Goal: Task Accomplishment & Management: Manage account settings

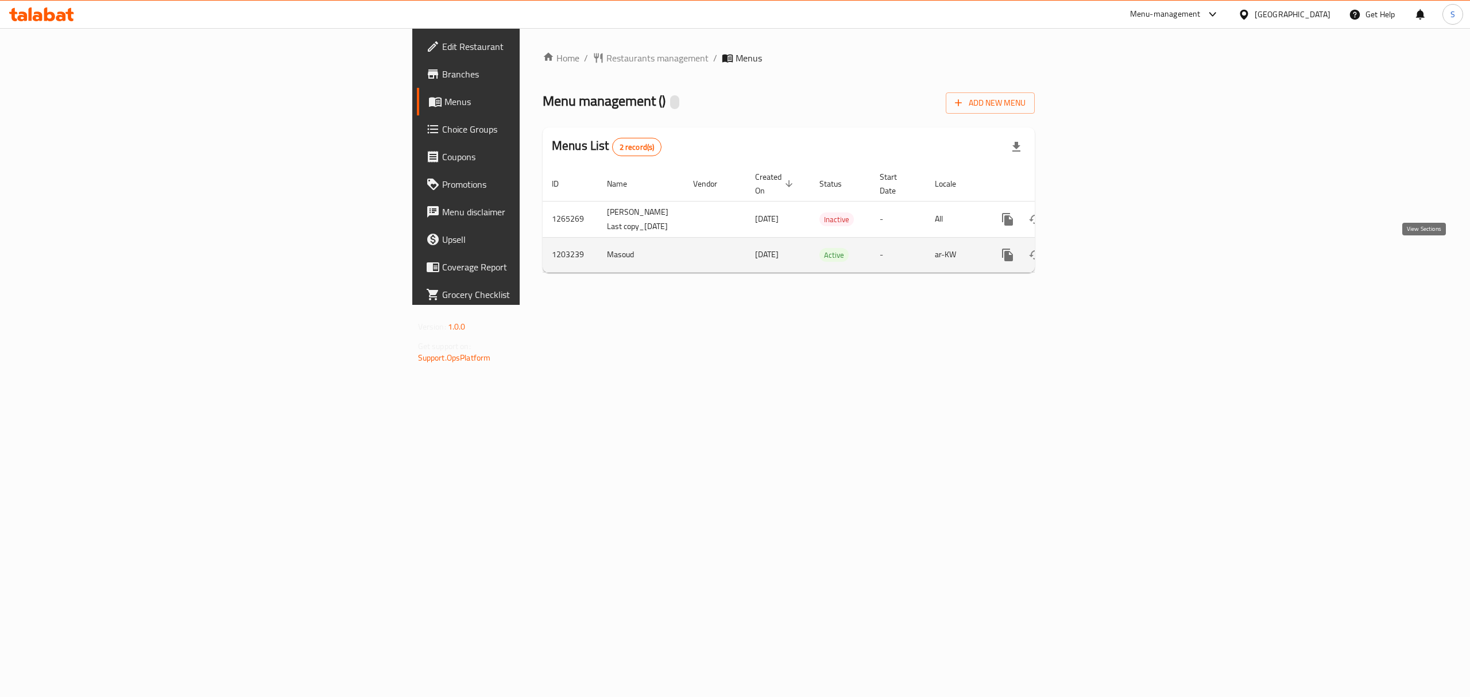
click at [1097, 262] on icon "enhanced table" at bounding box center [1090, 255] width 14 height 14
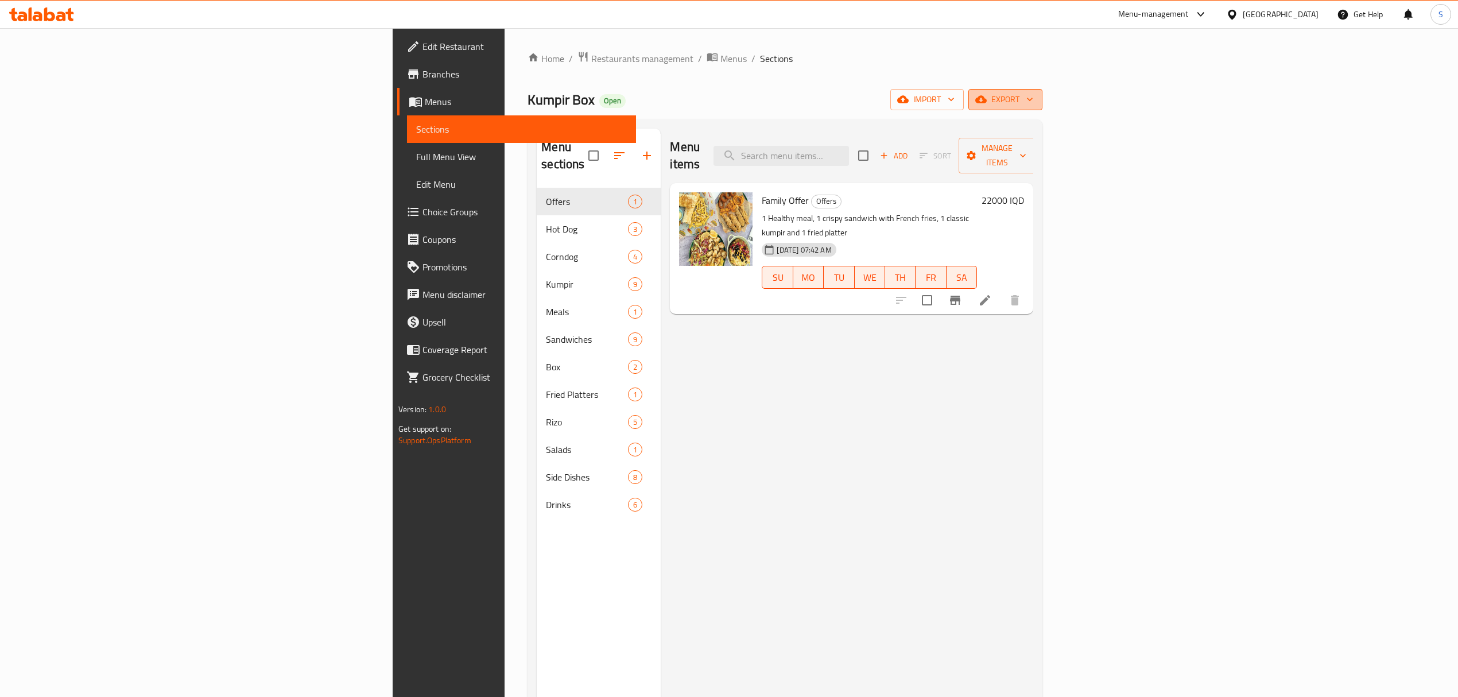
click at [1033, 107] on span "export" at bounding box center [1006, 99] width 56 height 14
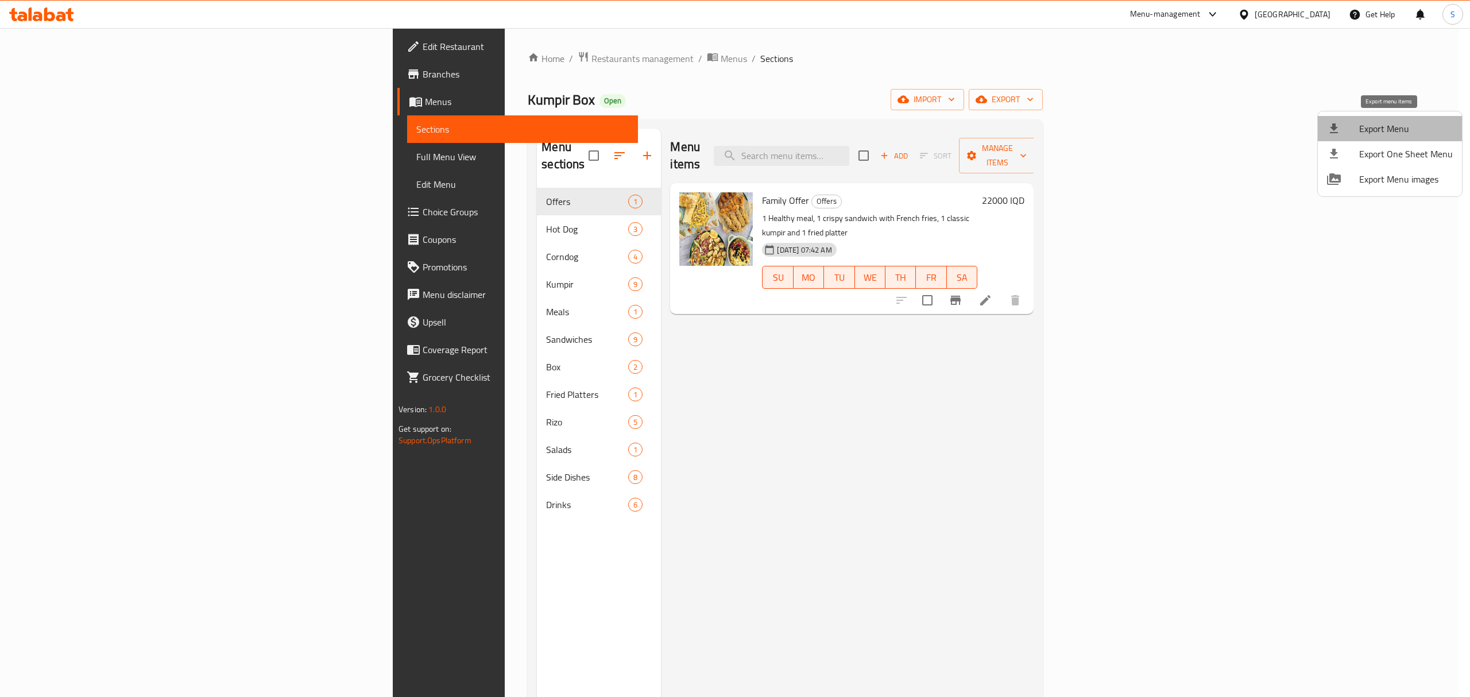
click at [1406, 124] on span "Export Menu" at bounding box center [1406, 129] width 94 height 14
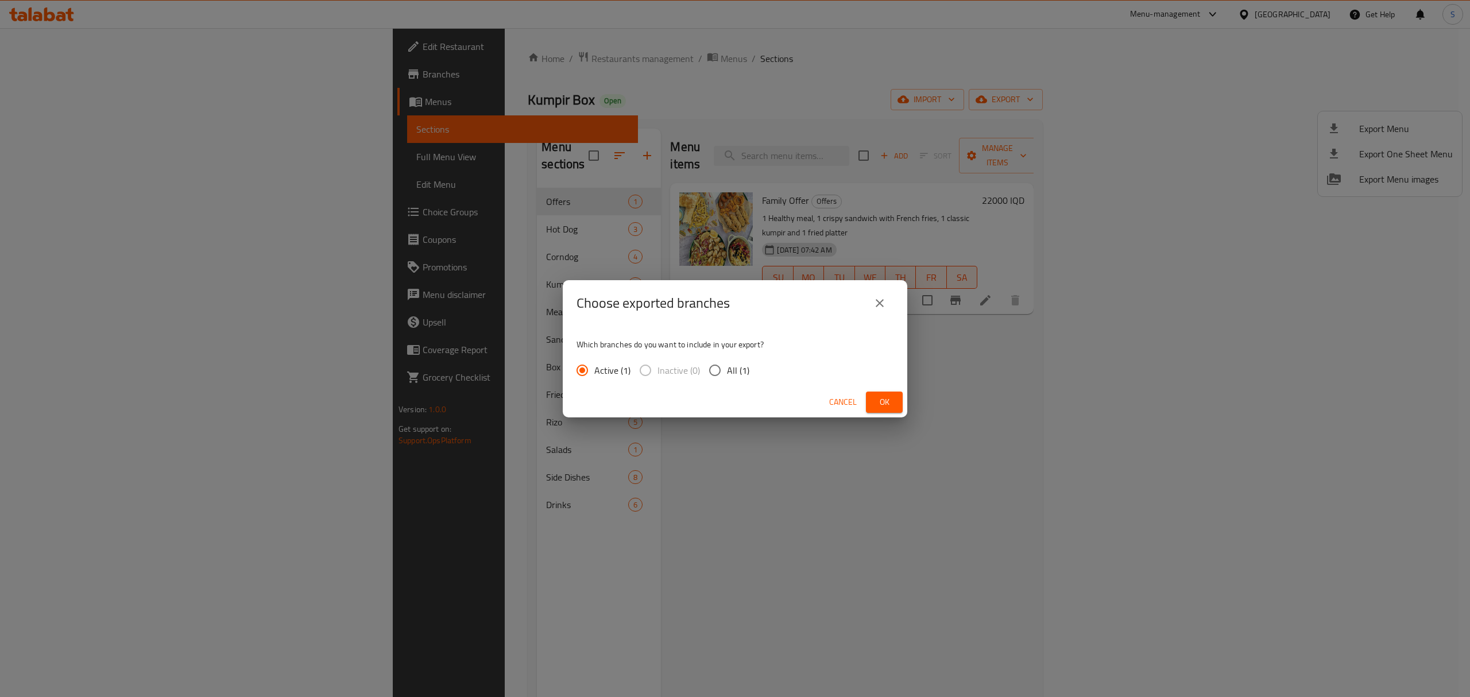
click at [875, 402] on span "Ok" at bounding box center [884, 402] width 18 height 14
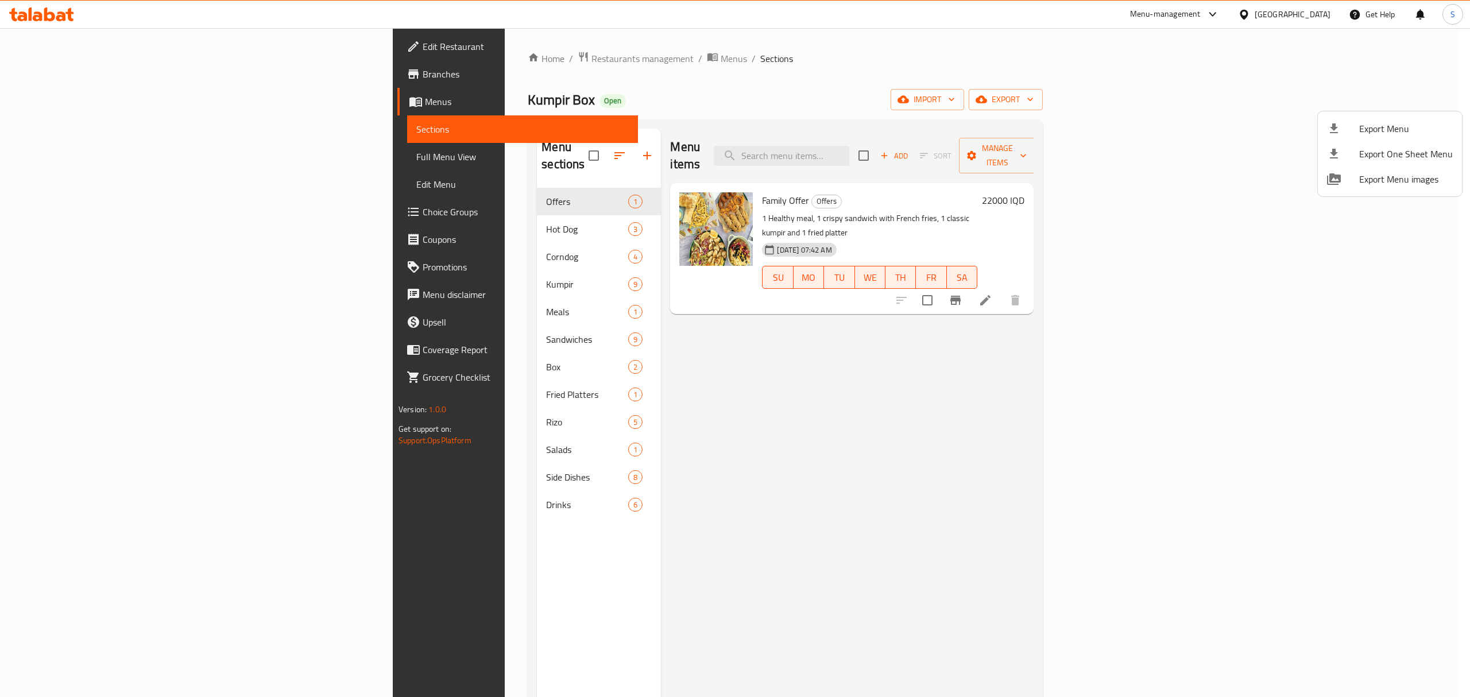
click at [938, 144] on div at bounding box center [735, 348] width 1470 height 697
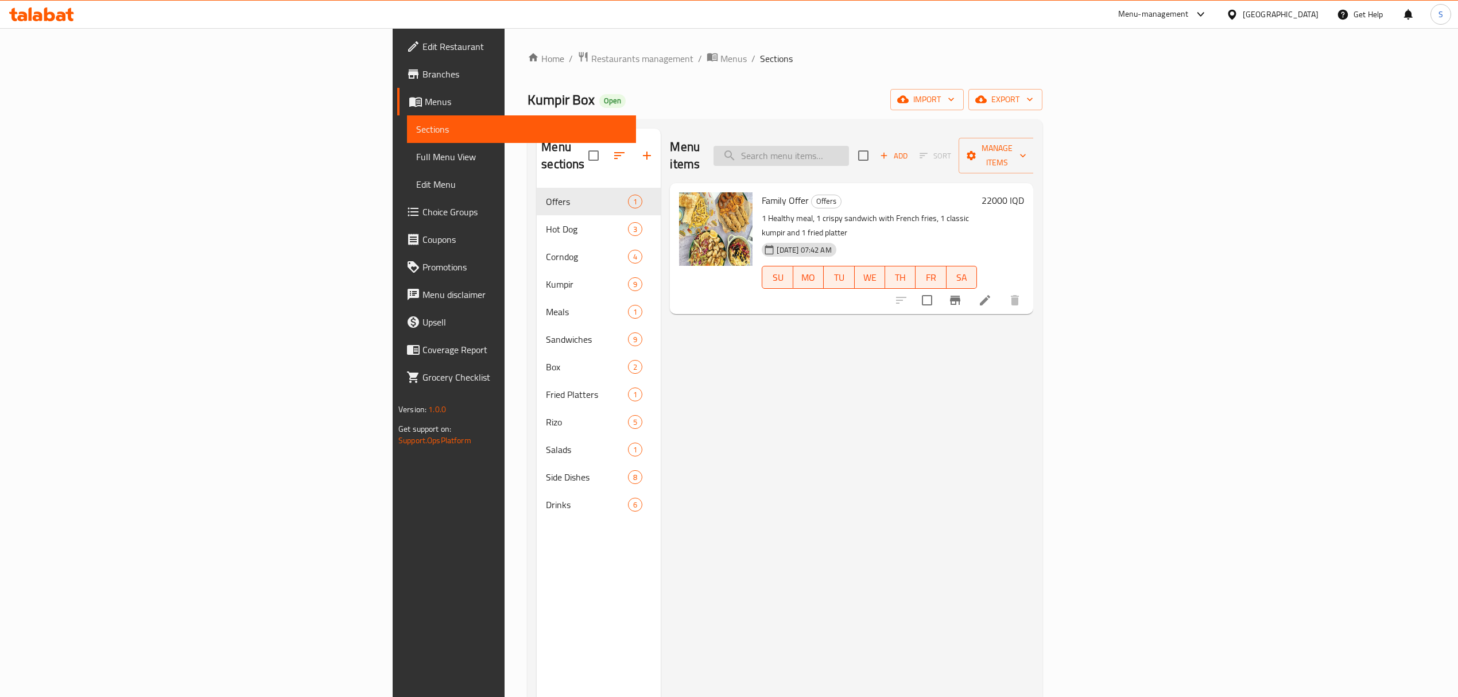
click at [849, 146] on input "search" at bounding box center [781, 156] width 135 height 20
paste input "kumpir"
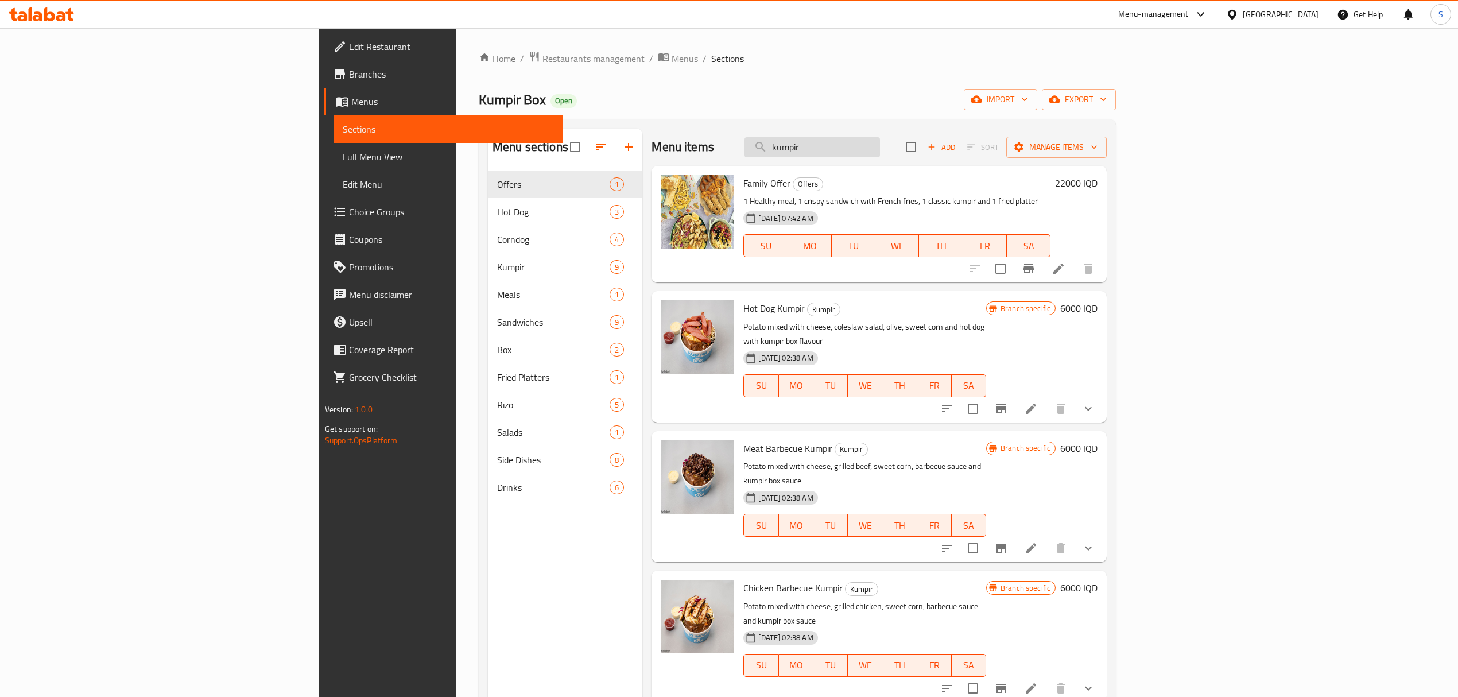
click at [880, 143] on input "kumpir" at bounding box center [812, 147] width 135 height 20
paste input "chicken barbecue"
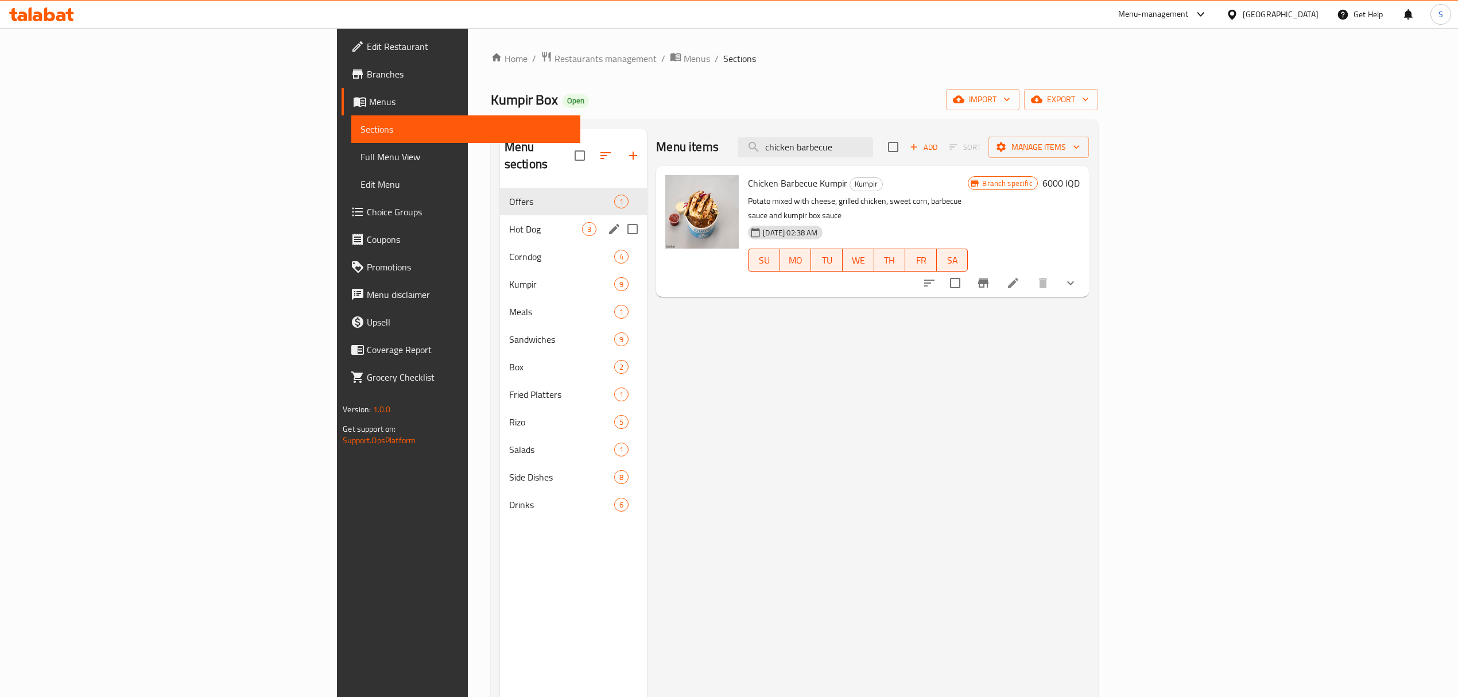
click at [500, 215] on div "Hot Dog 3" at bounding box center [573, 229] width 147 height 28
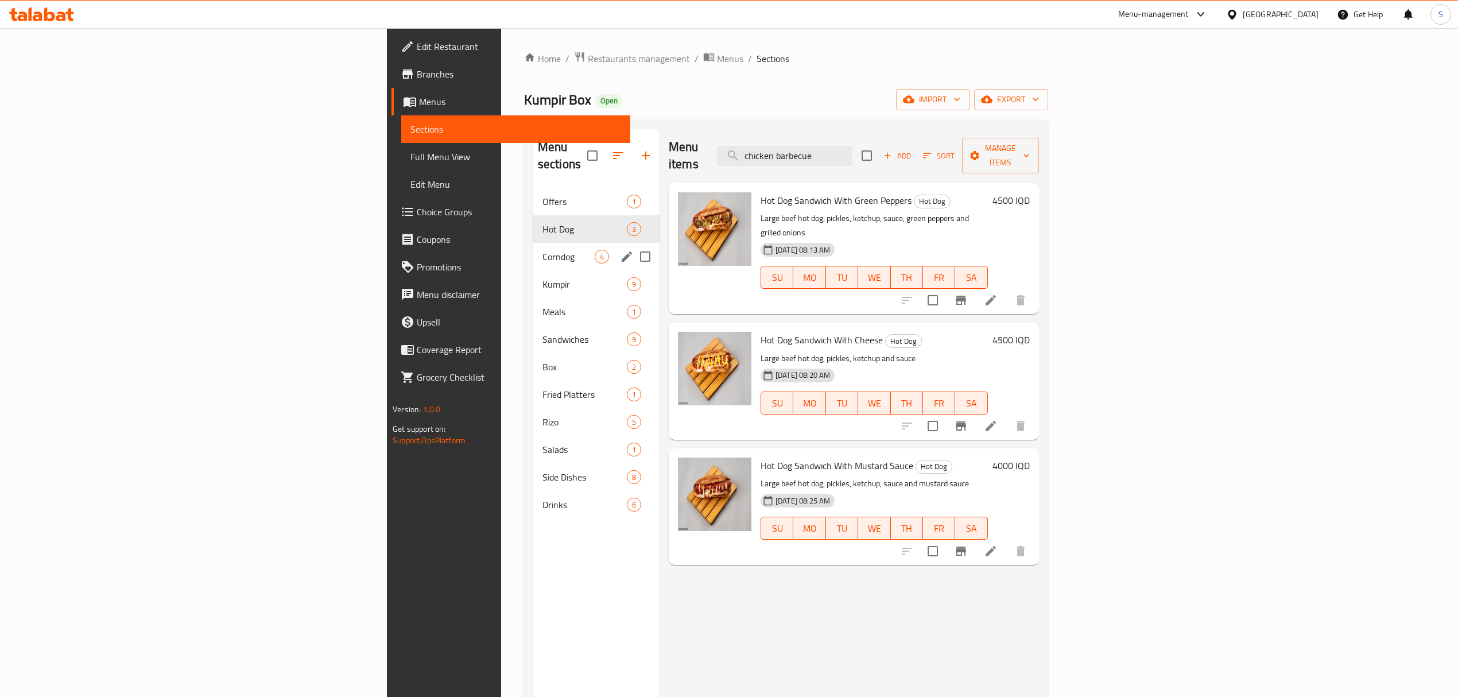
click at [543, 250] on span "Corndog" at bounding box center [569, 257] width 52 height 14
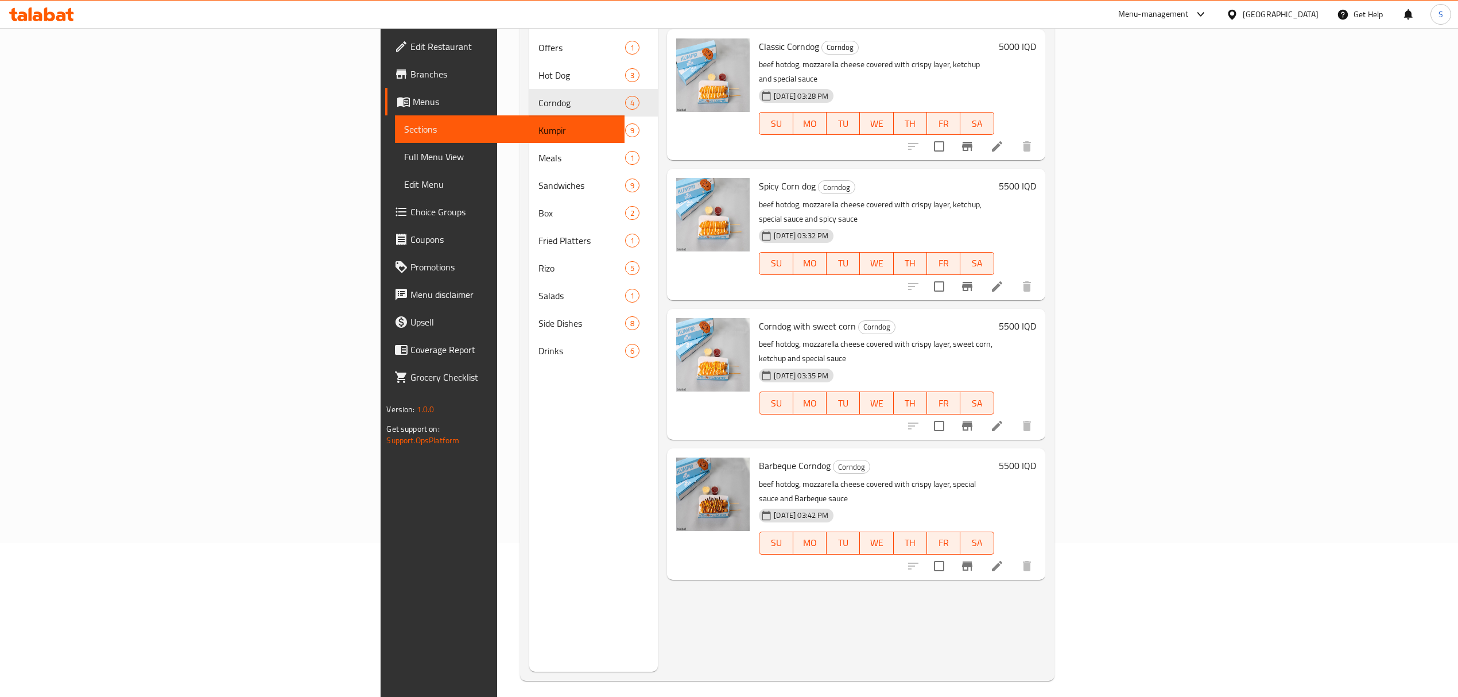
scroll to position [161, 0]
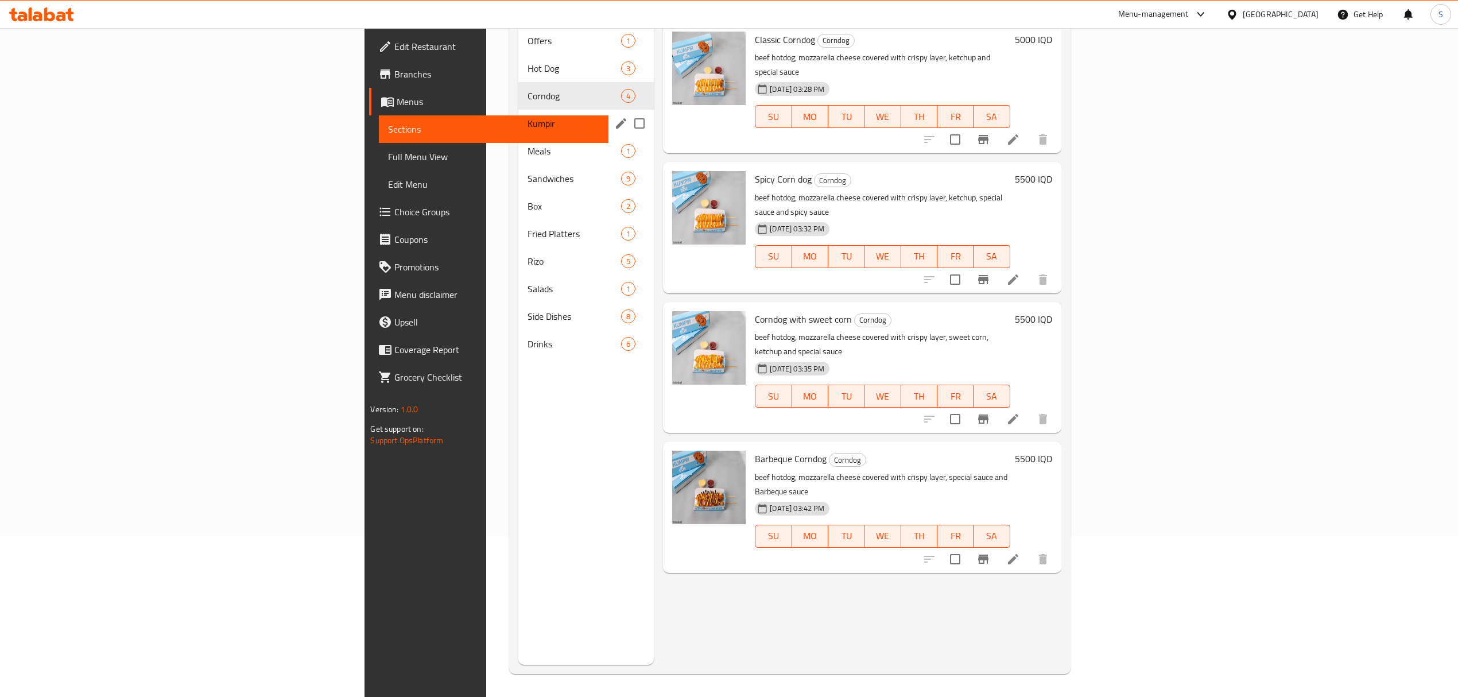
click at [528, 117] on span "Kumpir" at bounding box center [558, 124] width 61 height 14
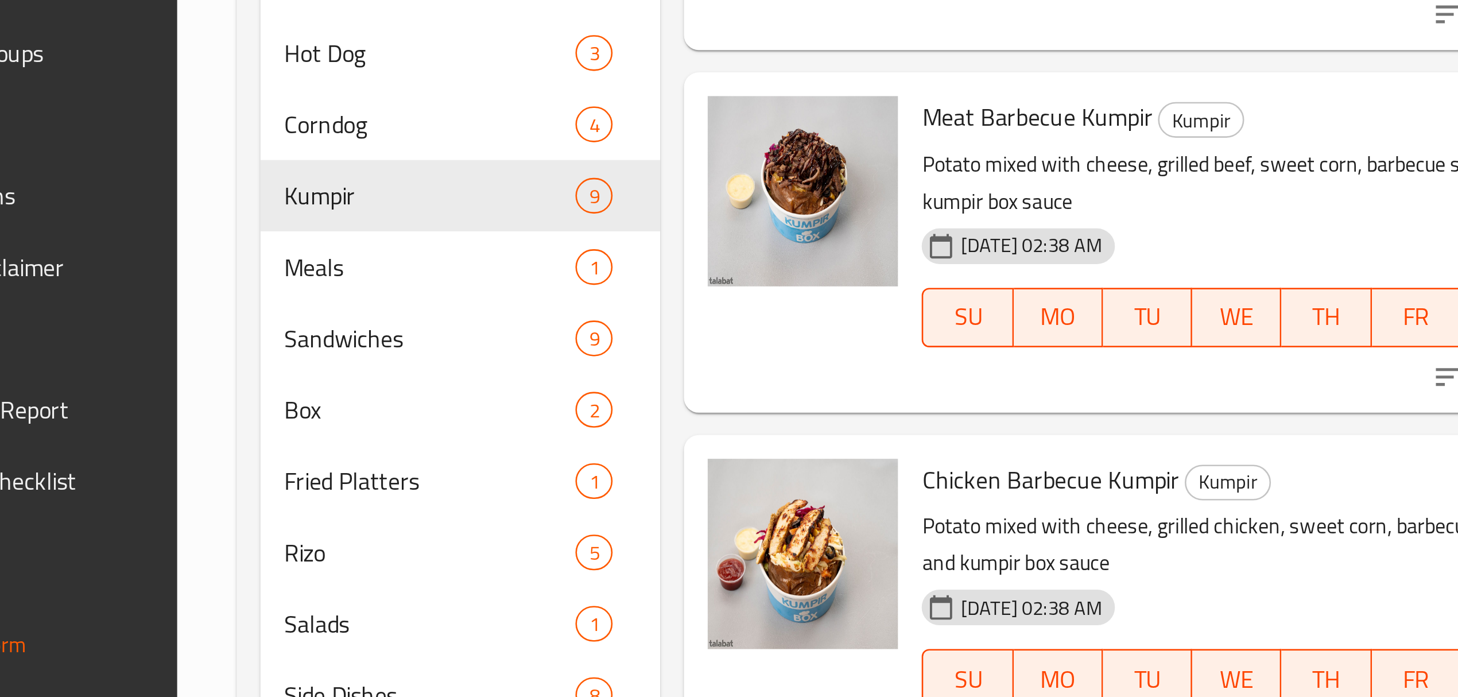
scroll to position [118, 0]
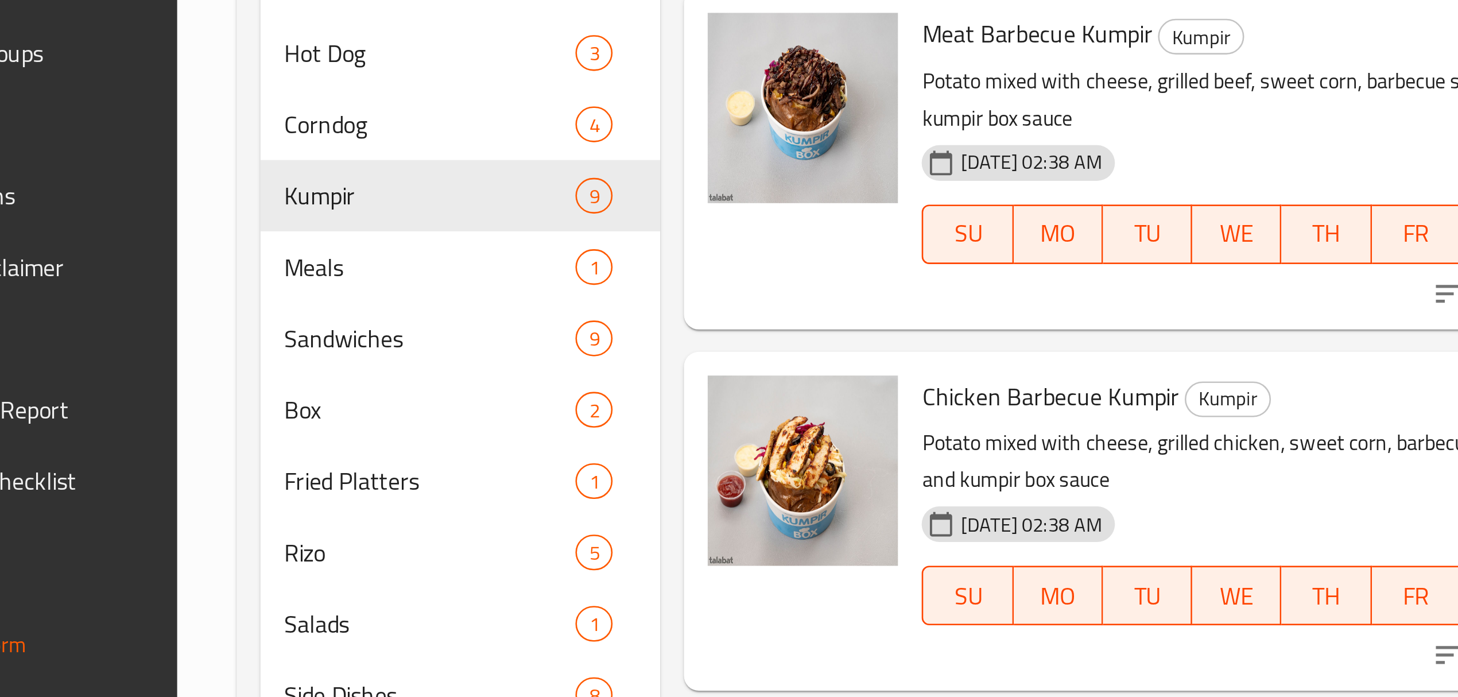
click at [743, 336] on span "Chicken Barbecue Kumpir" at bounding box center [792, 344] width 99 height 17
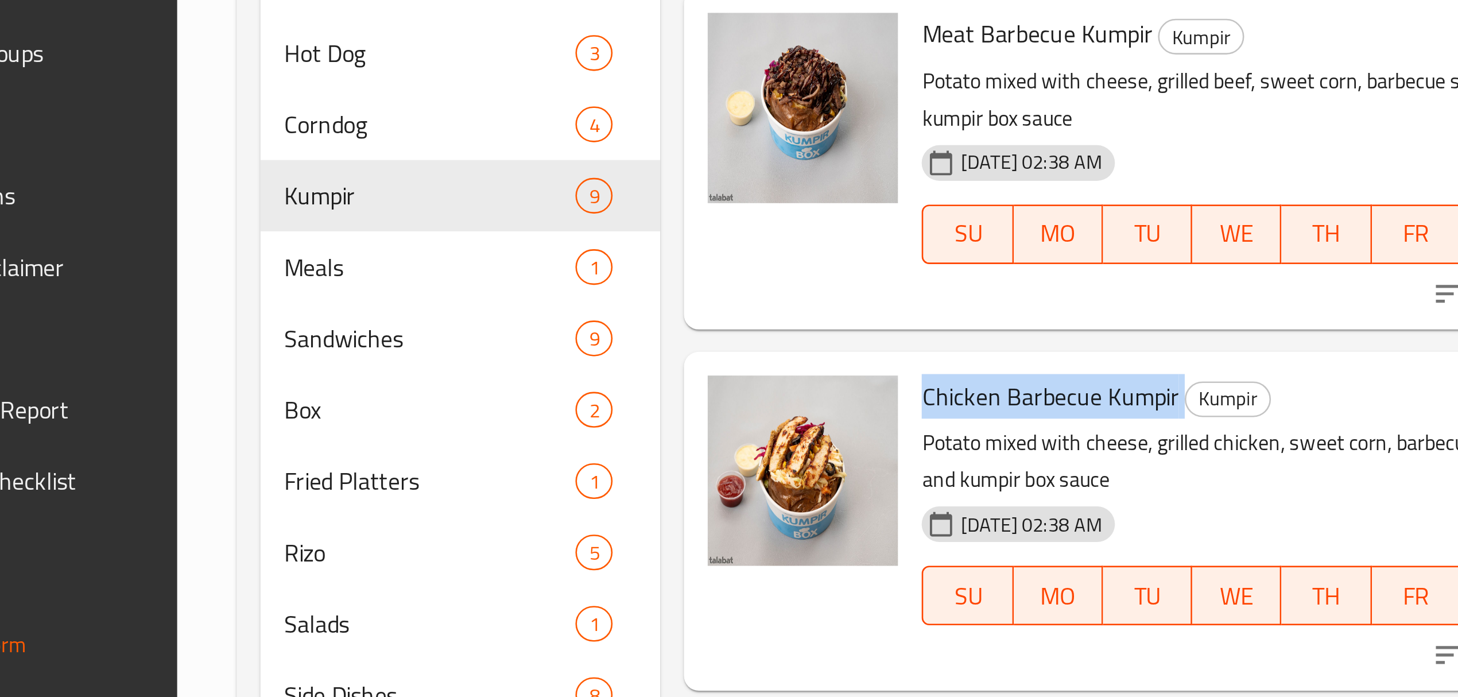
click at [743, 336] on span "Chicken Barbecue Kumpir" at bounding box center [792, 344] width 99 height 17
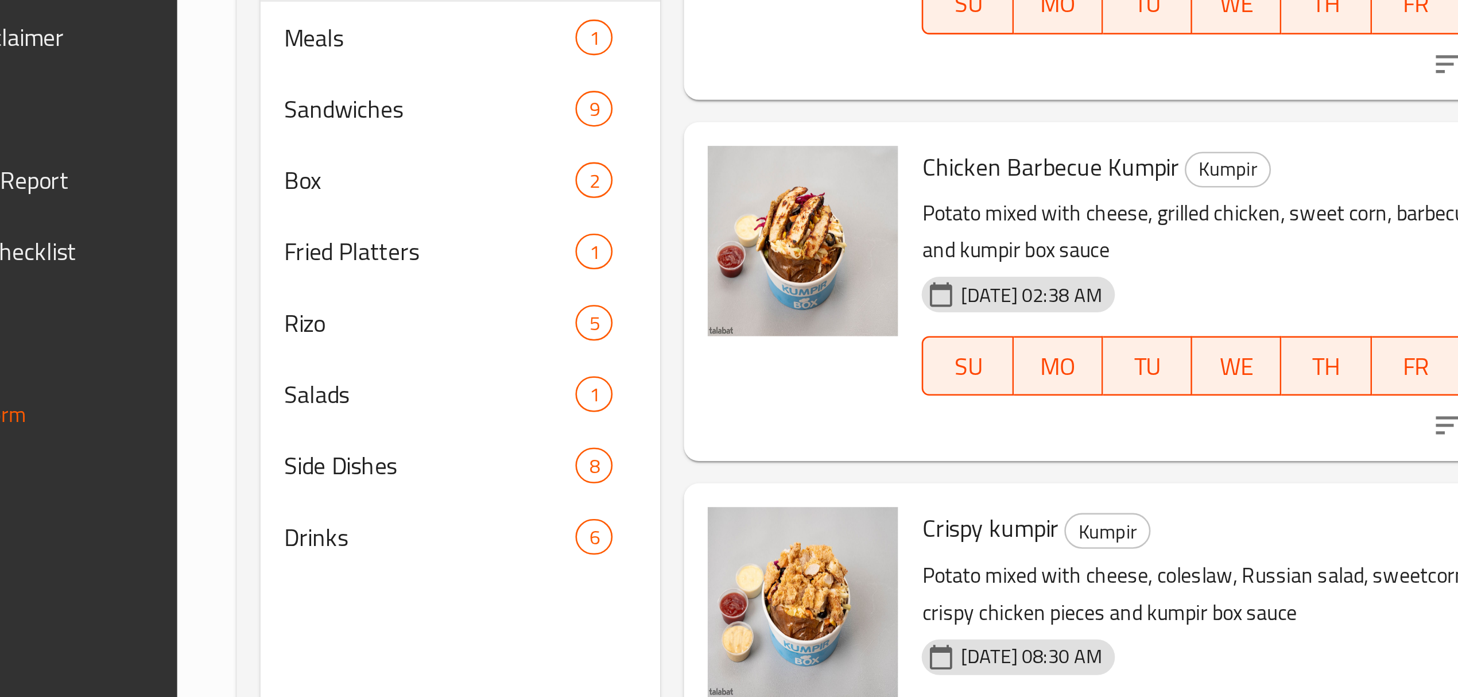
click at [743, 475] on span "Crispy kumpir" at bounding box center [769, 483] width 53 height 17
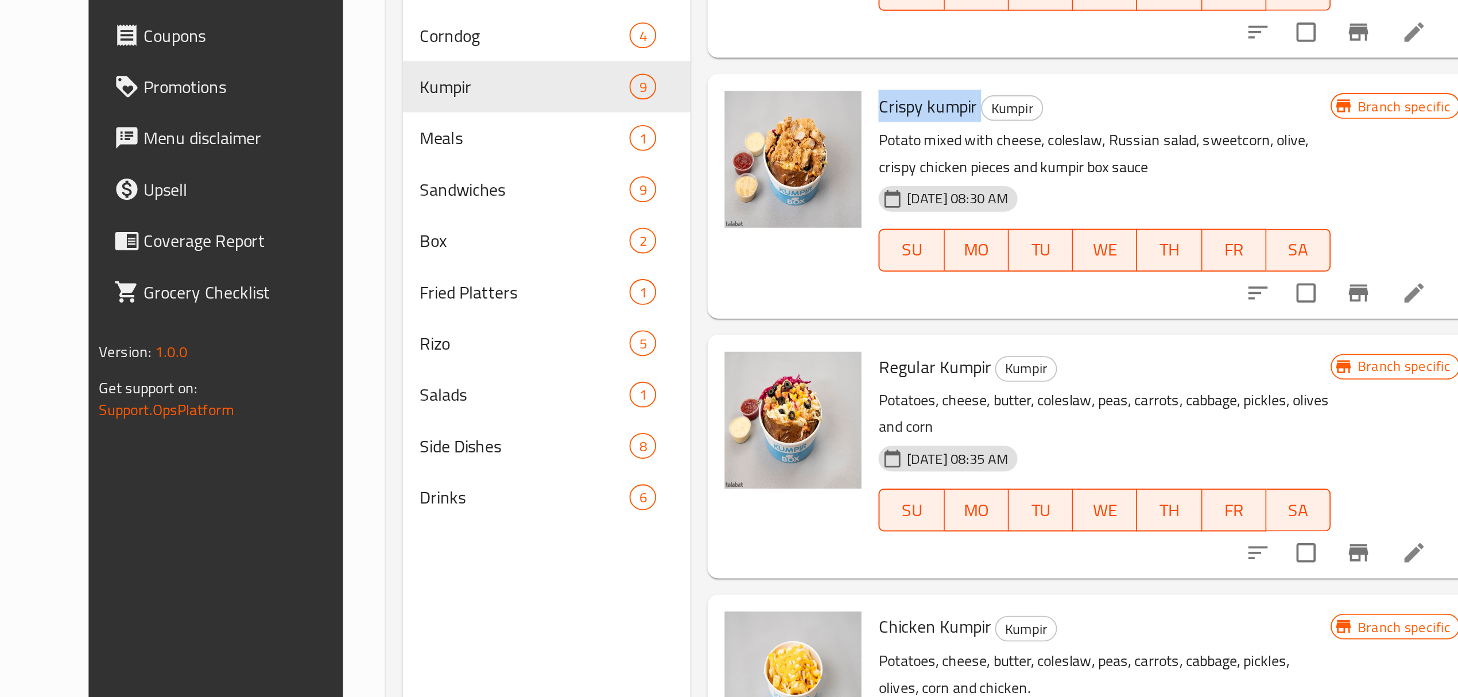
scroll to position [382, 0]
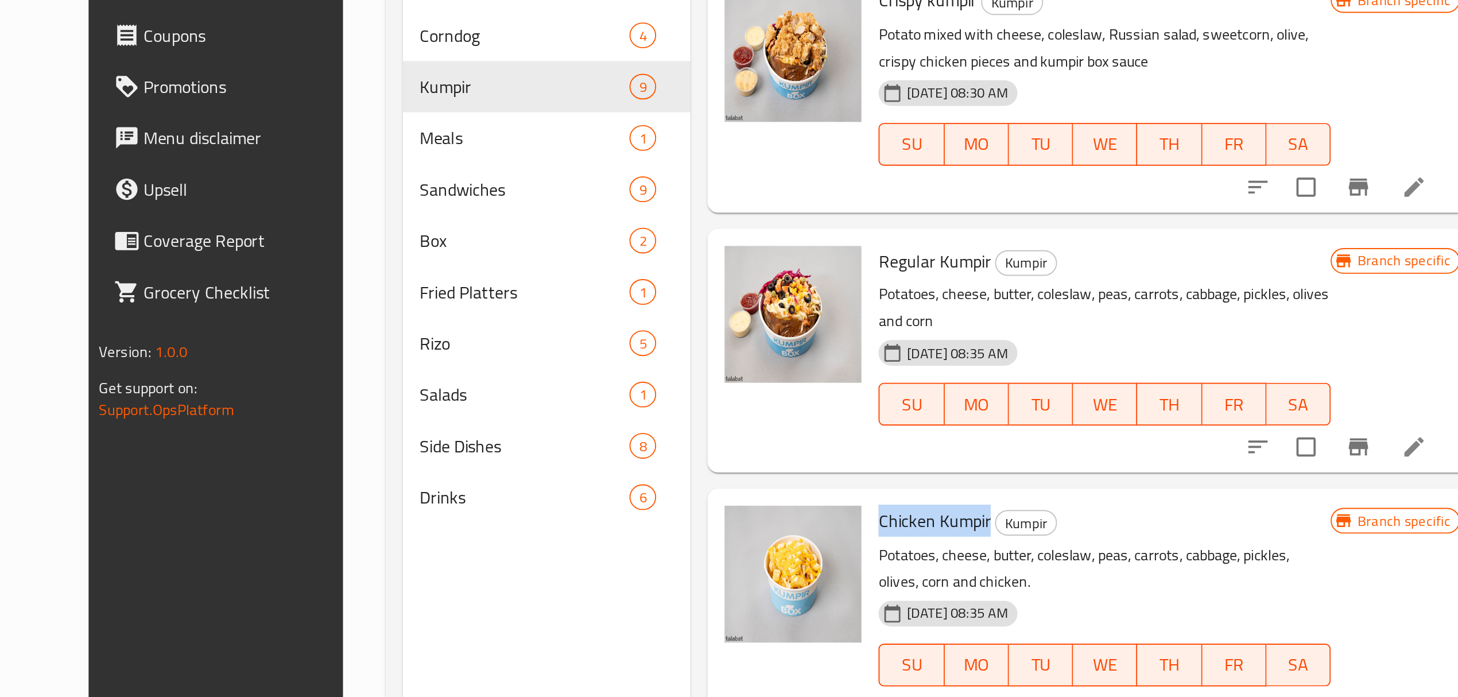
drag, startPoint x: 662, startPoint y: 431, endPoint x: 723, endPoint y: 431, distance: 60.9
click at [739, 487] on div "Chicken Kumpir Kumpir Potatoes, cheese, butter, coleslaw, peas, carrots, cabbag…" at bounding box center [864, 548] width 251 height 122
copy span "Chicken Kumpir"
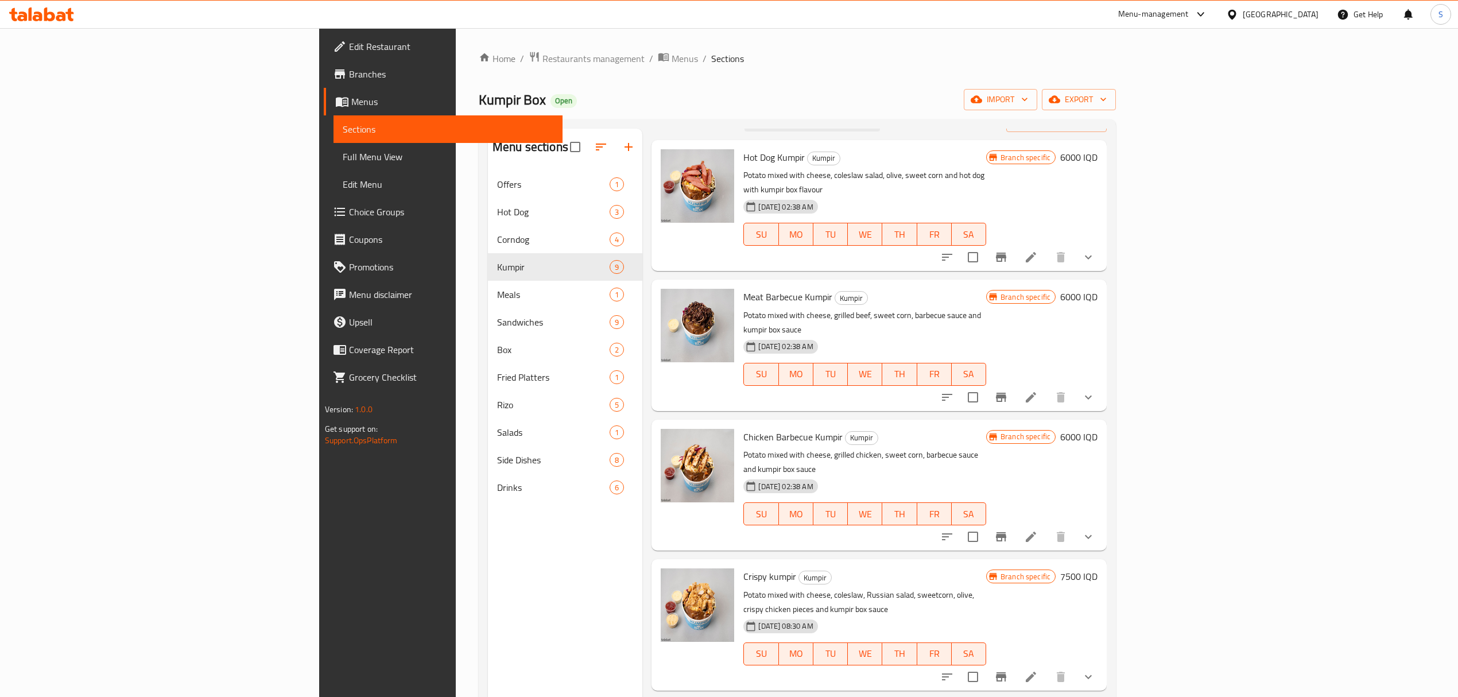
scroll to position [0, 0]
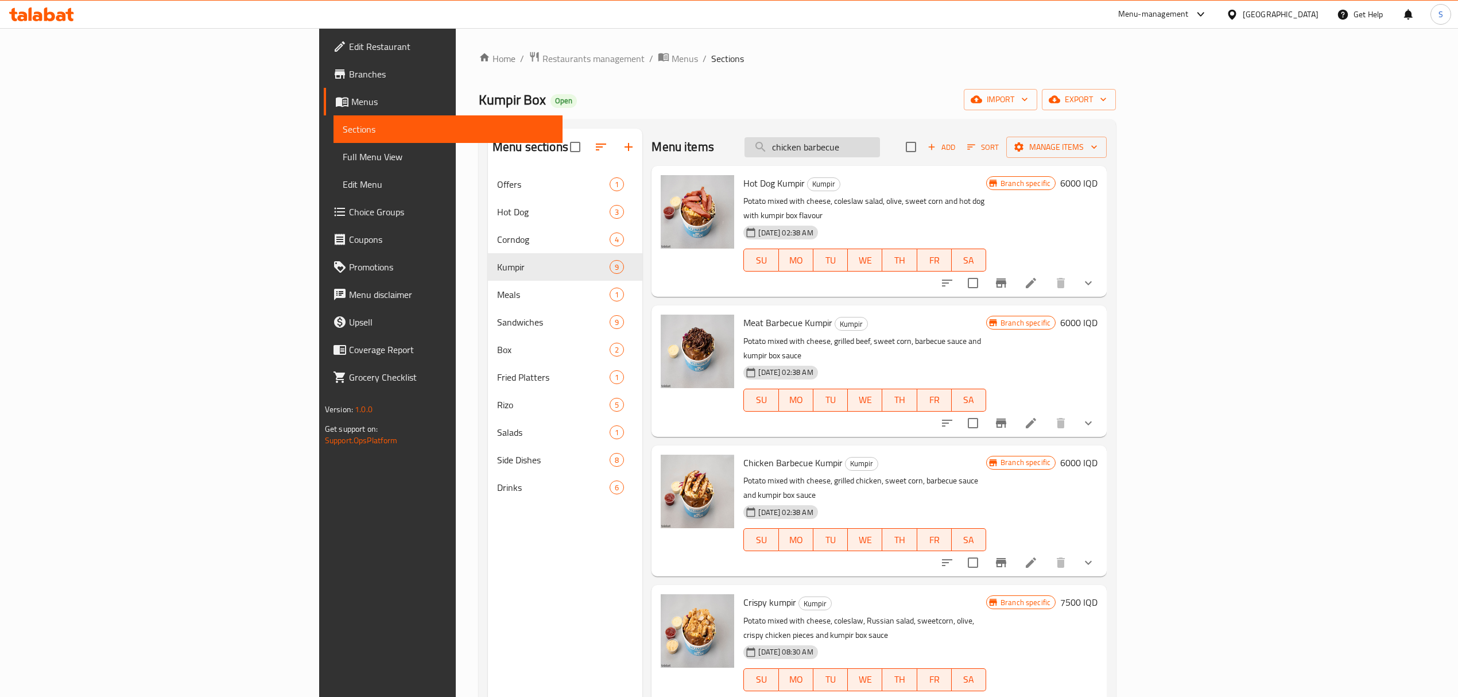
click at [880, 150] on input "chicken barbecue" at bounding box center [812, 147] width 135 height 20
paste input "kumpir"
click at [880, 150] on input "chicken barbecue kumpir" at bounding box center [812, 147] width 135 height 20
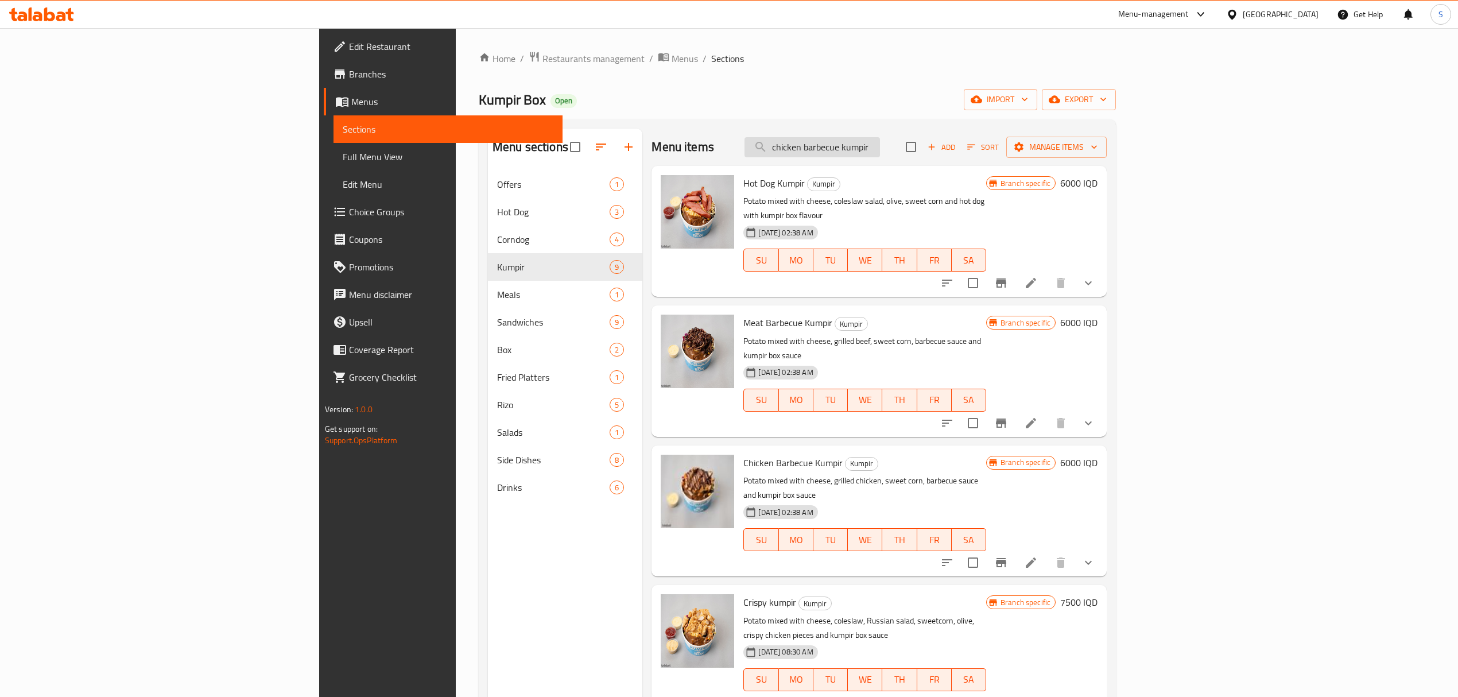
click at [880, 150] on input "chicken barbecue kumpir" at bounding box center [812, 147] width 135 height 20
paste input "pop corn"
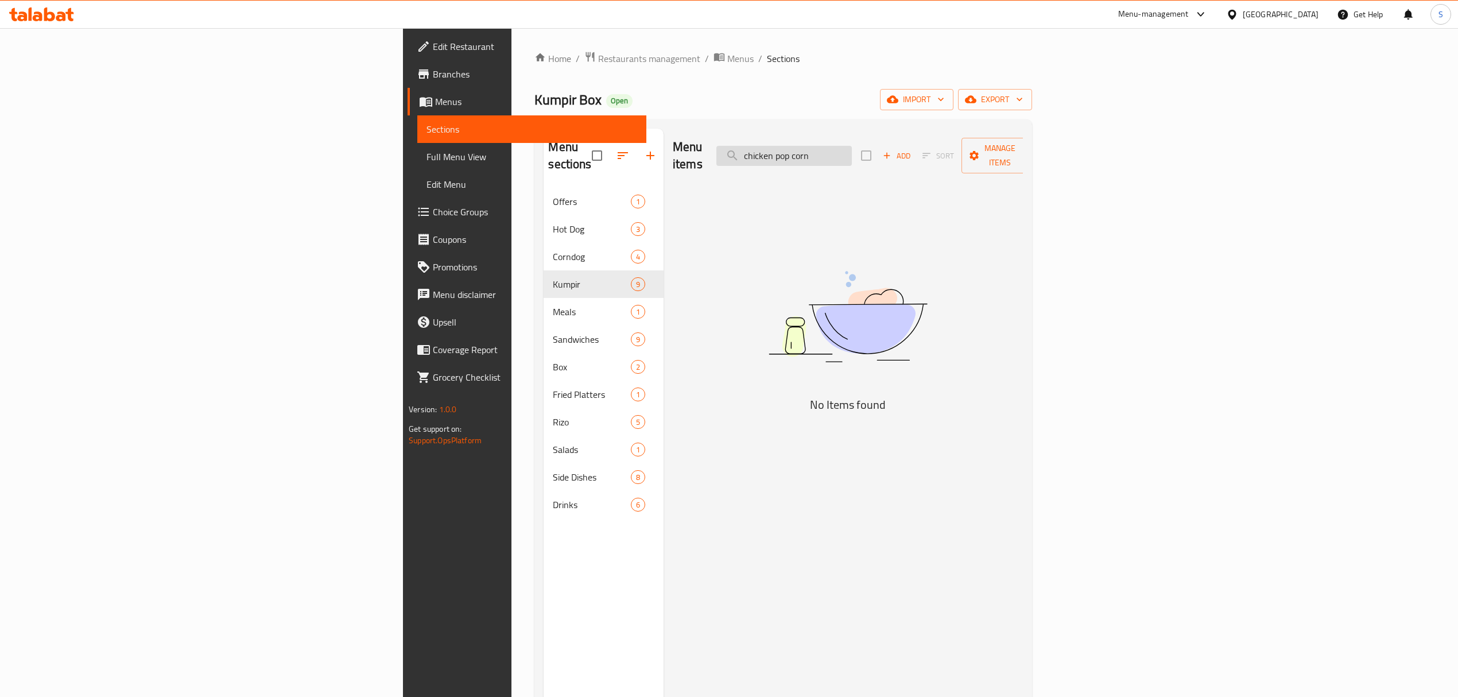
click at [852, 150] on input "chicken pop corn" at bounding box center [783, 156] width 135 height 20
click at [852, 149] on input "chicken pop corn" at bounding box center [783, 156] width 135 height 20
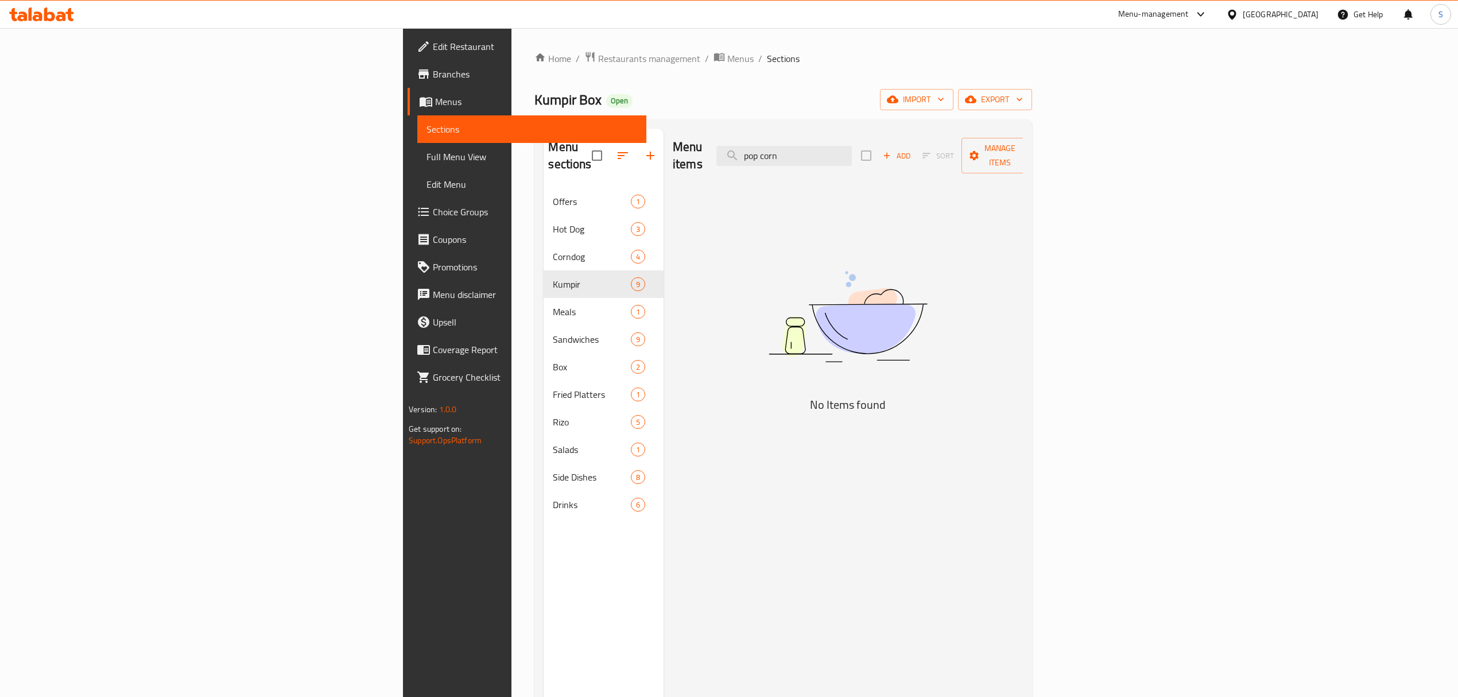
drag, startPoint x: 962, startPoint y: 149, endPoint x: 850, endPoint y: 155, distance: 112.7
click at [850, 155] on div "Menu items pop corn Add Sort Manage items" at bounding box center [848, 156] width 350 height 55
click at [852, 149] on input "pop corn" at bounding box center [783, 156] width 135 height 20
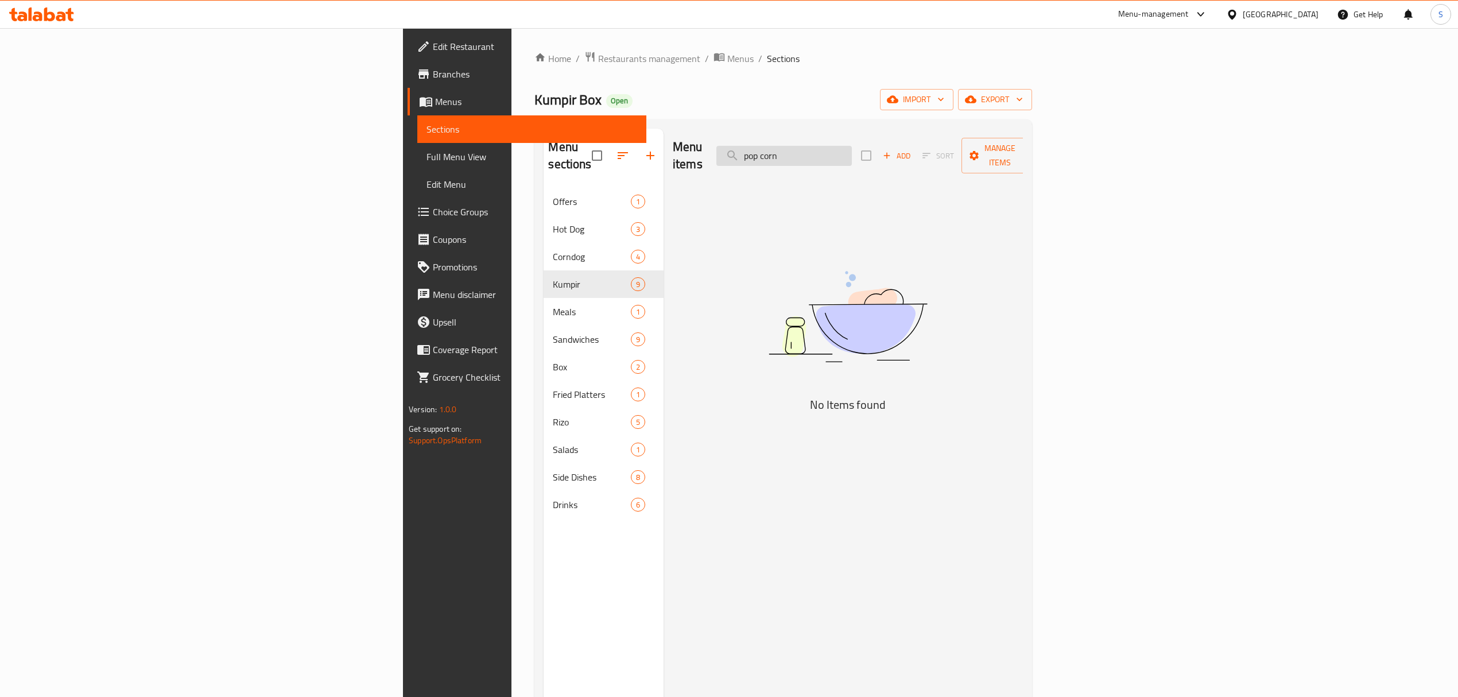
paste input "crazy"
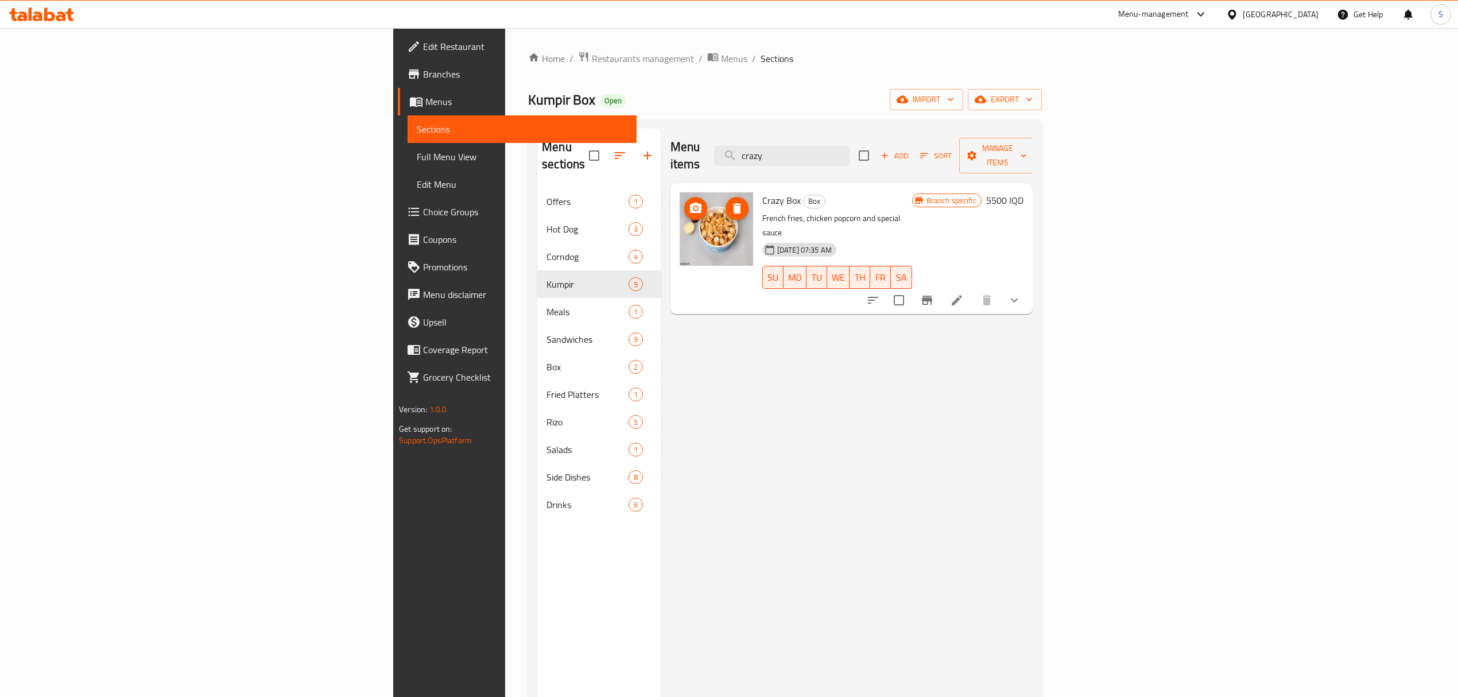
click at [680, 218] on img at bounding box center [716, 228] width 73 height 73
click at [680, 225] on img at bounding box center [716, 228] width 73 height 73
click at [850, 146] on input "crazy" at bounding box center [781, 156] width 135 height 20
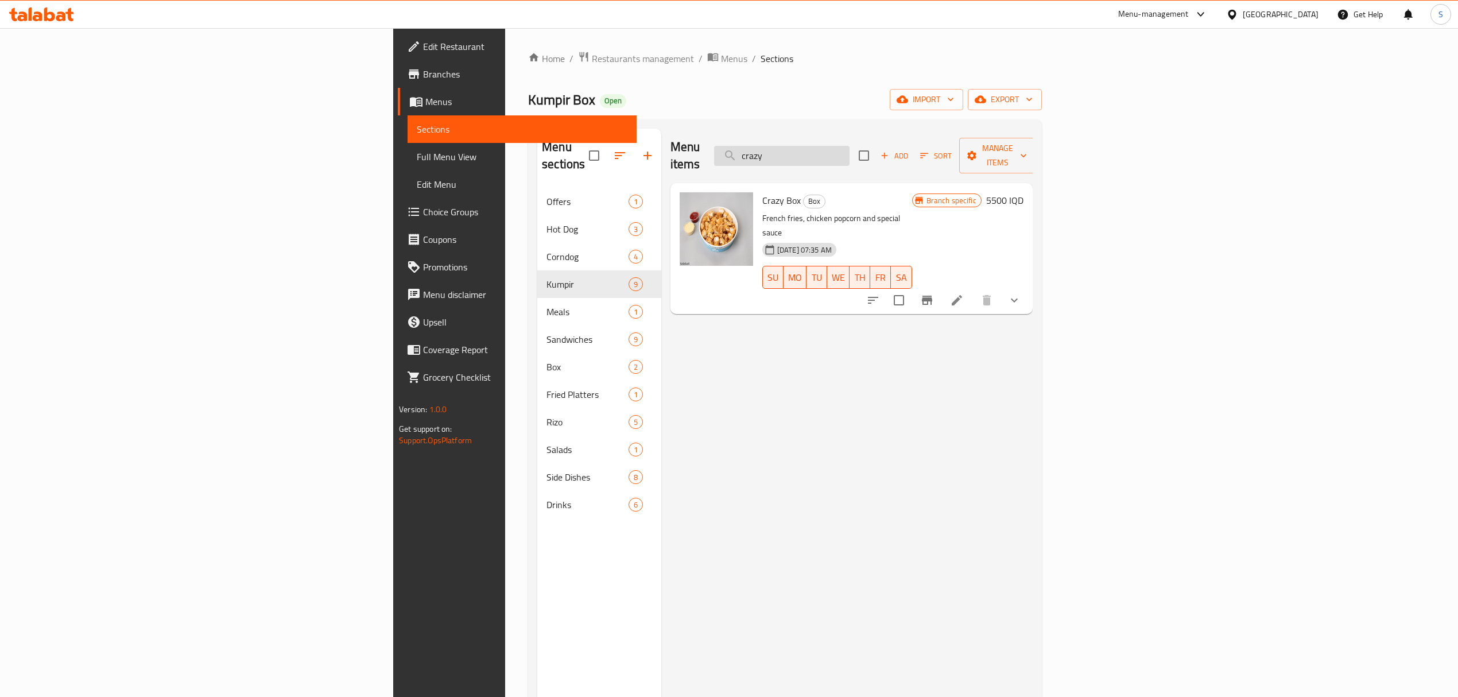
paste input "pop"
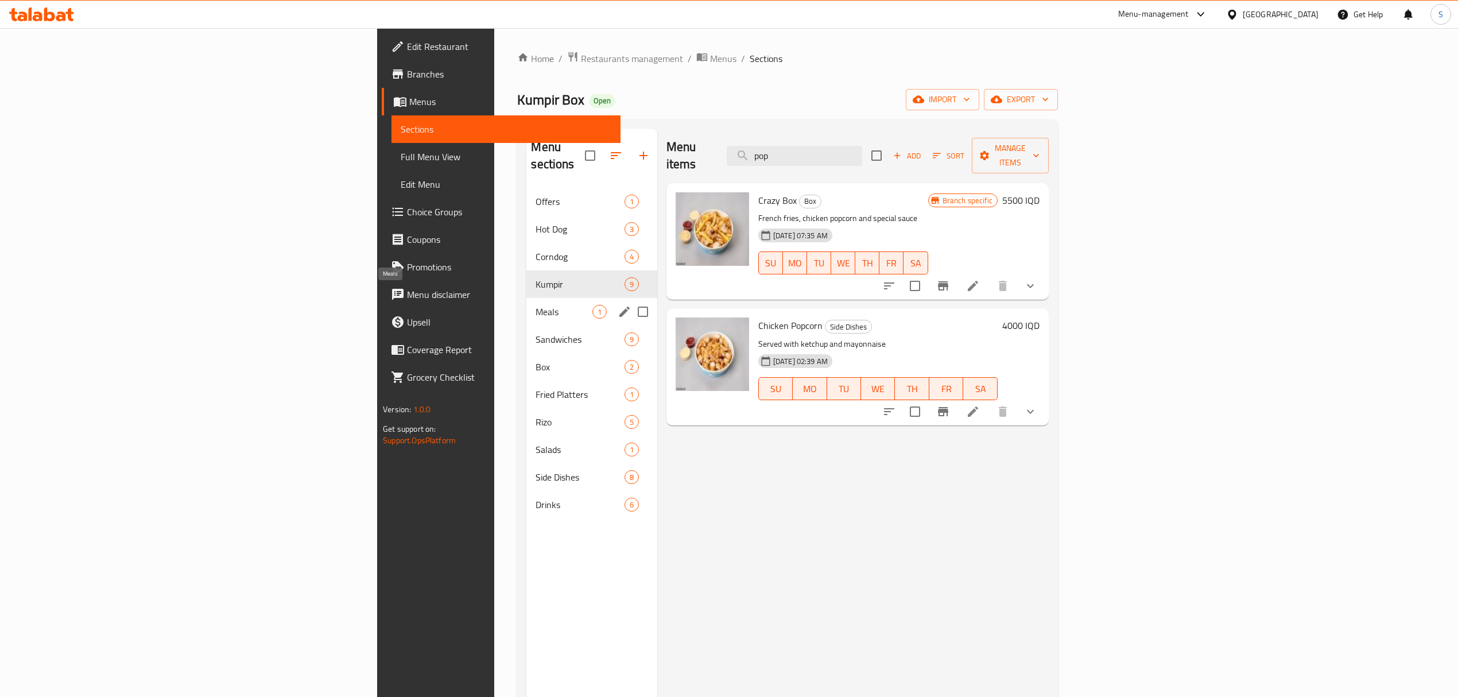
click at [536, 305] on span "Meals" at bounding box center [564, 312] width 56 height 14
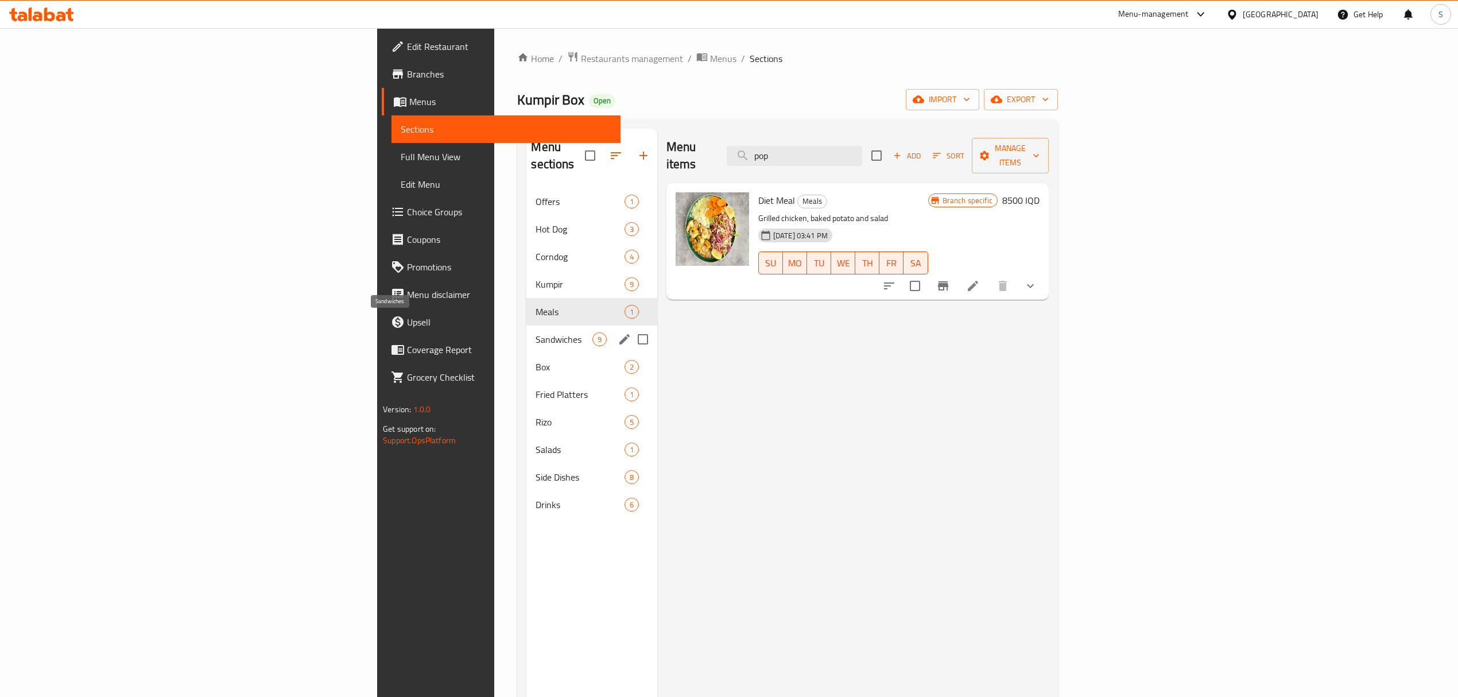
click at [536, 332] on span "Sandwiches" at bounding box center [564, 339] width 56 height 14
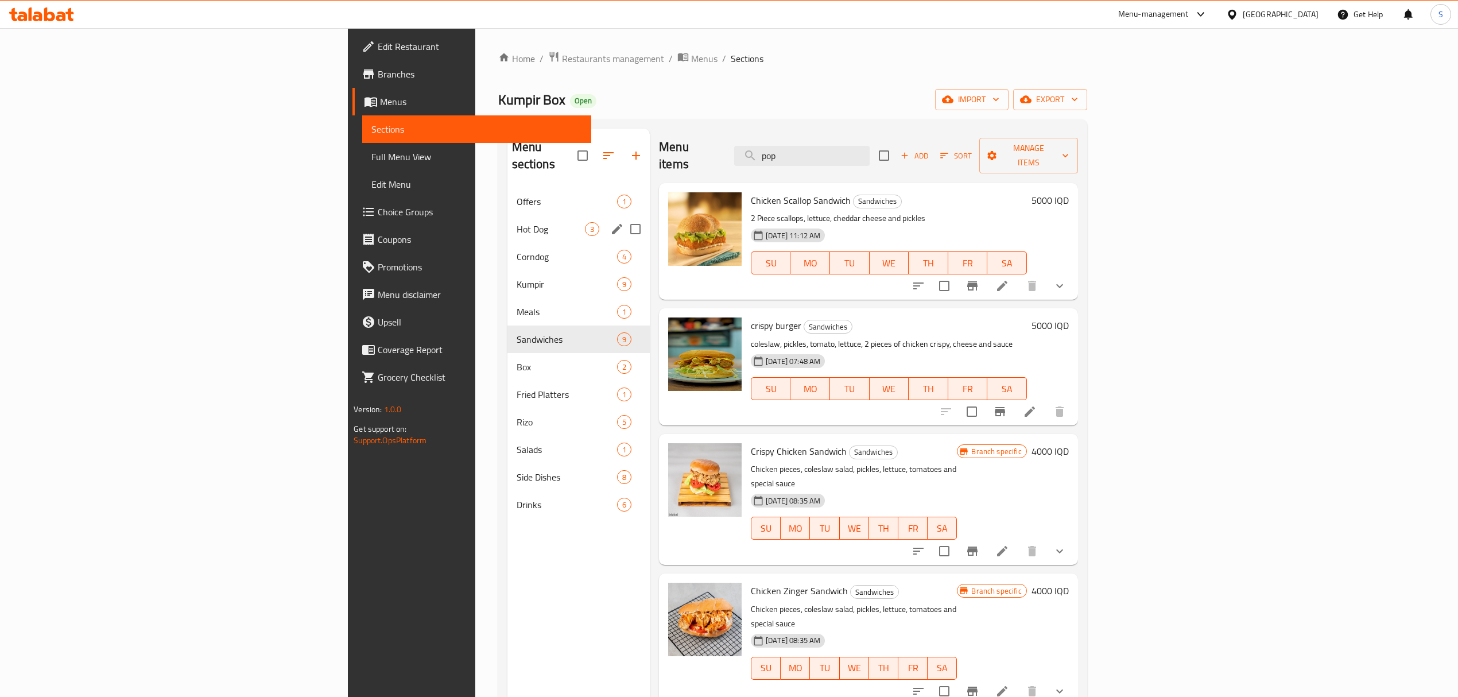
click at [507, 215] on div "Hot Dog 3" at bounding box center [578, 229] width 143 height 28
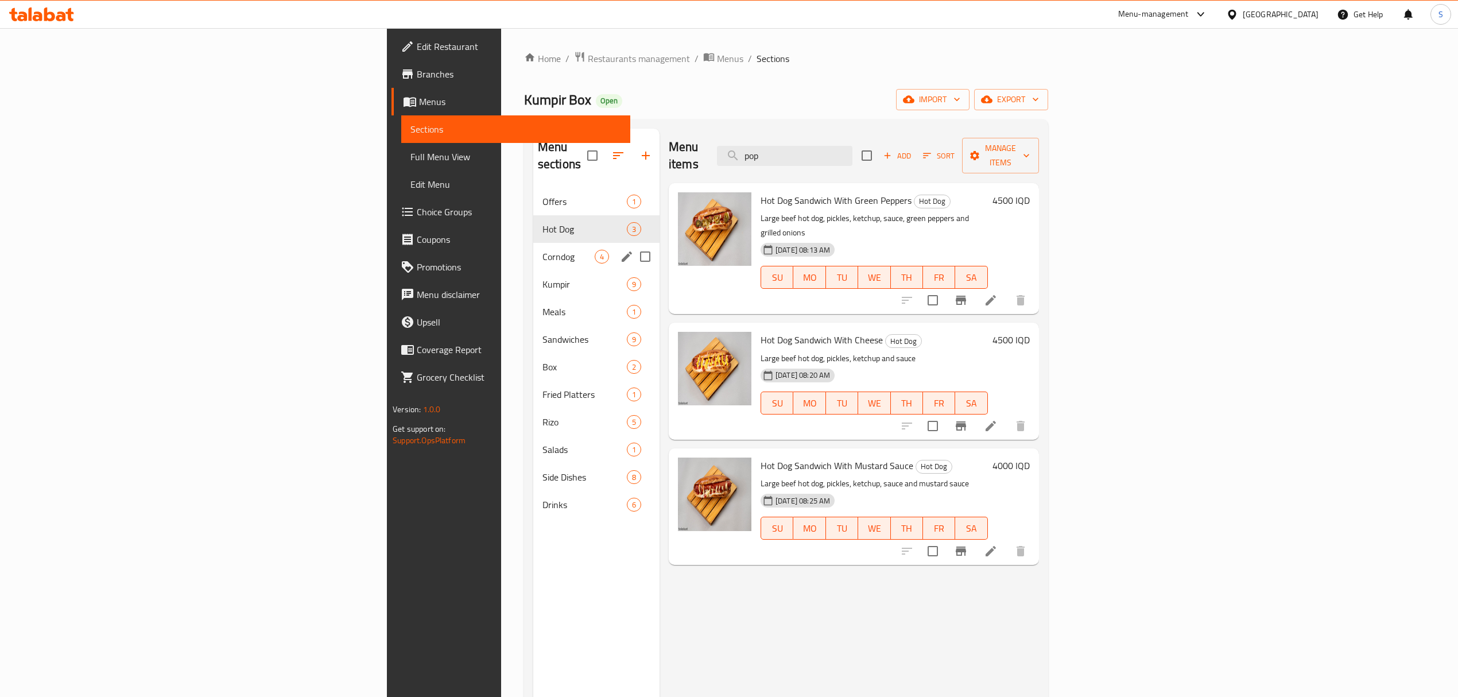
click at [543, 250] on span "Corndog" at bounding box center [569, 257] width 52 height 14
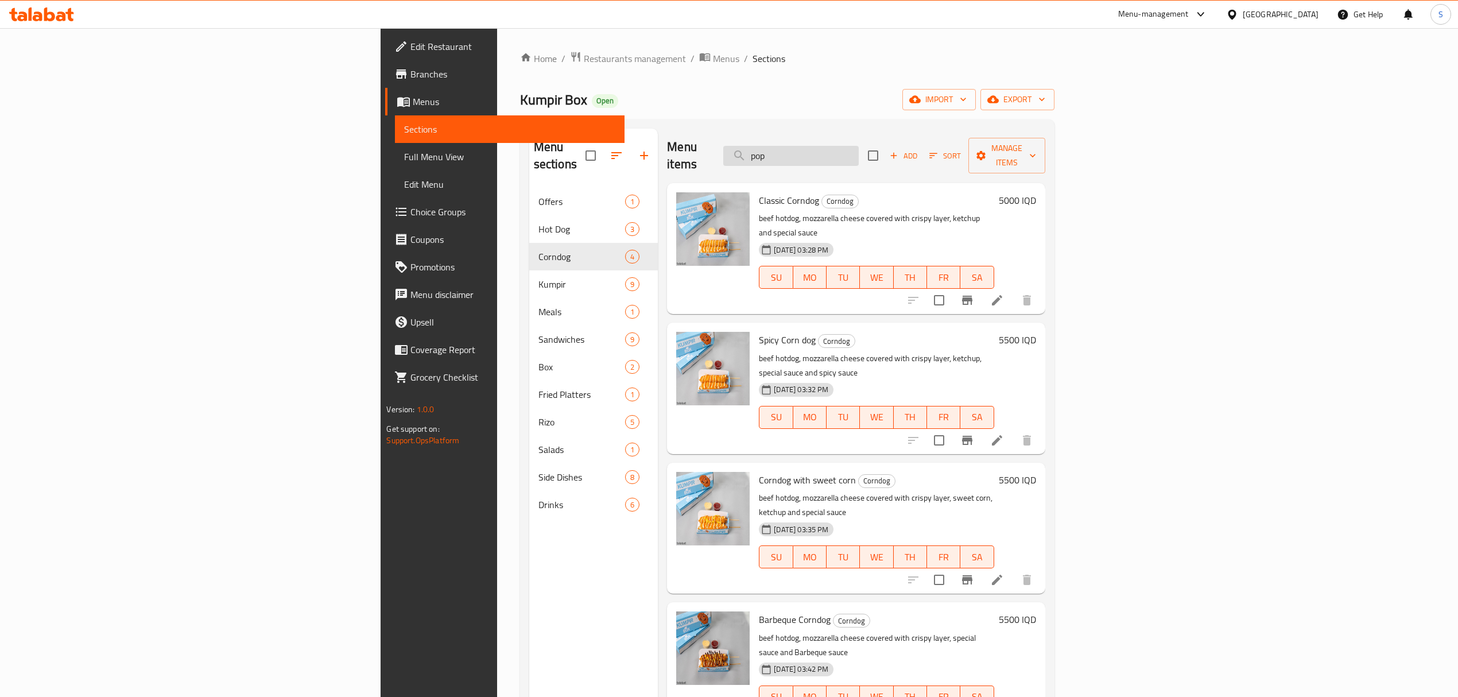
click at [859, 147] on input "pop" at bounding box center [790, 156] width 135 height 20
click at [859, 146] on input "pop" at bounding box center [790, 156] width 135 height 20
type input "chicken kumpir"
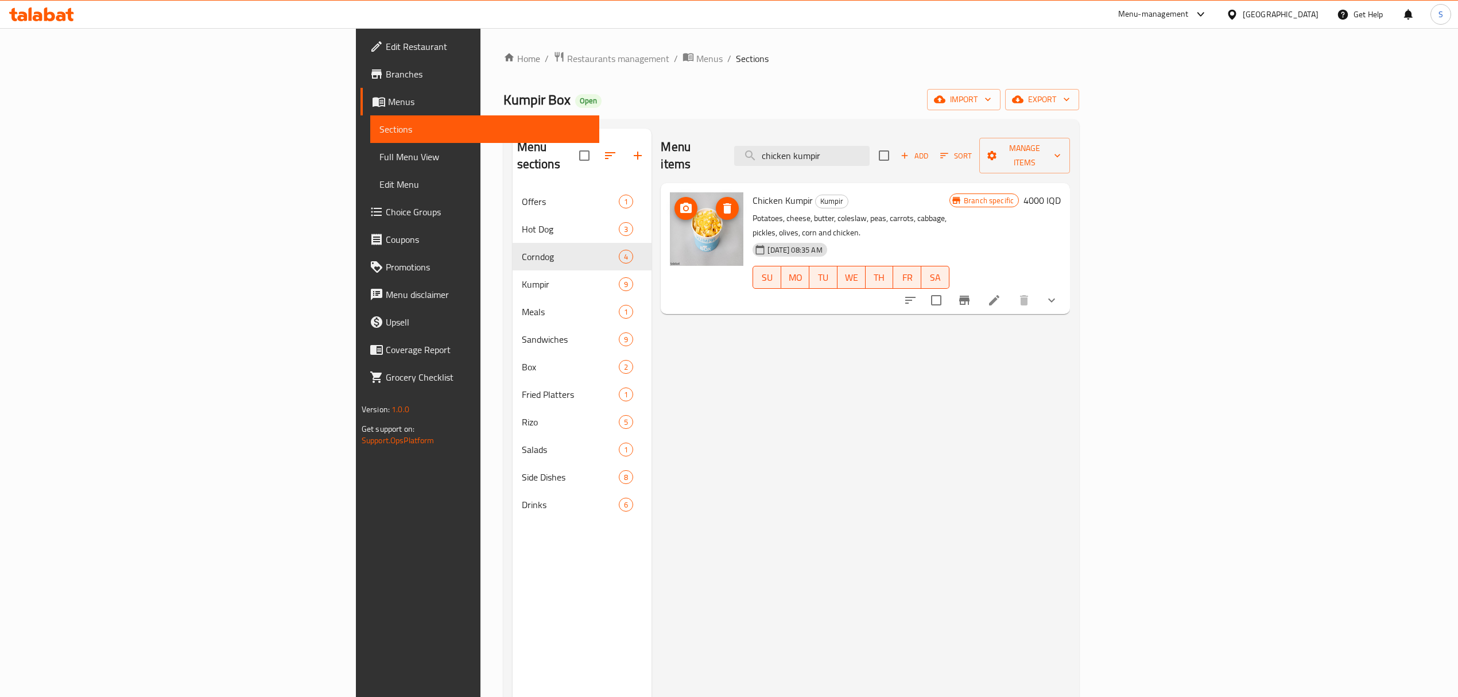
click at [670, 228] on img at bounding box center [706, 228] width 73 height 73
click at [870, 150] on input "chicken kumpir" at bounding box center [801, 156] width 135 height 20
click at [953, 432] on div "Menu items chicken kumpir Add Sort Manage items Chicken Kumpir Kumpir Potatoes,…" at bounding box center [861, 477] width 419 height 697
click at [870, 150] on input "chicken kumpir" at bounding box center [801, 156] width 135 height 20
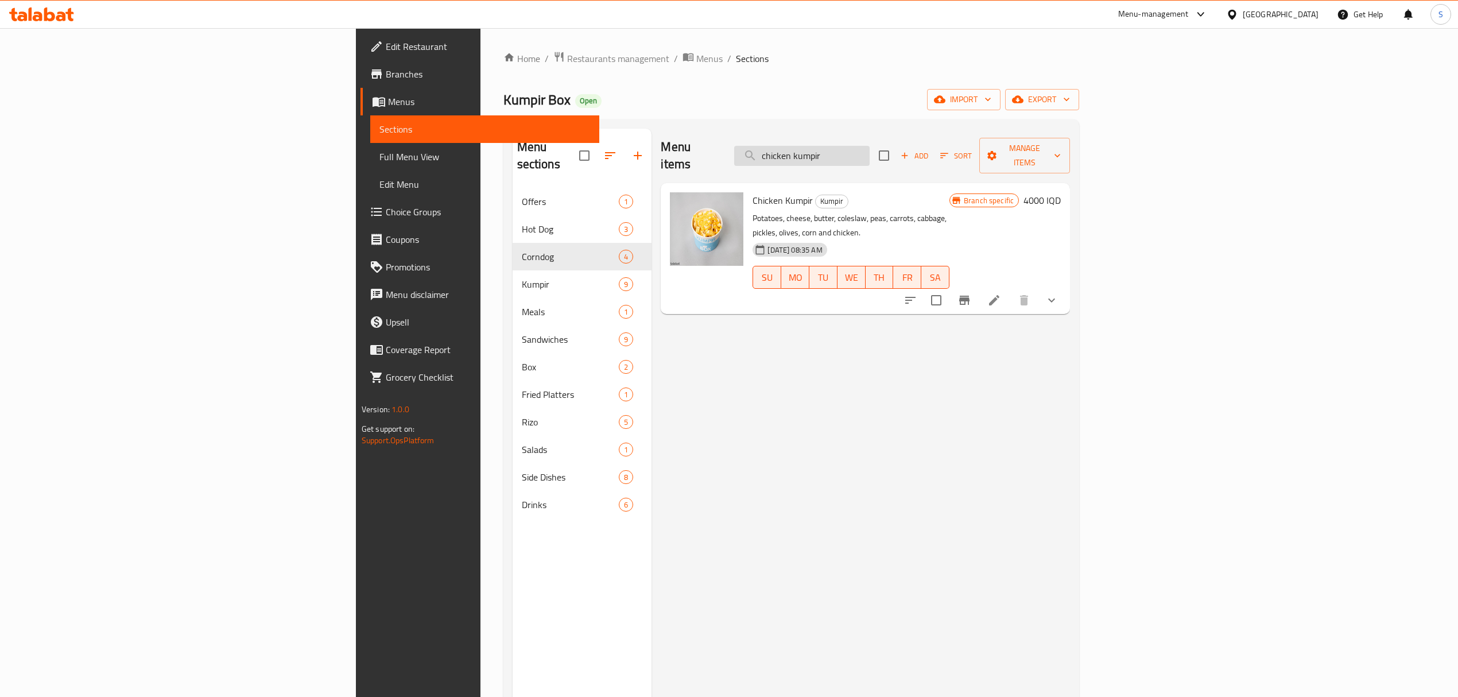
click at [870, 150] on input "chicken kumpir" at bounding box center [801, 156] width 135 height 20
click at [959, 456] on div "Menu items chicken kumpir Add Sort Manage items Chicken Kumpir Kumpir Potatoes,…" at bounding box center [861, 477] width 419 height 697
click at [870, 150] on input "chicken kumpir" at bounding box center [801, 156] width 135 height 20
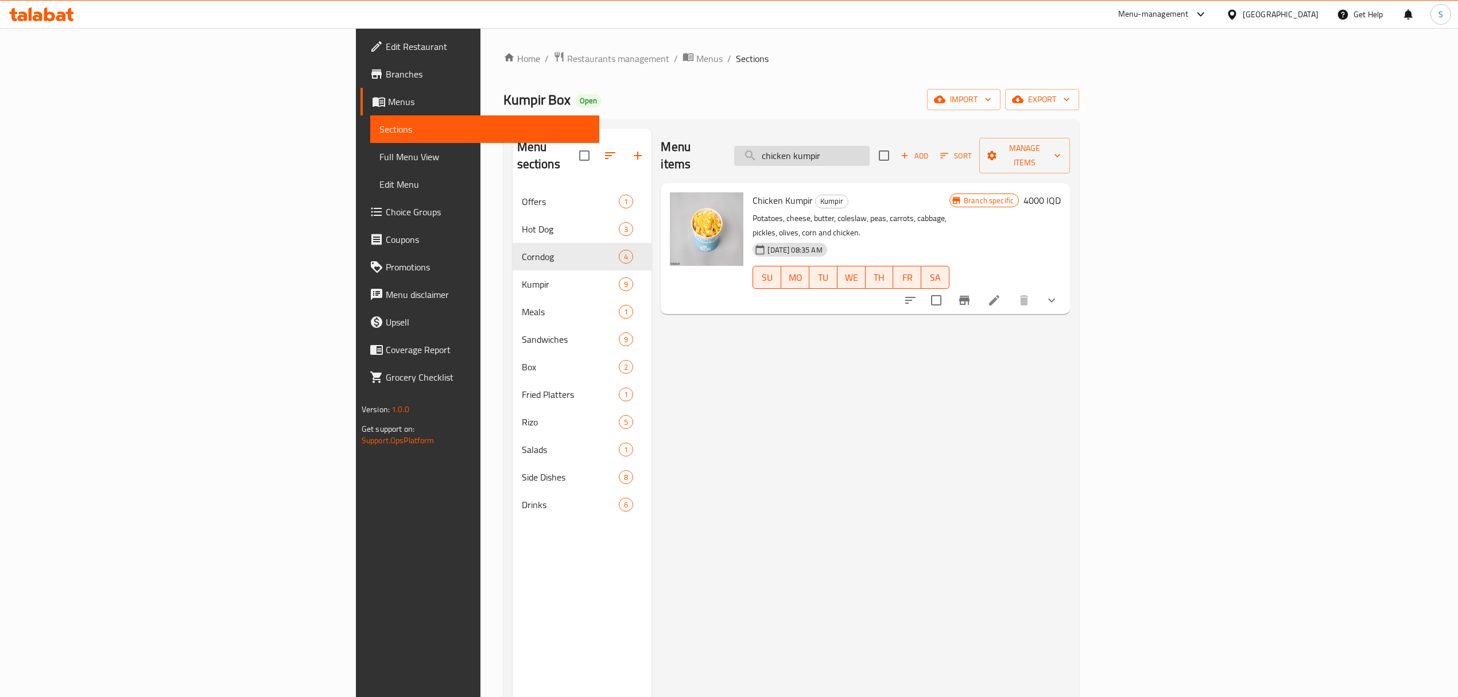
click at [870, 150] on input "chicken kumpir" at bounding box center [801, 156] width 135 height 20
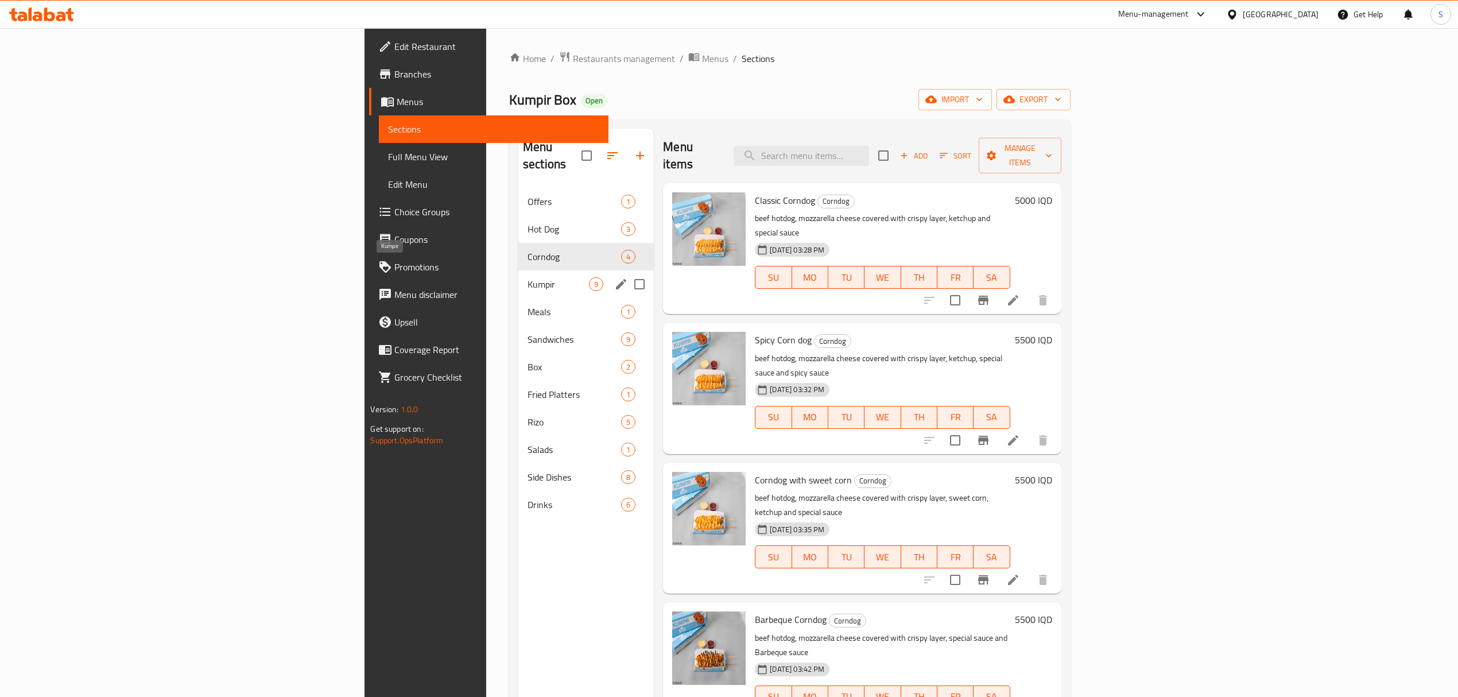
click at [528, 277] on span "Kumpir" at bounding box center [558, 284] width 61 height 14
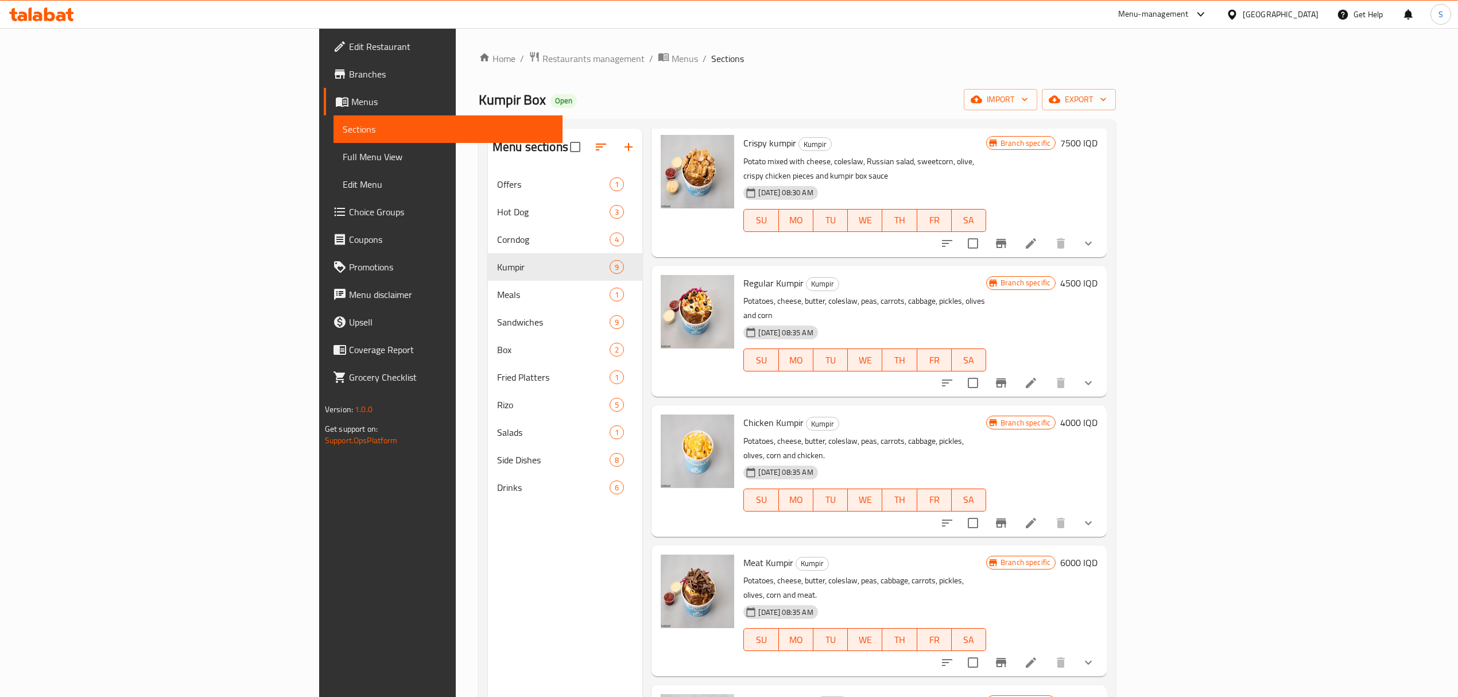
scroll to position [460, 0]
click at [743, 413] on span "Chicken Kumpir" at bounding box center [773, 421] width 60 height 17
drag, startPoint x: 606, startPoint y: 392, endPoint x: 596, endPoint y: 389, distance: 10.6
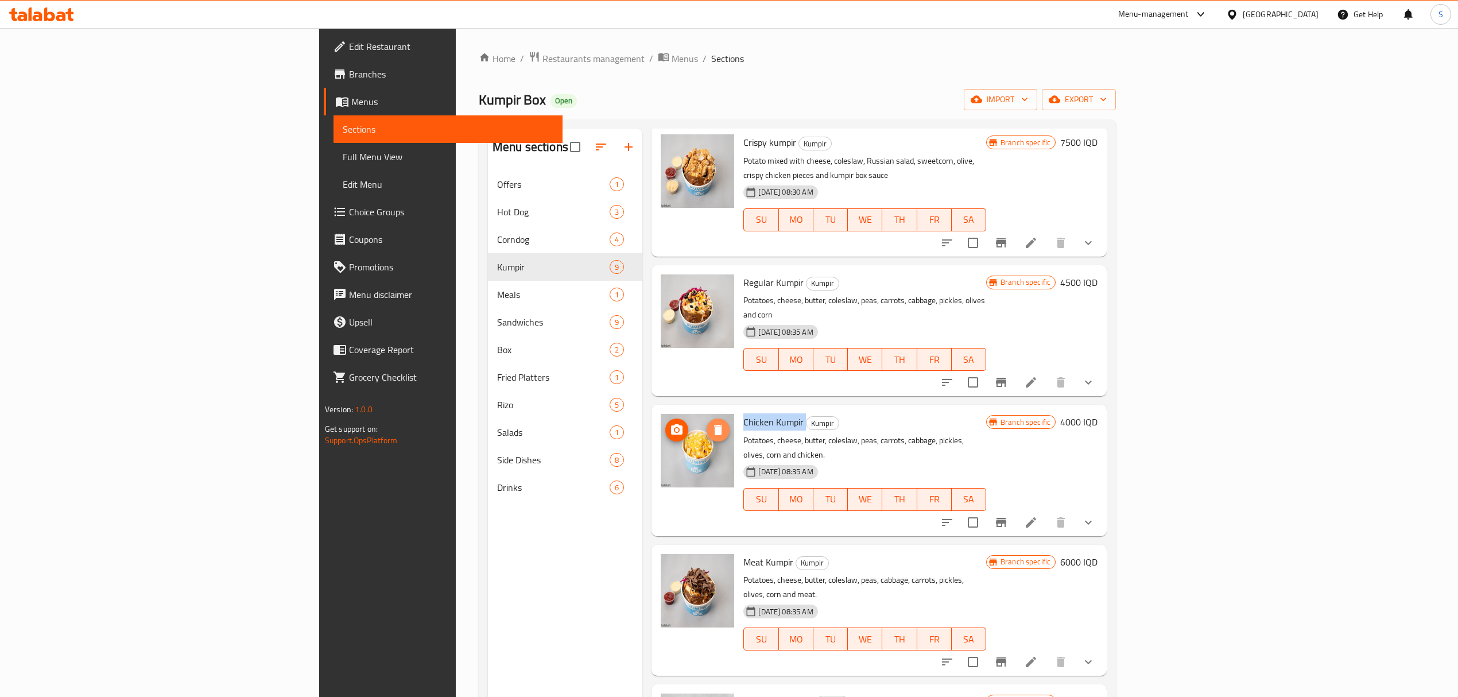
drag, startPoint x: 596, startPoint y: 389, endPoint x: 637, endPoint y: 357, distance: 52.3
click at [714, 425] on icon "delete image" at bounding box center [718, 430] width 8 height 10
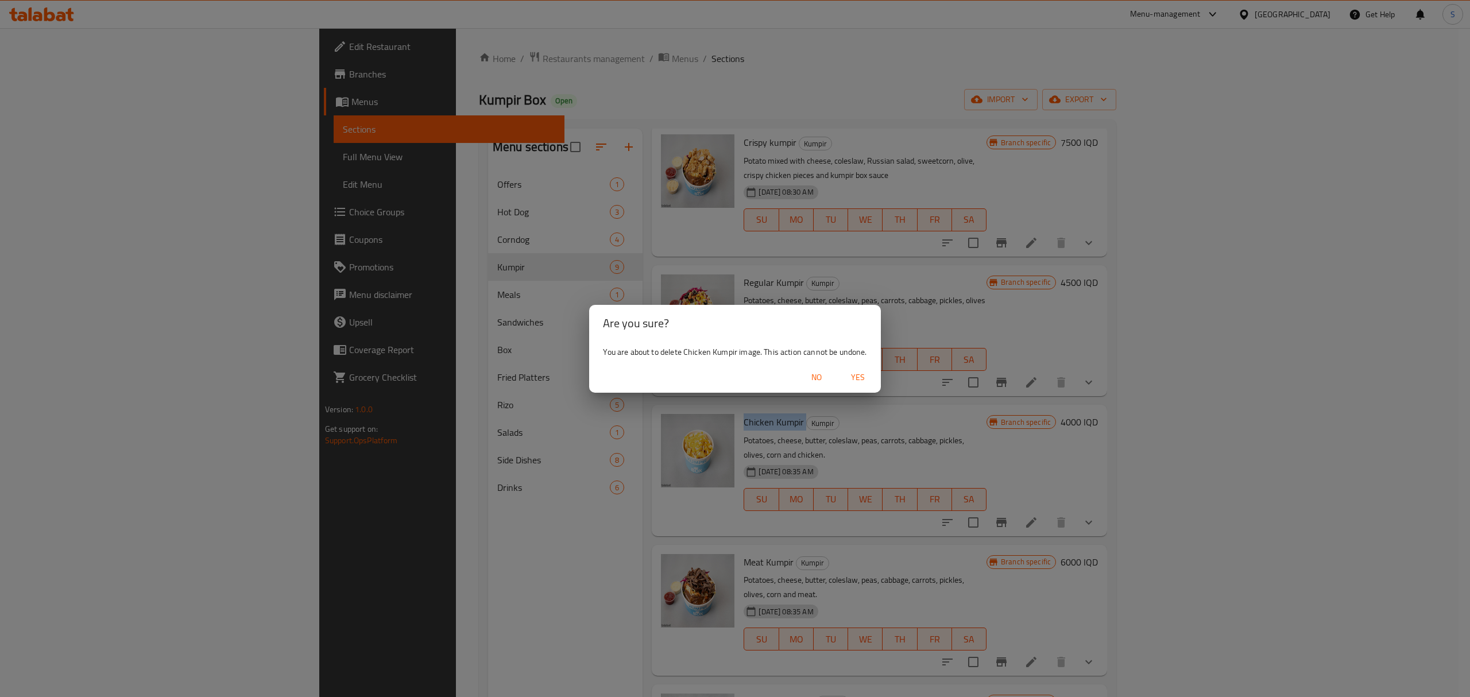
click at [857, 379] on span "Yes" at bounding box center [858, 377] width 28 height 14
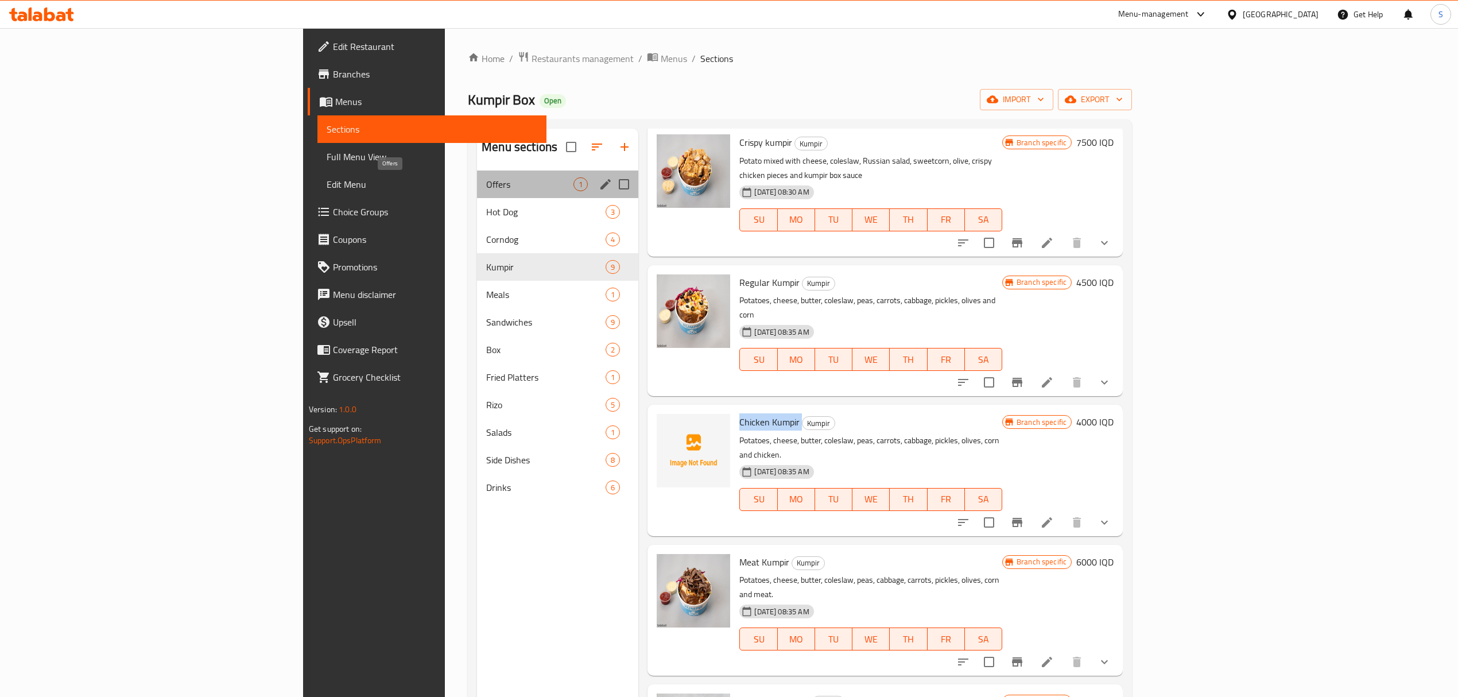
click at [486, 184] on span "Offers" at bounding box center [529, 184] width 87 height 14
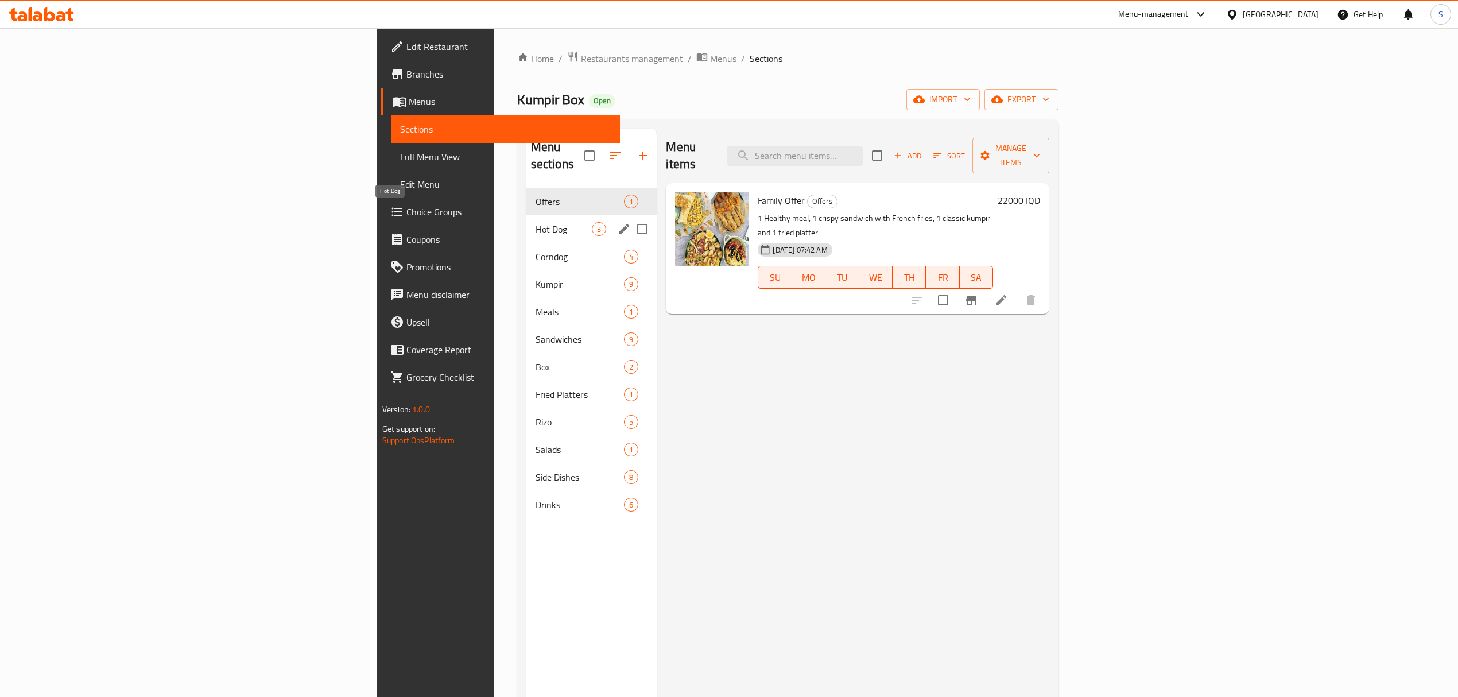
click at [536, 222] on span "Hot Dog" at bounding box center [564, 229] width 57 height 14
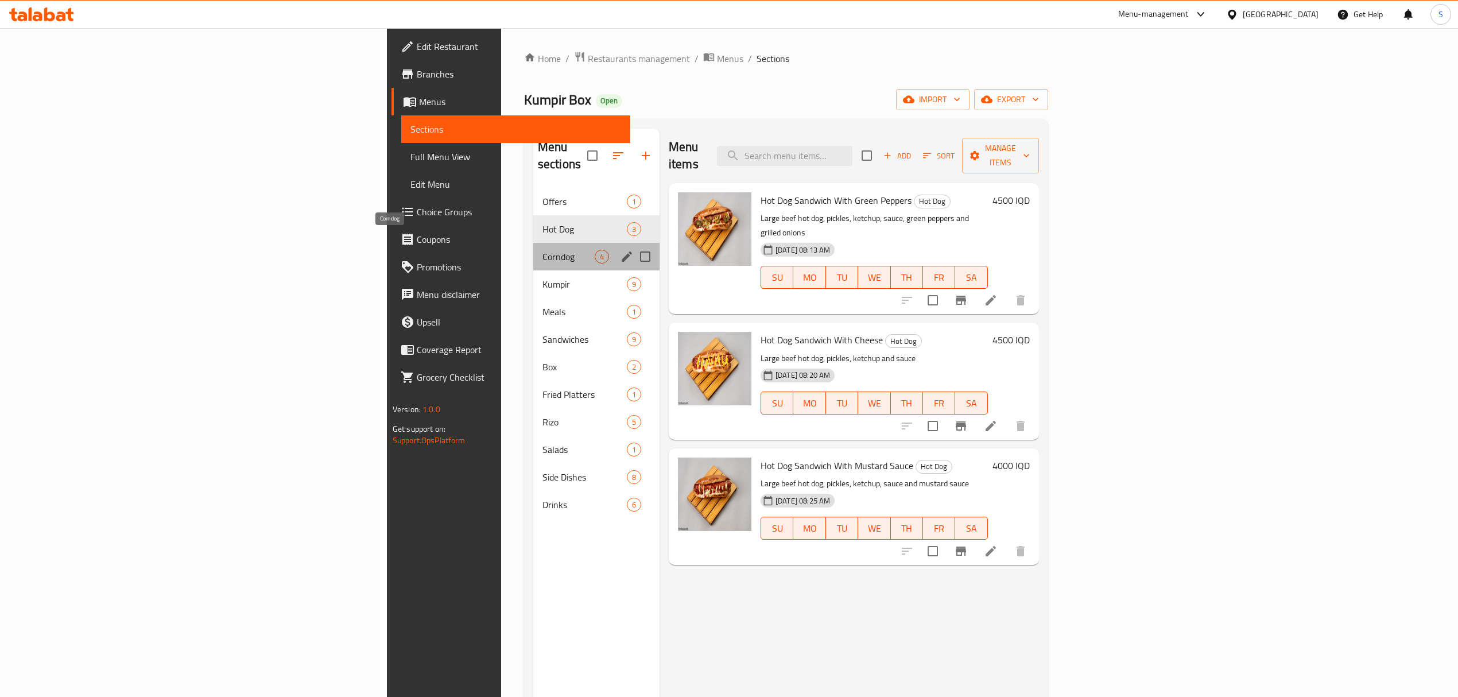
click at [543, 250] on span "Corndog" at bounding box center [569, 257] width 52 height 14
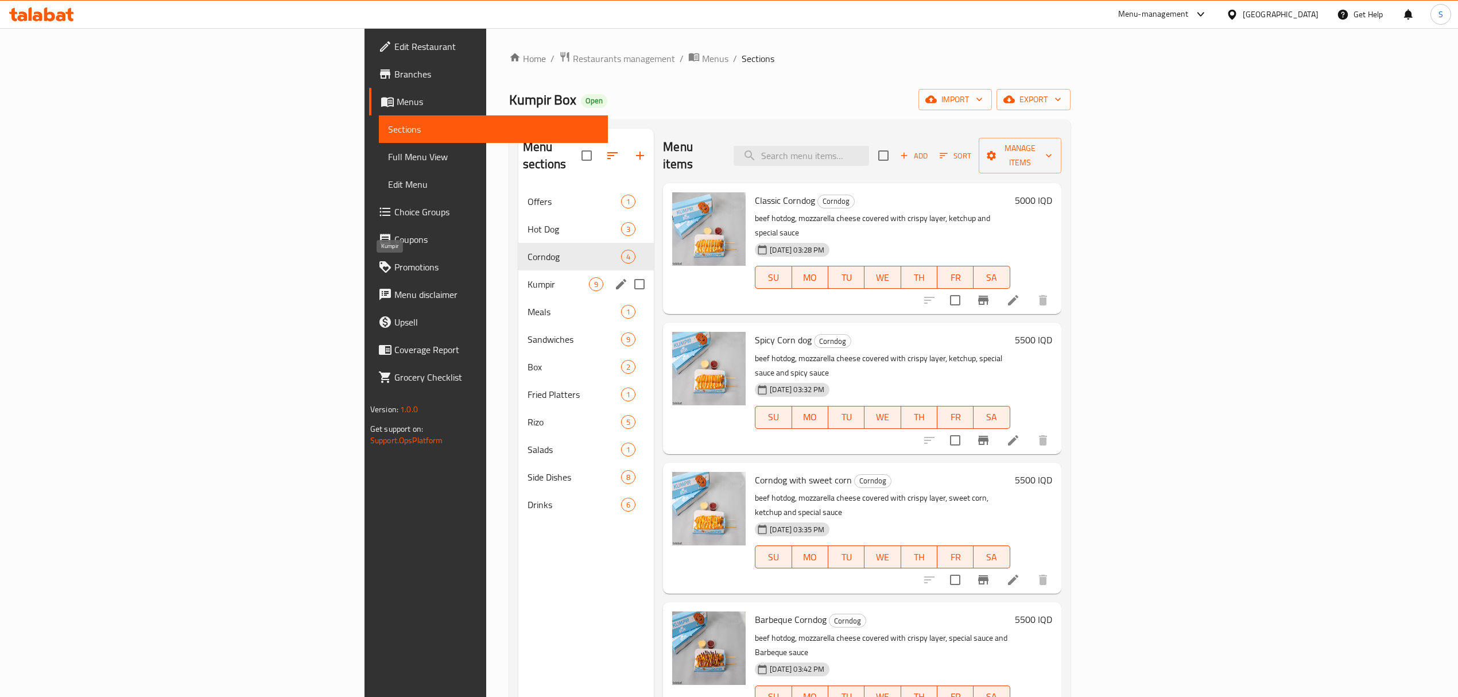
click at [528, 277] on span "Kumpir" at bounding box center [558, 284] width 61 height 14
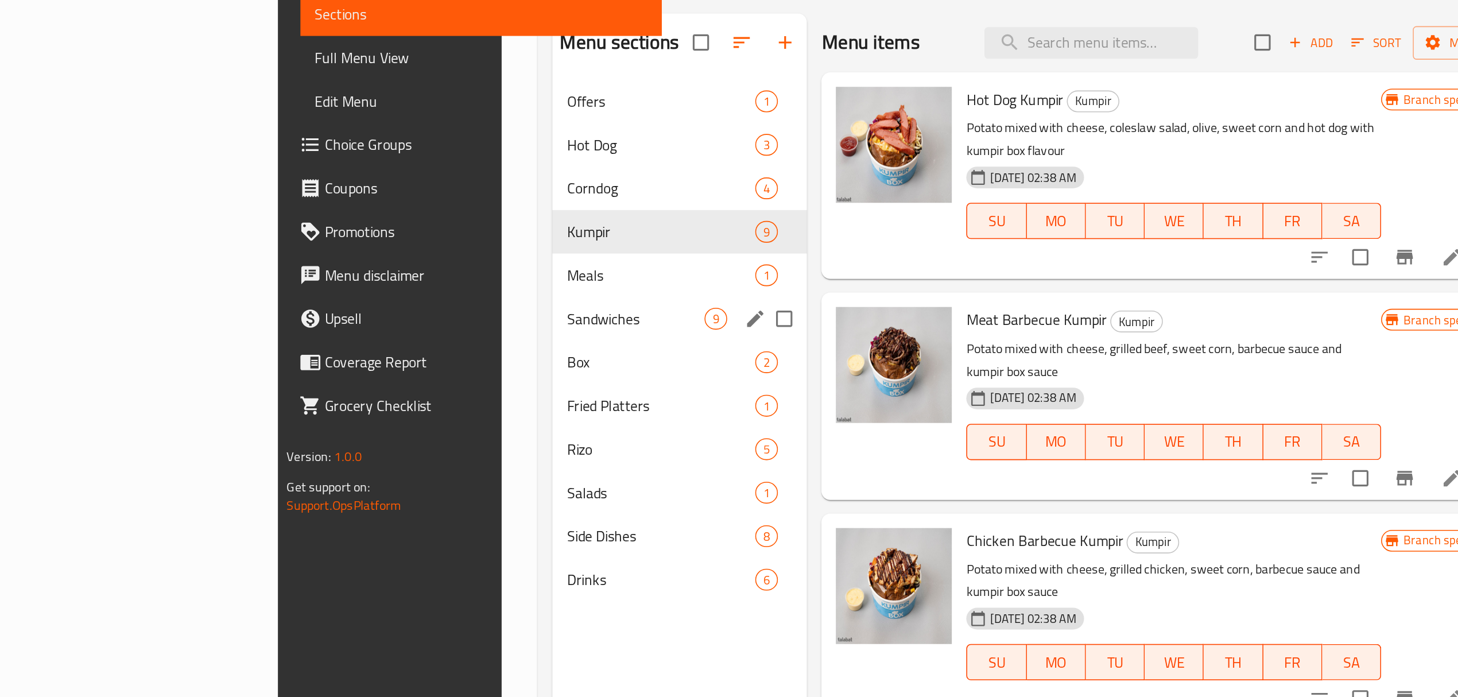
click at [477, 312] on div "Sandwiches 9" at bounding box center [557, 322] width 161 height 28
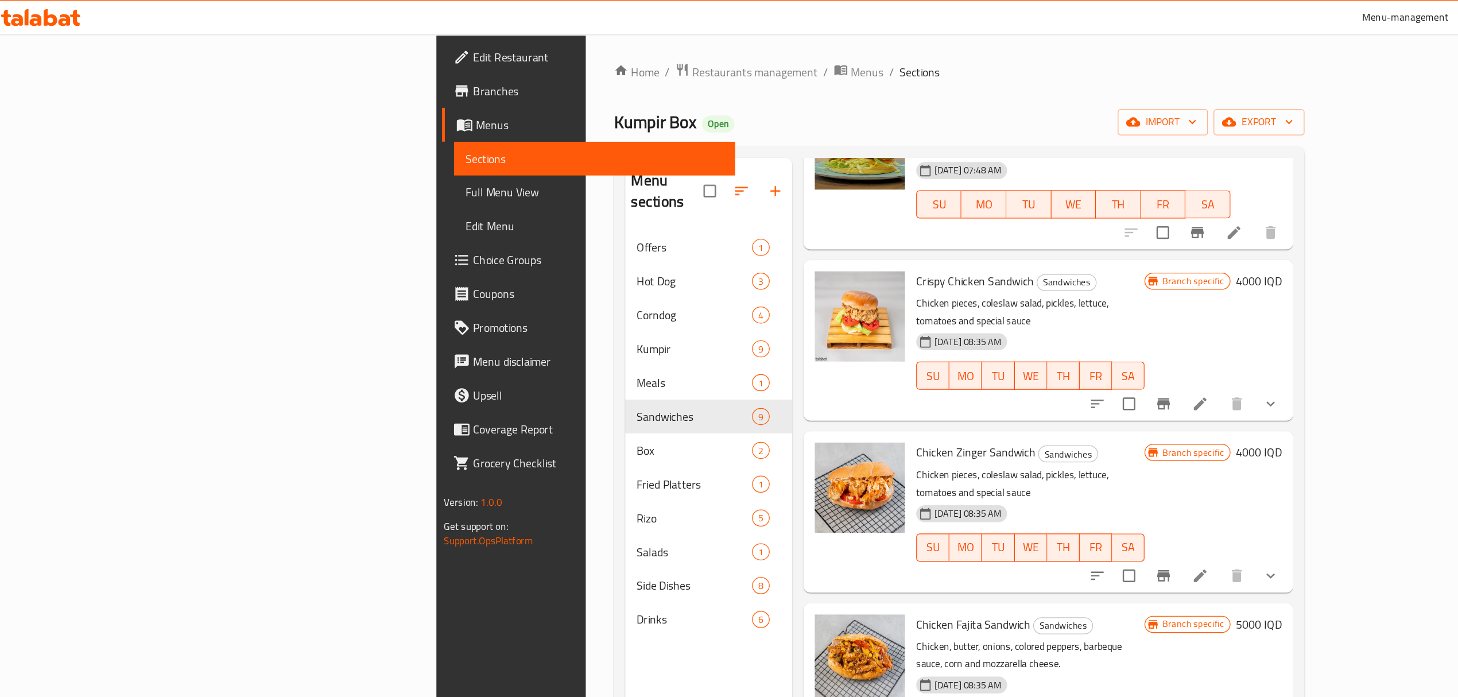
scroll to position [249, 0]
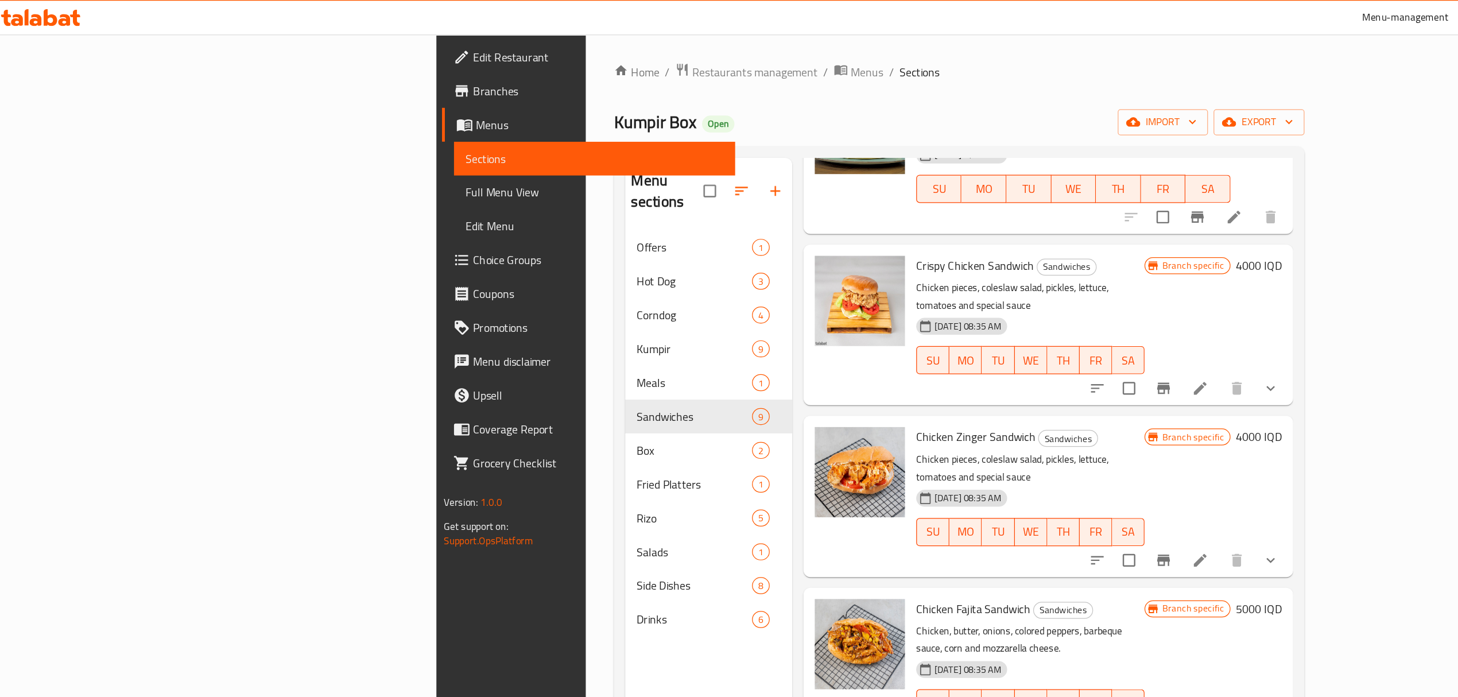
click at [755, 347] on span "Chicken Zinger Sandwich" at bounding box center [803, 355] width 97 height 17
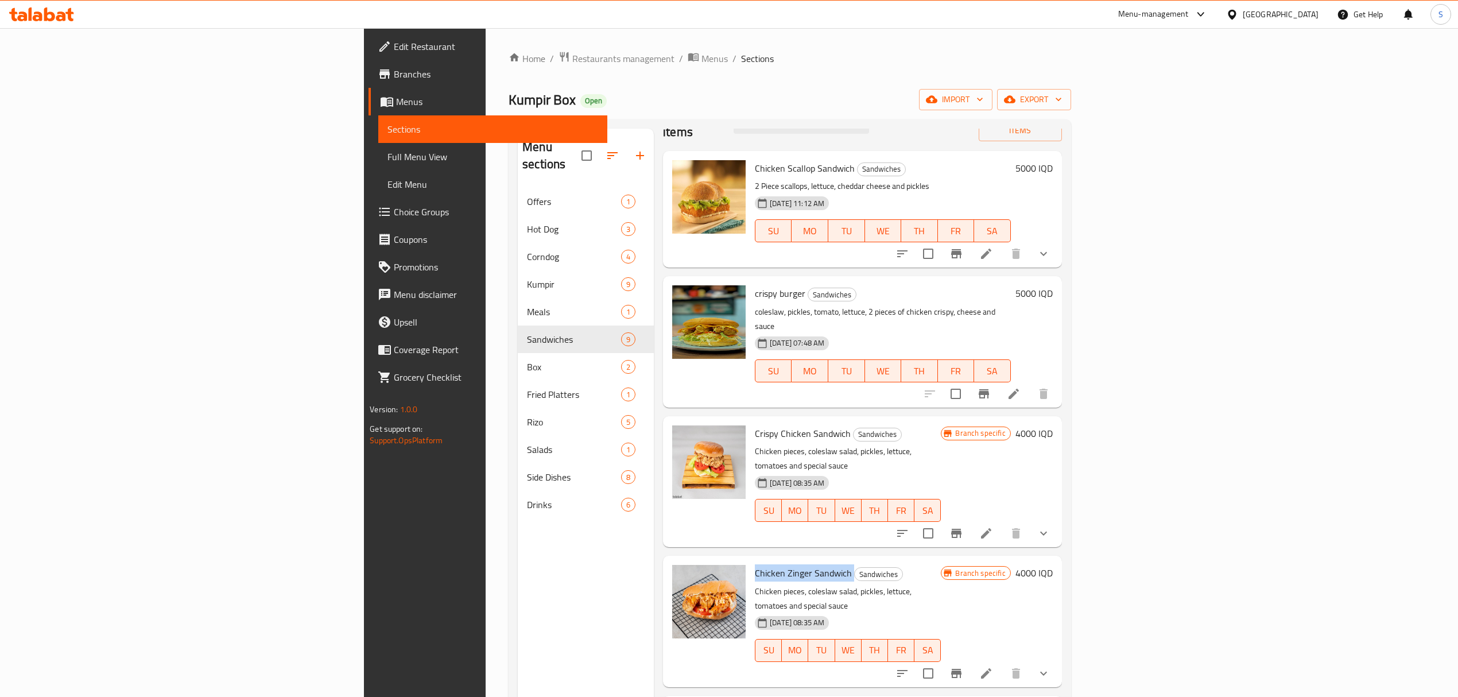
scroll to position [33, 0]
click at [755, 424] on span "Crispy Chicken Sandwich" at bounding box center [803, 432] width 96 height 17
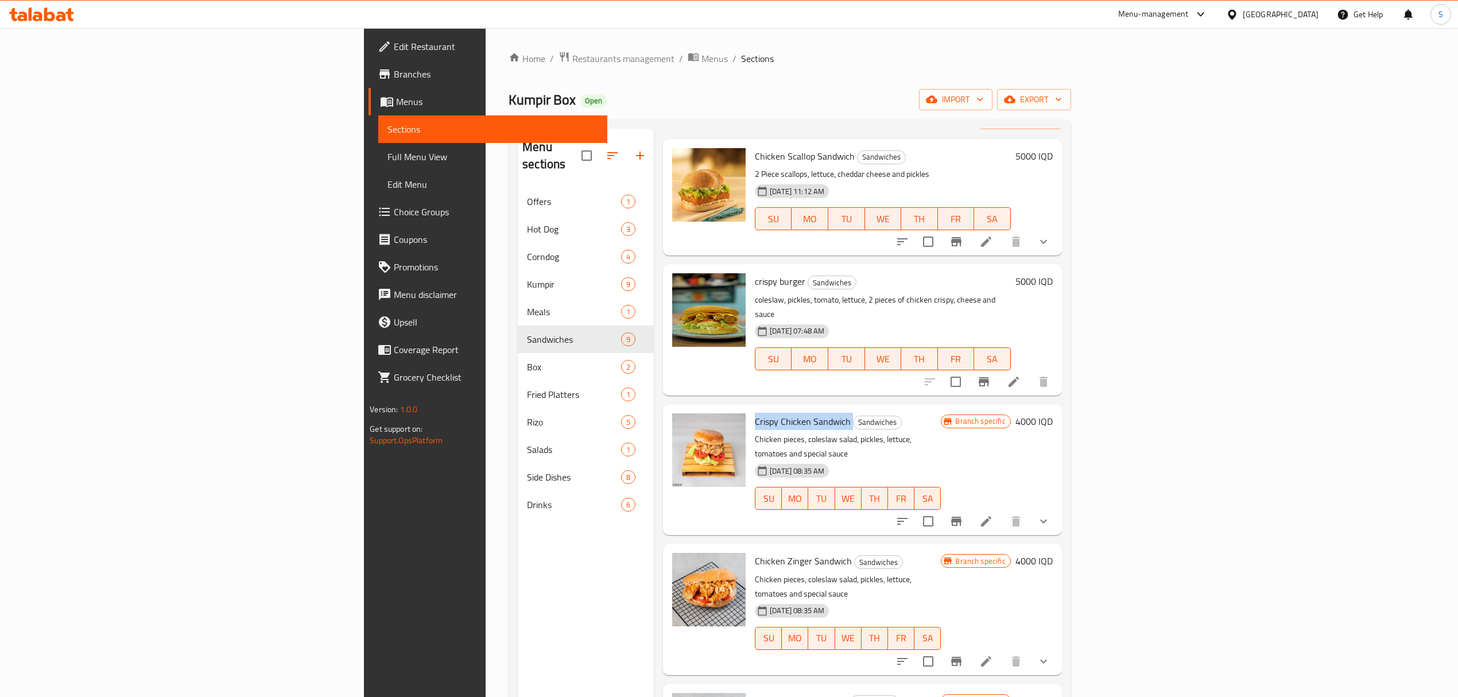
scroll to position [42, 0]
click at [755, 415] on span "Crispy Chicken Sandwich" at bounding box center [803, 423] width 96 height 17
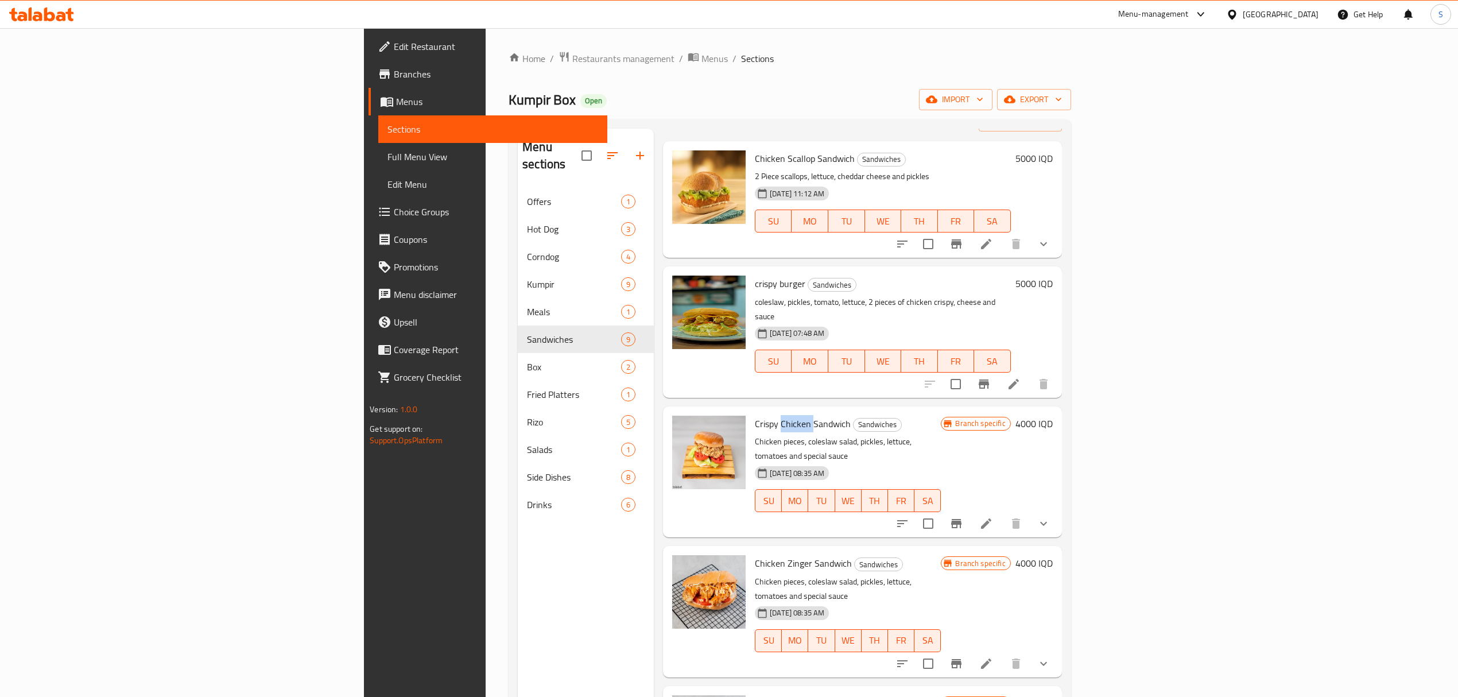
click at [755, 415] on span "Crispy Chicken Sandwich" at bounding box center [803, 423] width 96 height 17
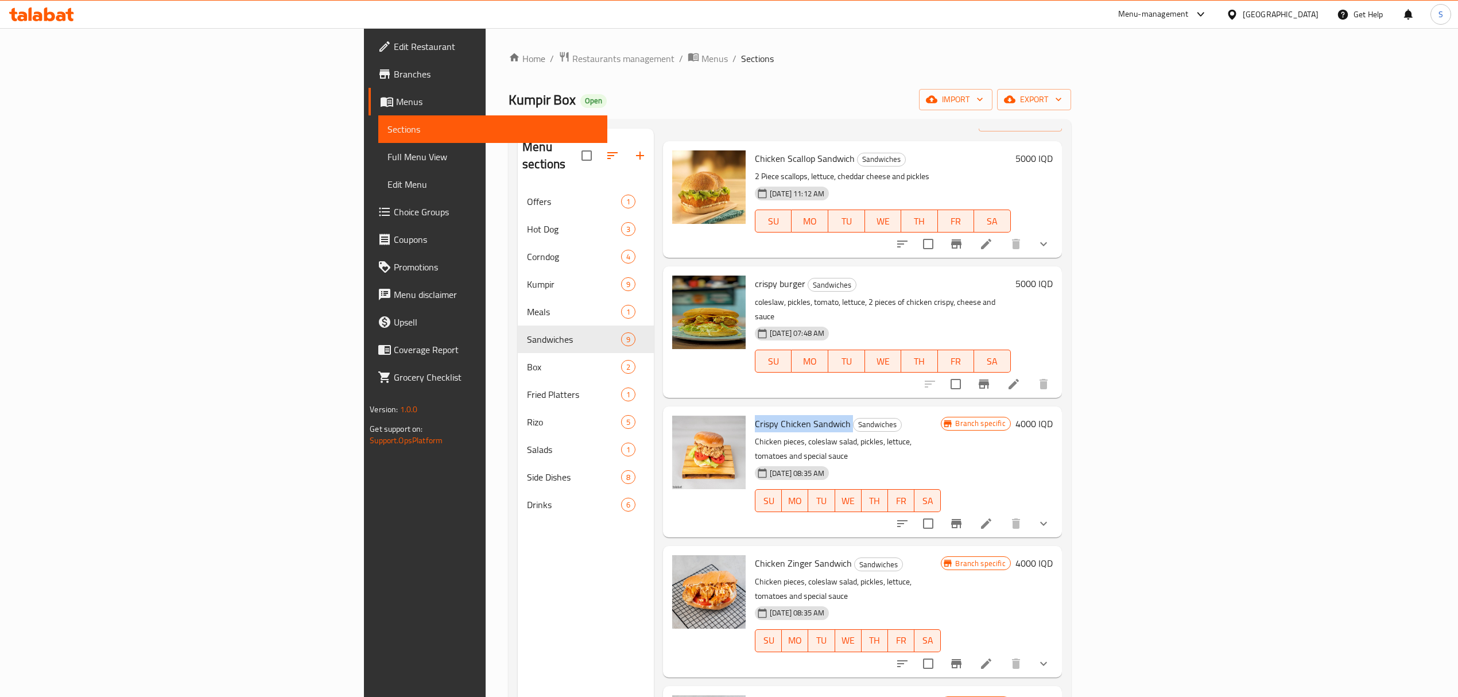
click at [755, 415] on span "Crispy Chicken Sandwich" at bounding box center [803, 423] width 96 height 17
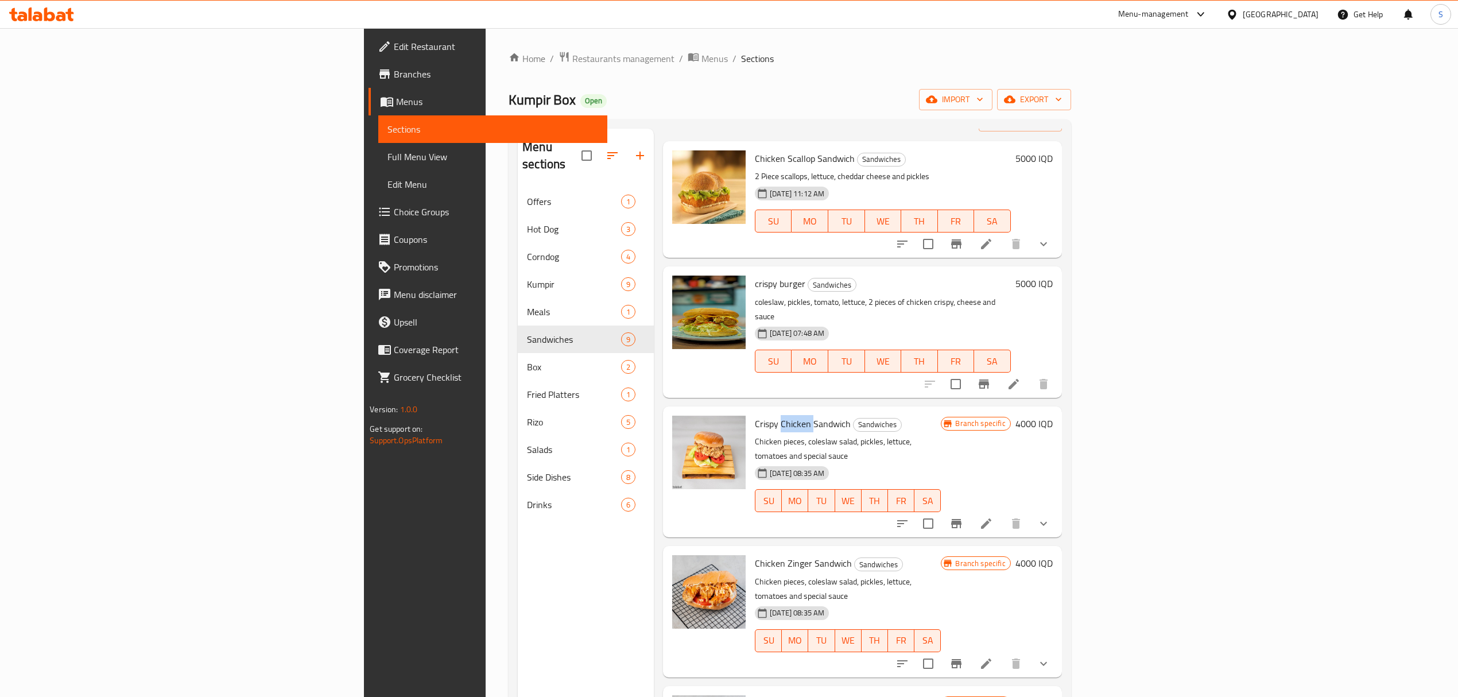
click at [755, 415] on span "Crispy Chicken Sandwich" at bounding box center [803, 423] width 96 height 17
click at [755, 435] on p "Chicken pieces, coleslaw salad, pickles, lettuce, tomatoes and special sauce" at bounding box center [848, 449] width 186 height 29
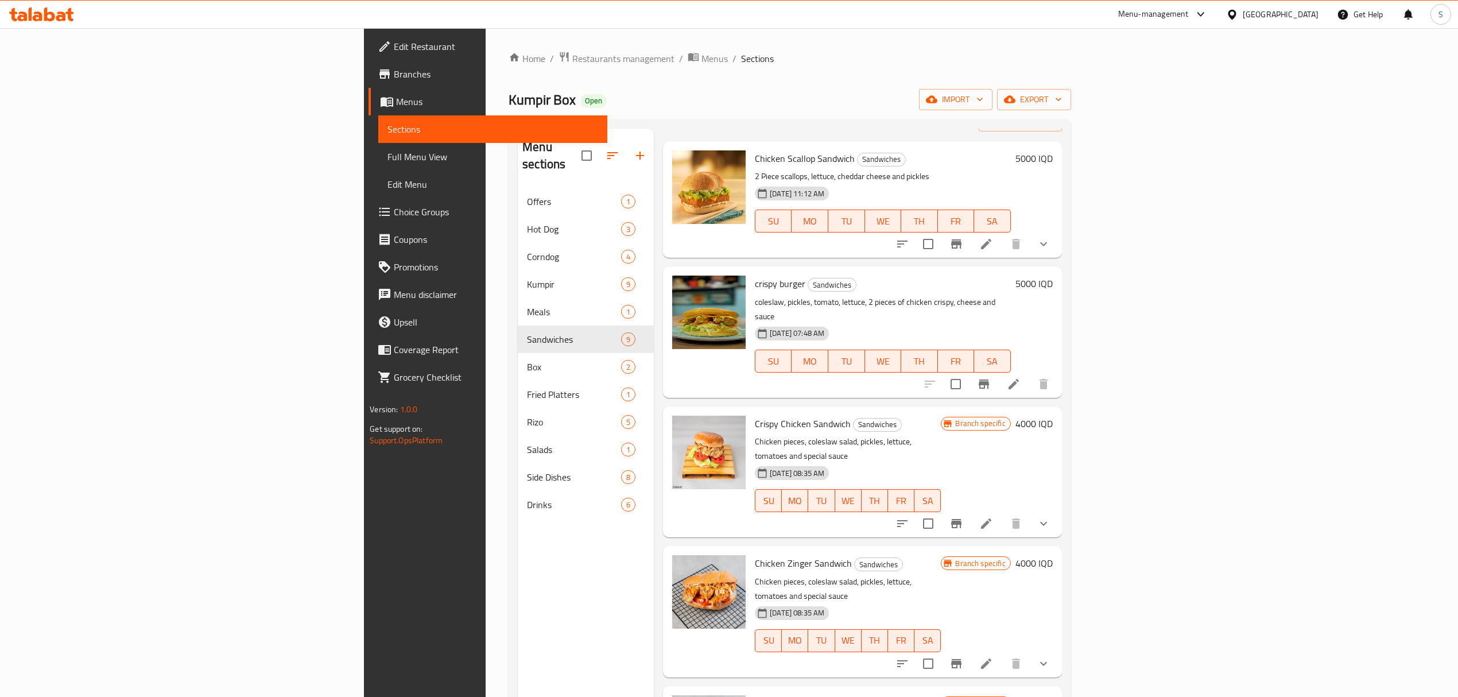
click at [755, 415] on span "Crispy Chicken Sandwich" at bounding box center [803, 423] width 96 height 17
copy h6 "Crispy Chicken Sandwich"
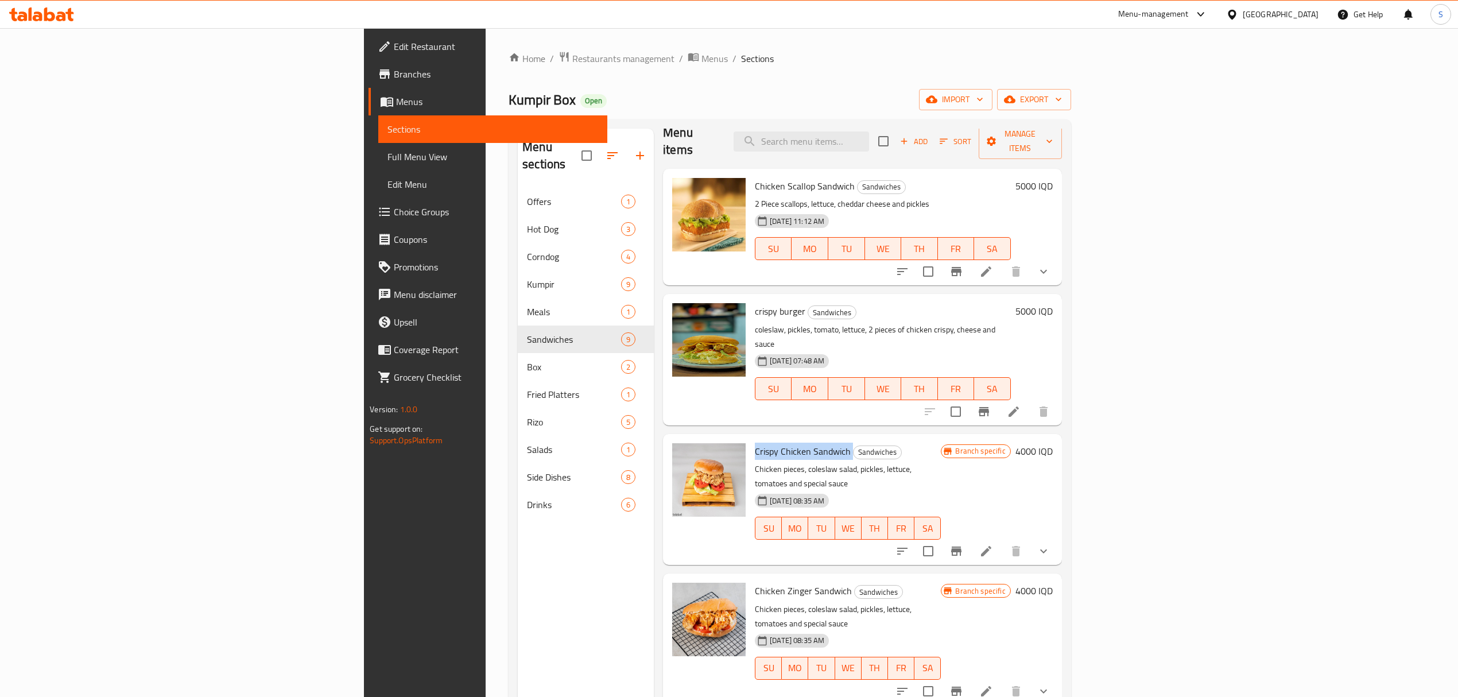
scroll to position [0, 0]
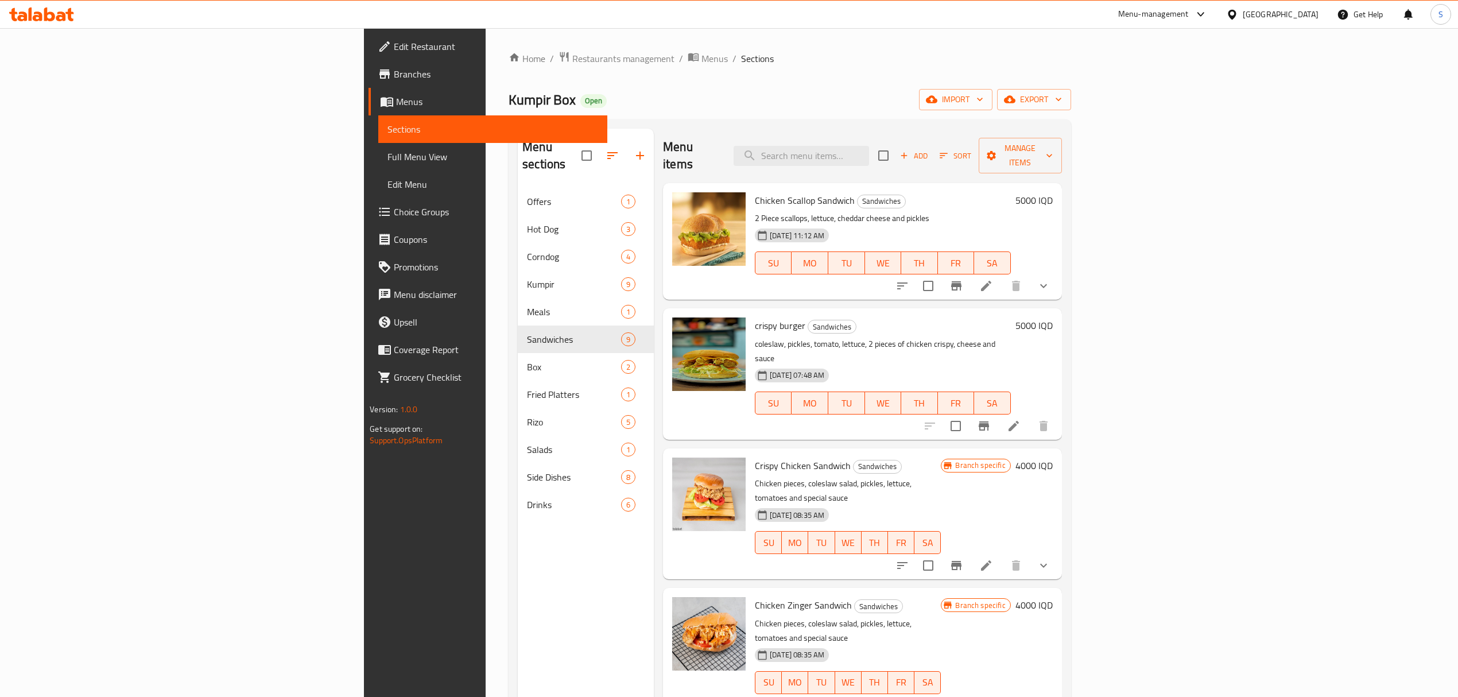
click at [755, 317] on span "crispy burger" at bounding box center [780, 325] width 51 height 17
copy h6 "crispy burger"
drag, startPoint x: 619, startPoint y: 478, endPoint x: 575, endPoint y: 517, distance: 59.0
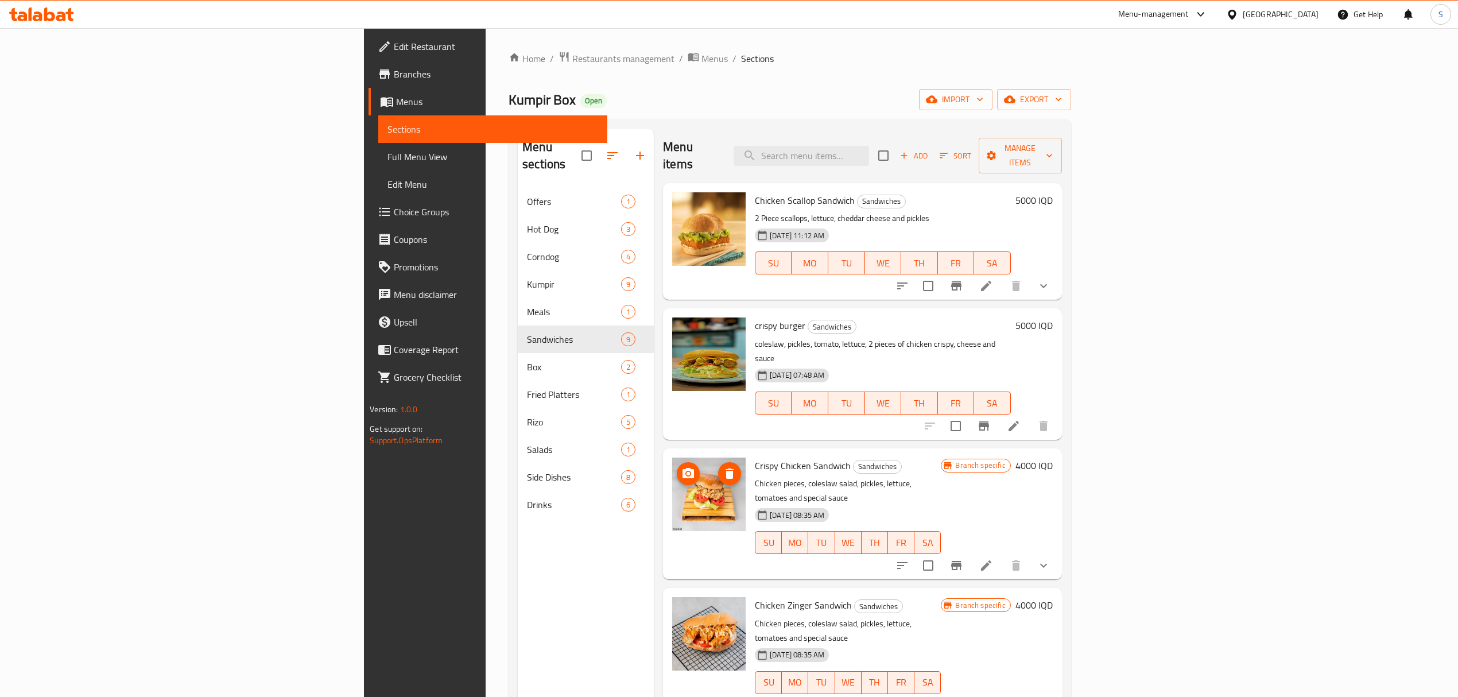
click at [663, 517] on div "Crispy Chicken Sandwich Sandwiches Chicken pieces, coleslaw salad, pickles, let…" at bounding box center [862, 513] width 399 height 131
click at [755, 457] on span "Crispy Chicken Sandwich" at bounding box center [803, 465] width 96 height 17
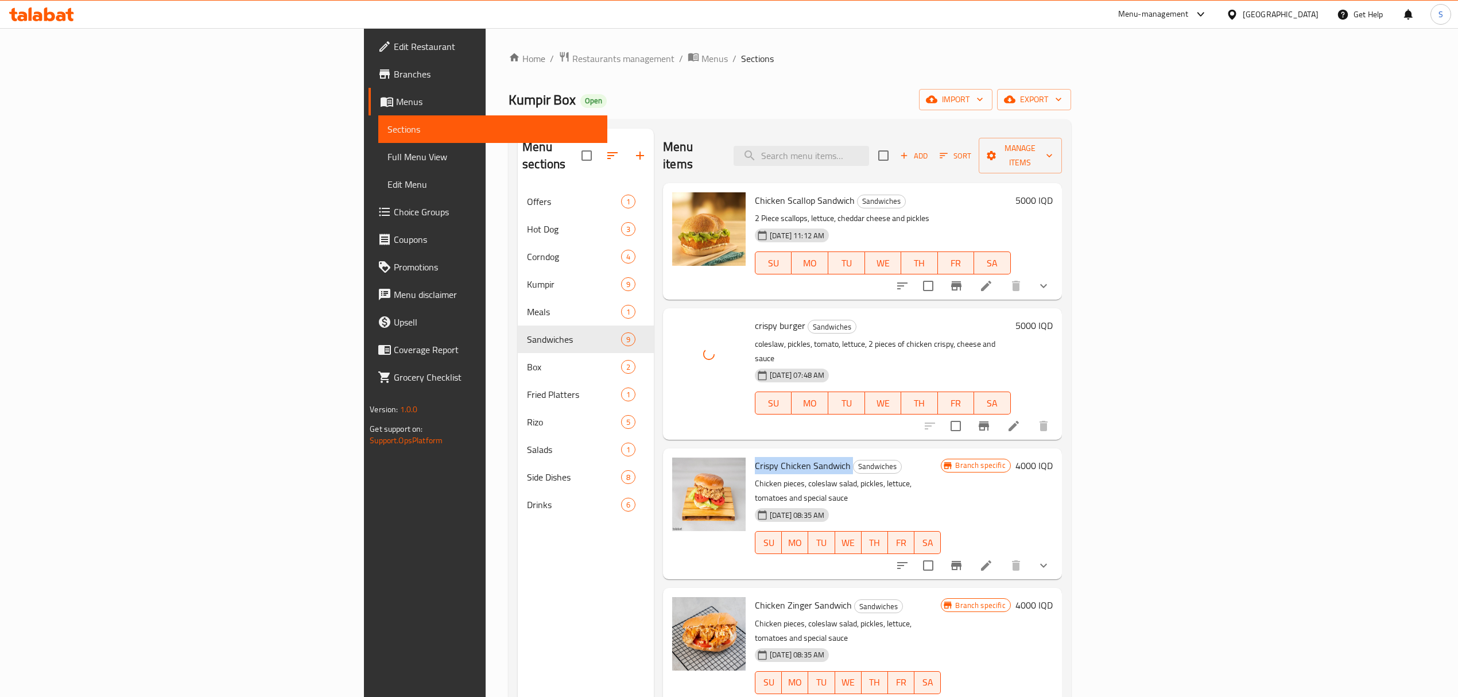
click at [755, 457] on span "Crispy Chicken Sandwich" at bounding box center [803, 465] width 96 height 17
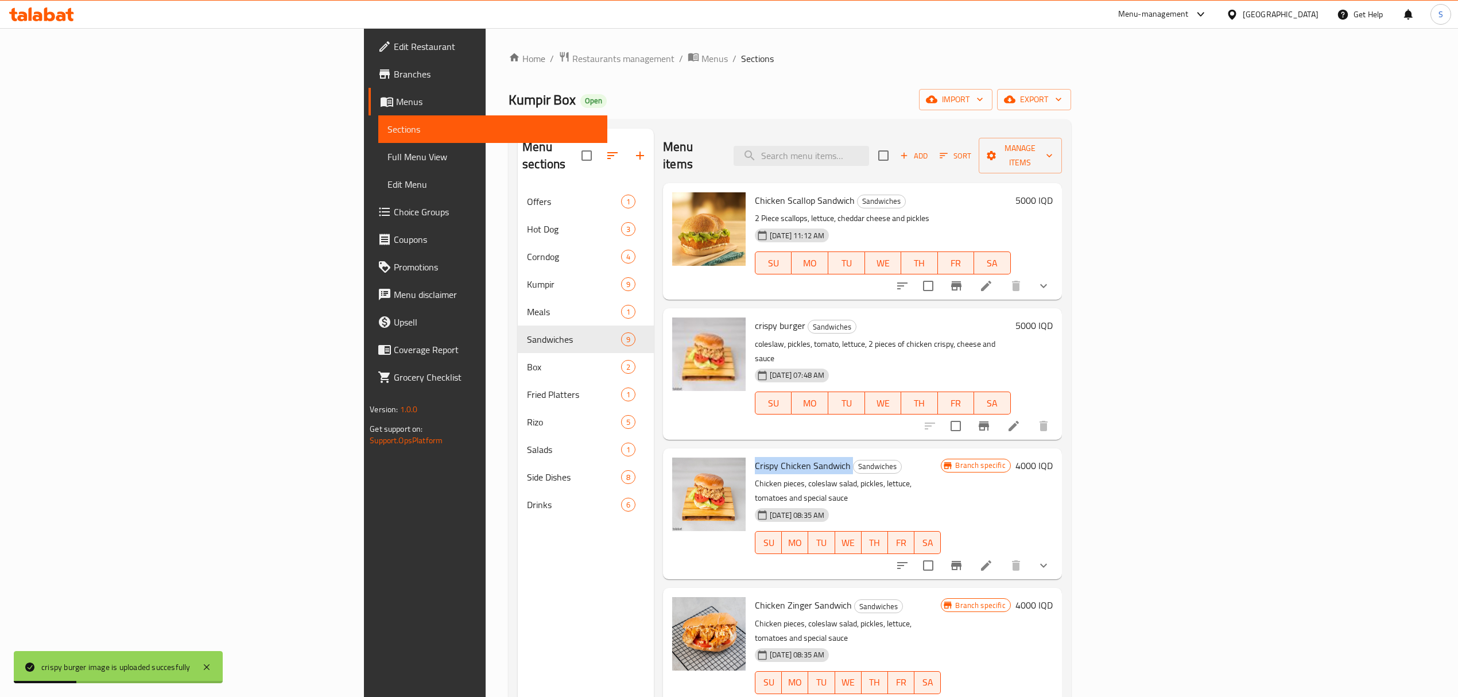
copy h6 "Crispy Chicken Sandwich"
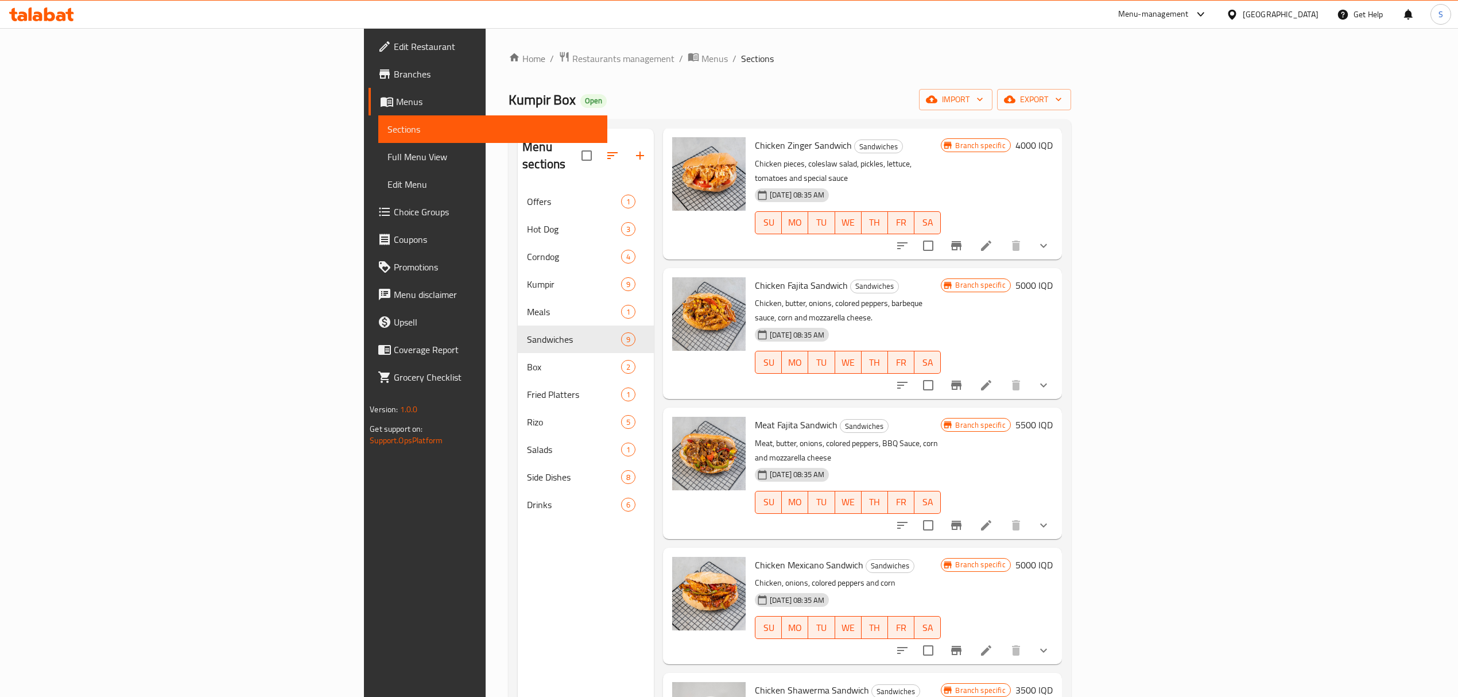
scroll to position [161, 0]
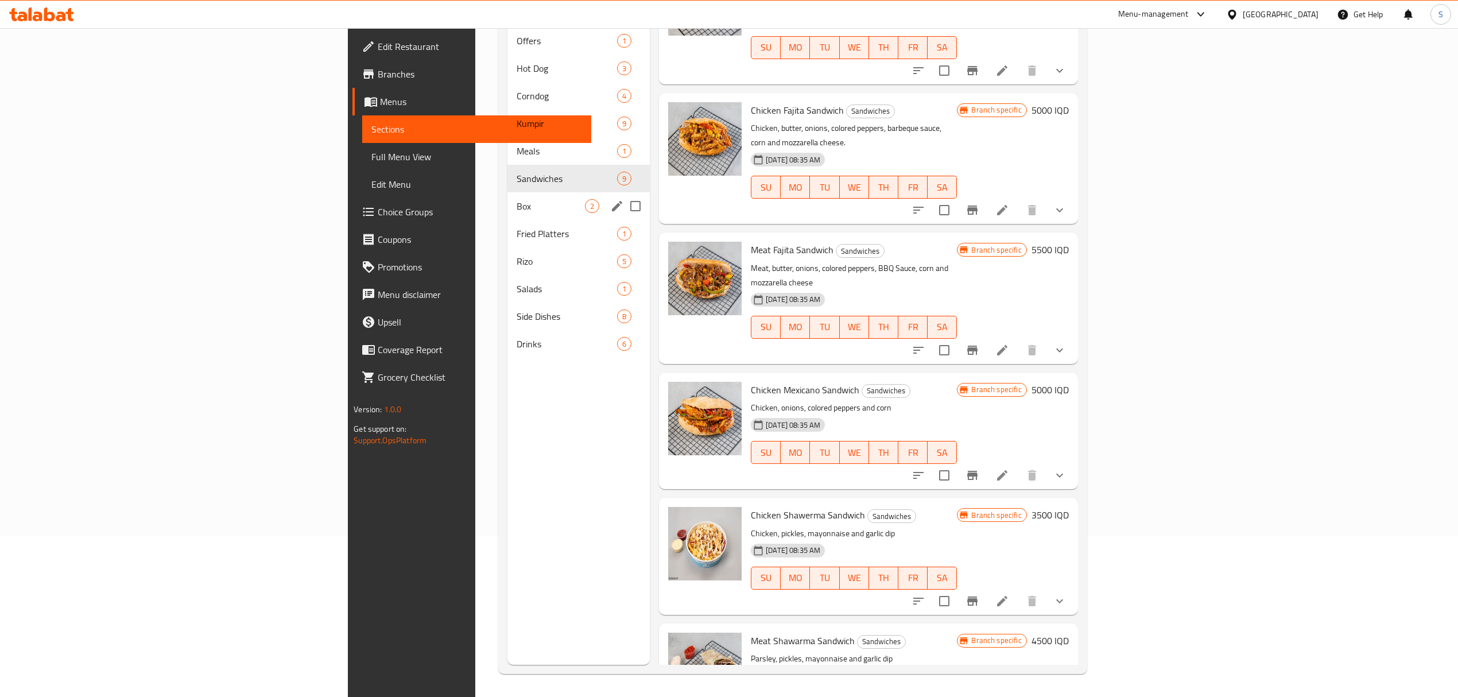
click at [517, 199] on span "Box" at bounding box center [551, 206] width 68 height 14
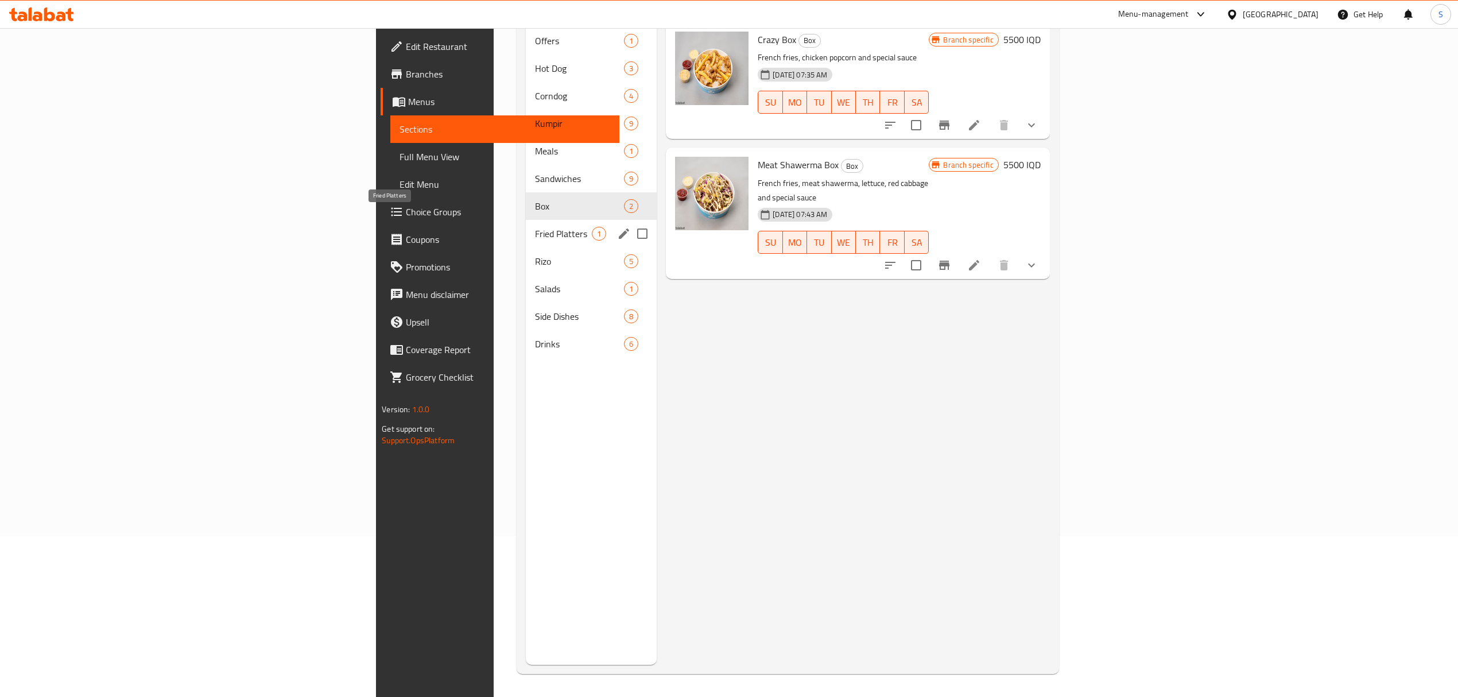
click at [535, 227] on span "Fried Platters" at bounding box center [563, 234] width 57 height 14
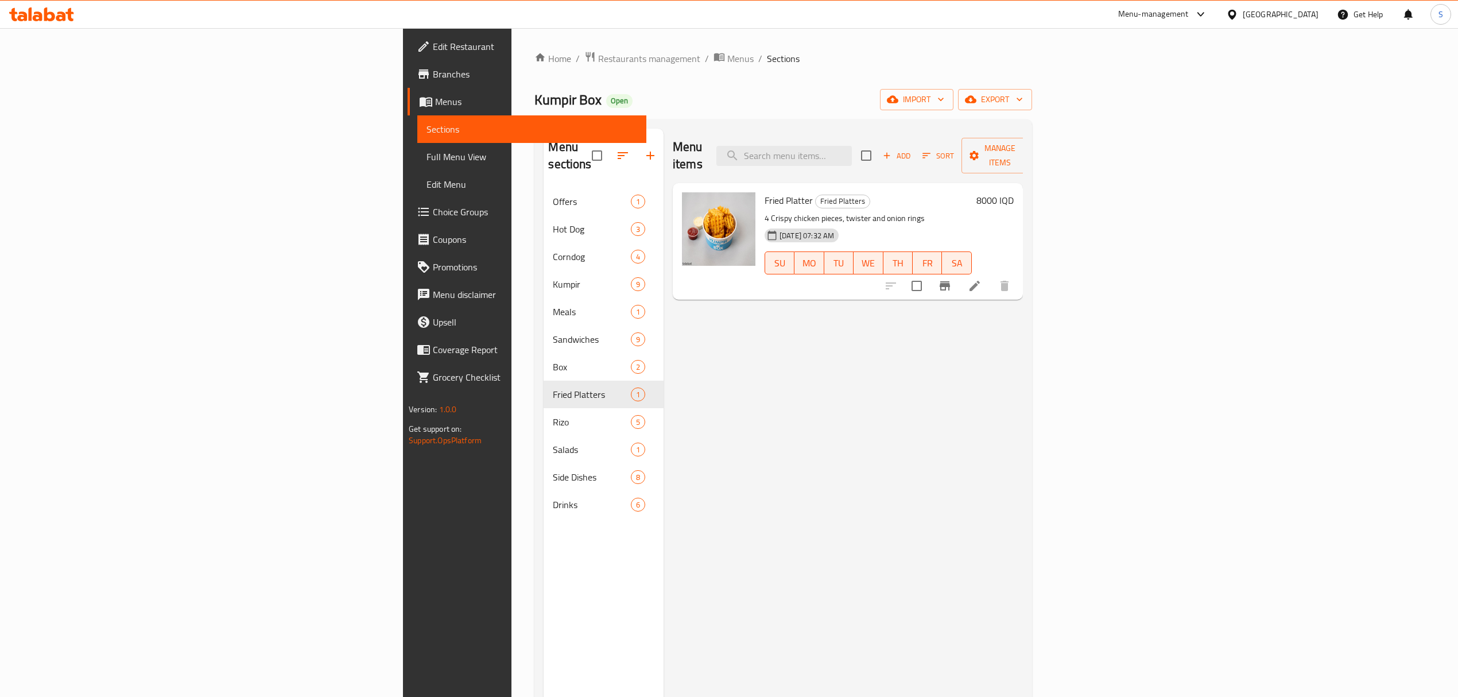
click at [765, 192] on span "Fried Platter" at bounding box center [789, 200] width 48 height 17
click at [714, 400] on div "Menu items Add Sort Manage items Fried Platter Fried Platters 4 Crispy chicken …" at bounding box center [843, 477] width 359 height 697
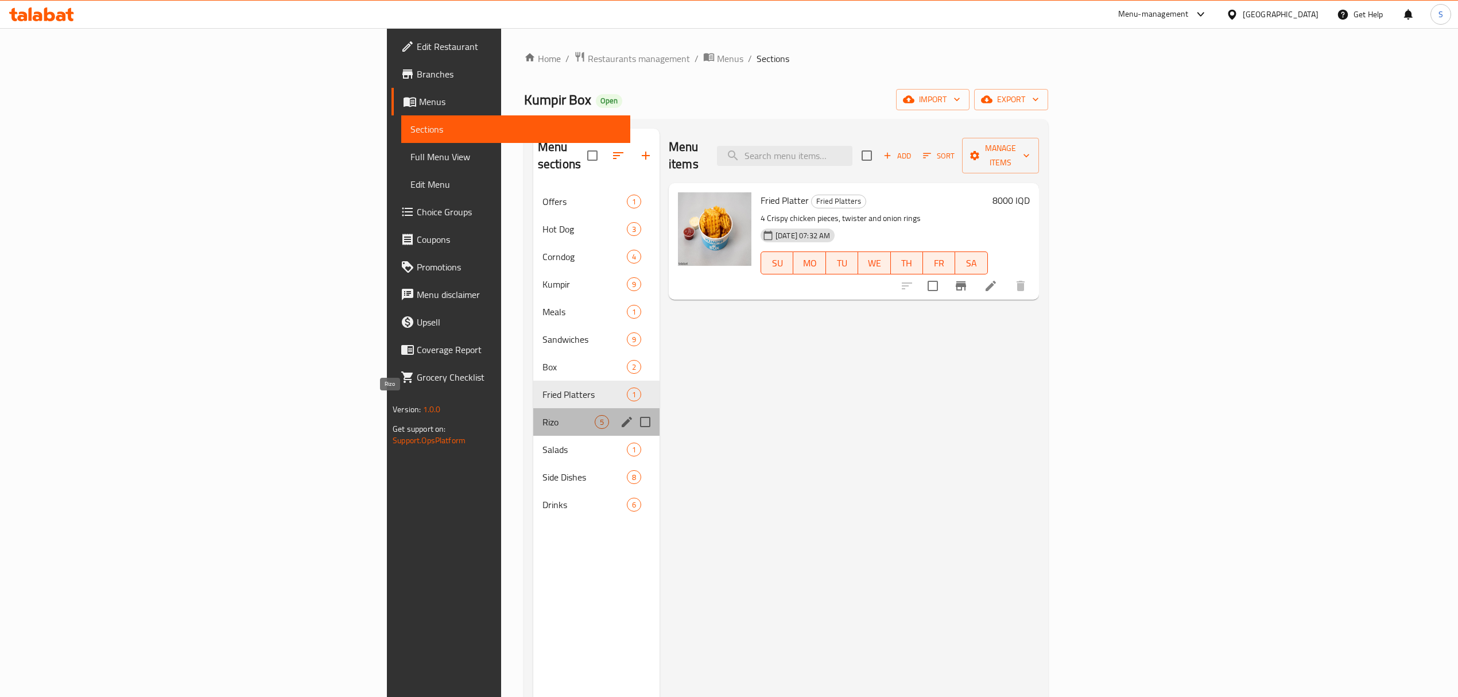
click at [543, 415] on span "Rizo" at bounding box center [569, 422] width 52 height 14
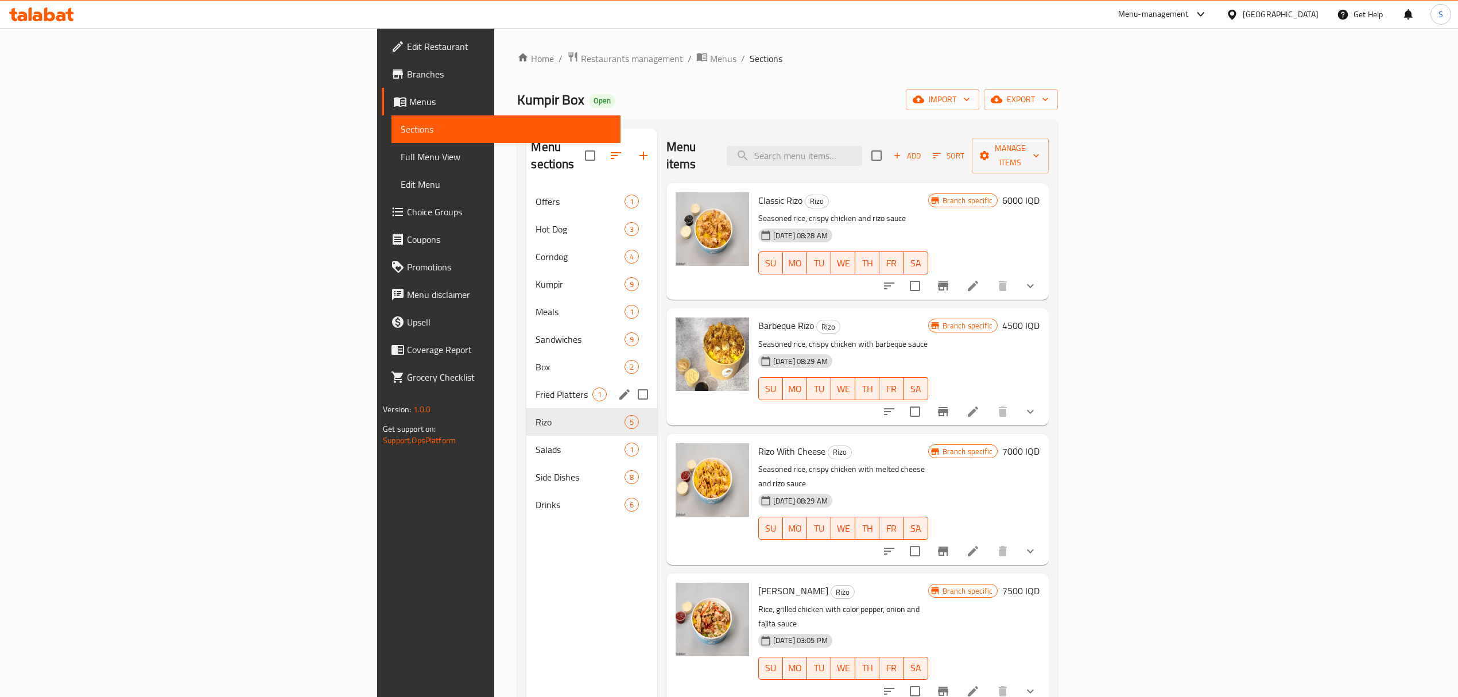
click at [536, 388] on span "Fried Platters" at bounding box center [564, 395] width 56 height 14
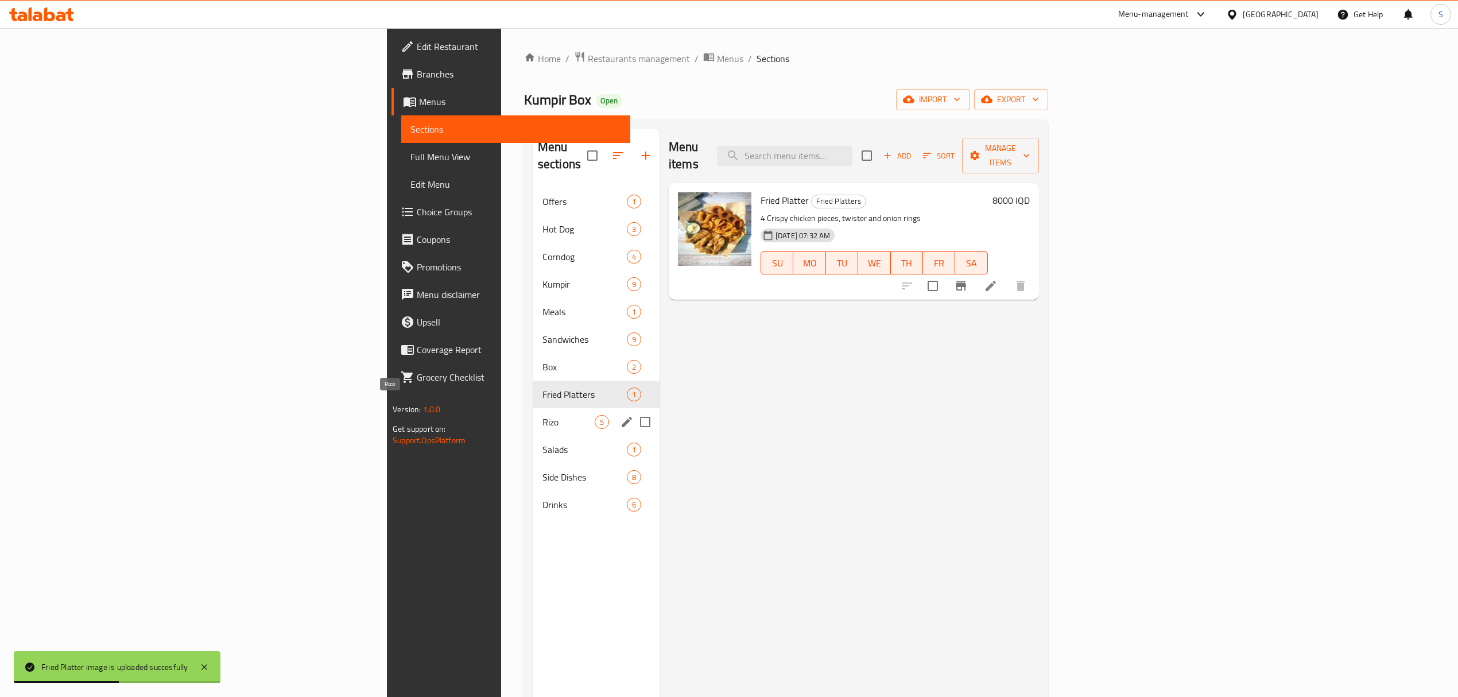
click at [543, 415] on span "Rizo" at bounding box center [569, 422] width 52 height 14
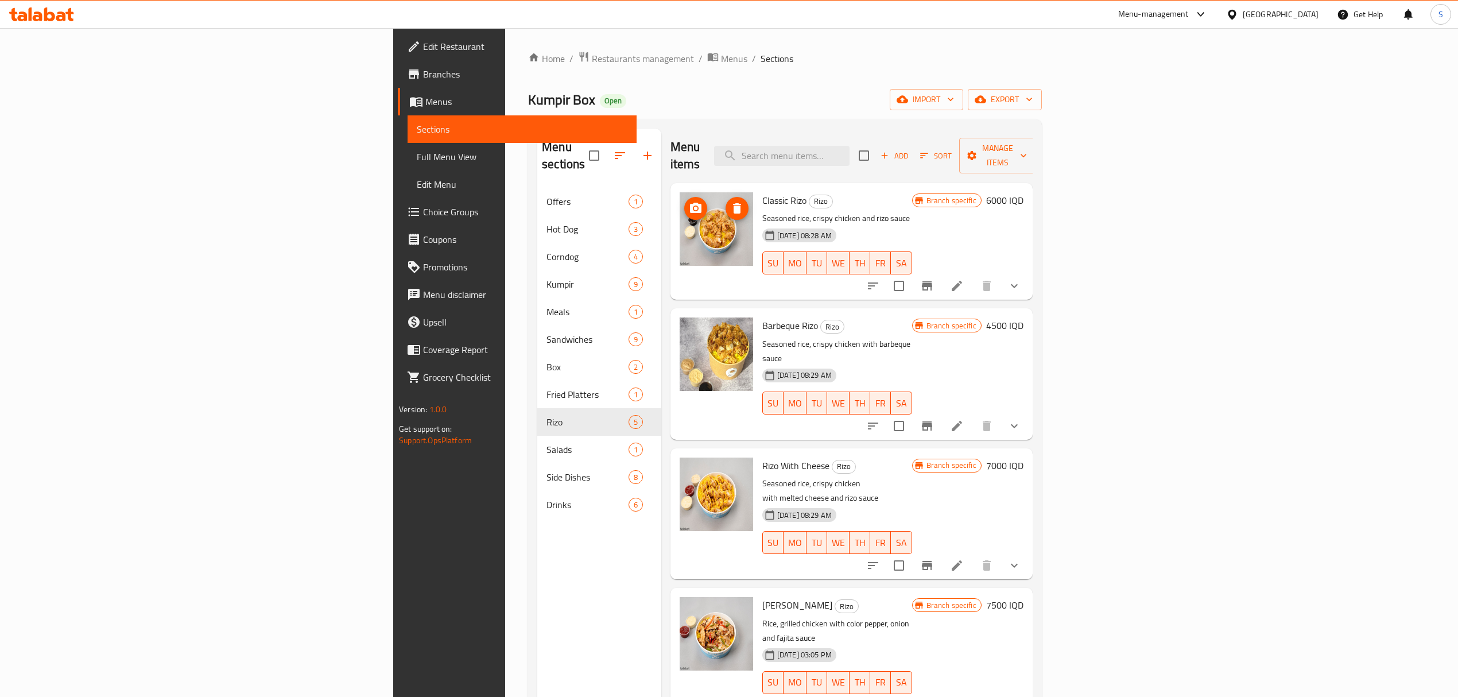
drag, startPoint x: 621, startPoint y: 228, endPoint x: 631, endPoint y: 223, distance: 11.8
click at [680, 223] on img at bounding box center [716, 228] width 73 height 73
click at [680, 220] on img at bounding box center [716, 228] width 73 height 73
click at [680, 219] on img at bounding box center [716, 228] width 73 height 73
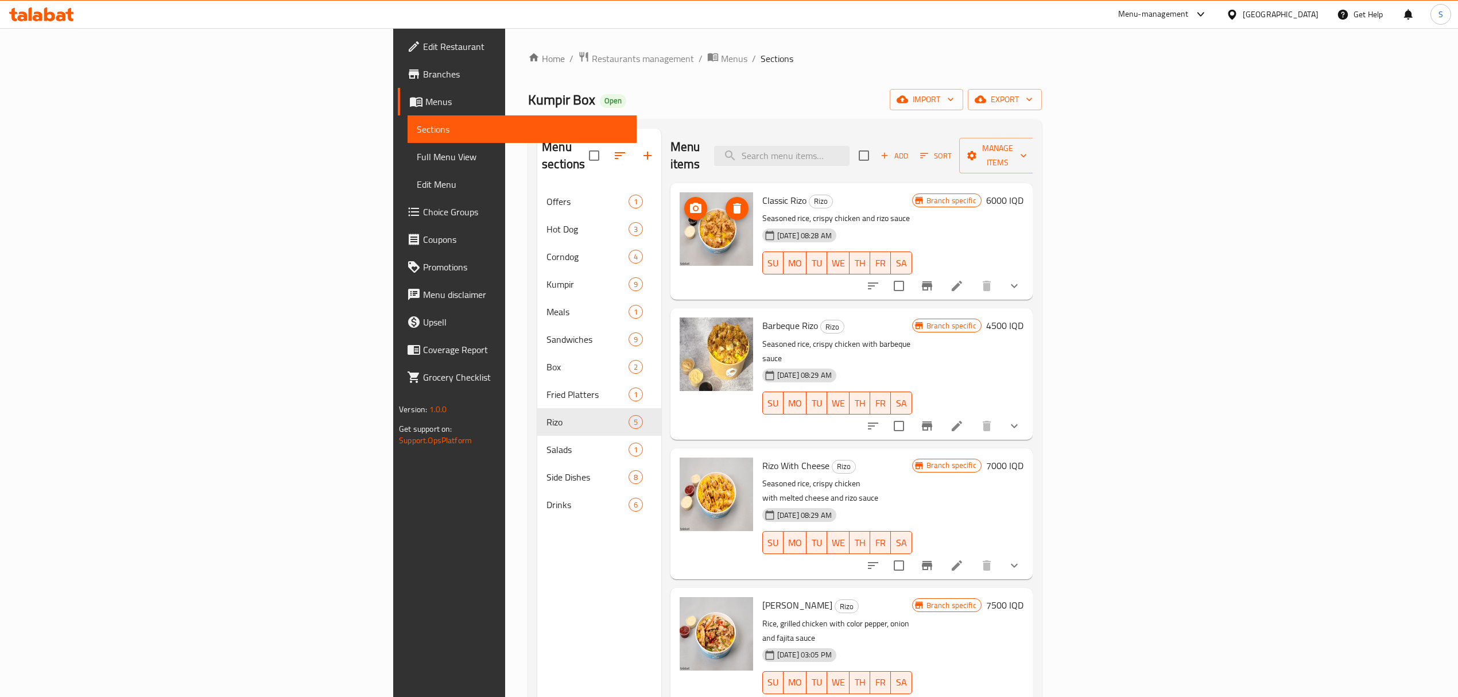
click at [680, 227] on img at bounding box center [716, 228] width 73 height 73
click at [680, 212] on img at bounding box center [716, 228] width 73 height 73
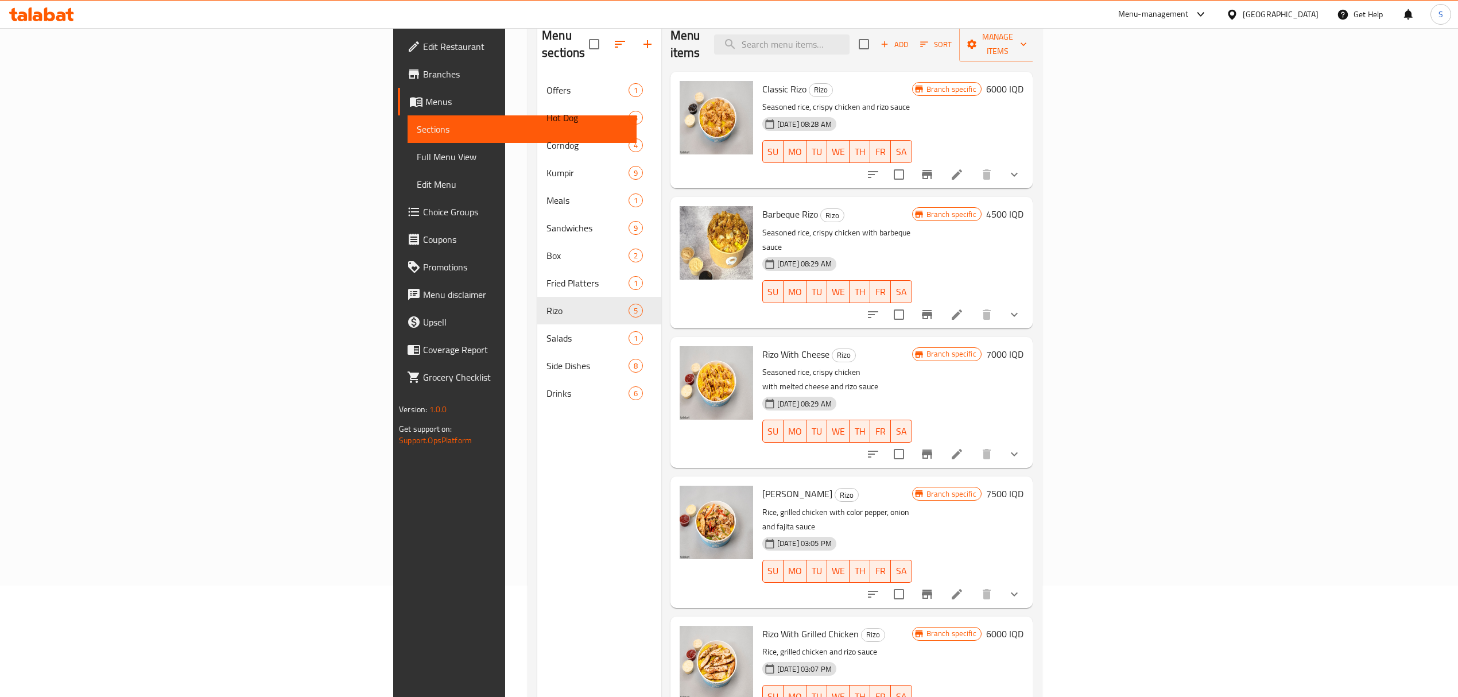
scroll to position [85, 0]
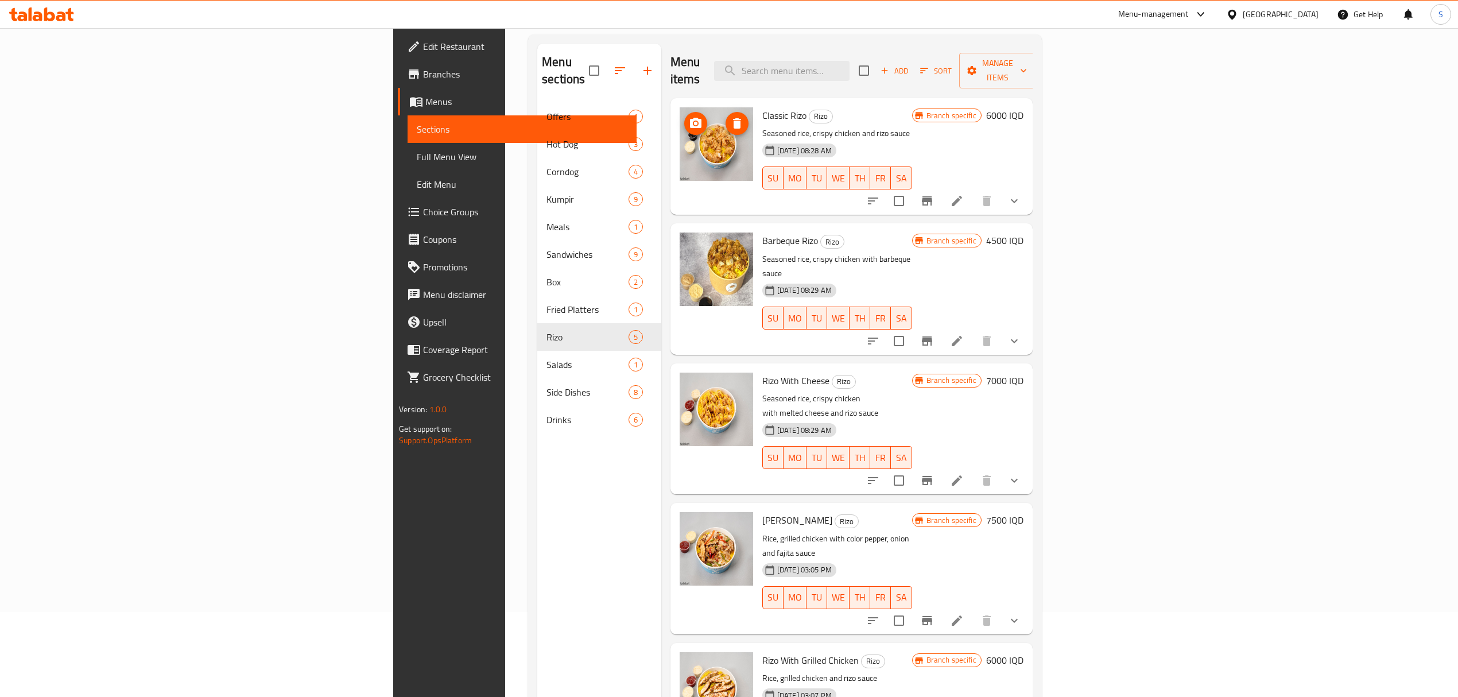
drag, startPoint x: 625, startPoint y: 145, endPoint x: 597, endPoint y: 189, distance: 52.6
click at [675, 189] on div at bounding box center [716, 156] width 83 height 107
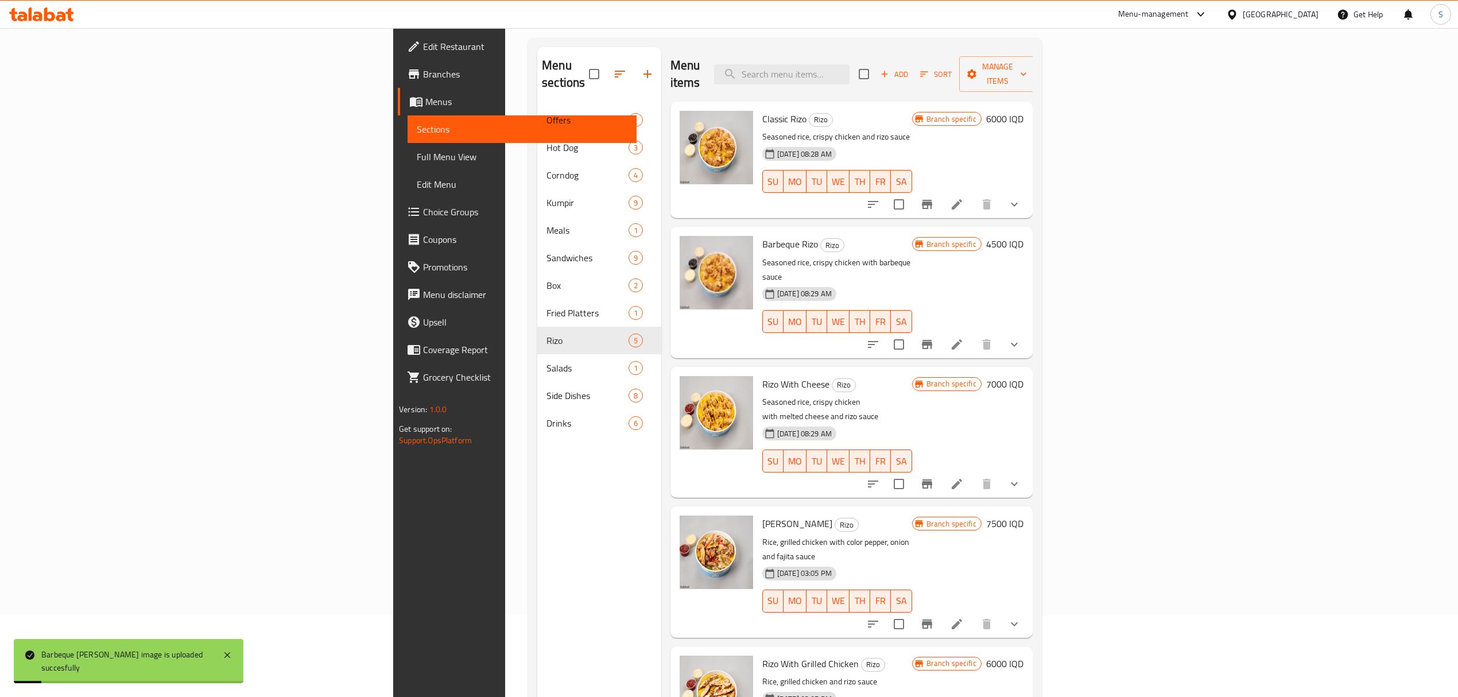
scroll to position [0, 0]
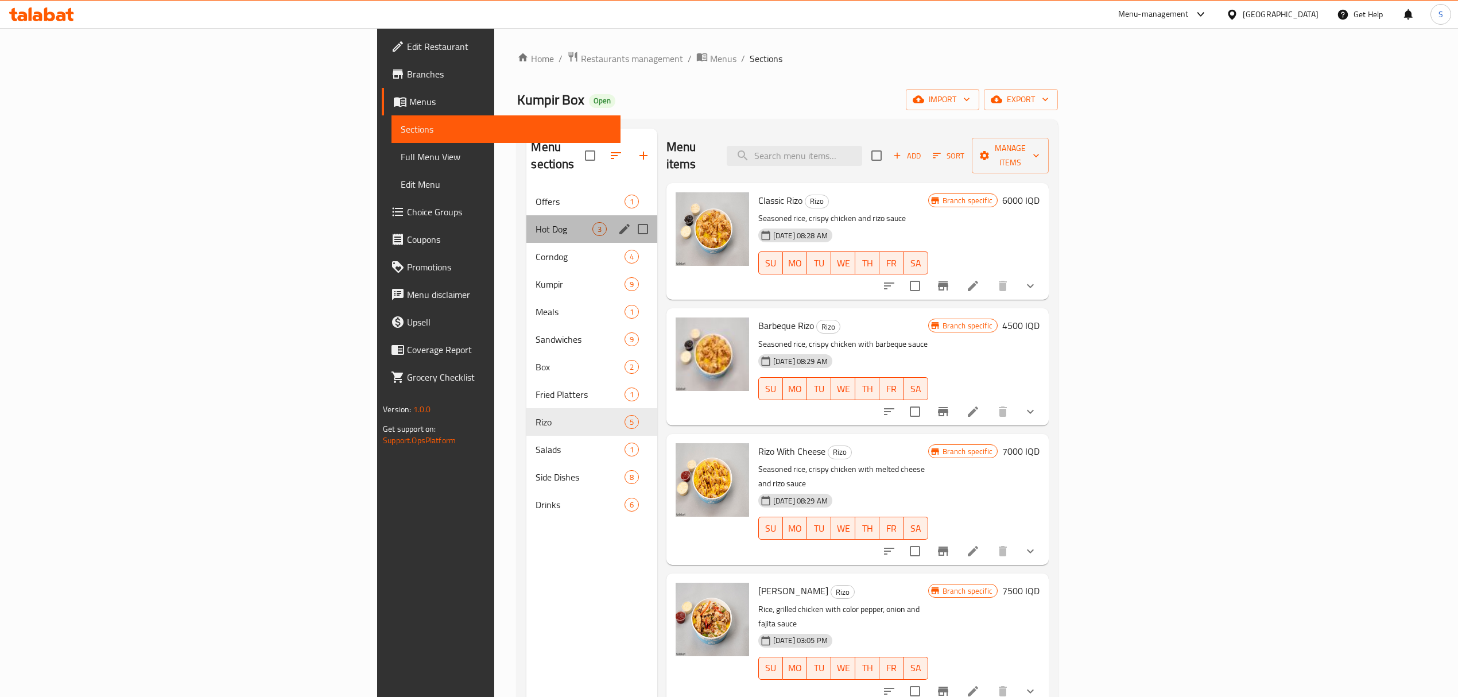
click at [526, 215] on div "Hot Dog 3" at bounding box center [591, 229] width 130 height 28
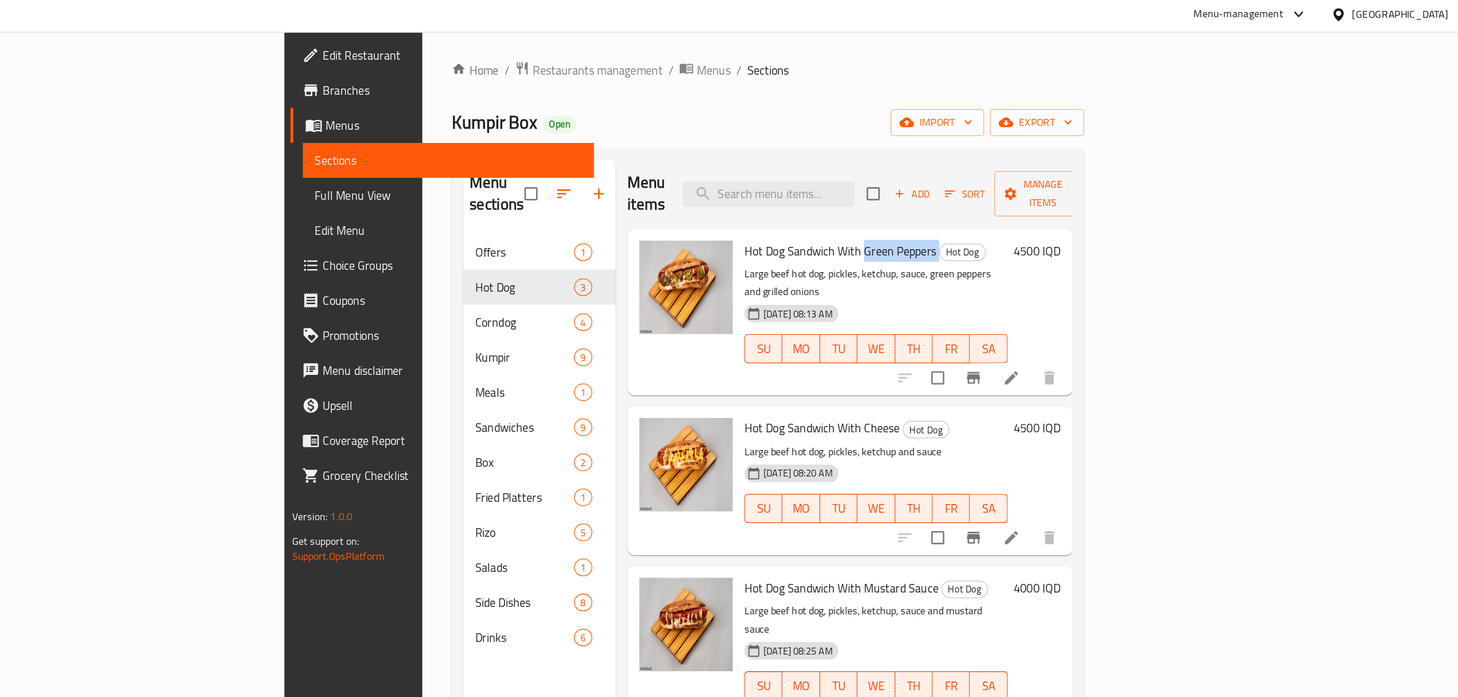
drag, startPoint x: 757, startPoint y: 183, endPoint x: 815, endPoint y: 176, distance: 59.0
click at [815, 192] on h6 "Hot Dog Sandwich With Green Peppers Hot Dog" at bounding box center [868, 200] width 207 height 16
click at [777, 192] on span "Hot Dog Sandwich With Green Peppers" at bounding box center [840, 200] width 151 height 17
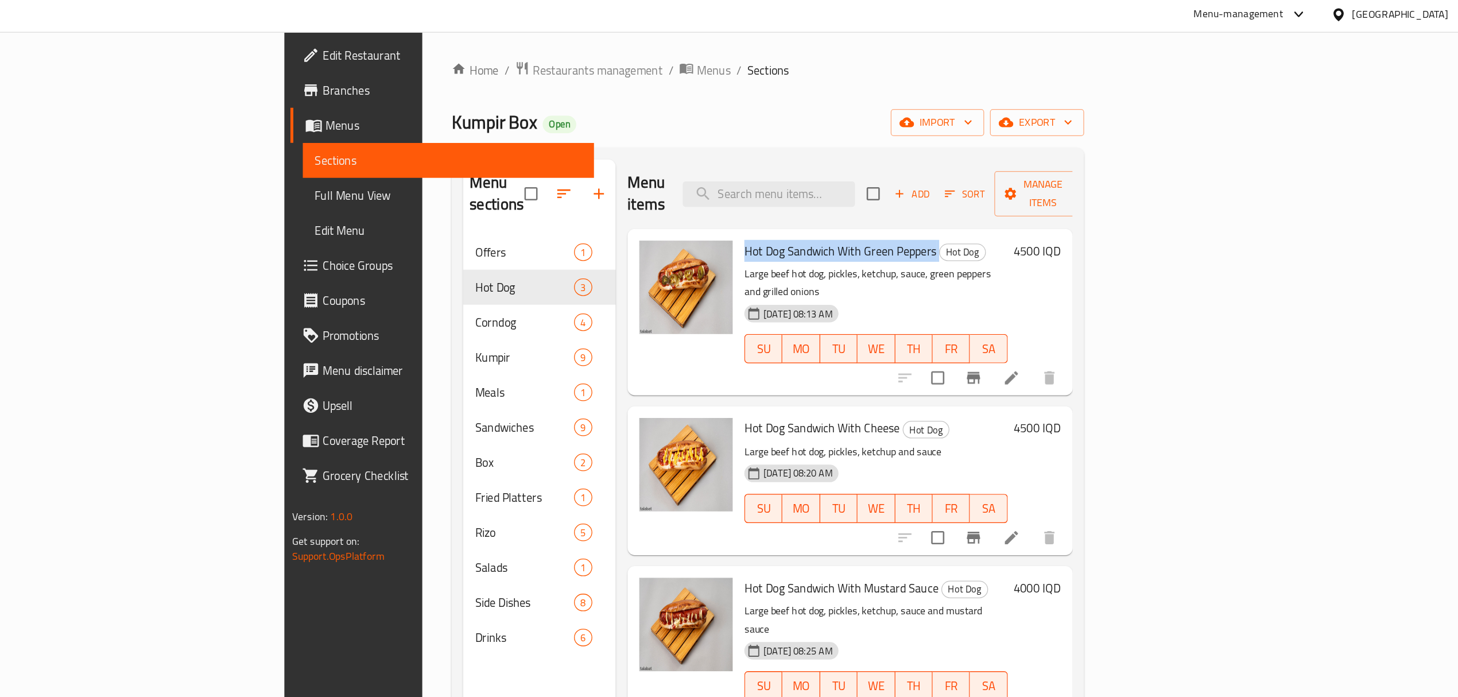
click at [777, 192] on span "Hot Dog Sandwich With Green Peppers" at bounding box center [840, 200] width 151 height 17
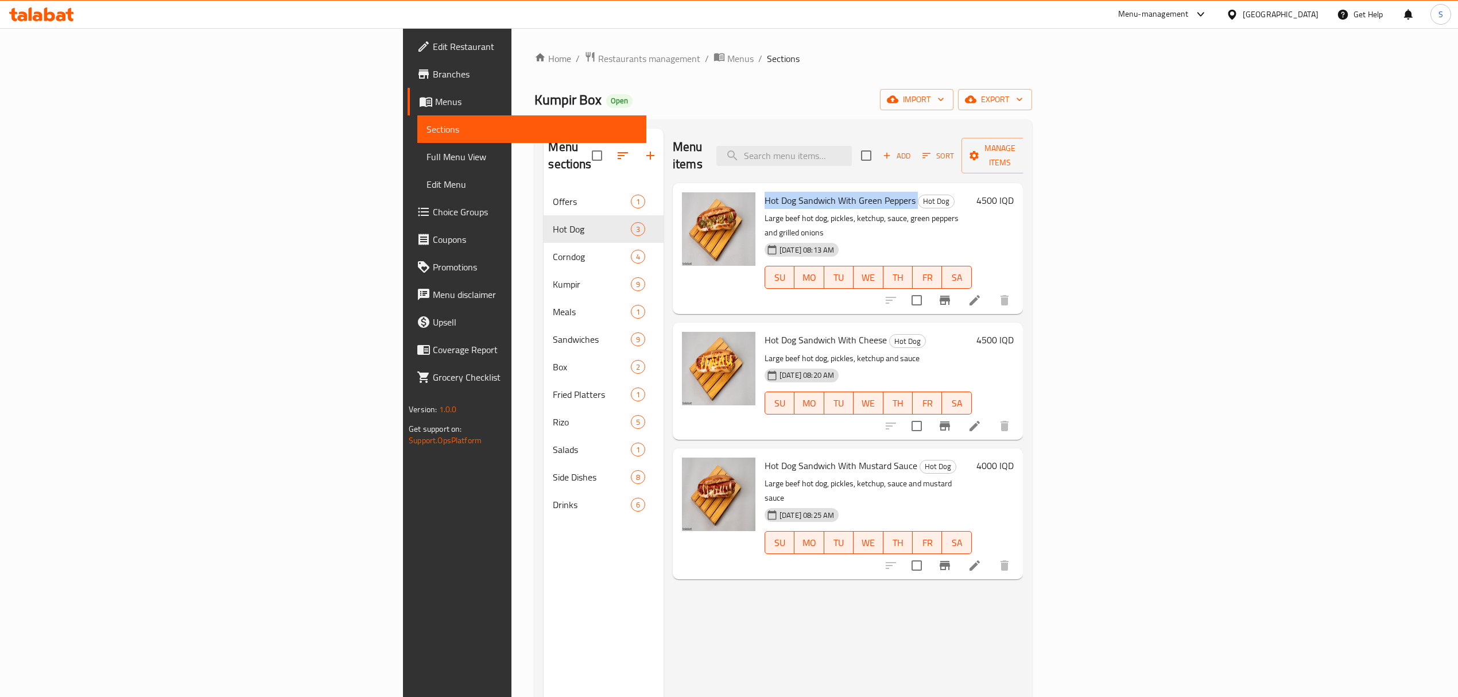
click at [765, 192] on span "Hot Dog Sandwich With Green Peppers" at bounding box center [840, 200] width 151 height 17
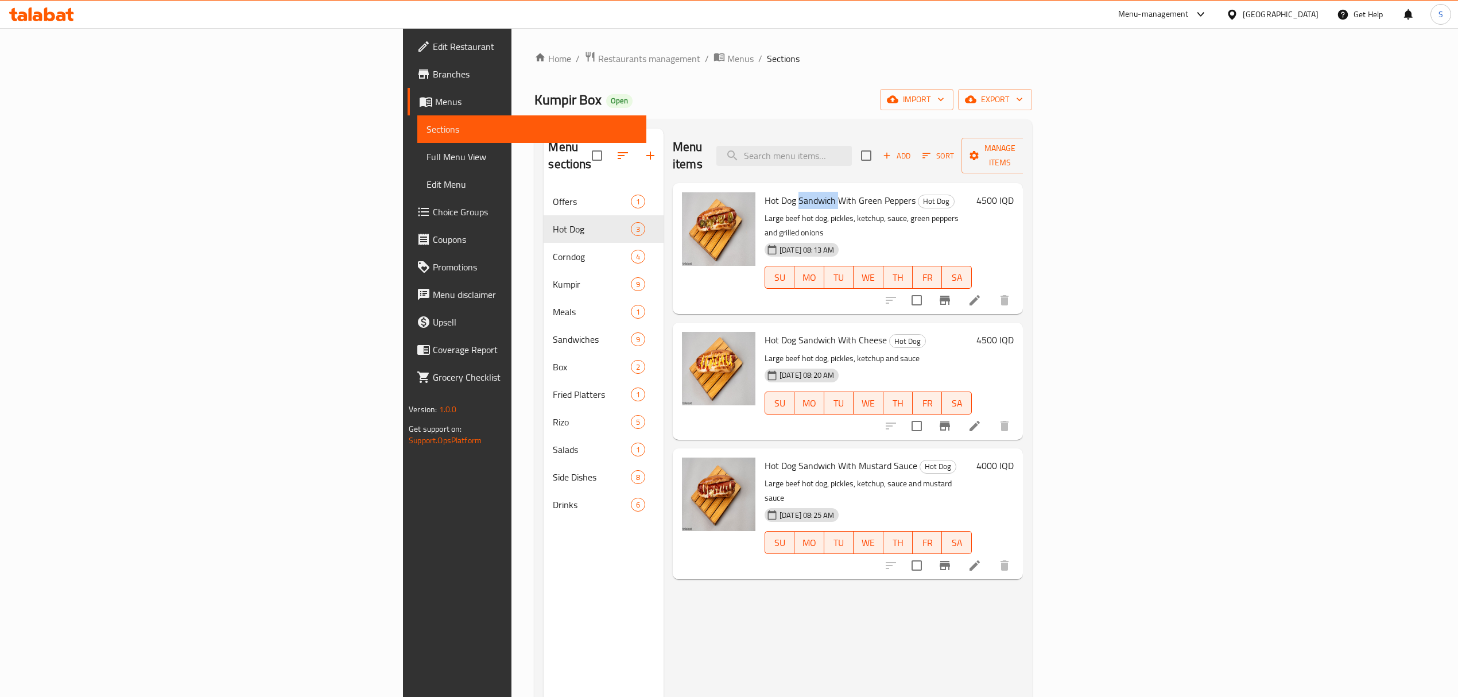
click at [765, 192] on span "Hot Dog Sandwich With Green Peppers" at bounding box center [840, 200] width 151 height 17
drag, startPoint x: 662, startPoint y: 180, endPoint x: 696, endPoint y: 180, distance: 33.9
click at [760, 188] on div "Hot Dog Sandwich With Green Peppers Hot Dog Large beef hot dog, pickles, ketchu…" at bounding box center [868, 249] width 216 height 122
click at [765, 192] on span "Hot Dog Sandwich With Green Peppers" at bounding box center [840, 200] width 151 height 17
drag, startPoint x: 696, startPoint y: 185, endPoint x: 664, endPoint y: 183, distance: 32.2
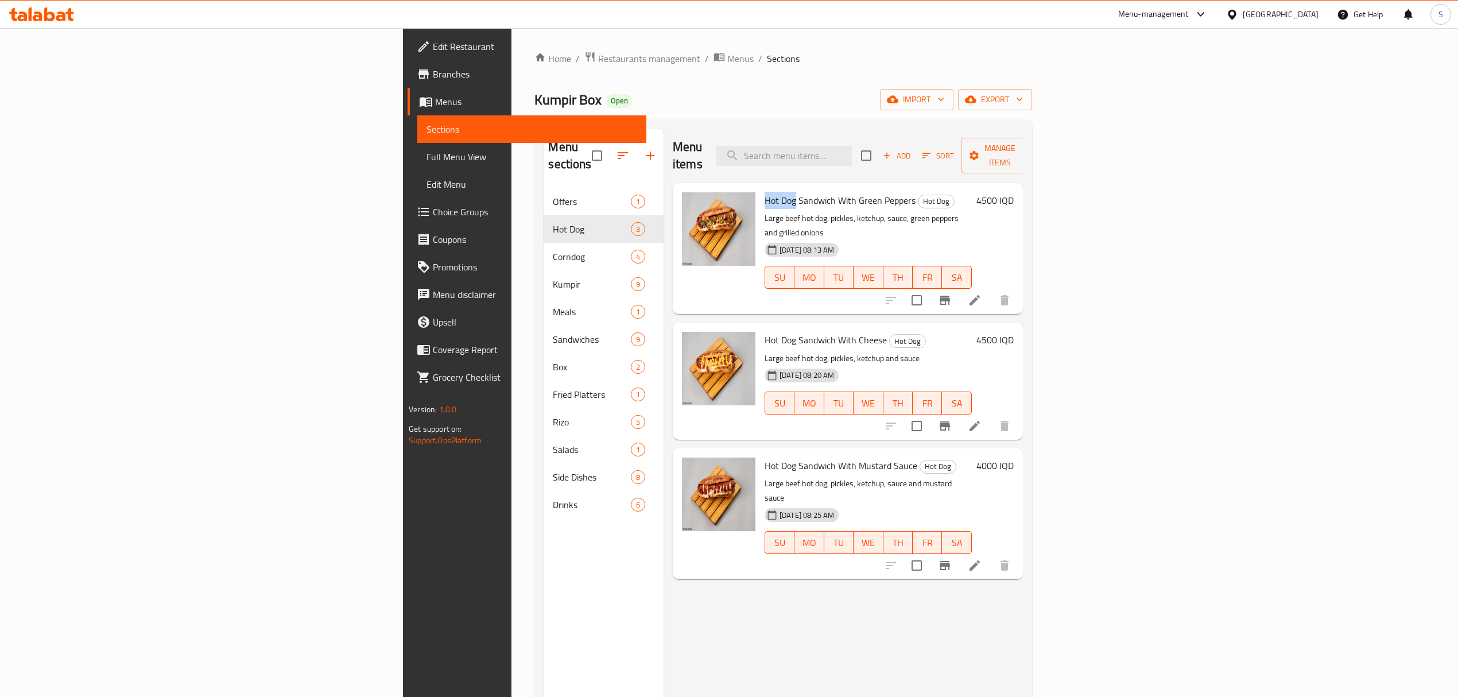
click at [765, 192] on span "Hot Dog Sandwich With Green Peppers" at bounding box center [840, 200] width 151 height 17
copy span "Hot Dog"
click at [765, 192] on span "Hot Dog Sandwich With Green Peppers" at bounding box center [840, 200] width 151 height 17
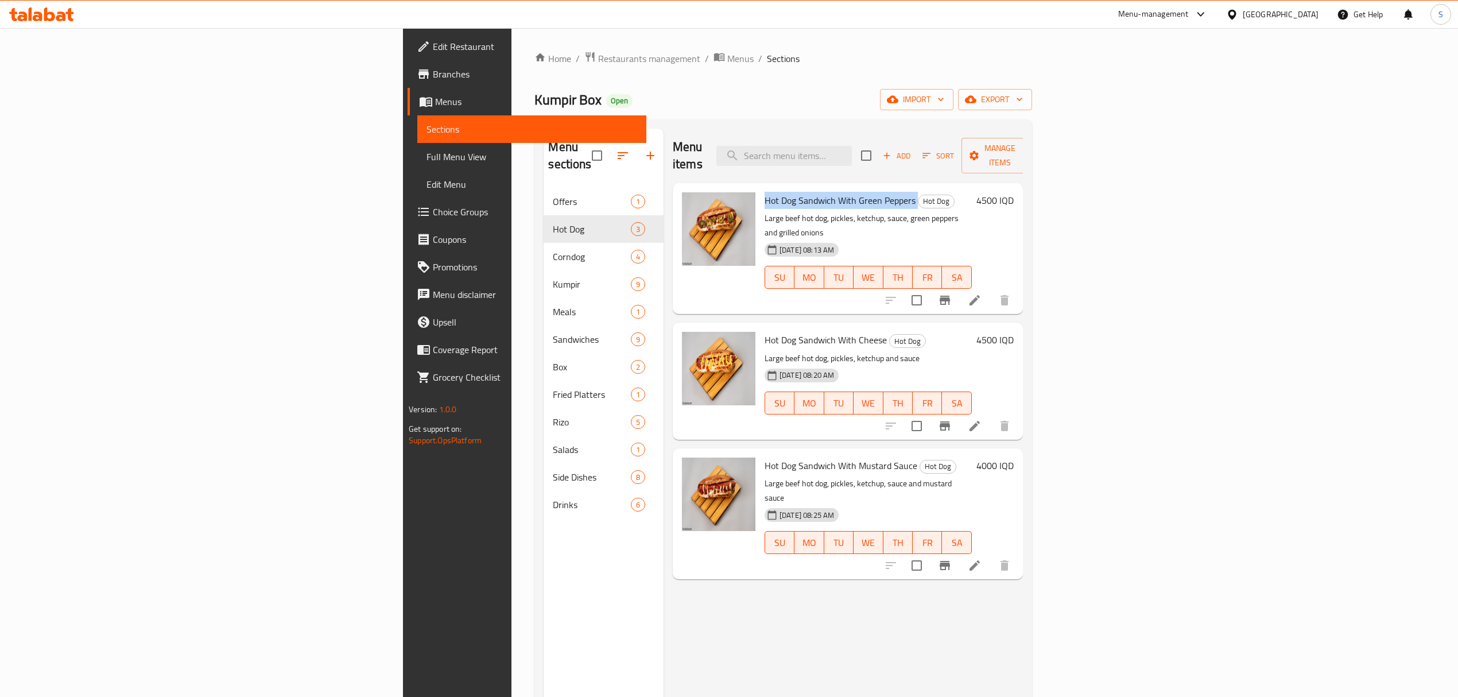
click at [773, 192] on span "Hot Dog Sandwich With Green Peppers" at bounding box center [840, 200] width 151 height 17
click at [765, 331] on span "Hot Dog Sandwich With Cheese" at bounding box center [826, 339] width 122 height 17
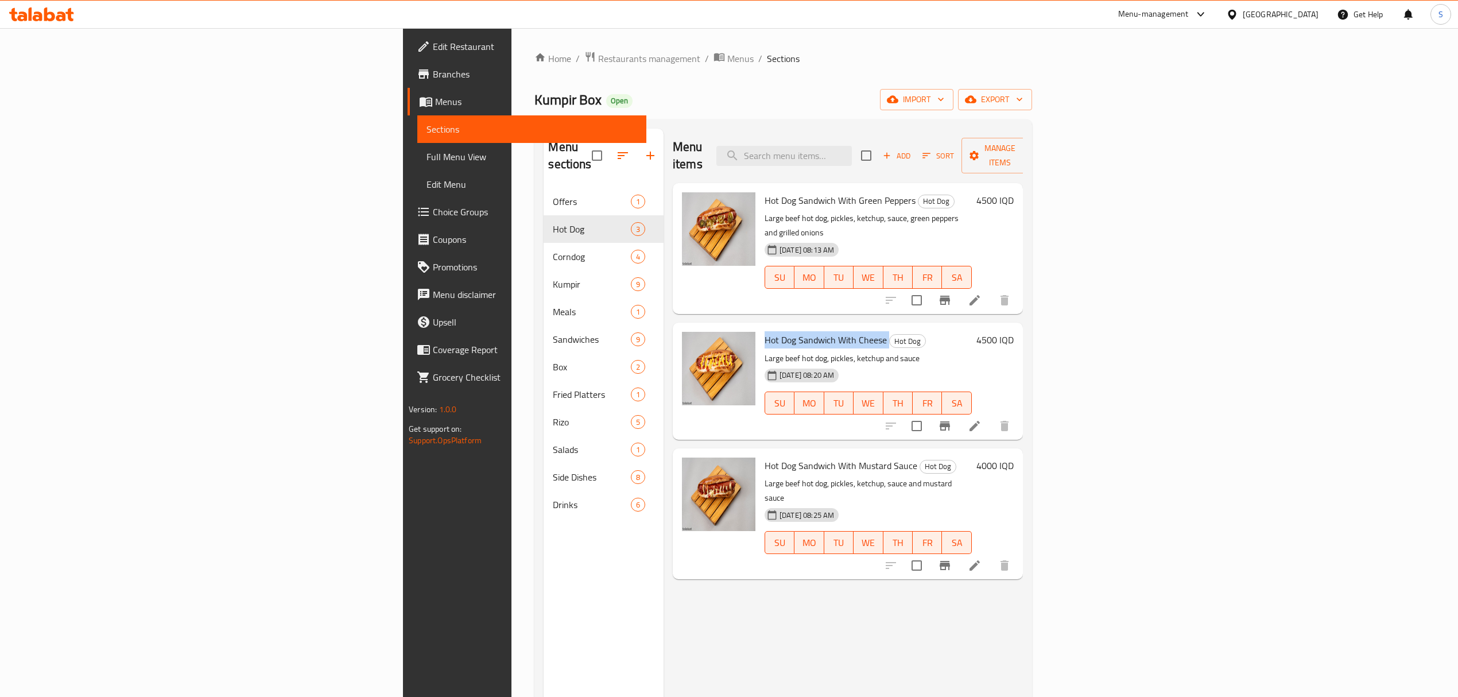
click at [765, 331] on span "Hot Dog Sandwich With Cheese" at bounding box center [826, 339] width 122 height 17
click at [773, 457] on span "Hot Dog Sandwich With Mustard Sauce" at bounding box center [841, 465] width 153 height 17
click at [769, 476] on p "Large beef hot dog, pickles, ketchup, sauce and mustard sauce" at bounding box center [868, 490] width 207 height 29
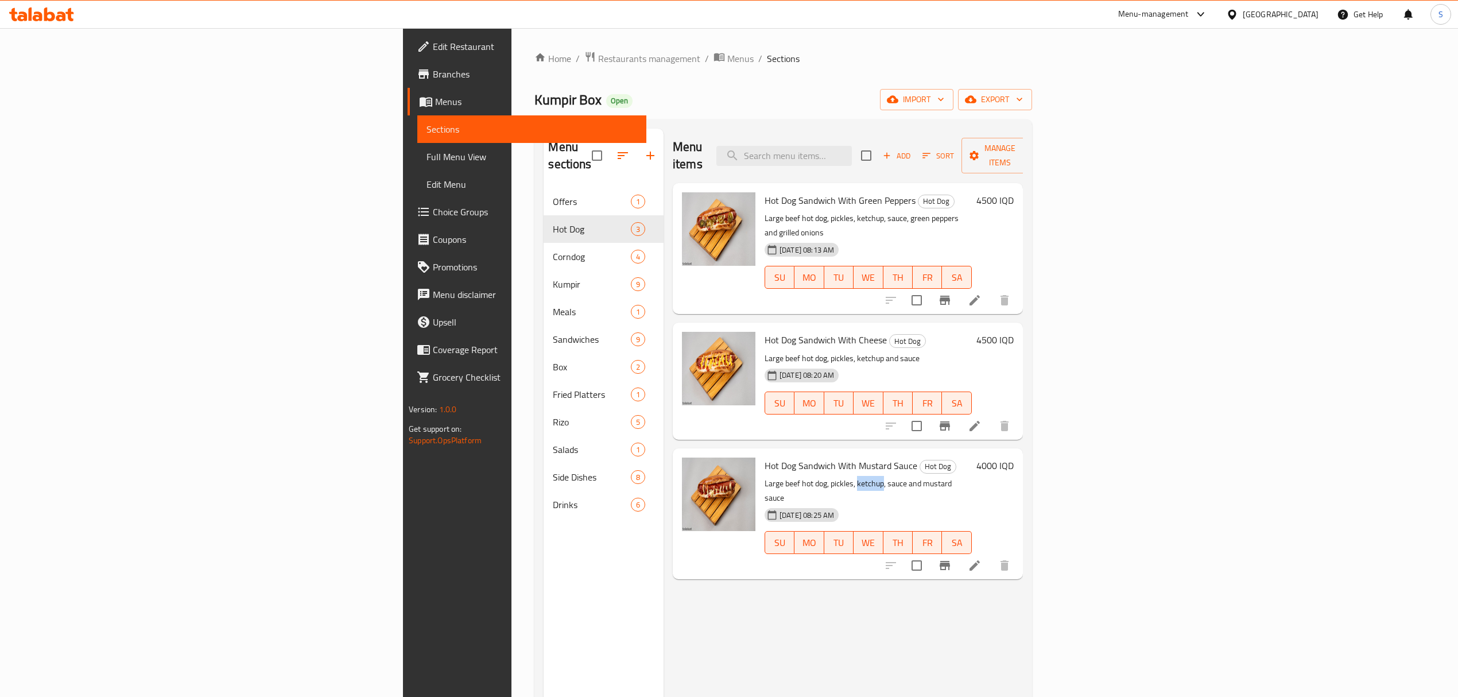
click at [769, 476] on p "Large beef hot dog, pickles, ketchup, sauce and mustard sauce" at bounding box center [868, 490] width 207 height 29
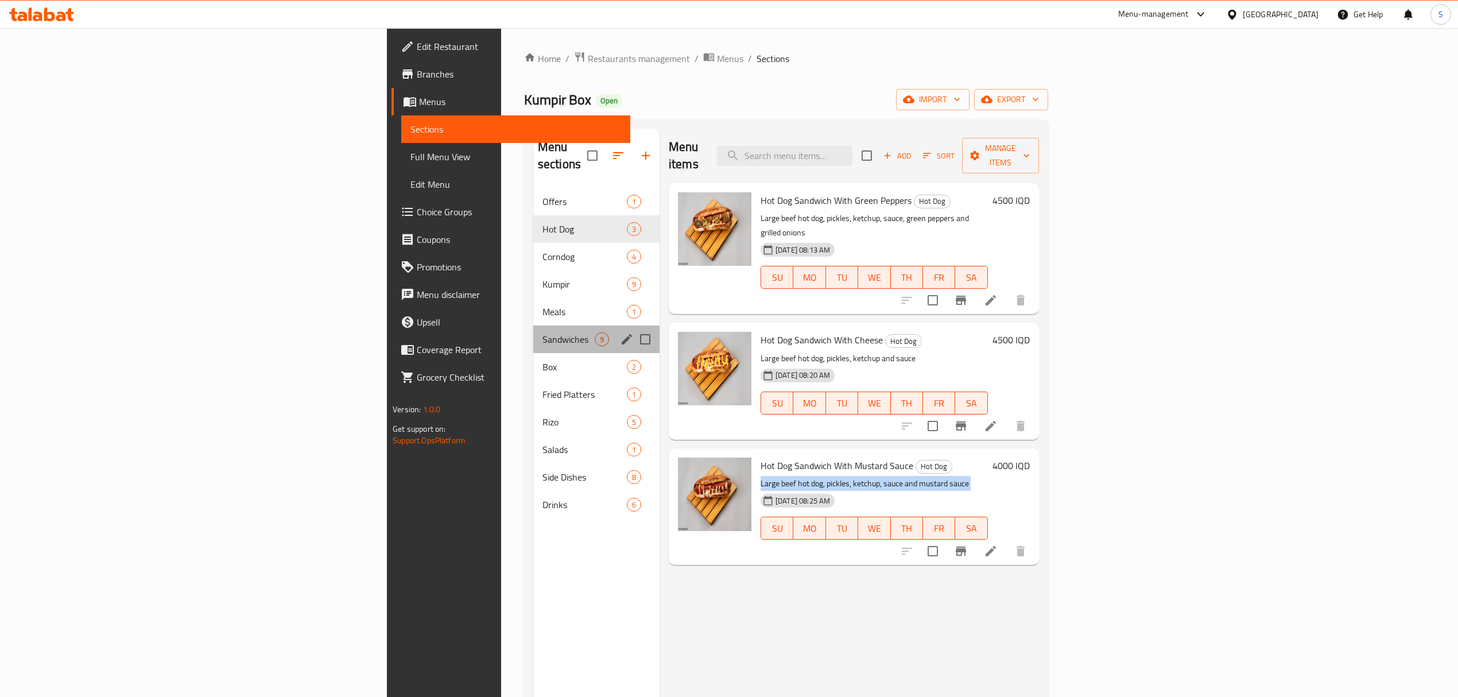
click at [533, 326] on div "Sandwiches 9" at bounding box center [596, 340] width 126 height 28
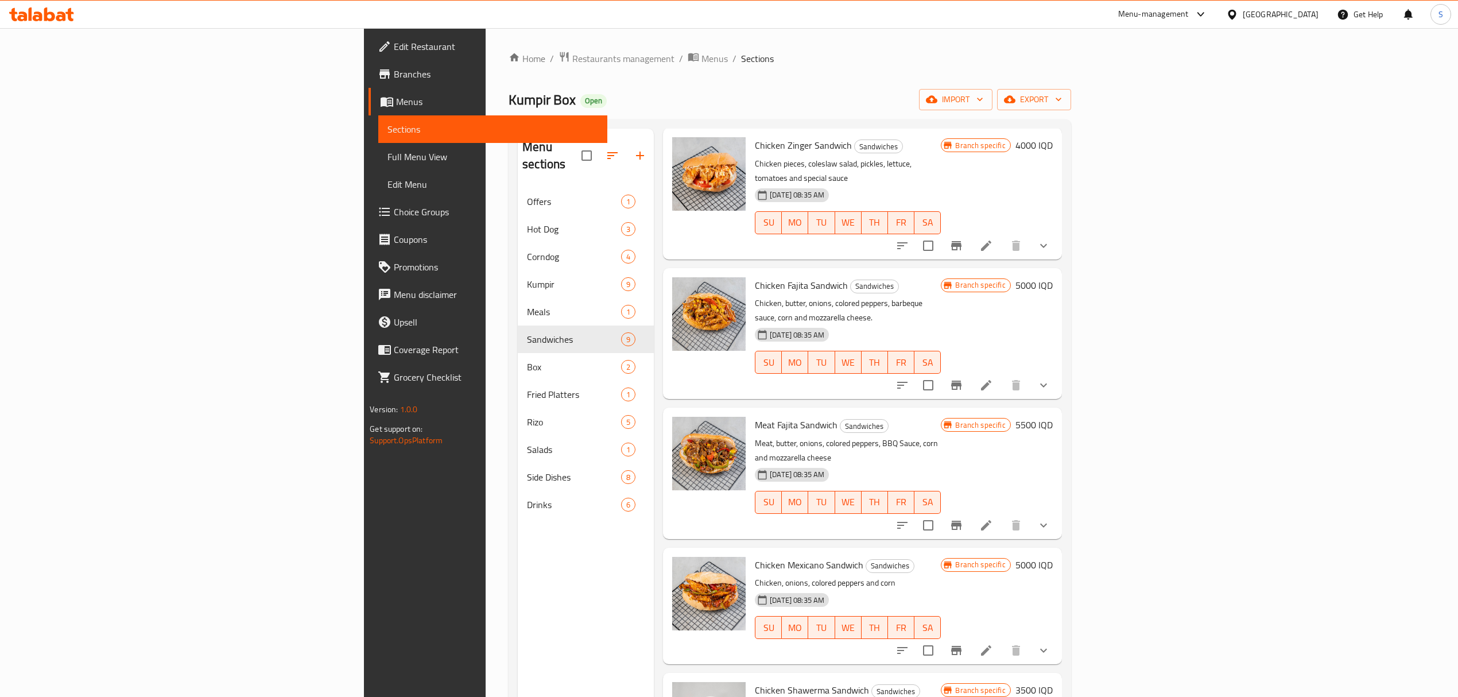
scroll to position [161, 0]
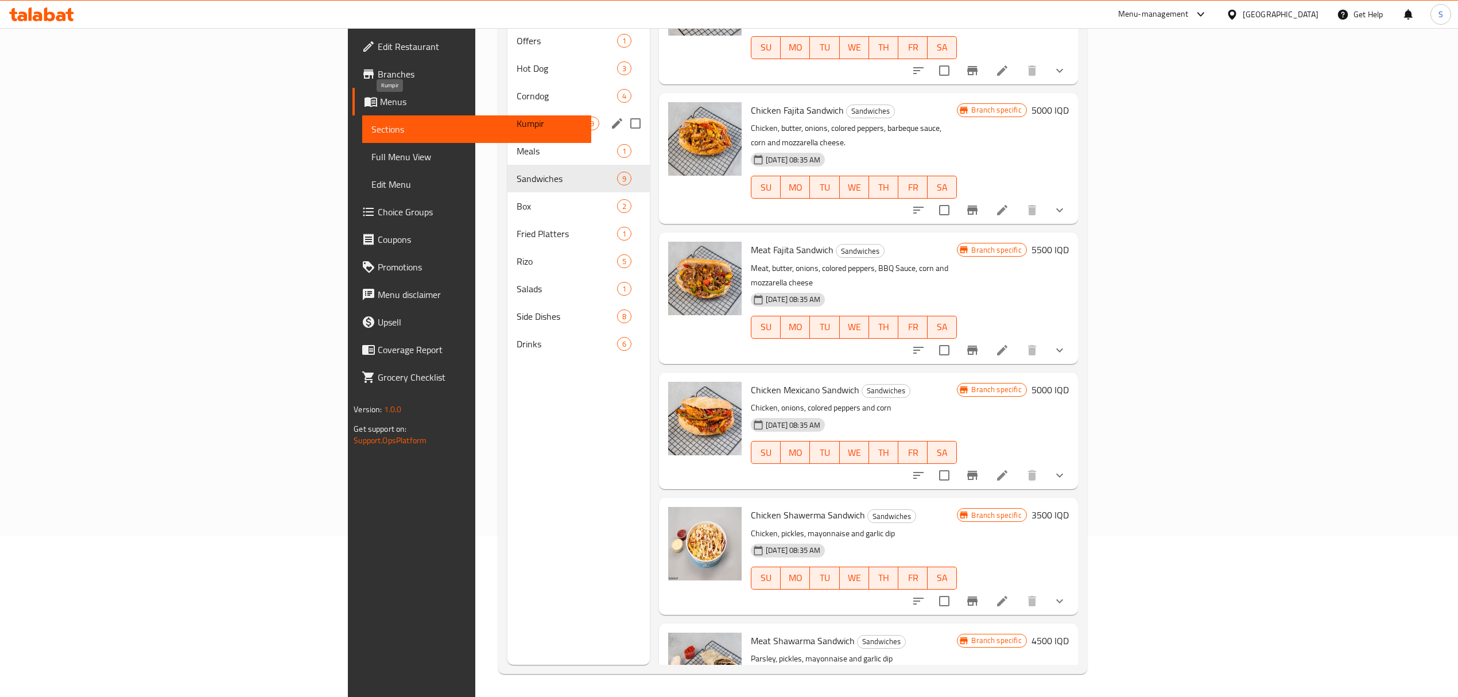
click at [517, 117] on span "Kumpir" at bounding box center [551, 124] width 68 height 14
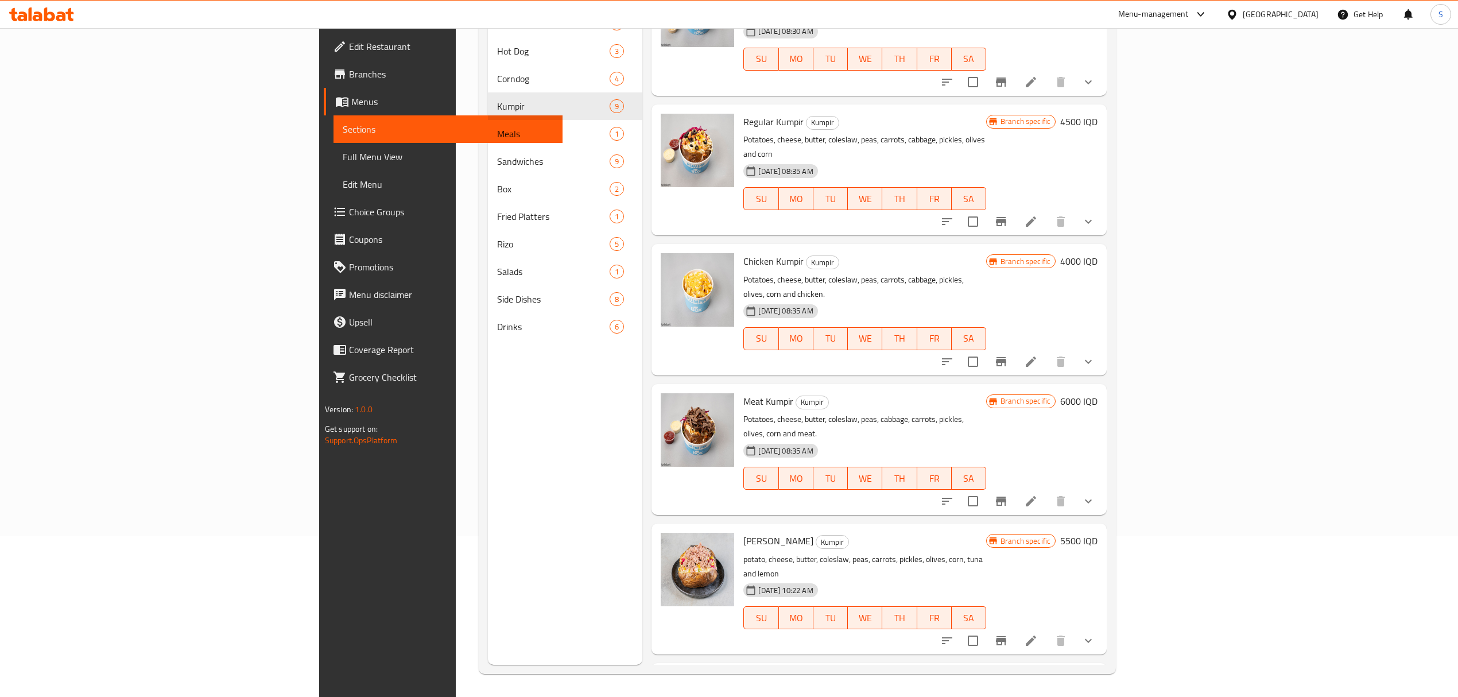
click at [743, 253] on span "Chicken Kumpir" at bounding box center [773, 261] width 60 height 17
click at [743, 273] on p "Potatoes, cheese, butter, coleslaw, peas, carrots, cabbage, pickles, olives, co…" at bounding box center [864, 287] width 242 height 29
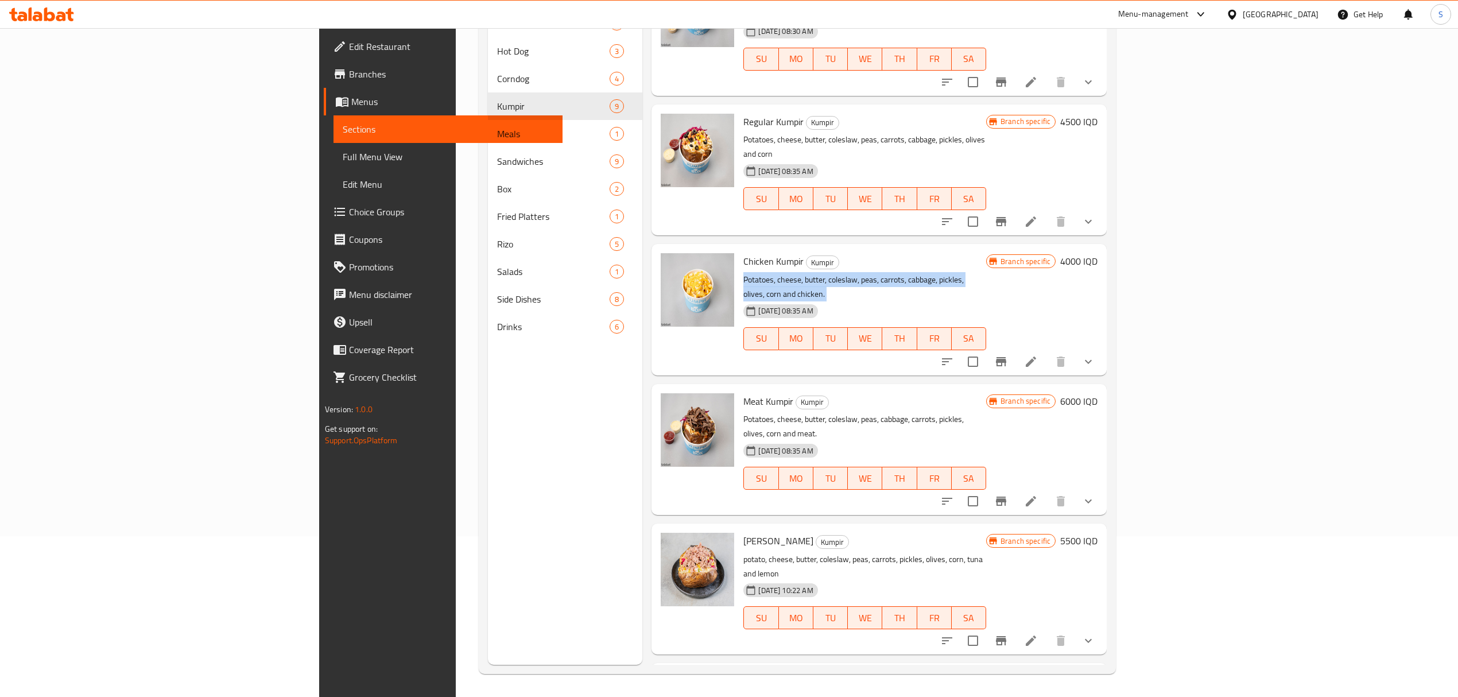
click at [743, 273] on p "Potatoes, cheese, butter, coleslaw, peas, carrots, cabbage, pickles, olives, co…" at bounding box center [864, 287] width 242 height 29
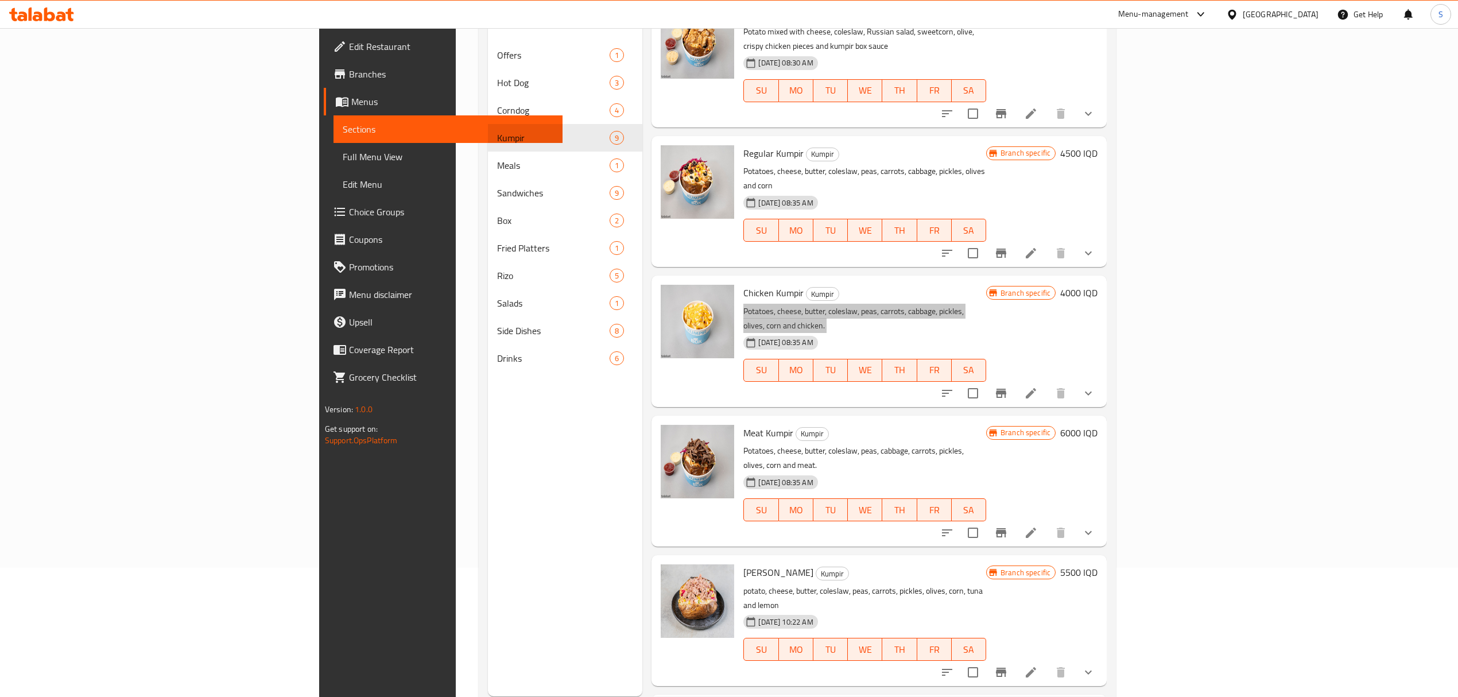
scroll to position [161, 0]
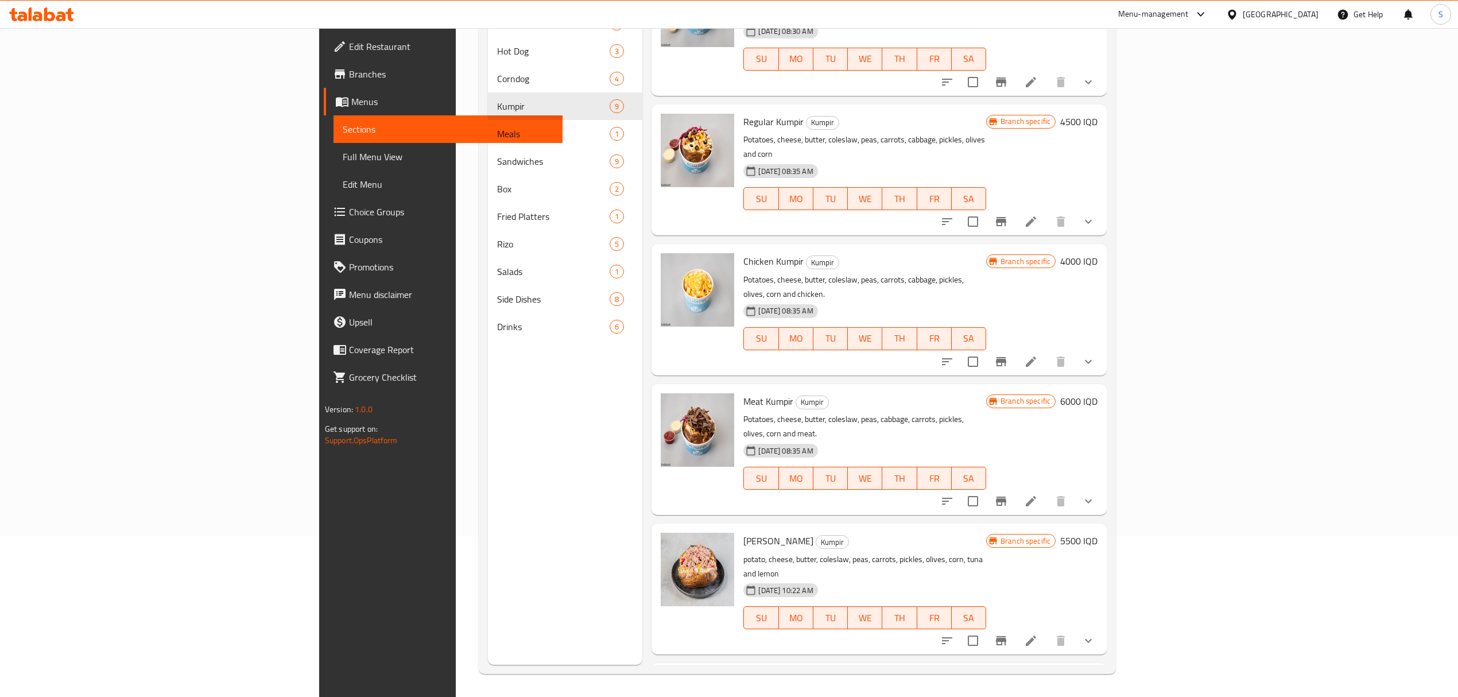
click at [743, 532] on span "[PERSON_NAME]" at bounding box center [778, 540] width 70 height 17
drag, startPoint x: 636, startPoint y: 239, endPoint x: 636, endPoint y: 193, distance: 45.9
click at [714, 264] on icon "delete image" at bounding box center [718, 269] width 8 height 10
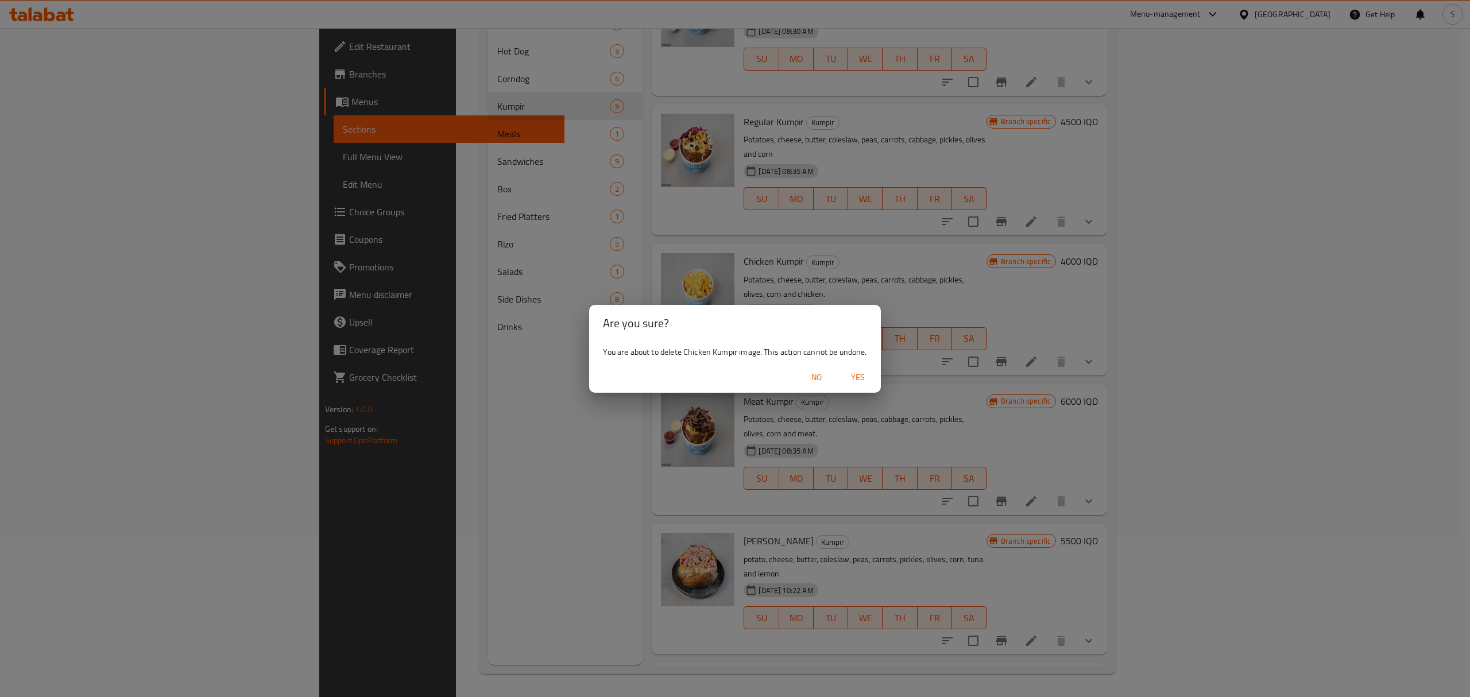
click at [610, 237] on div "Are you sure? You are about to delete Chicken Kumpir image. This action cannot …" at bounding box center [735, 348] width 1470 height 697
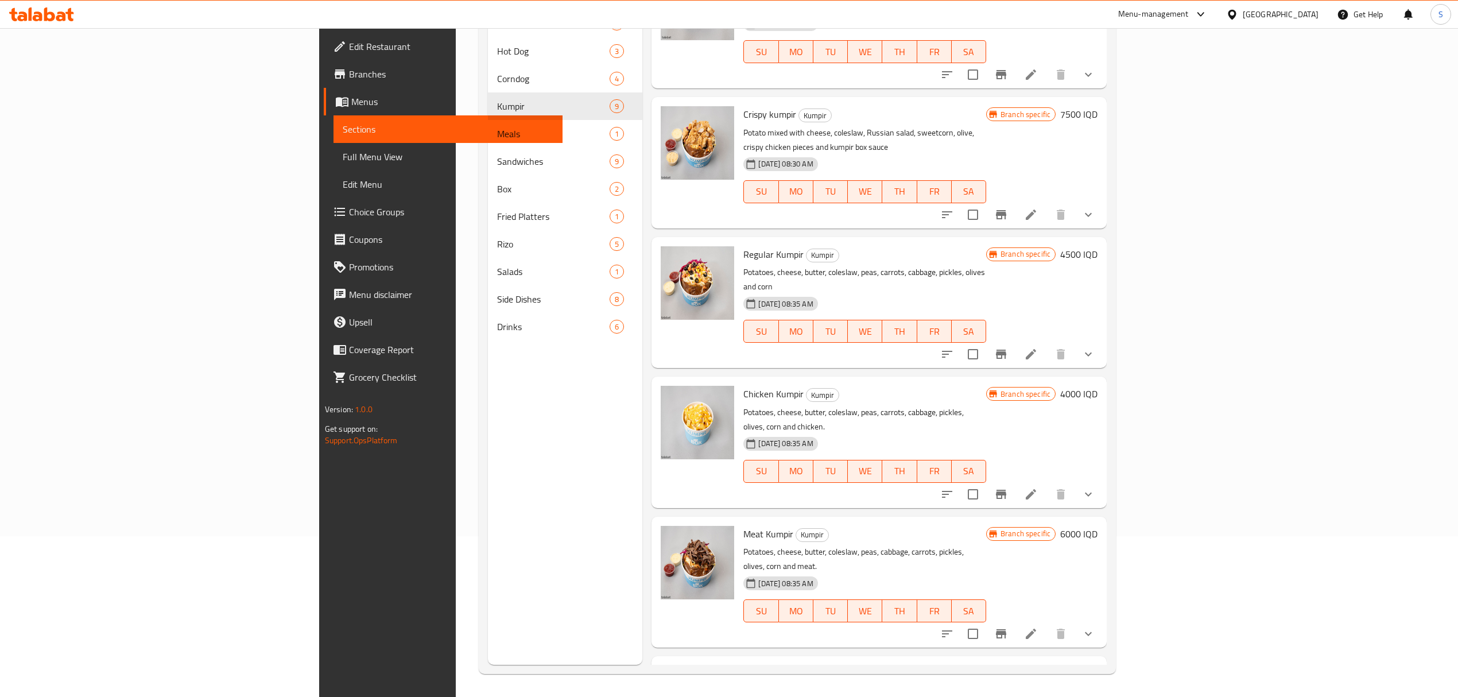
scroll to position [307, 0]
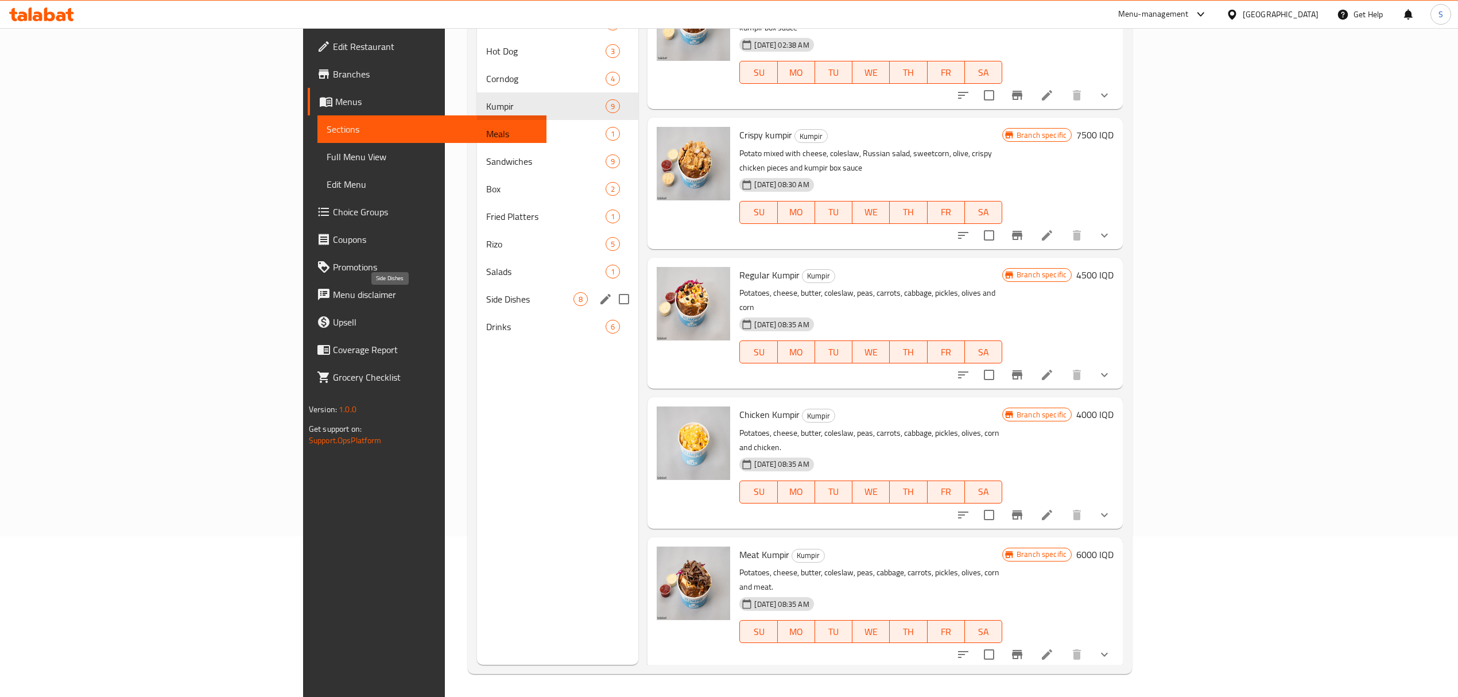
click at [486, 302] on span "Side Dishes" at bounding box center [529, 299] width 87 height 14
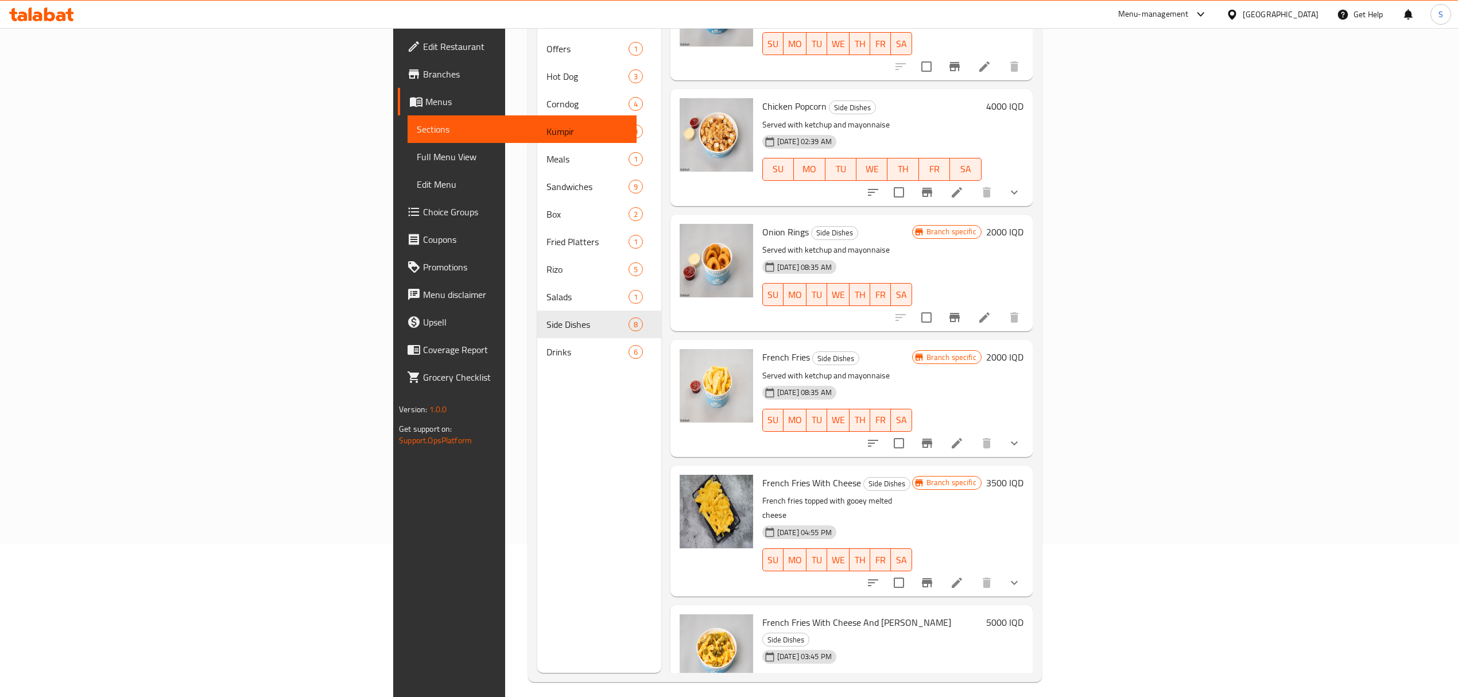
scroll to position [161, 0]
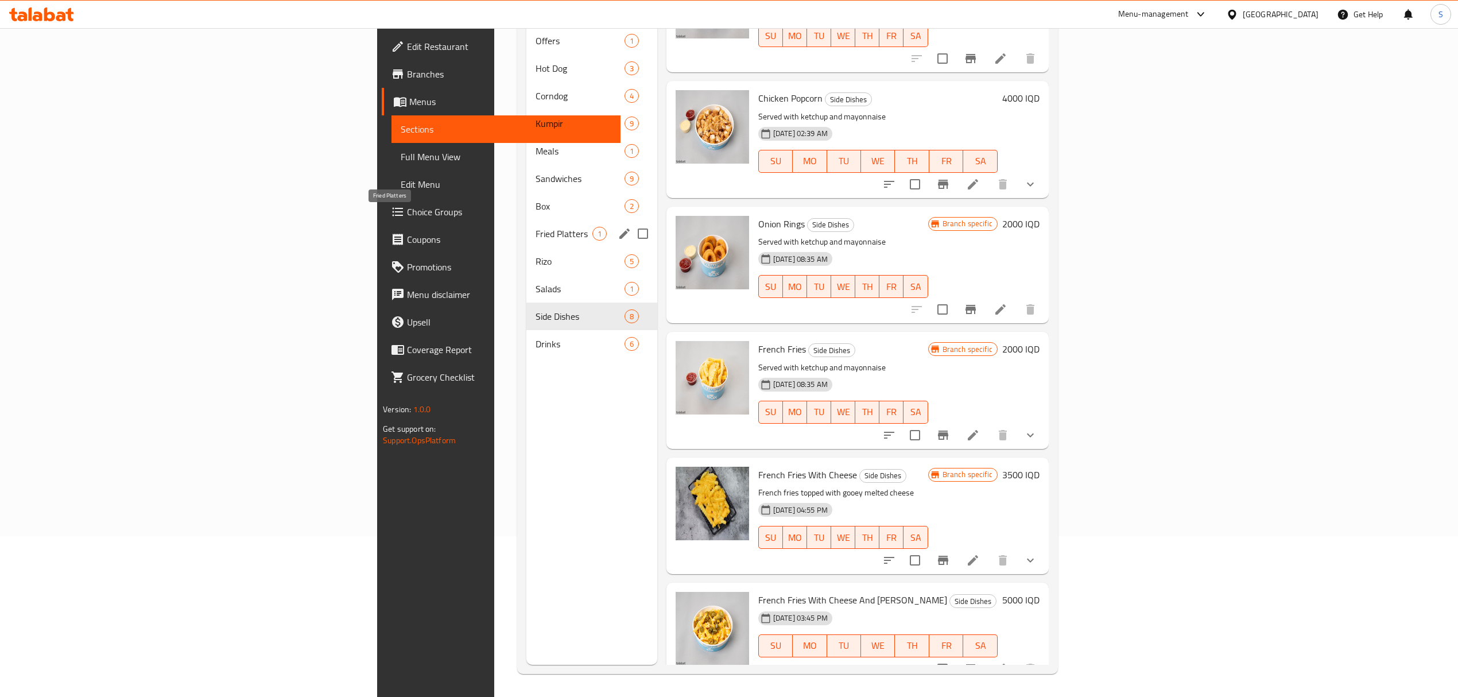
click at [536, 227] on span "Fried Platters" at bounding box center [564, 234] width 56 height 14
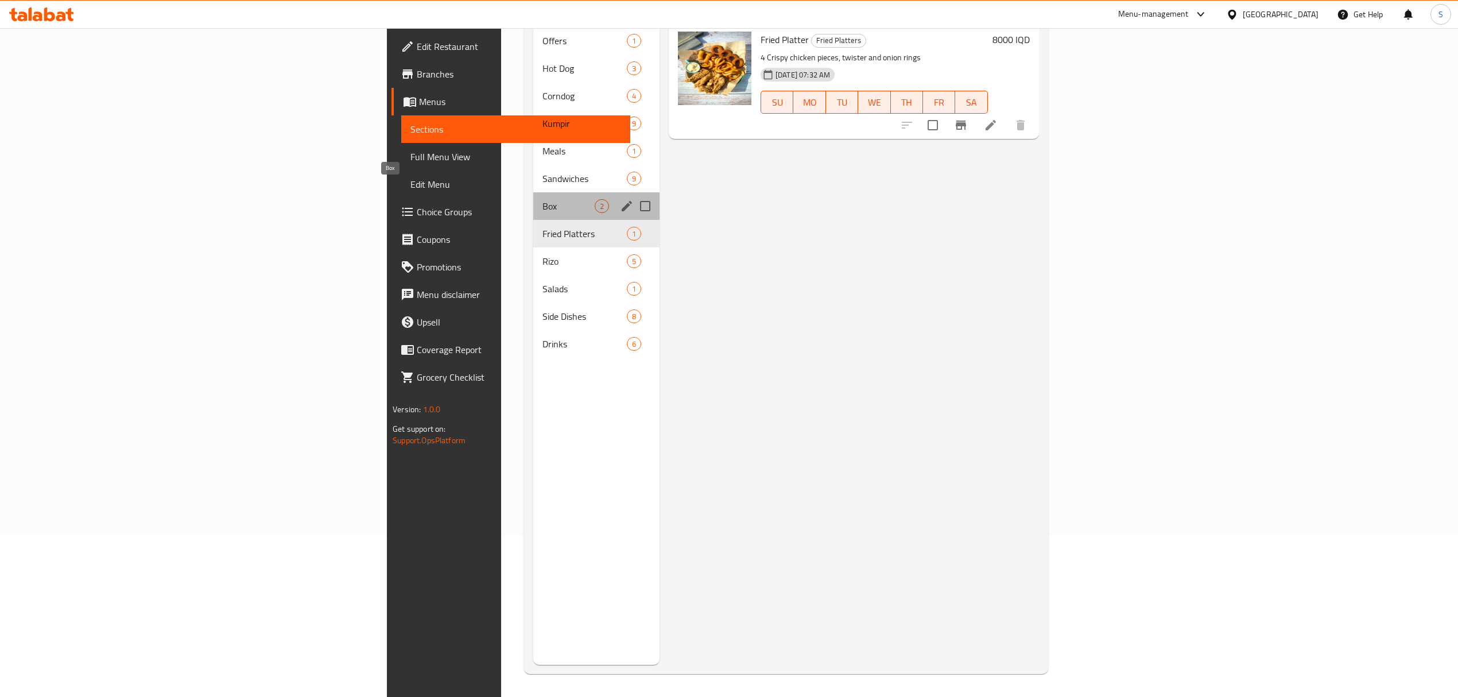
click at [543, 199] on span "Box" at bounding box center [569, 206] width 52 height 14
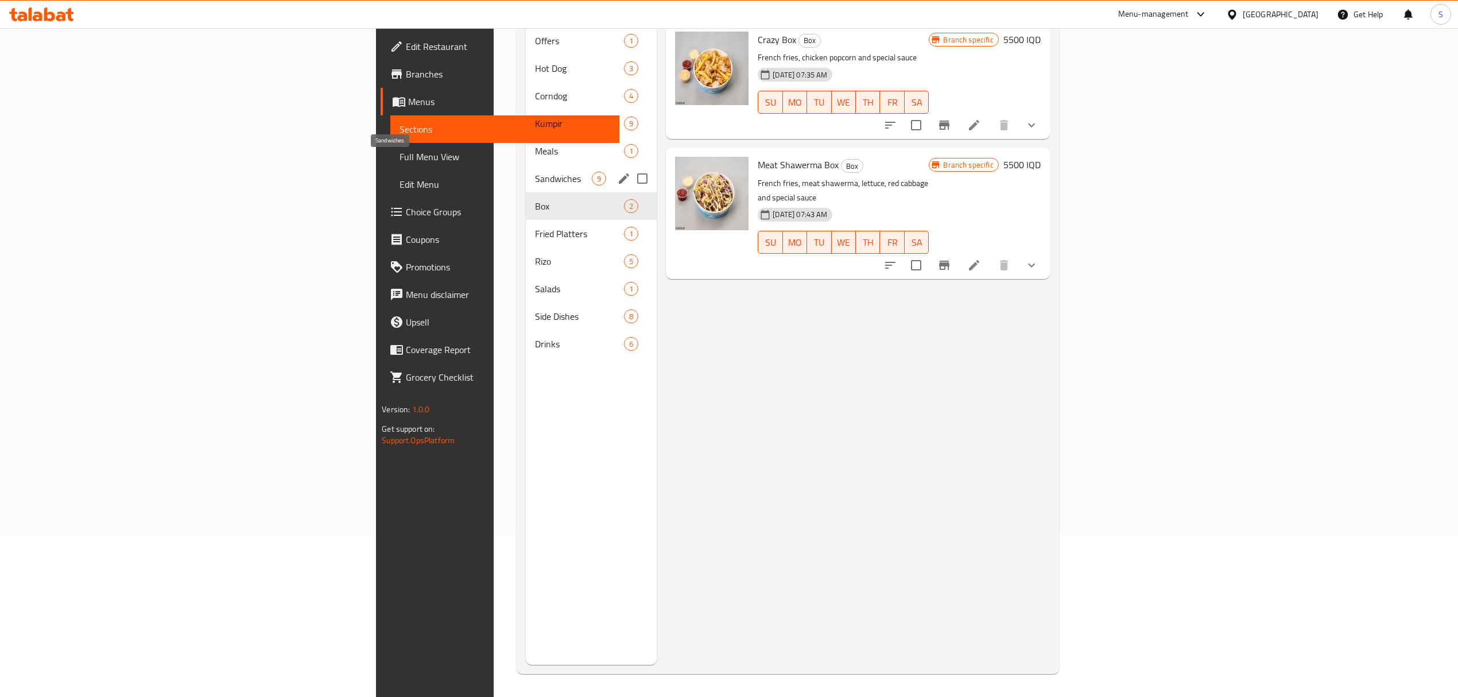
click at [535, 172] on span "Sandwiches" at bounding box center [563, 179] width 57 height 14
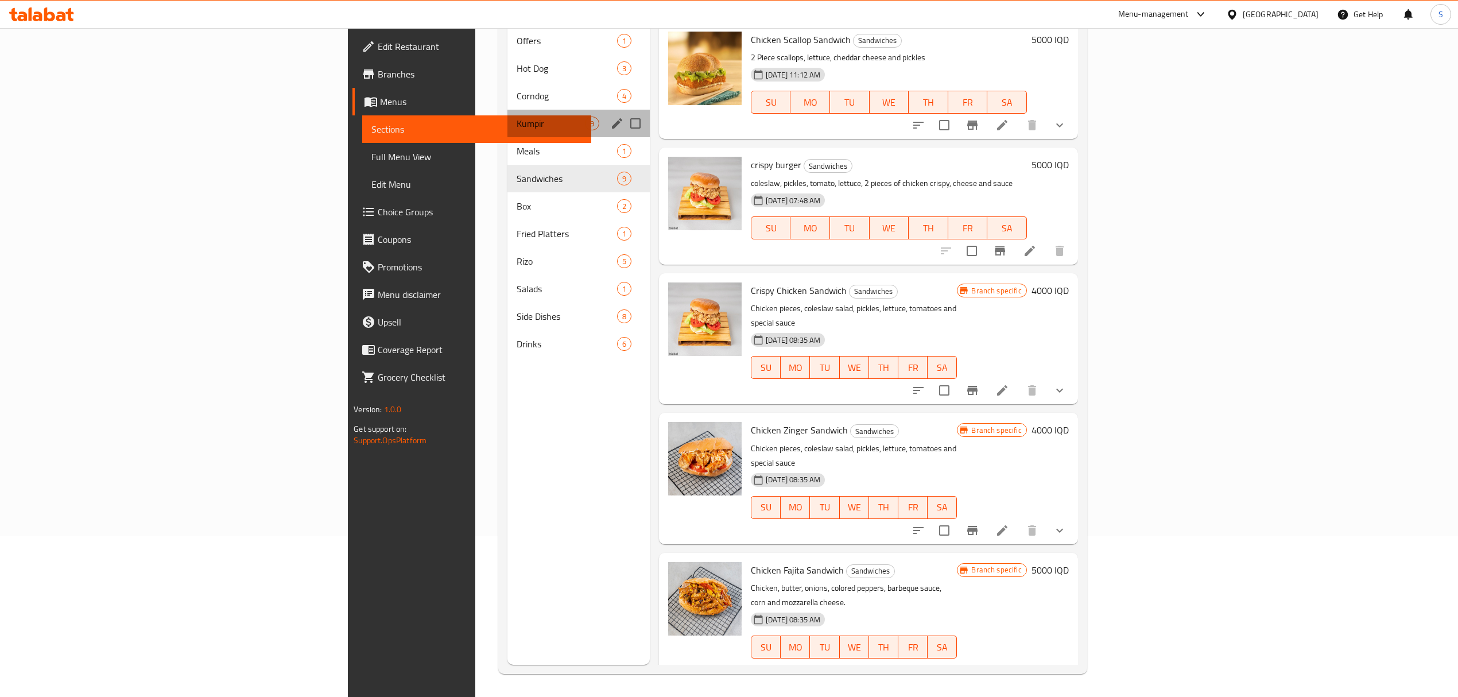
click at [507, 110] on div "Kumpir 9" at bounding box center [578, 124] width 143 height 28
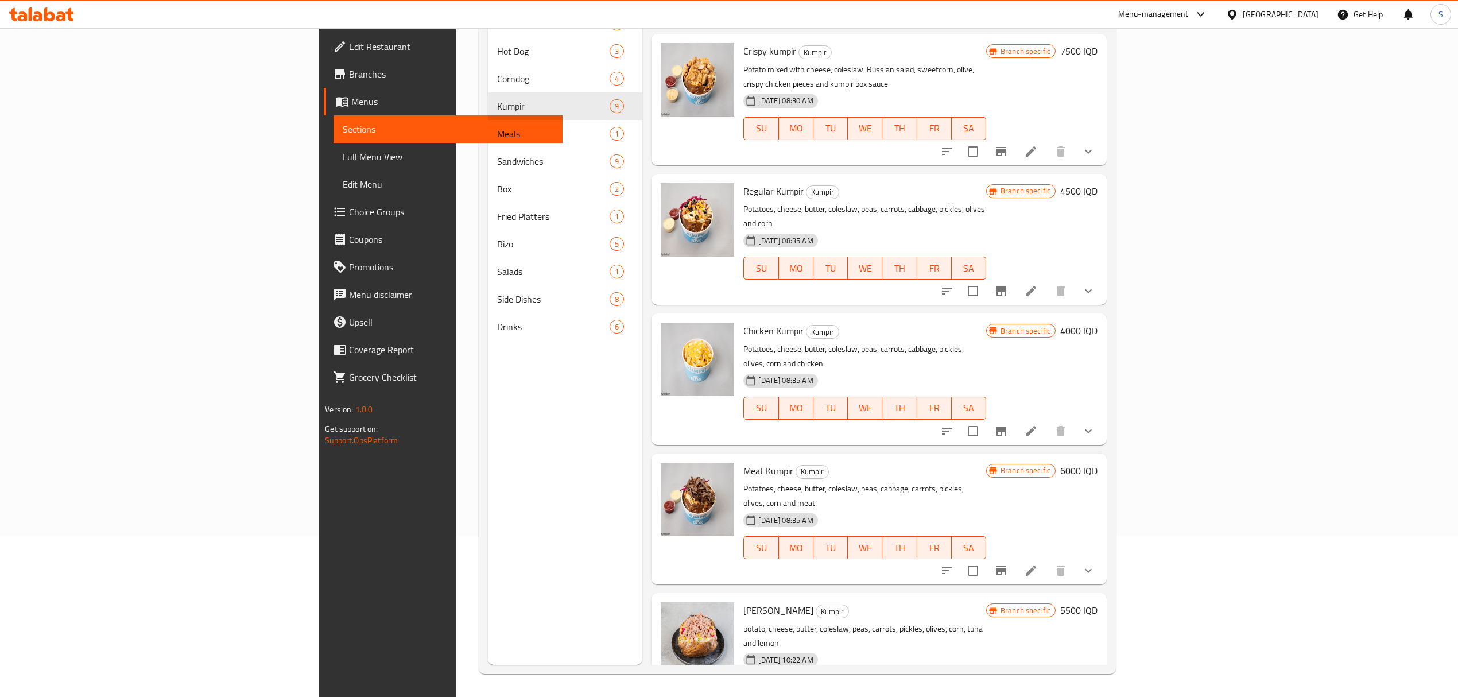
scroll to position [460, 0]
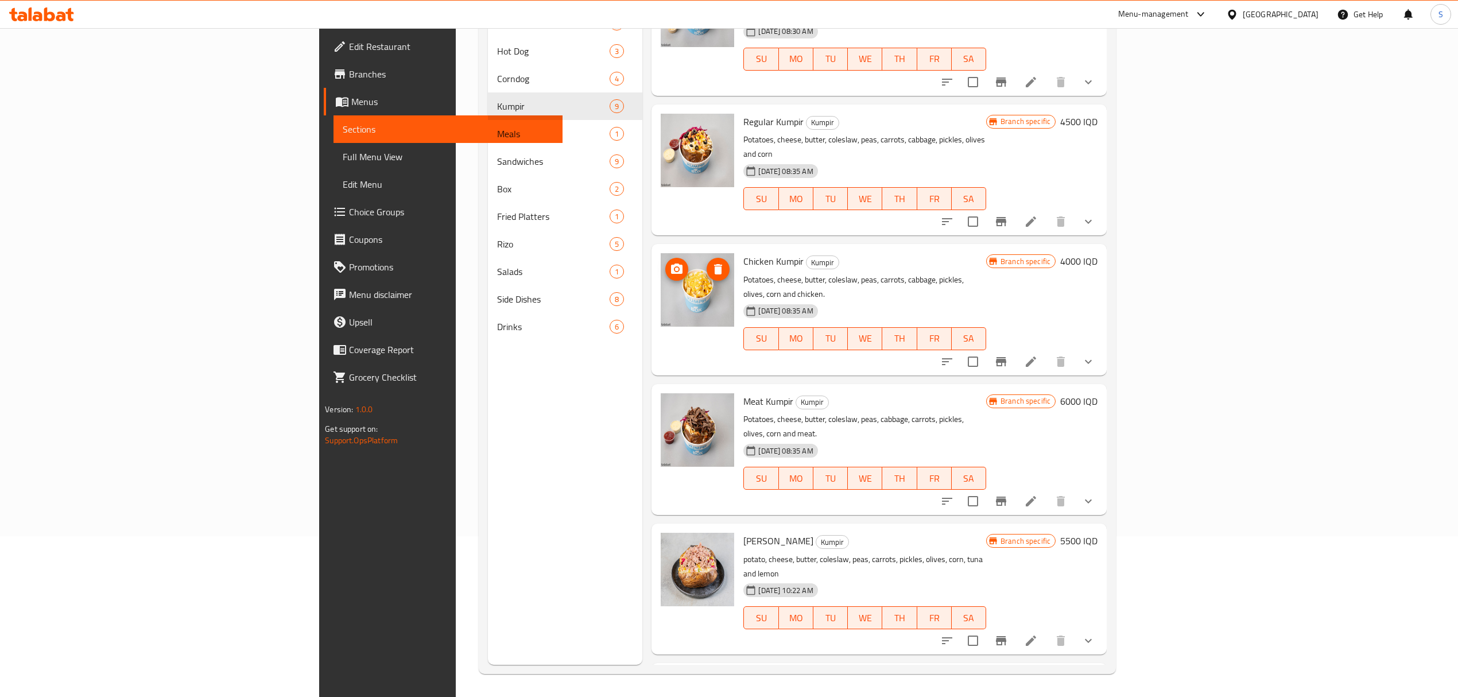
click at [661, 253] on img at bounding box center [697, 289] width 73 height 73
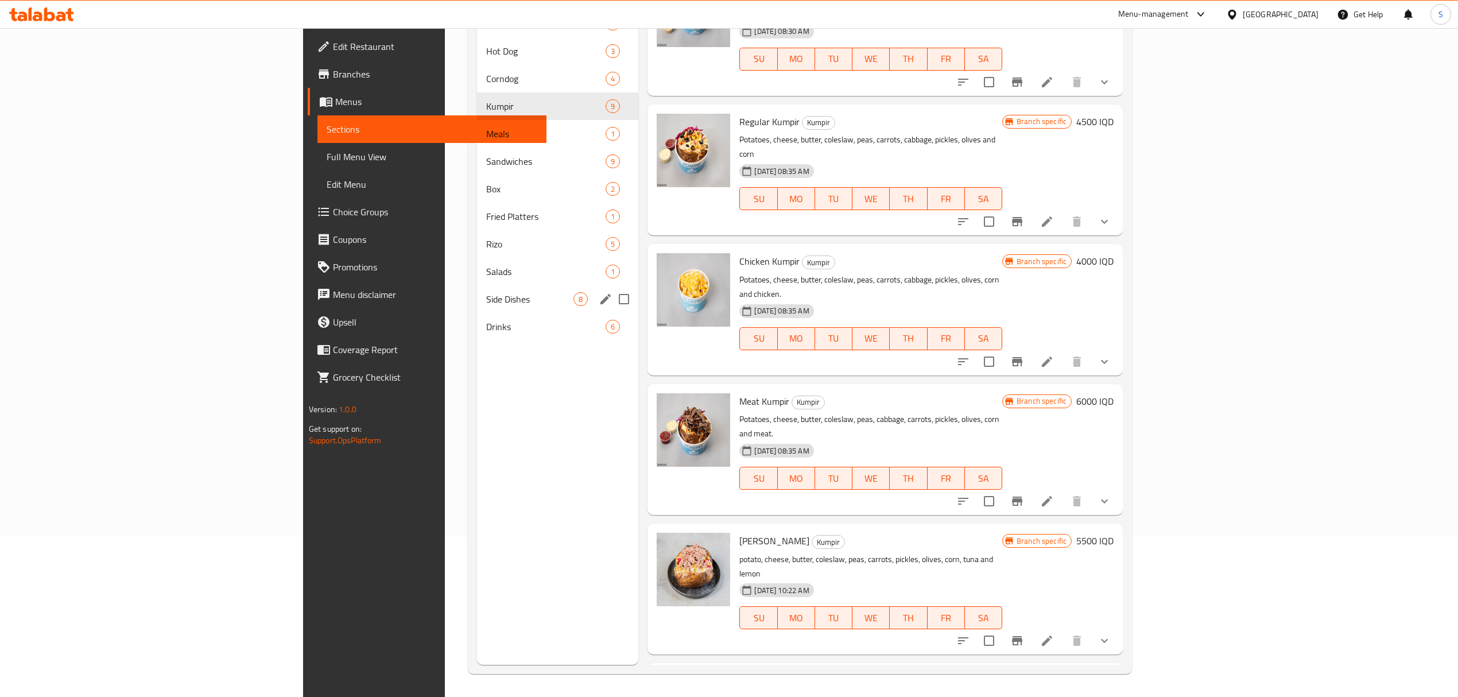
drag, startPoint x: 357, startPoint y: 292, endPoint x: 363, endPoint y: 292, distance: 6.3
click at [486, 292] on span "Side Dishes" at bounding box center [529, 299] width 87 height 14
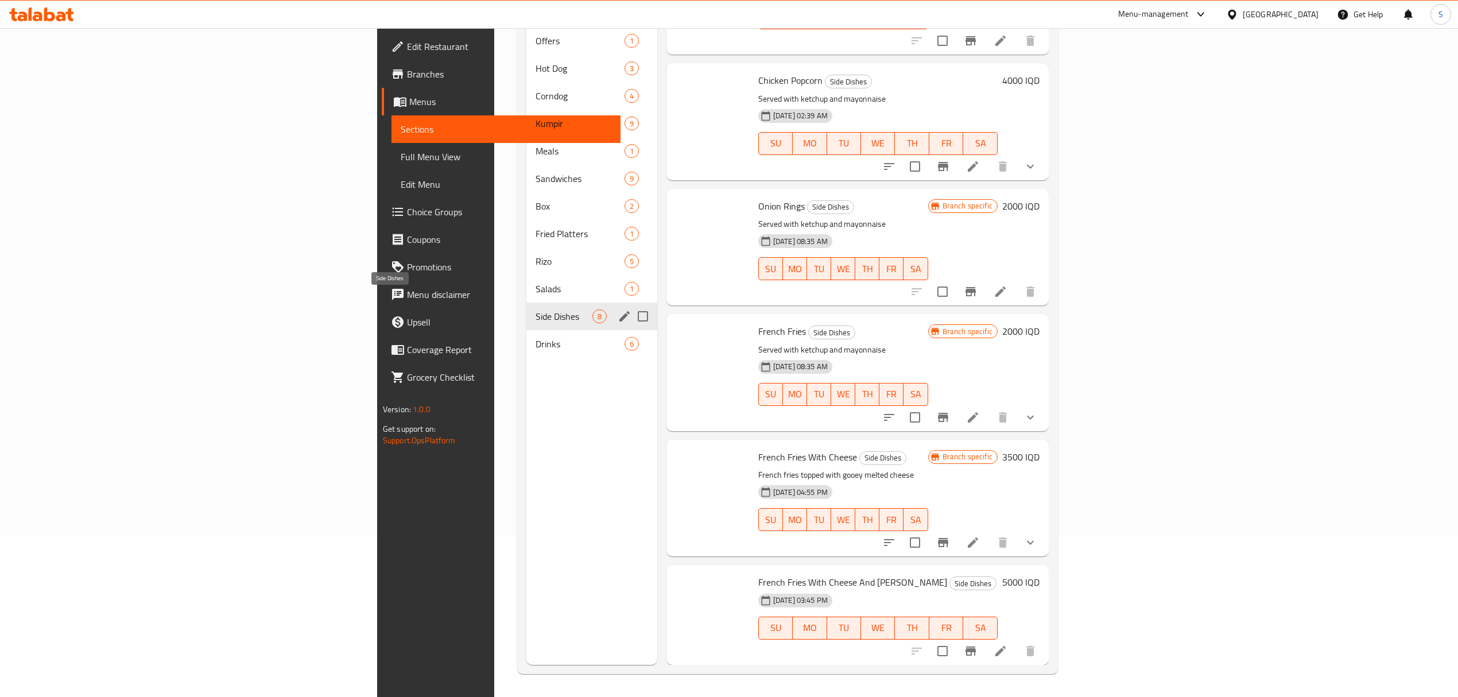
scroll to position [317, 0]
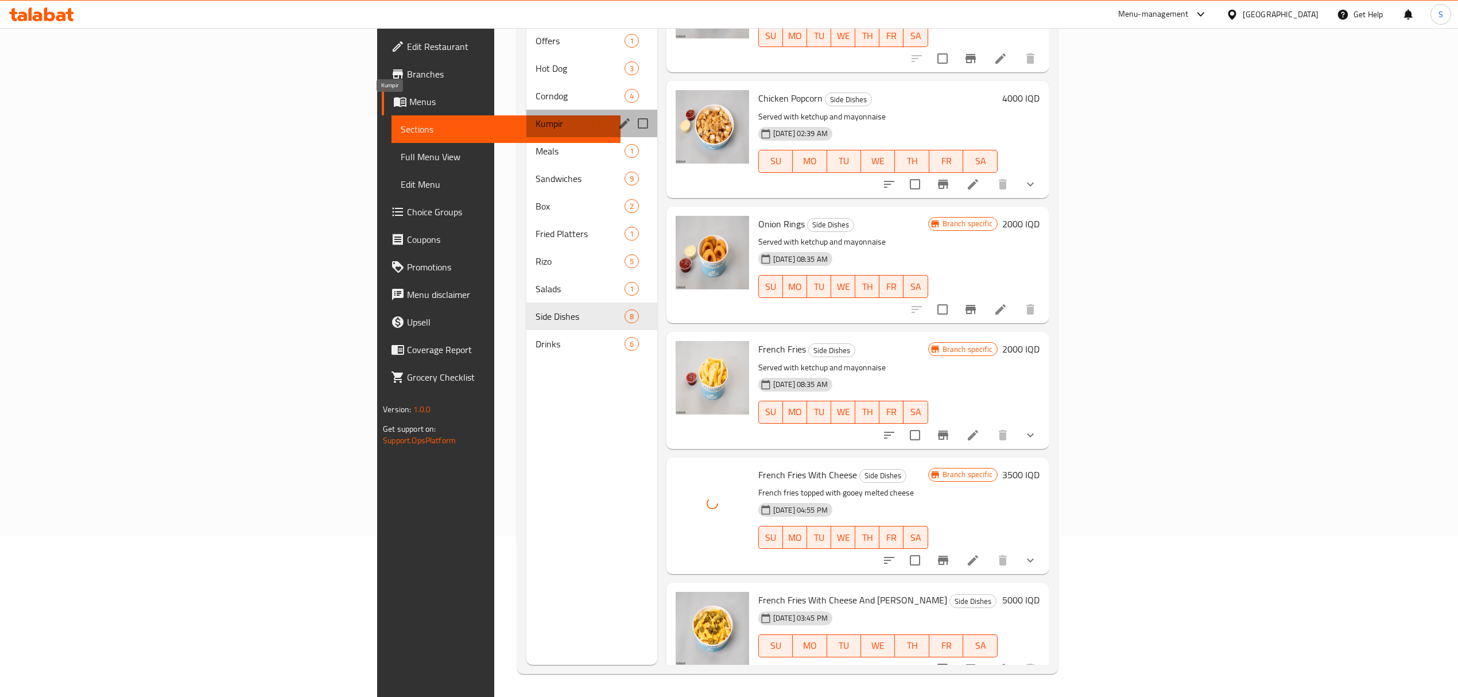
click at [536, 117] on span "Kumpir" at bounding box center [564, 124] width 56 height 14
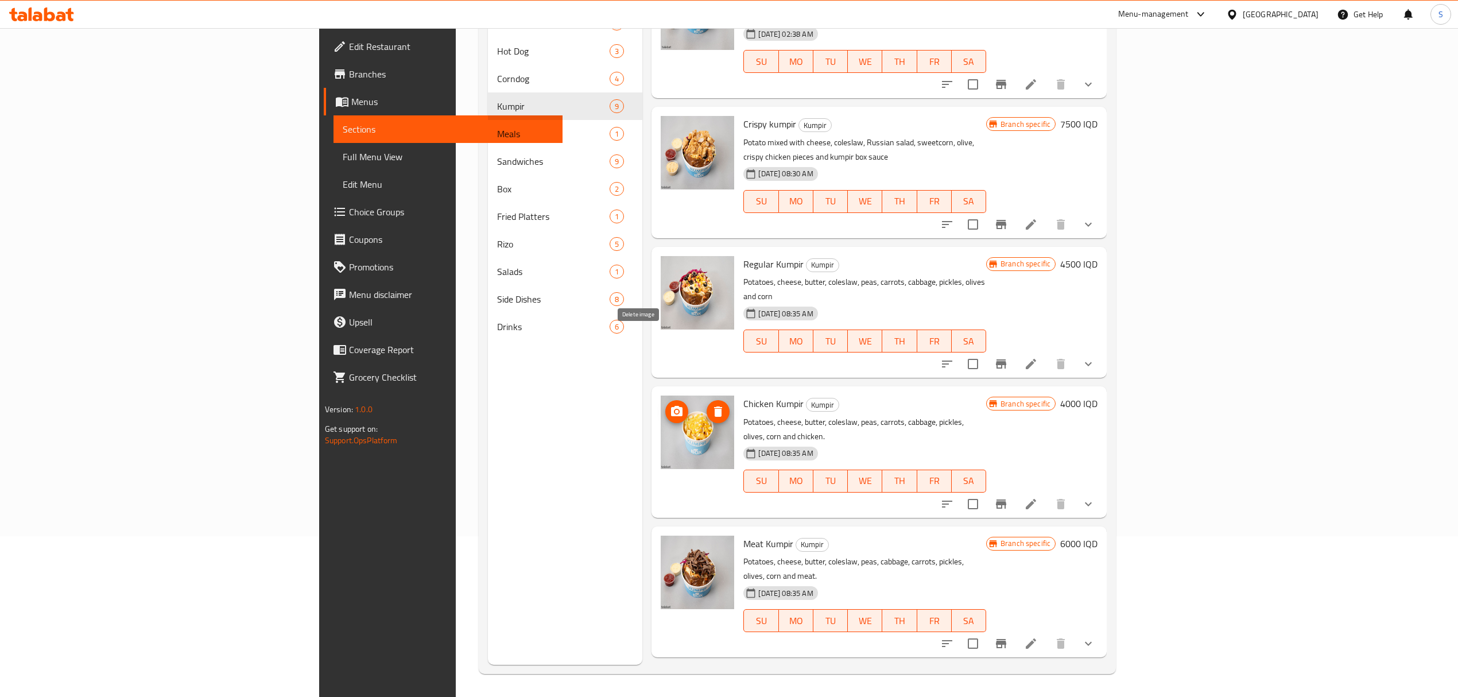
click at [714, 406] on icon "delete image" at bounding box center [718, 411] width 8 height 10
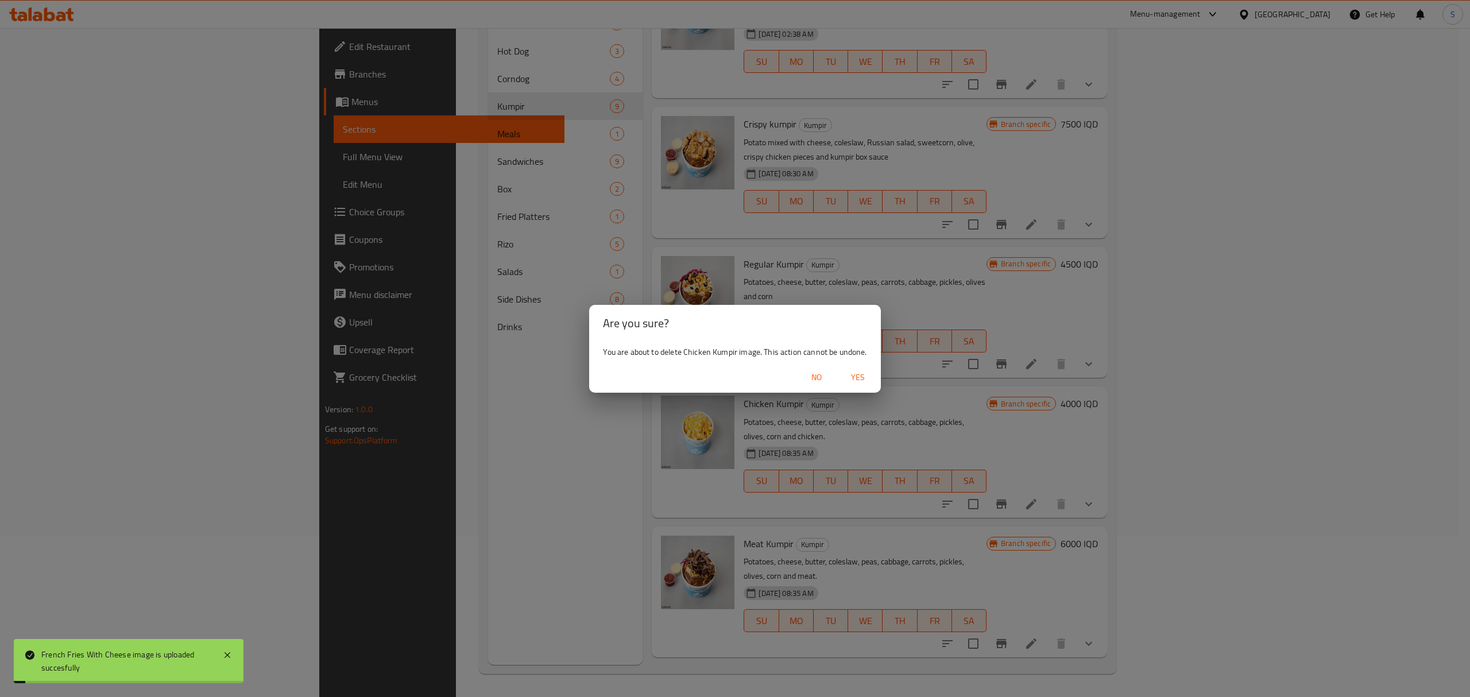
click at [867, 375] on span "Yes" at bounding box center [858, 377] width 28 height 14
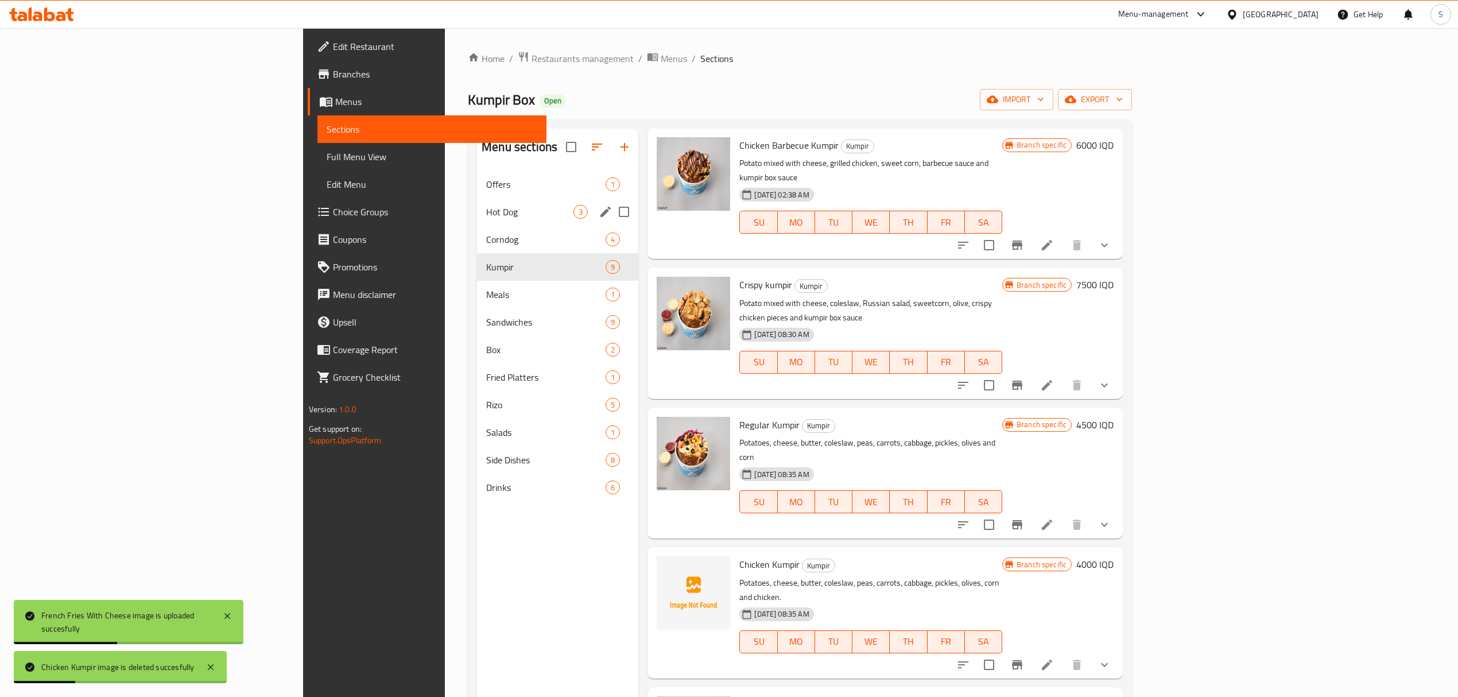
click at [477, 198] on div "Hot Dog 3" at bounding box center [557, 212] width 161 height 28
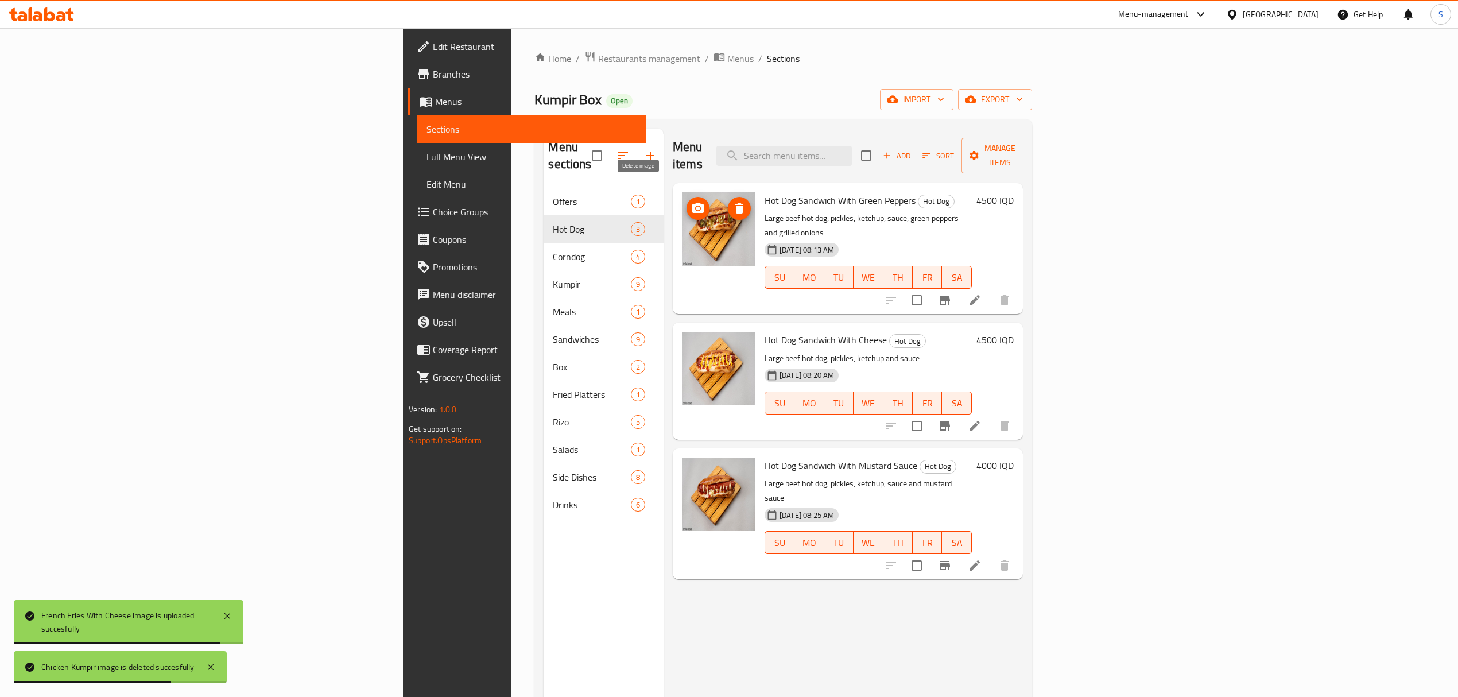
click at [733, 202] on icon "delete image" at bounding box center [740, 209] width 14 height 14
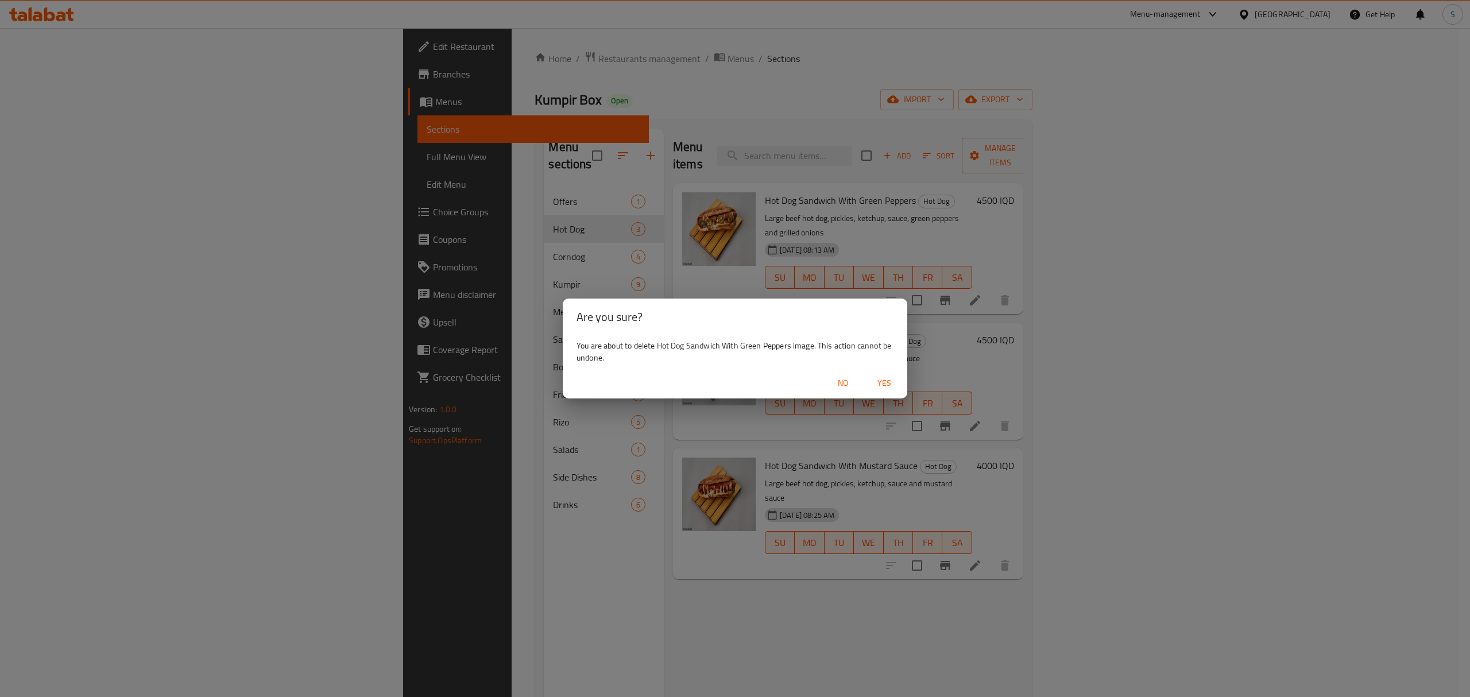
click at [890, 382] on span "Yes" at bounding box center [884, 383] width 28 height 14
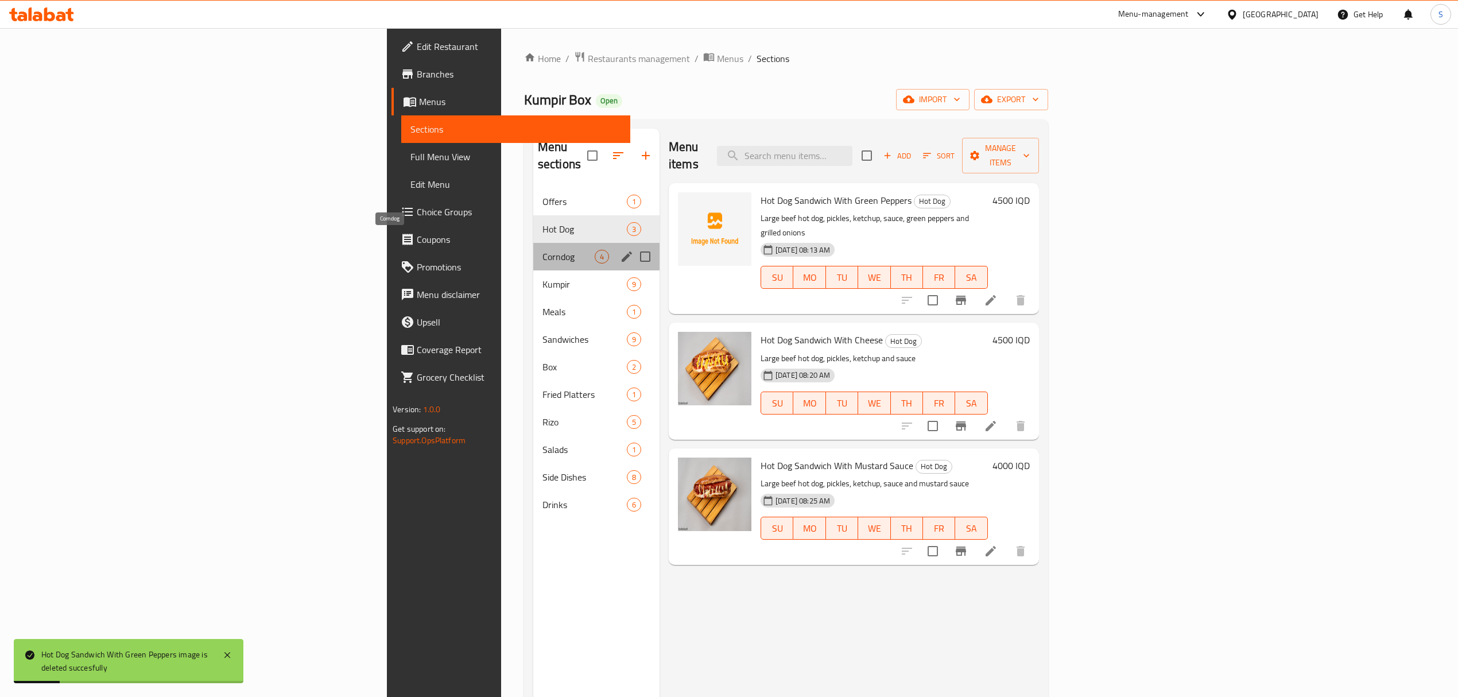
click at [543, 250] on span "Corndog" at bounding box center [569, 257] width 52 height 14
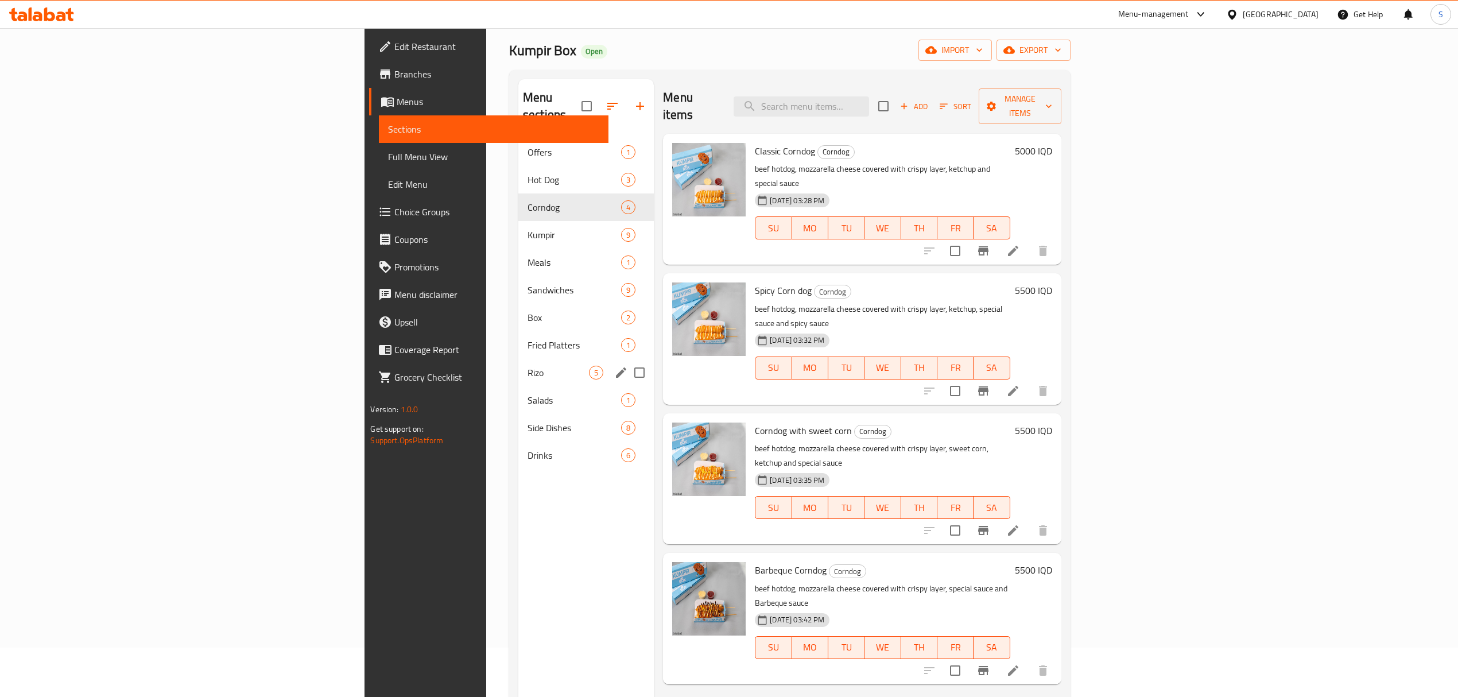
scroll to position [76, 0]
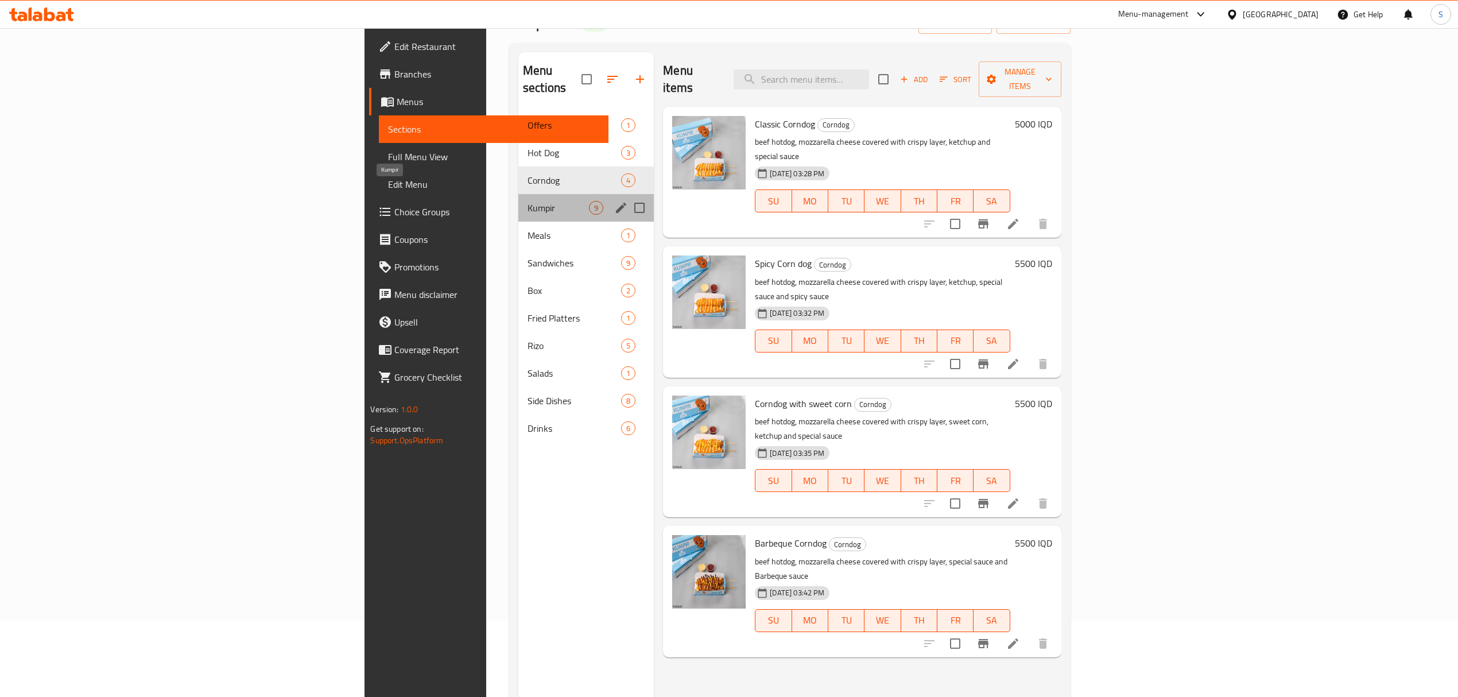
click at [528, 201] on span "Kumpir" at bounding box center [558, 208] width 61 height 14
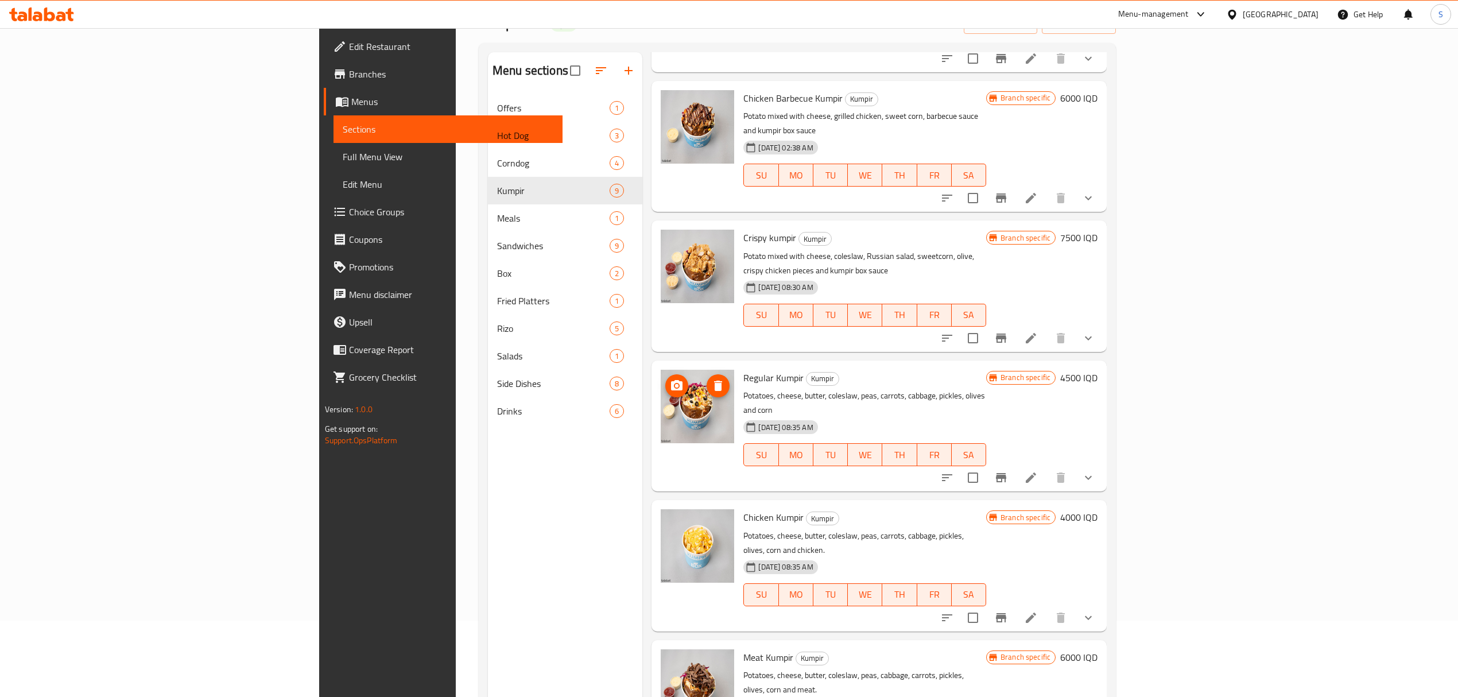
scroll to position [306, 0]
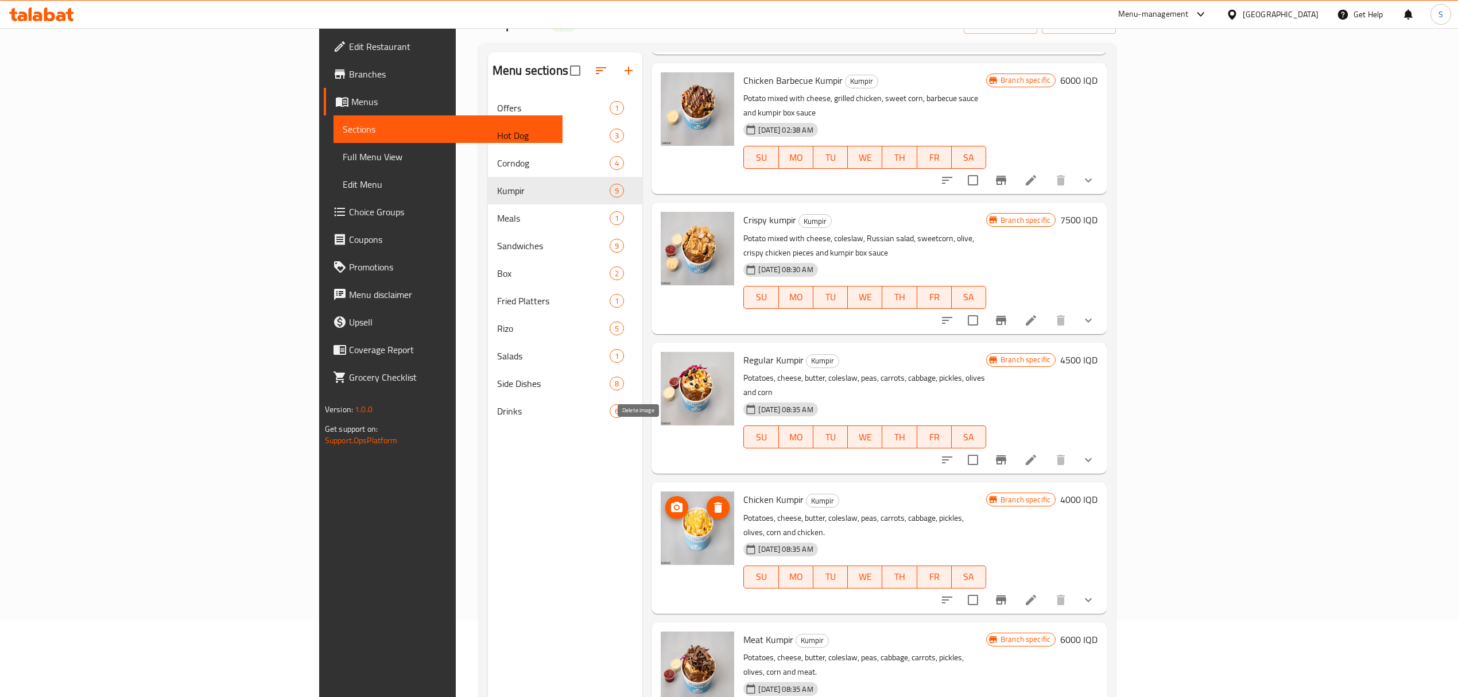
click at [714, 502] on icon "delete image" at bounding box center [718, 507] width 8 height 10
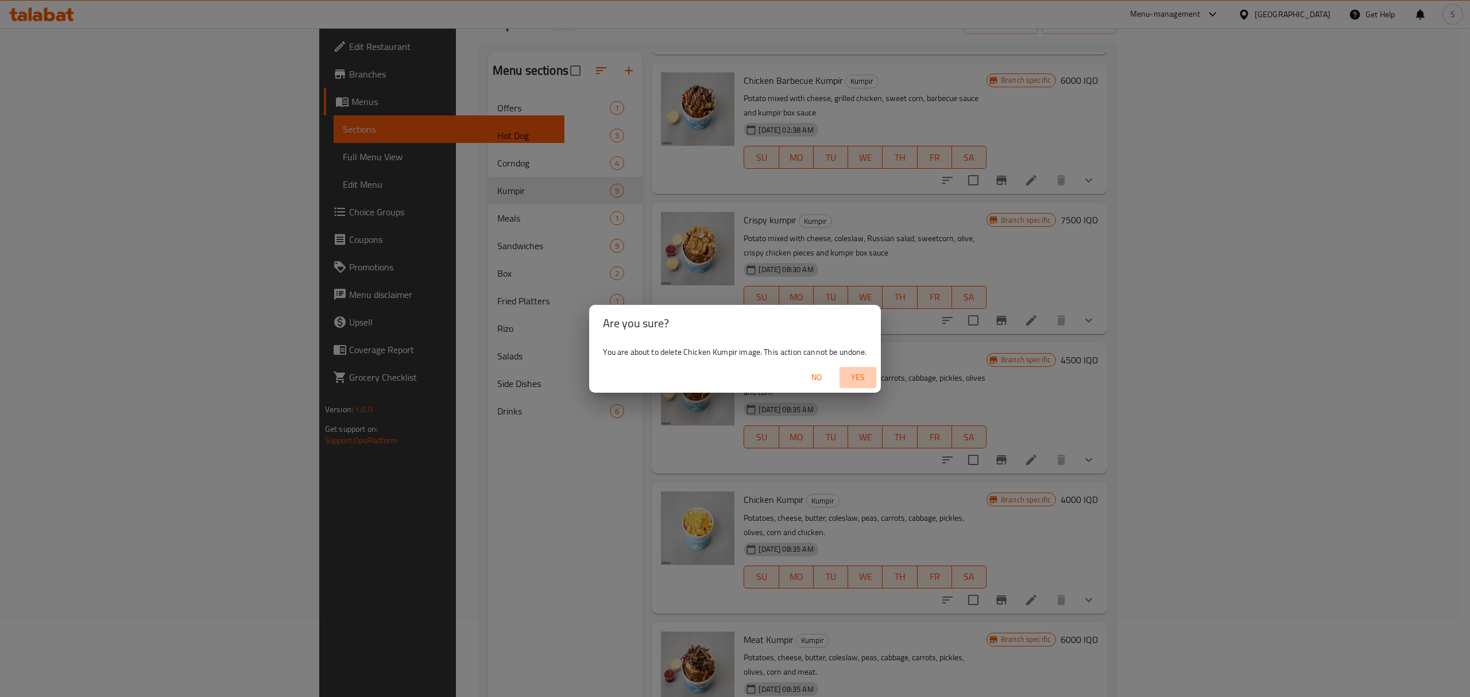
click at [850, 379] on span "Yes" at bounding box center [858, 377] width 28 height 14
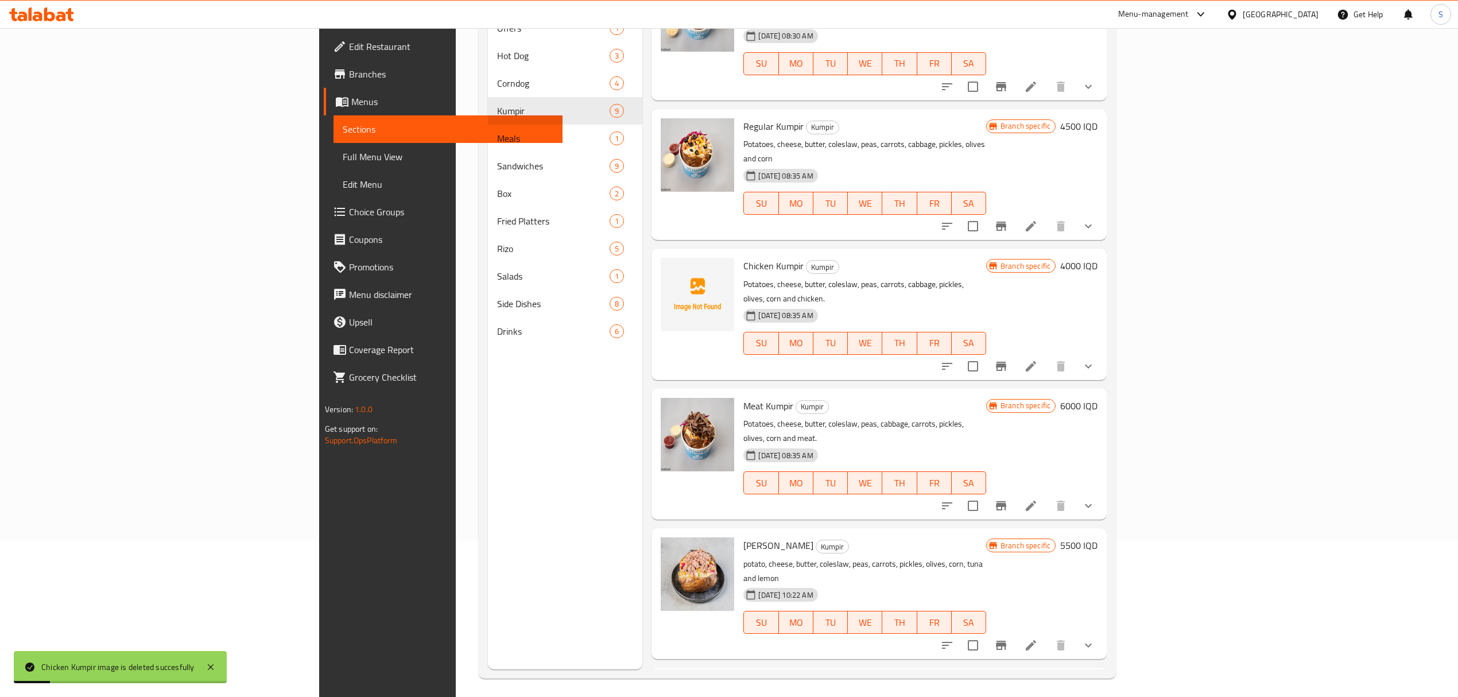
scroll to position [161, 0]
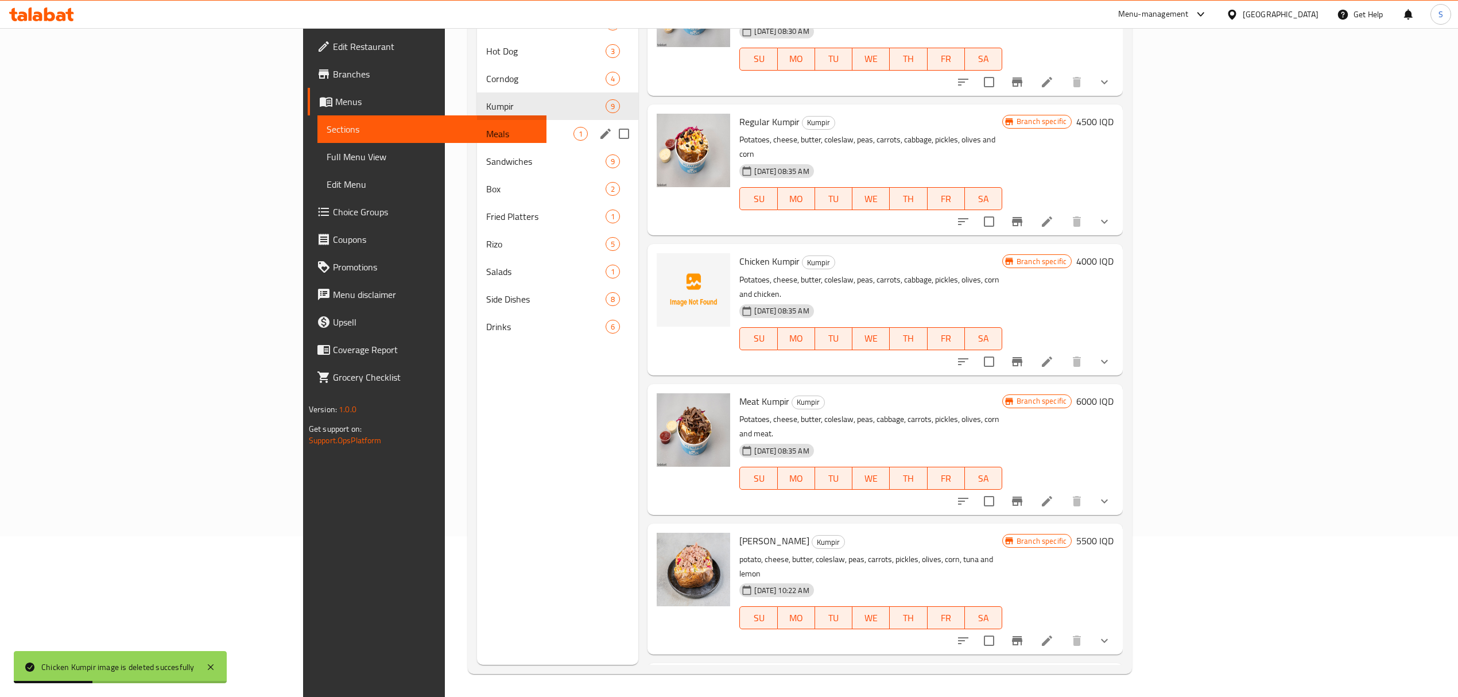
click at [477, 125] on div "Meals 1" at bounding box center [557, 134] width 161 height 28
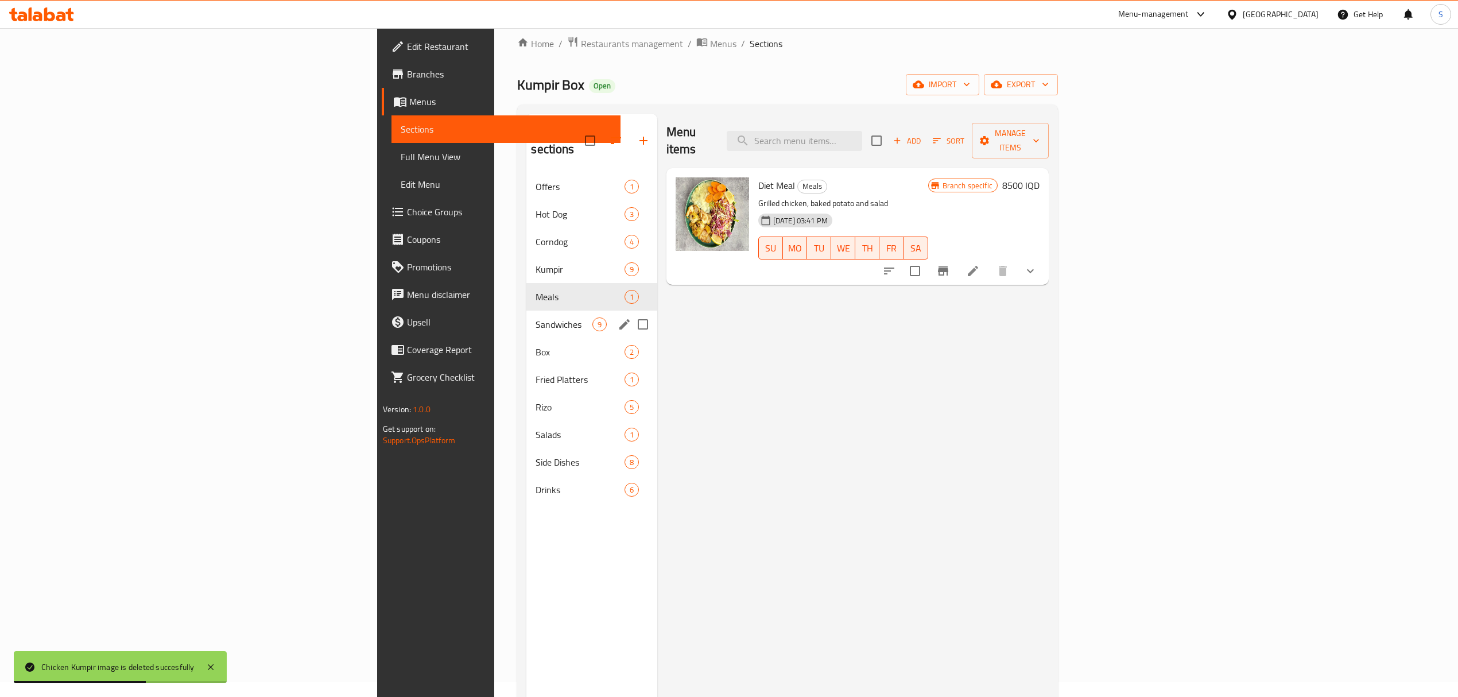
scroll to position [8, 0]
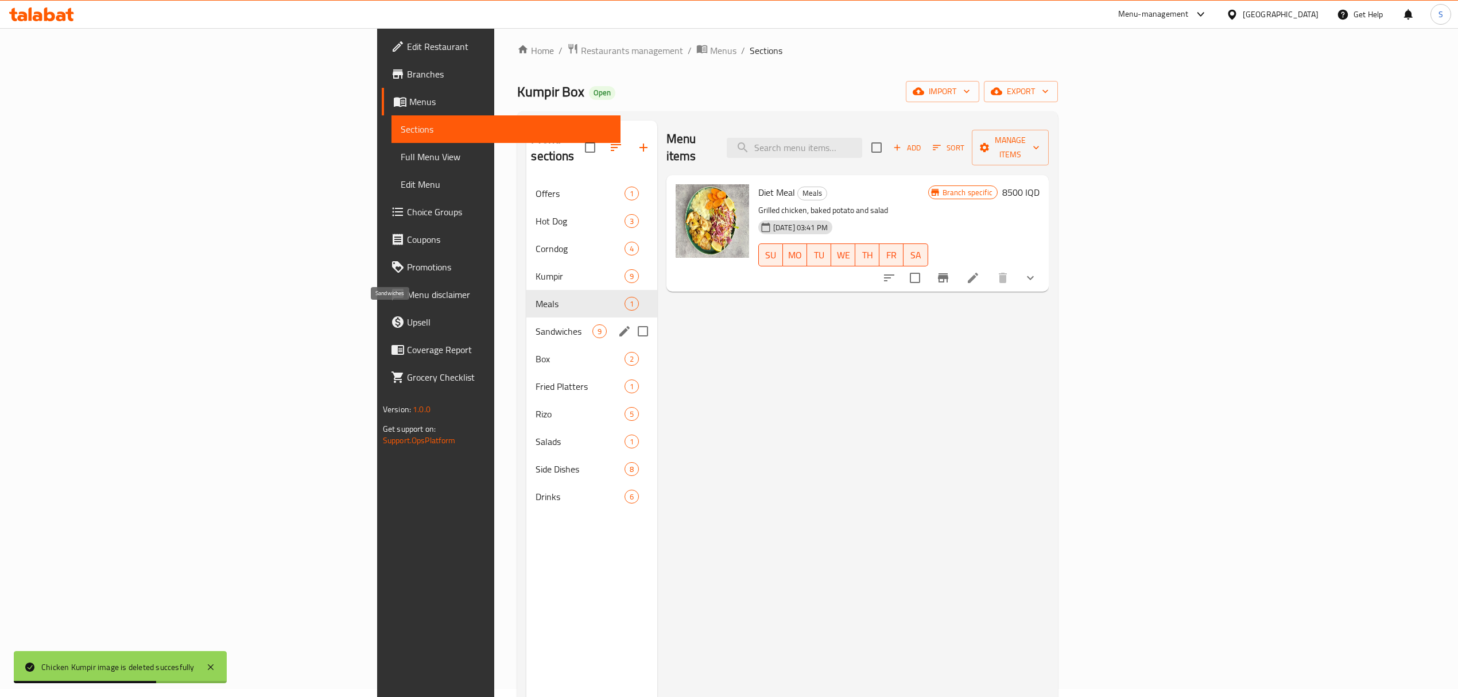
click at [536, 324] on span "Sandwiches" at bounding box center [564, 331] width 56 height 14
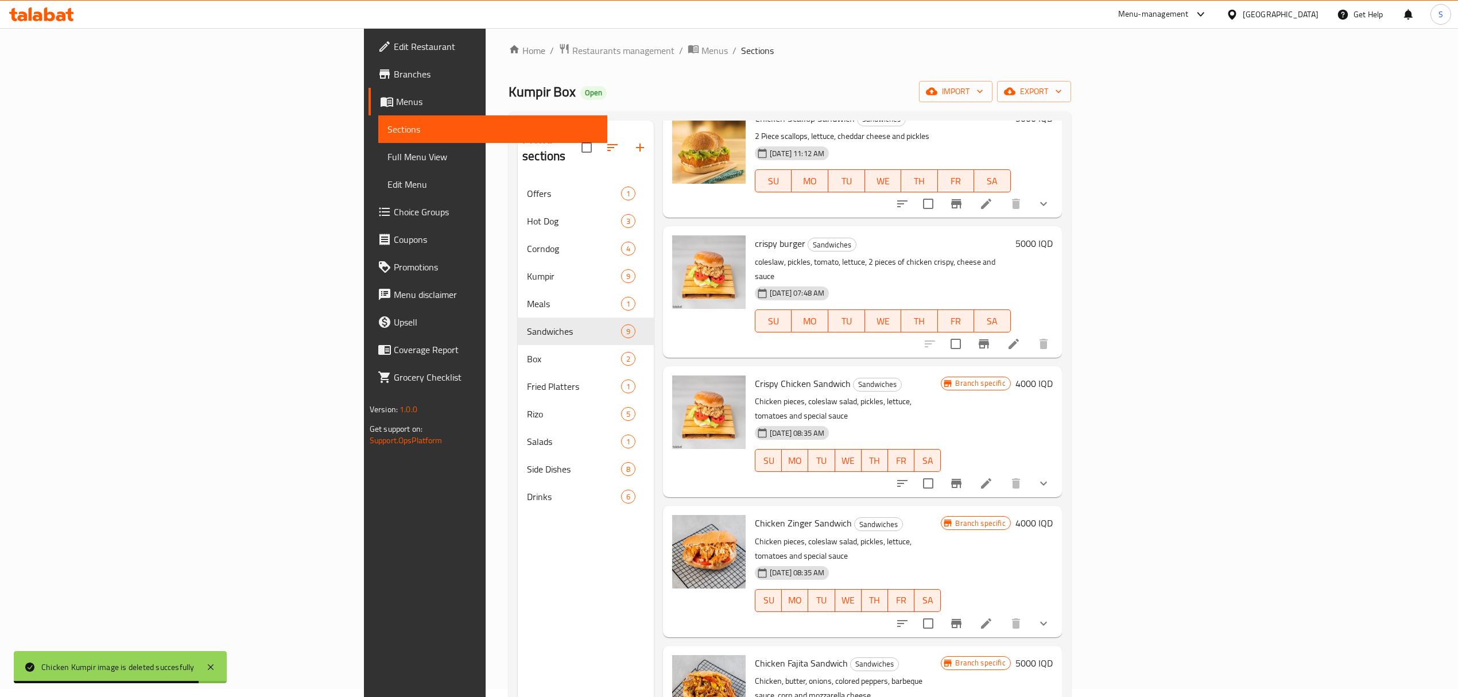
scroll to position [230, 0]
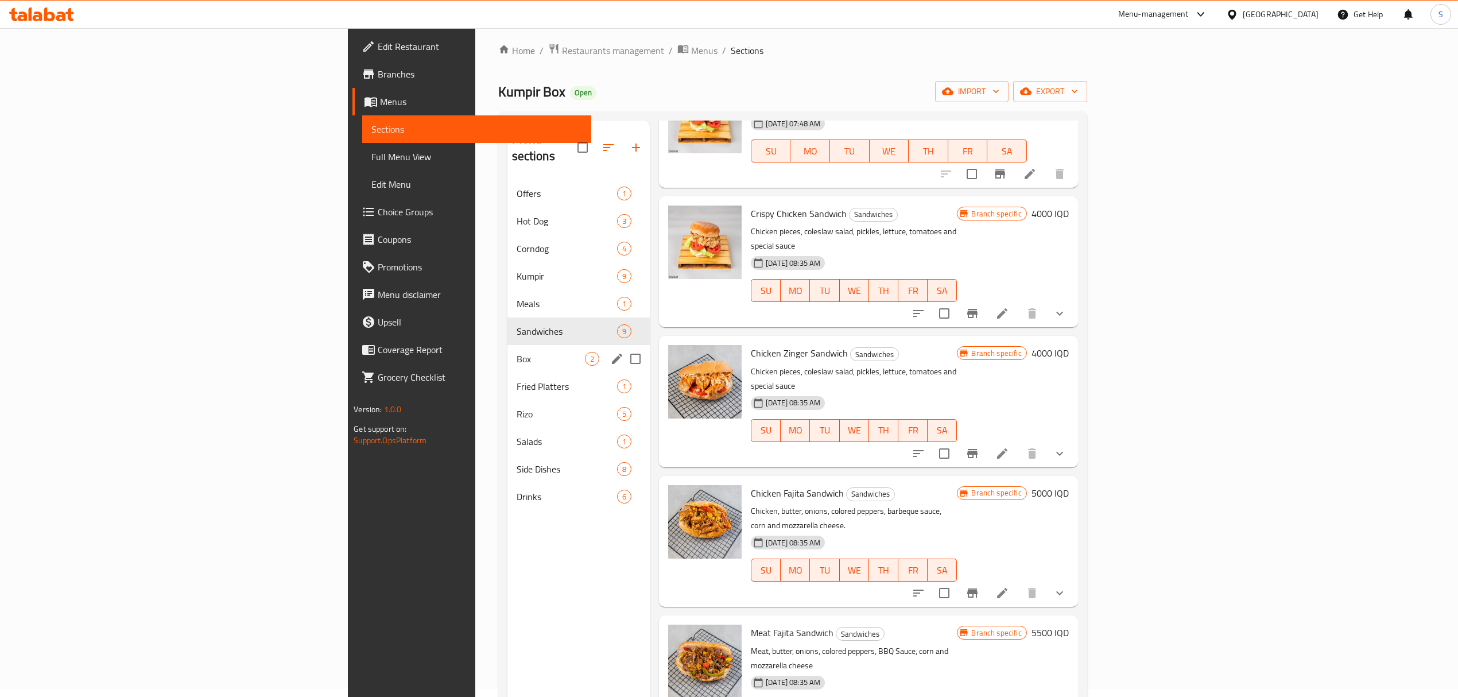
click at [517, 352] on span "Box" at bounding box center [551, 359] width 68 height 14
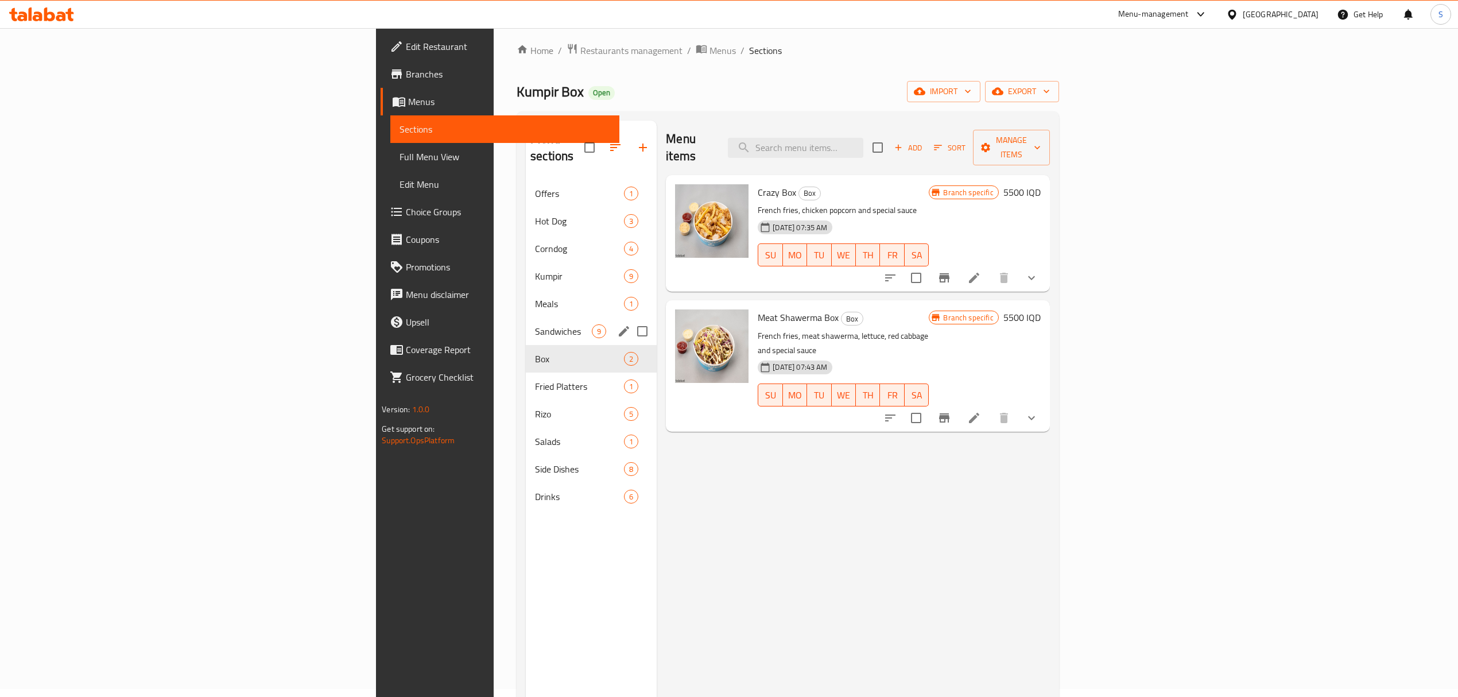
click at [535, 324] on span "Sandwiches" at bounding box center [563, 331] width 57 height 14
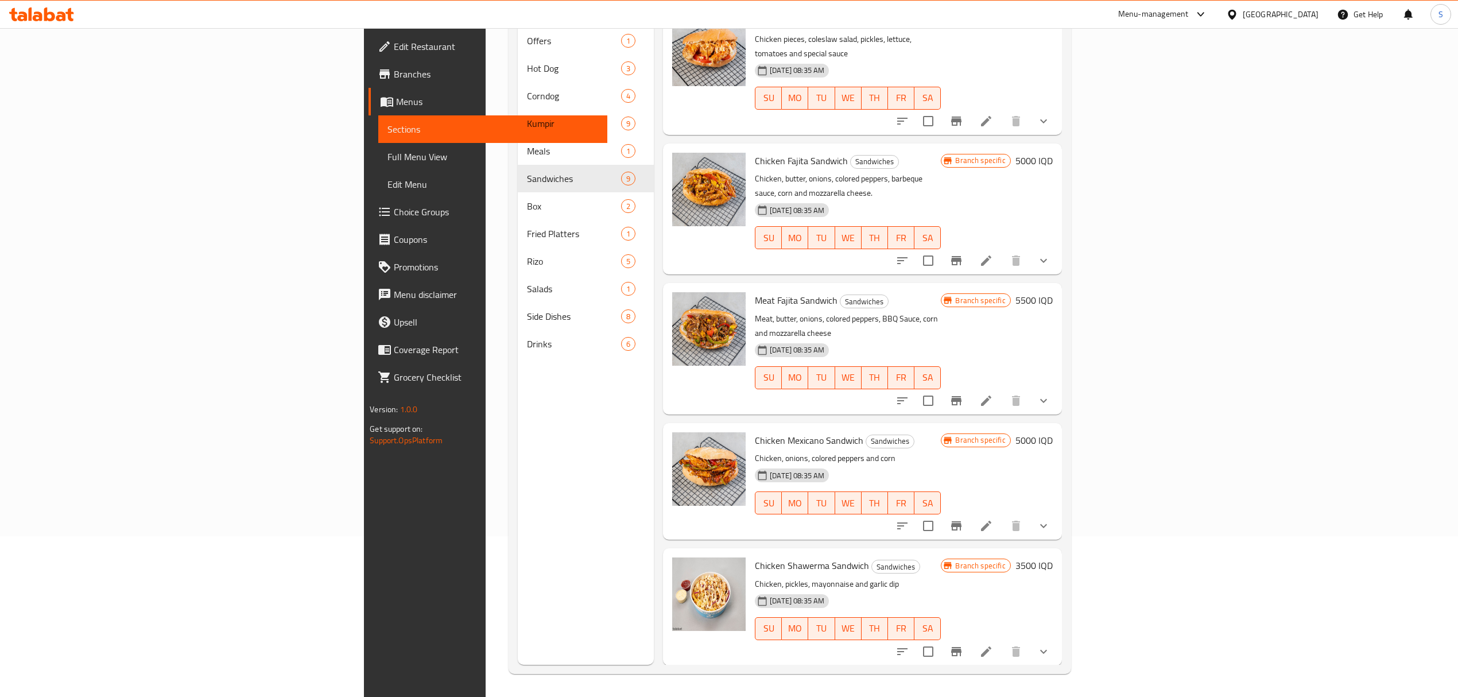
scroll to position [460, 0]
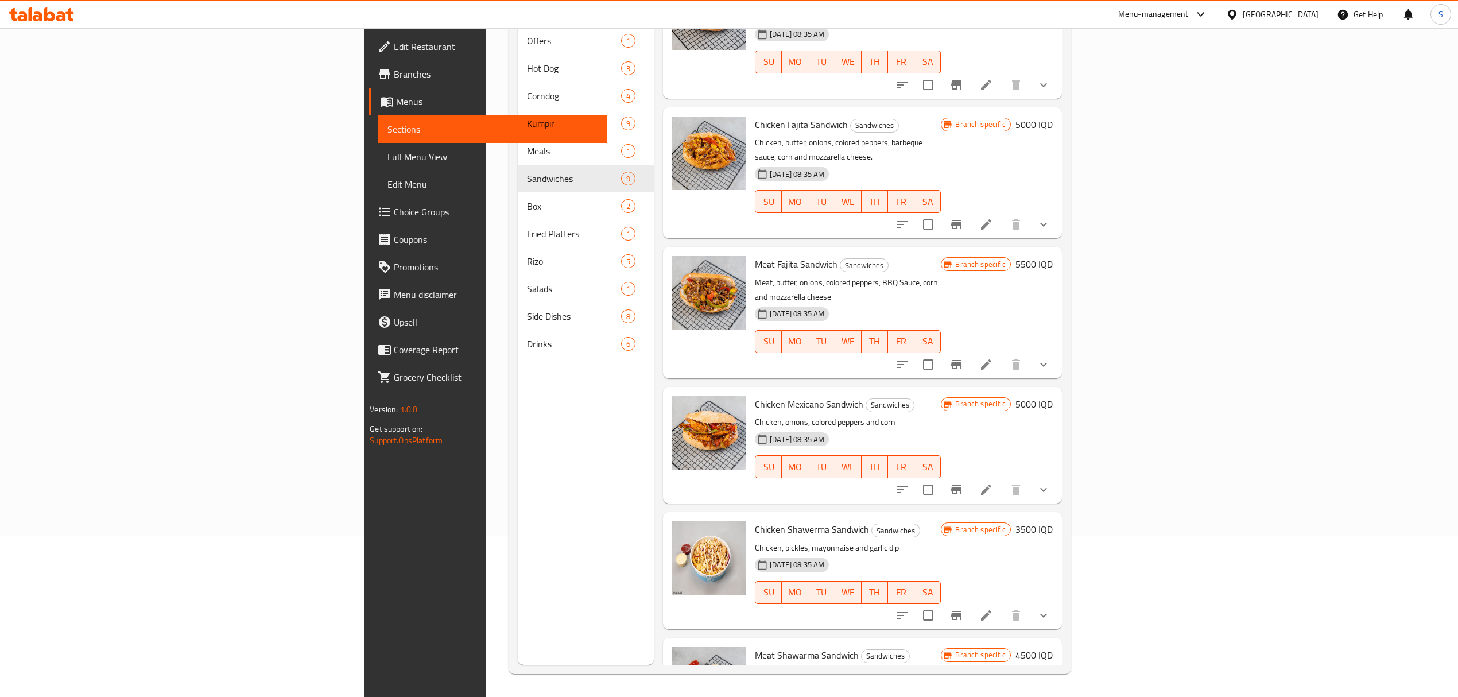
click at [755, 521] on span "Chicken Shawerma Sandwich" at bounding box center [812, 529] width 114 height 17
click at [723, 530] on icon "delete image" at bounding box center [730, 537] width 14 height 14
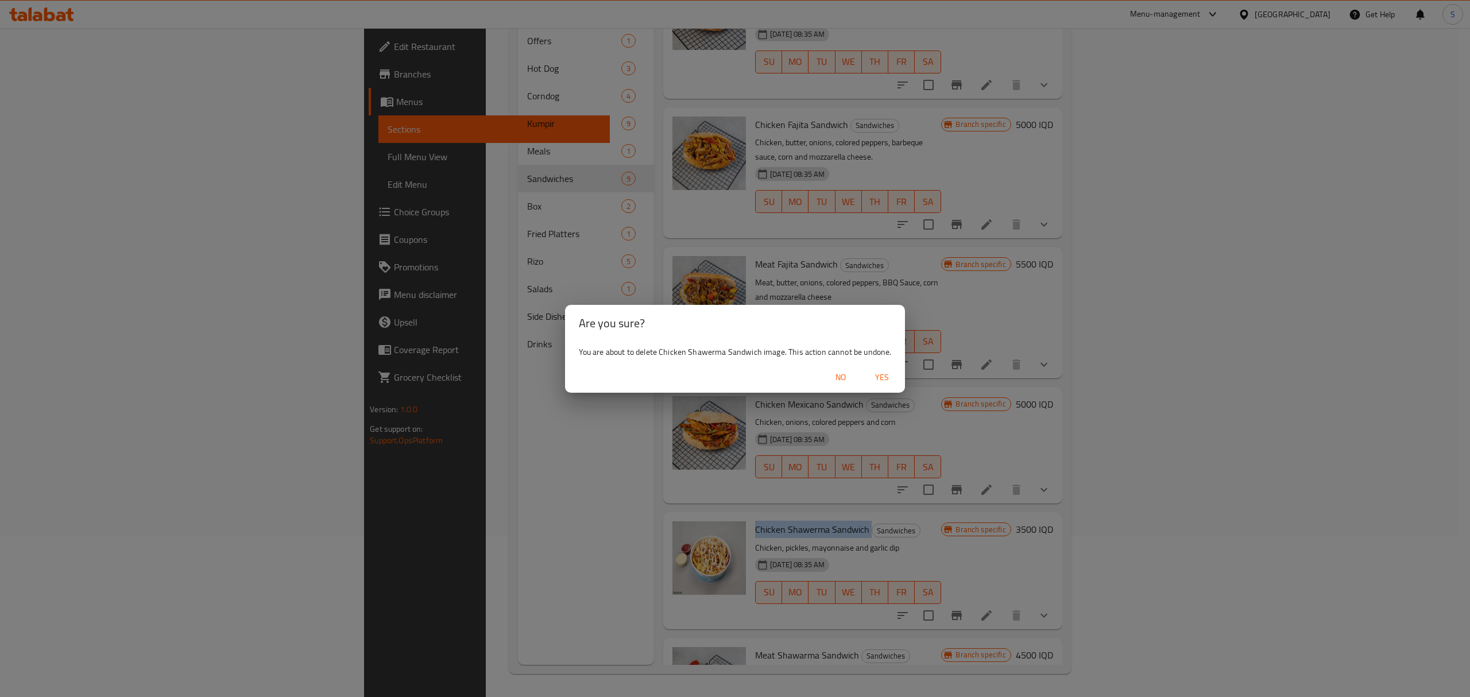
click at [874, 377] on span "Yes" at bounding box center [882, 377] width 28 height 14
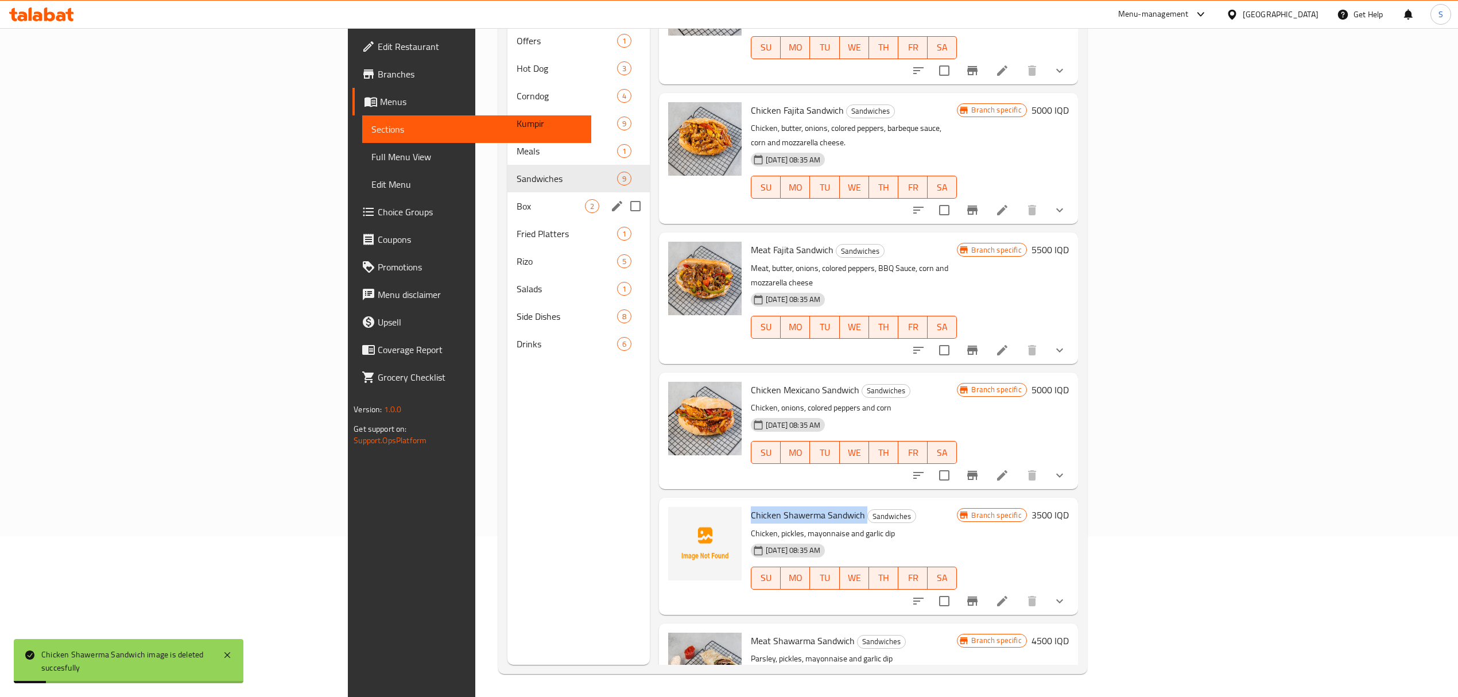
click at [517, 199] on span "Box" at bounding box center [551, 206] width 68 height 14
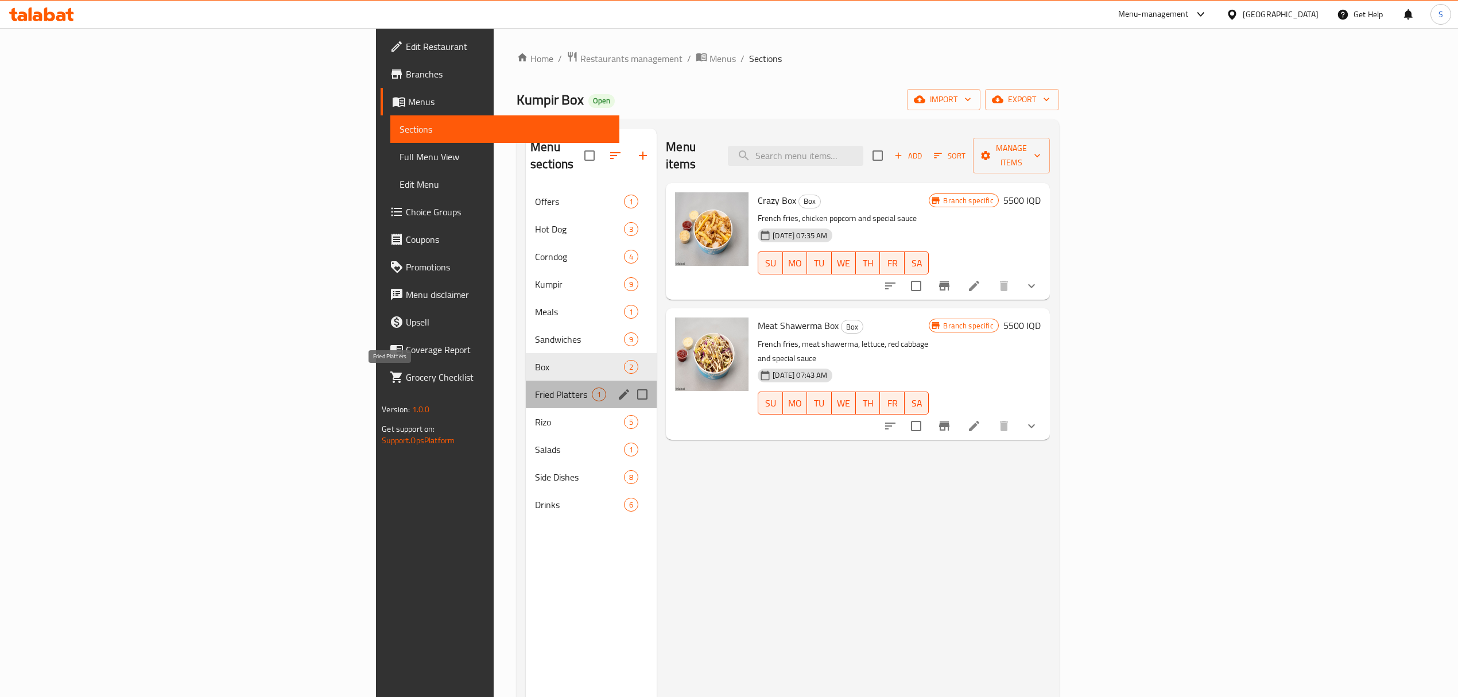
click at [535, 388] on span "Fried Platters" at bounding box center [563, 395] width 57 height 14
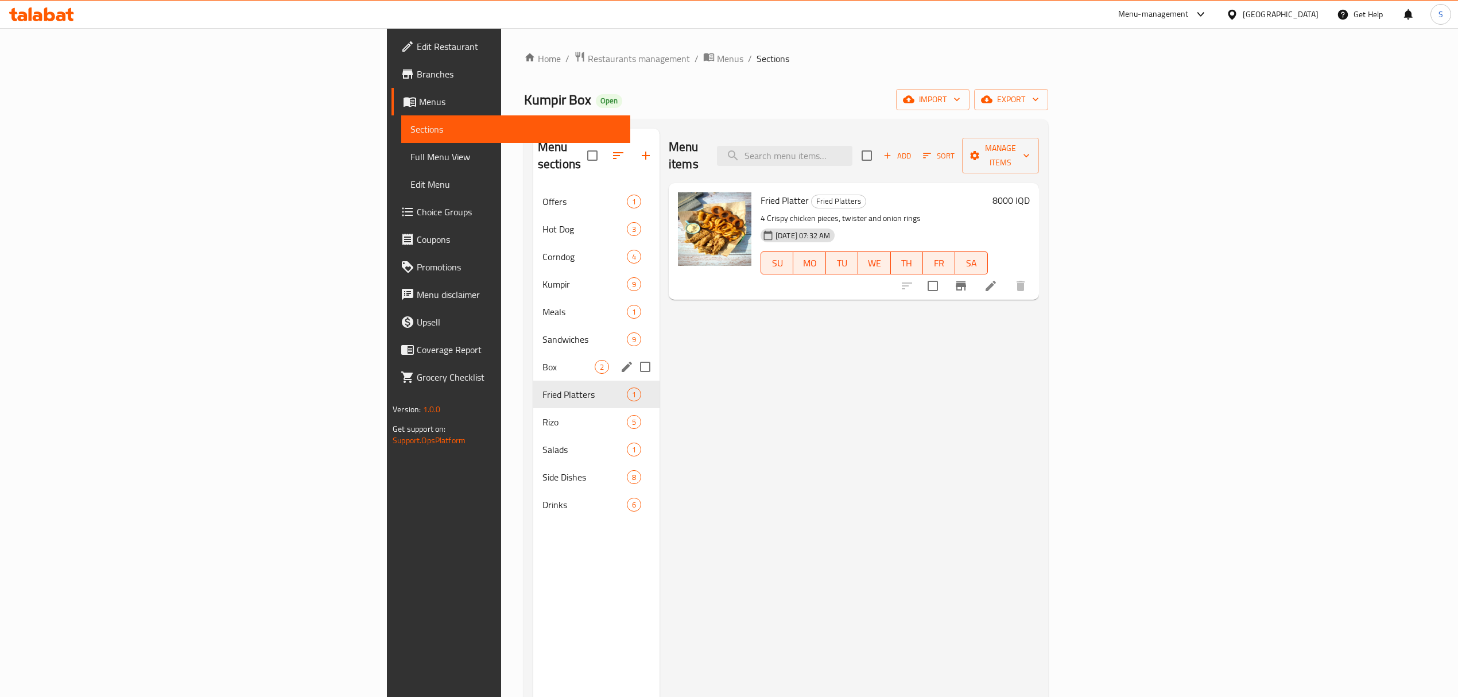
click at [543, 360] on span "Box" at bounding box center [569, 367] width 52 height 14
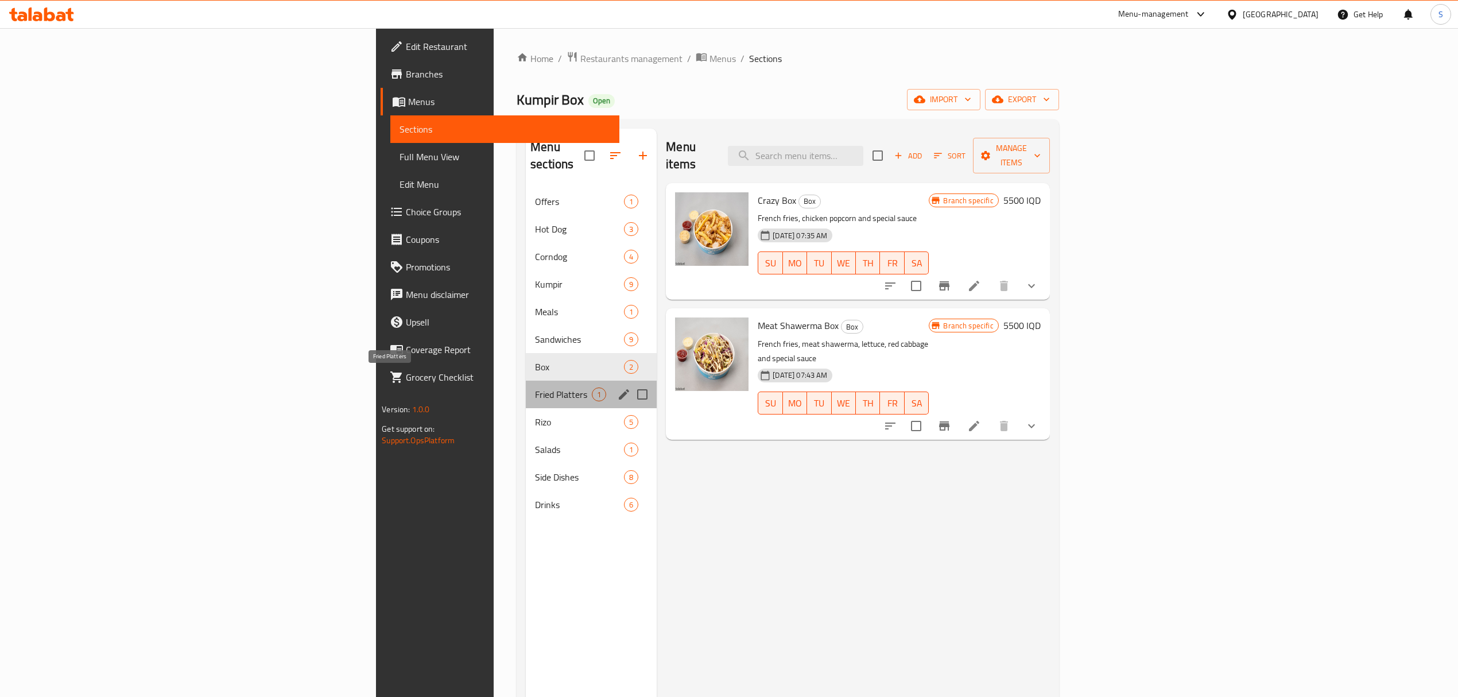
click at [535, 388] on span "Fried Platters" at bounding box center [563, 395] width 57 height 14
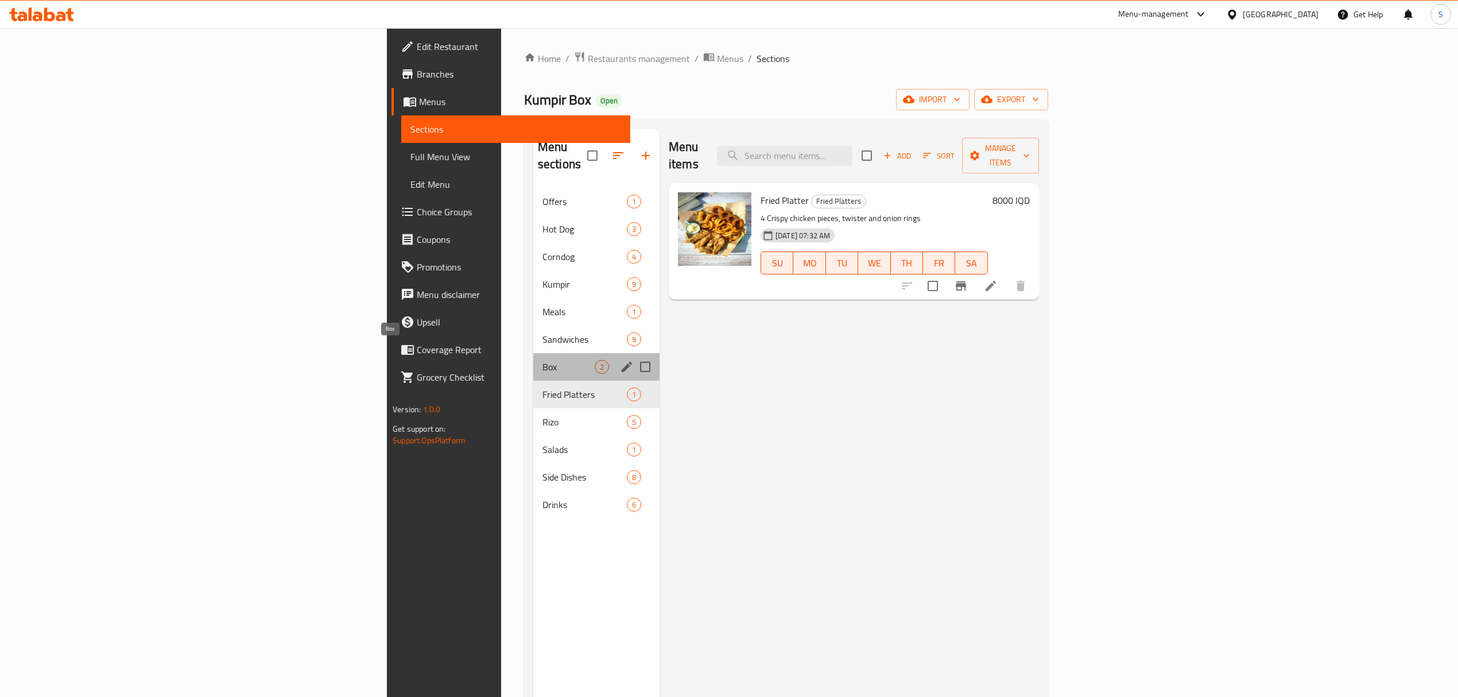
click at [543, 360] on span "Box" at bounding box center [569, 367] width 52 height 14
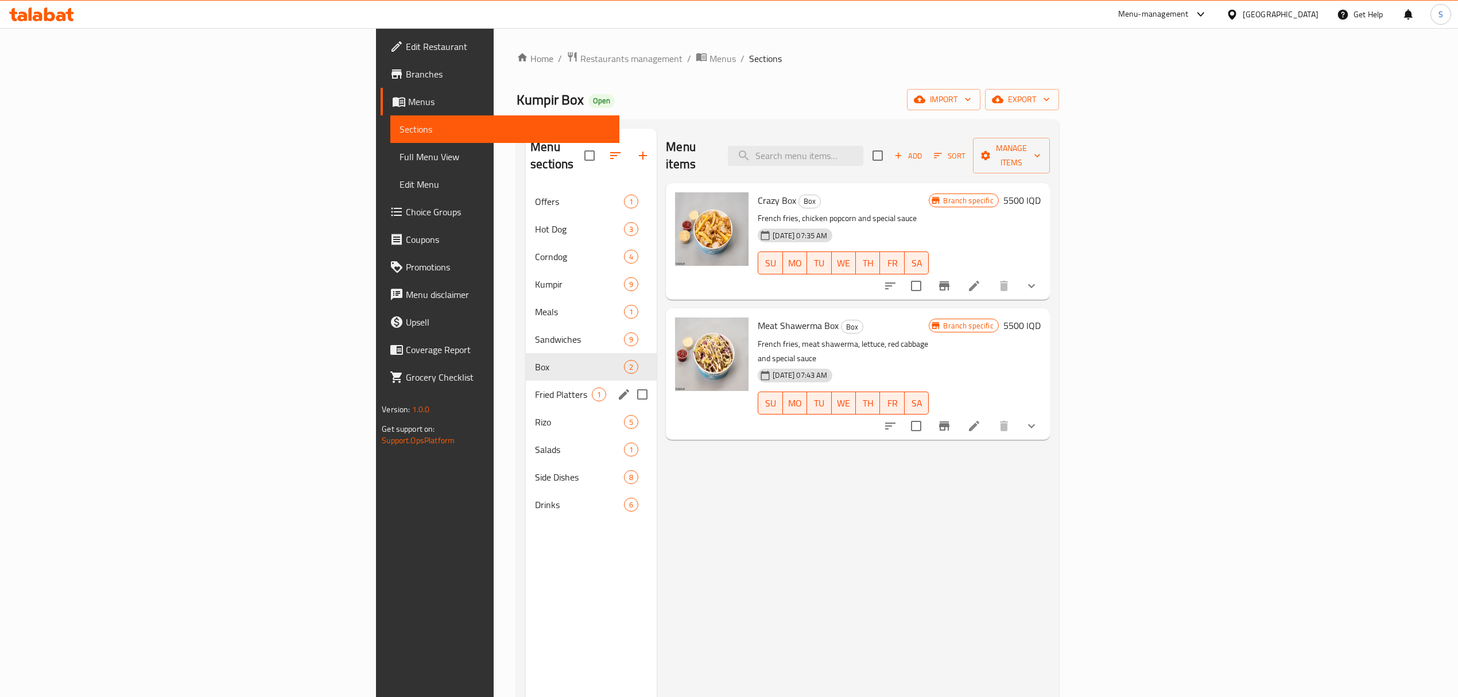
click at [526, 381] on div "Fried Platters 1" at bounding box center [591, 395] width 131 height 28
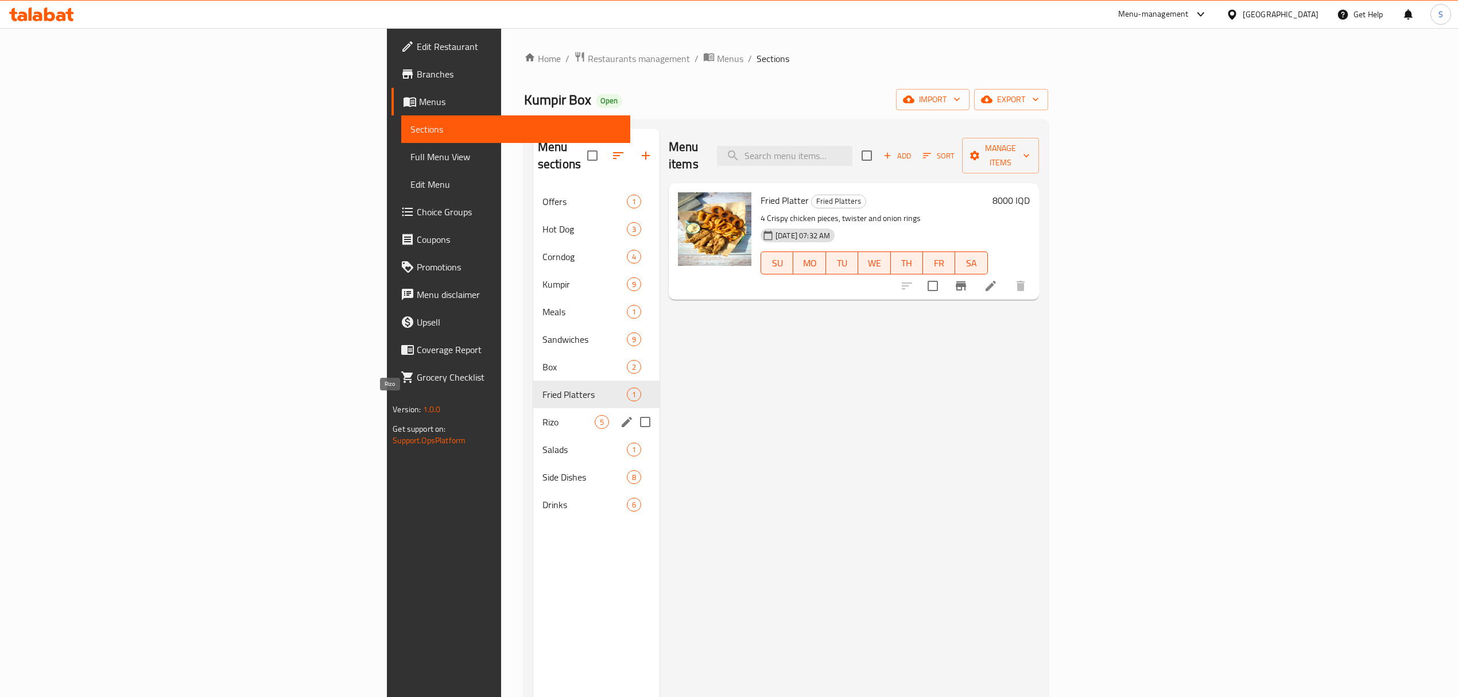
click at [543, 415] on span "Rizo" at bounding box center [569, 422] width 52 height 14
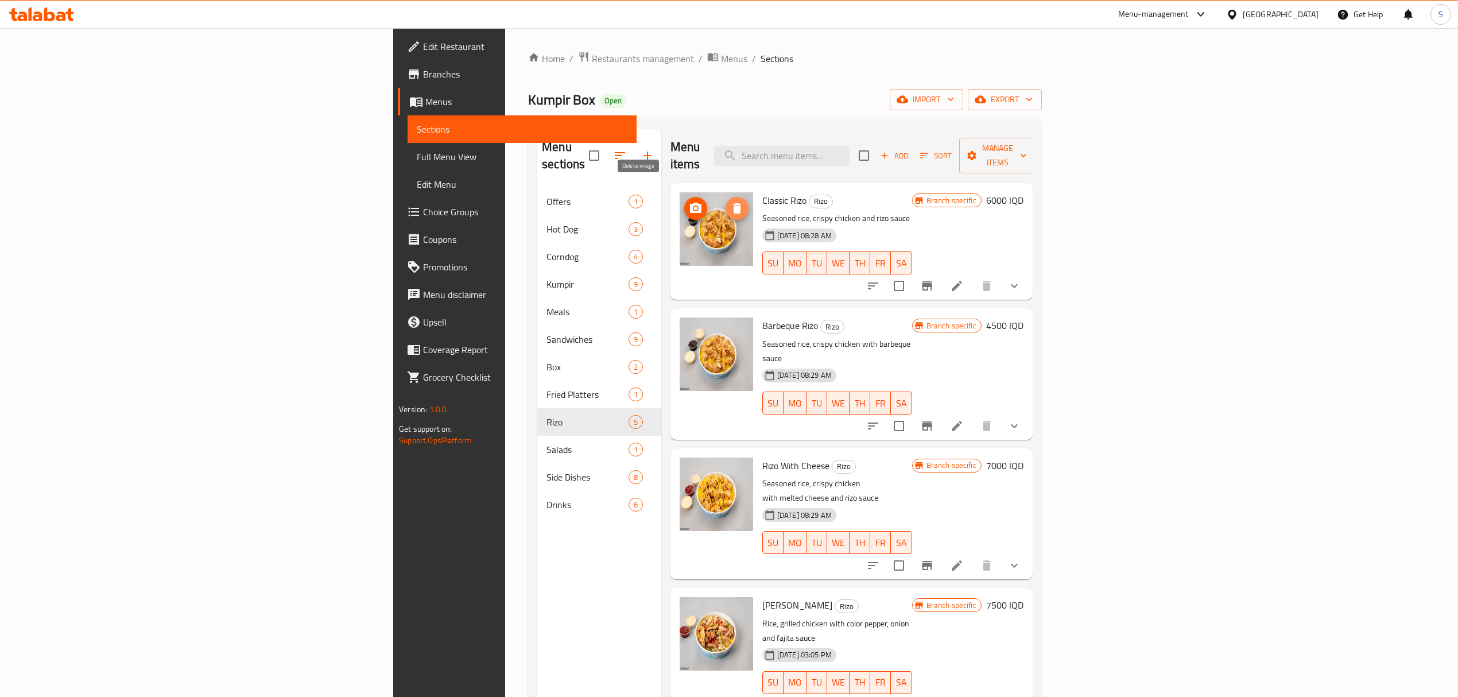
click at [730, 202] on icon "delete image" at bounding box center [737, 209] width 14 height 14
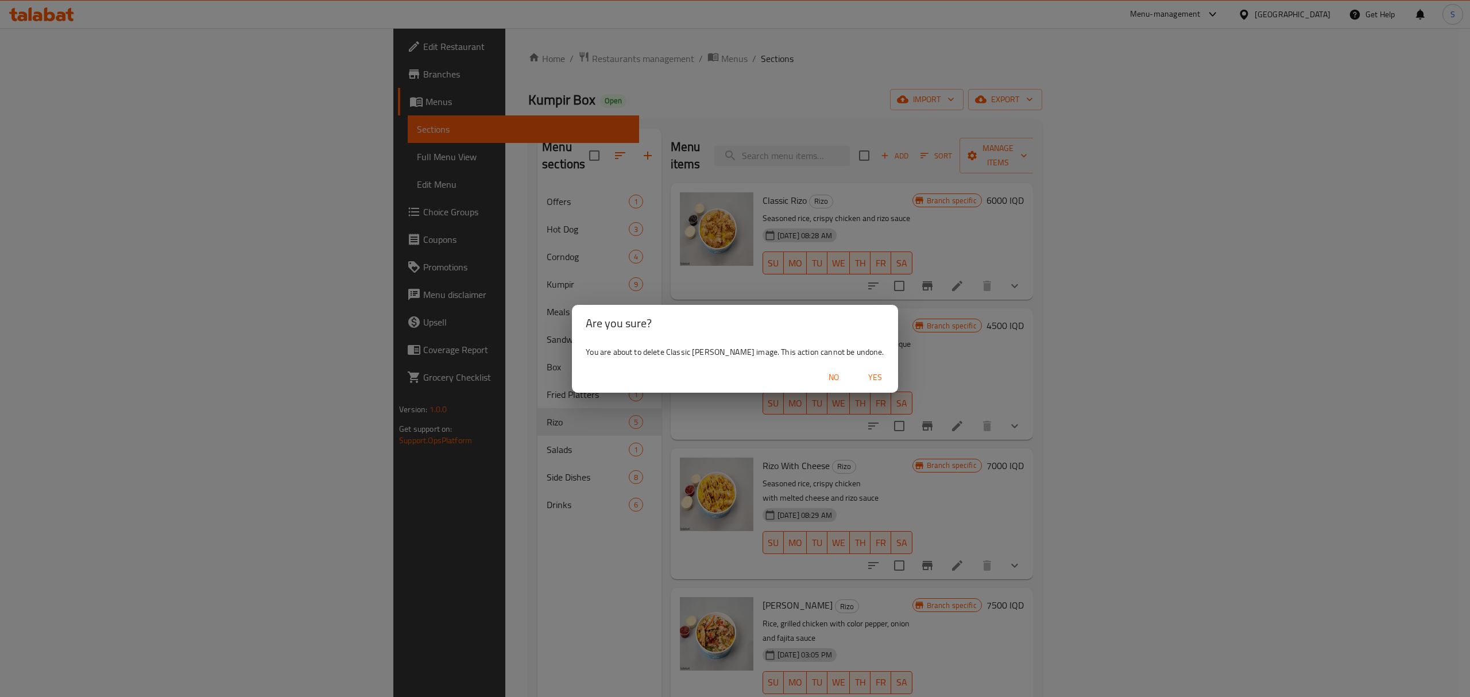
click at [861, 377] on span "Yes" at bounding box center [875, 377] width 28 height 14
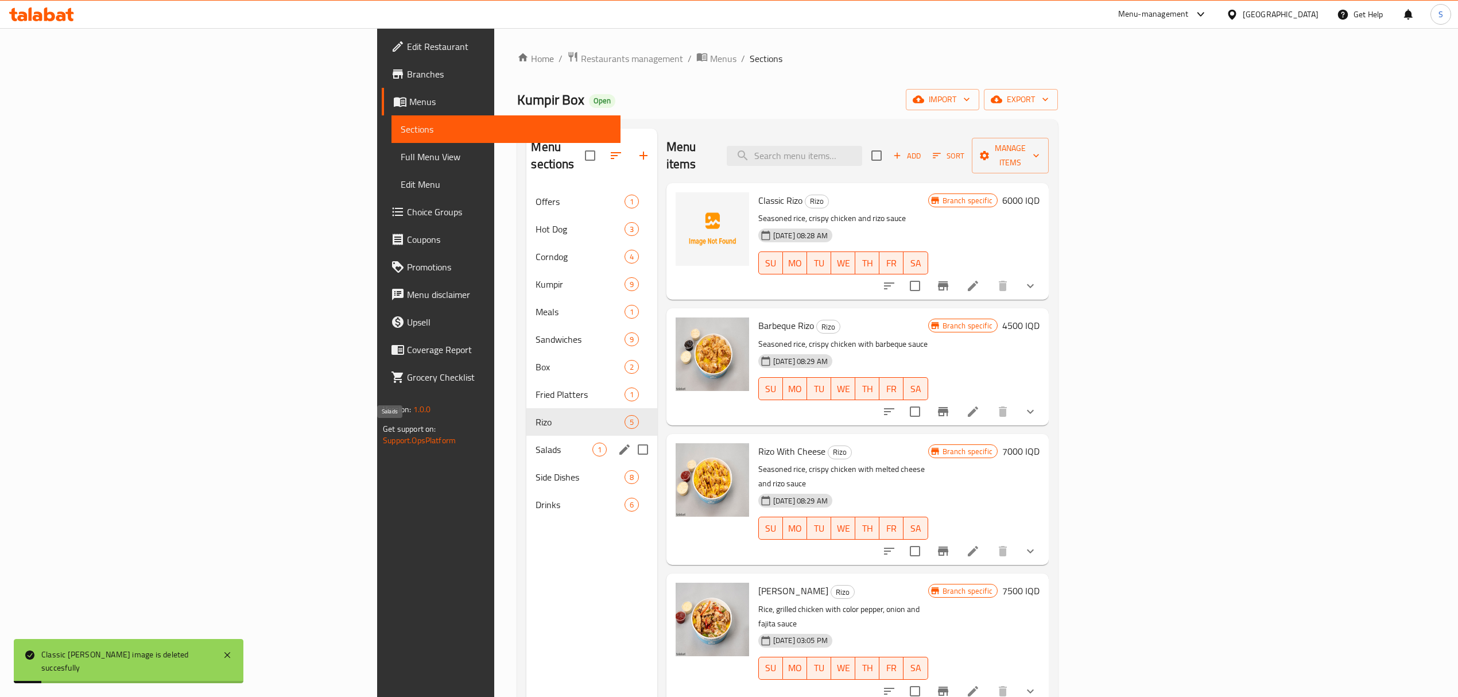
click at [536, 443] on span "Salads" at bounding box center [564, 450] width 56 height 14
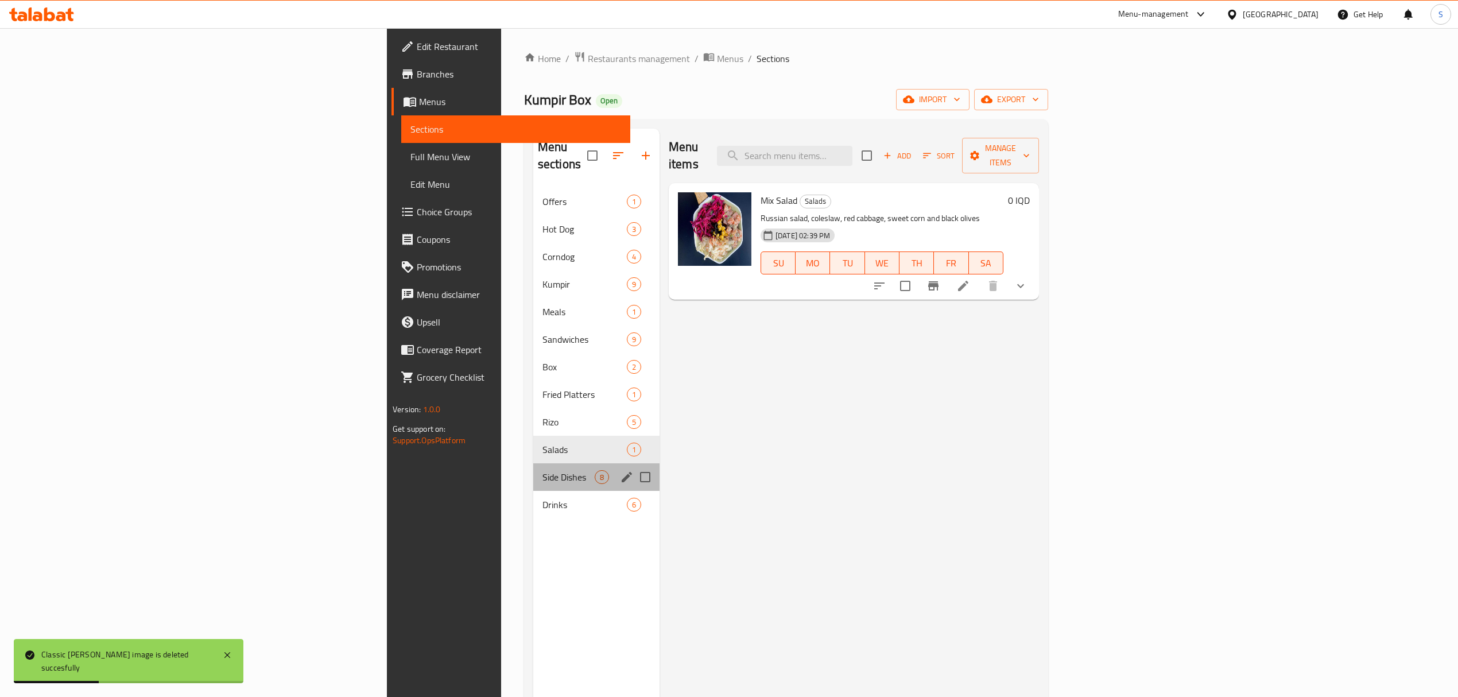
click at [533, 472] on div "Side Dishes 8" at bounding box center [596, 477] width 126 height 28
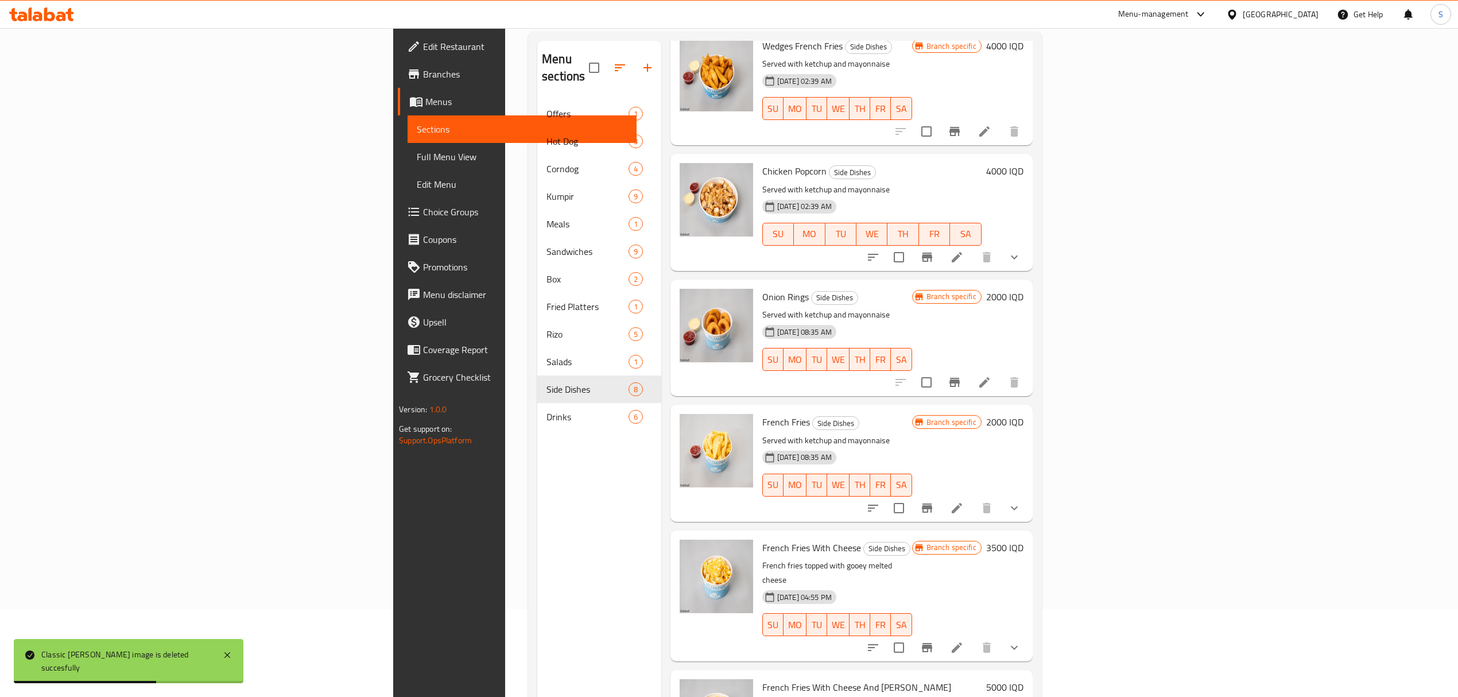
scroll to position [161, 0]
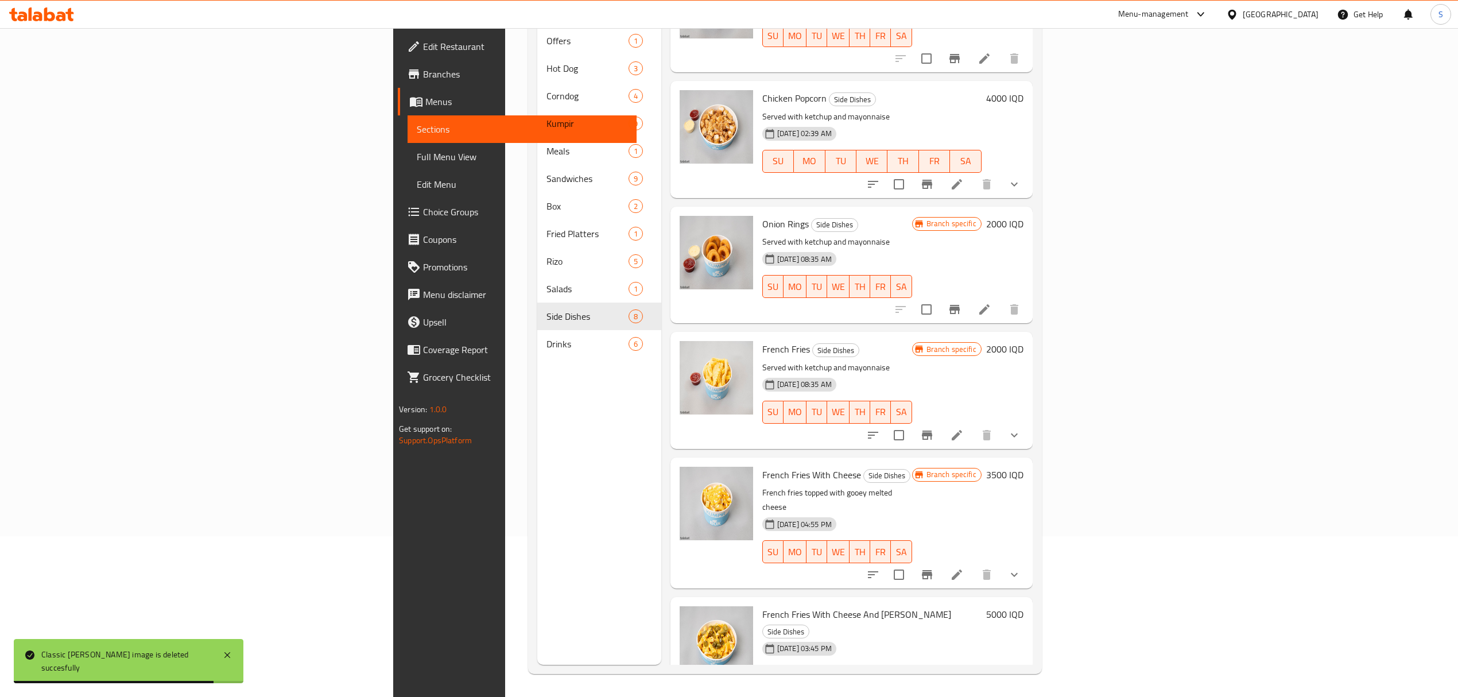
drag, startPoint x: 225, startPoint y: 324, endPoint x: 315, endPoint y: 324, distance: 90.1
click at [423, 324] on span "Upsell" at bounding box center [525, 322] width 204 height 14
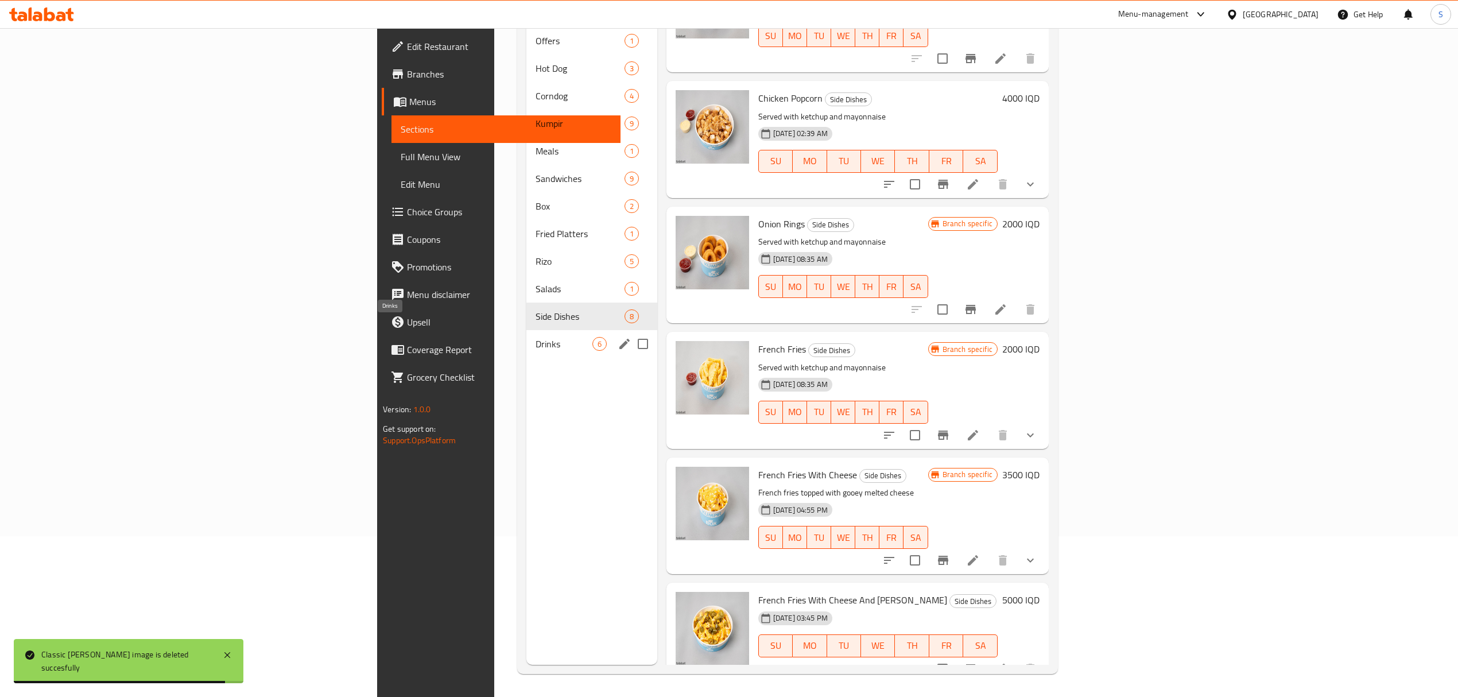
click at [536, 337] on span "Drinks" at bounding box center [564, 344] width 56 height 14
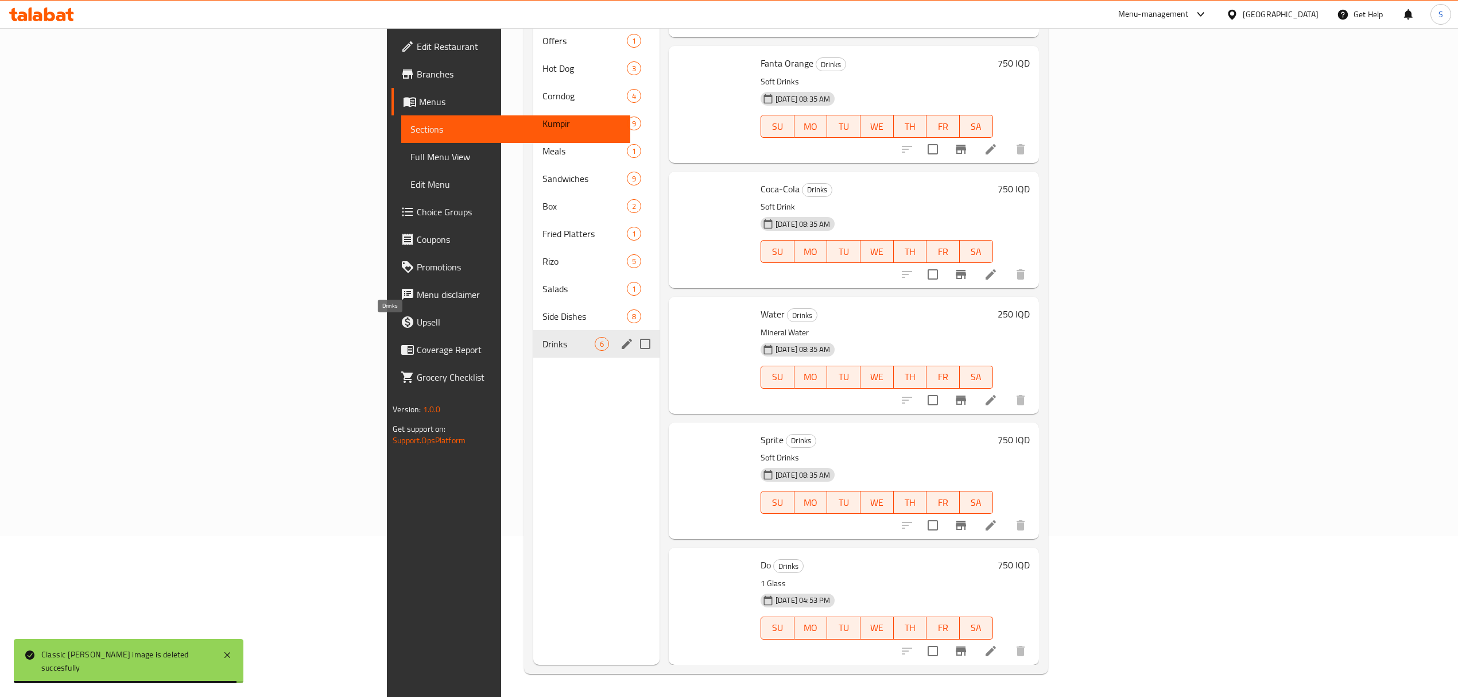
scroll to position [83, 0]
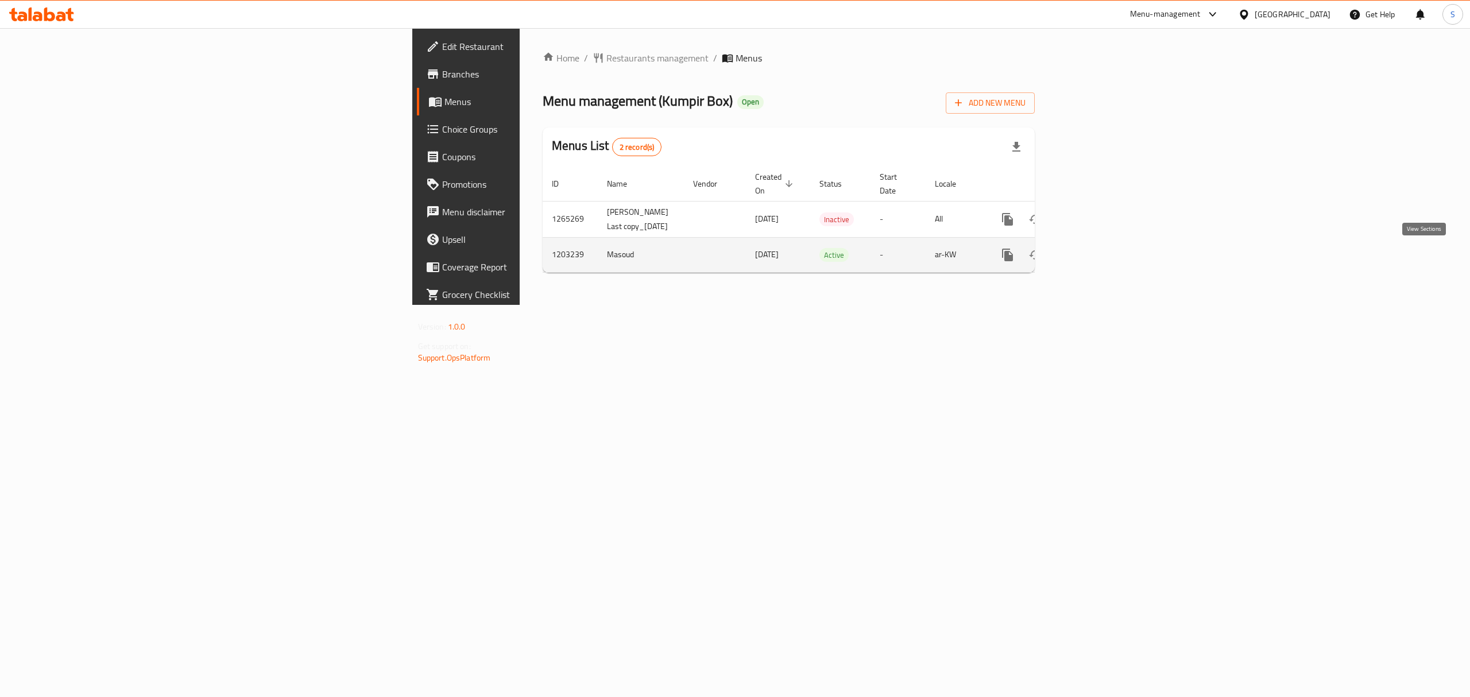
click at [1097, 262] on icon "enhanced table" at bounding box center [1090, 255] width 14 height 14
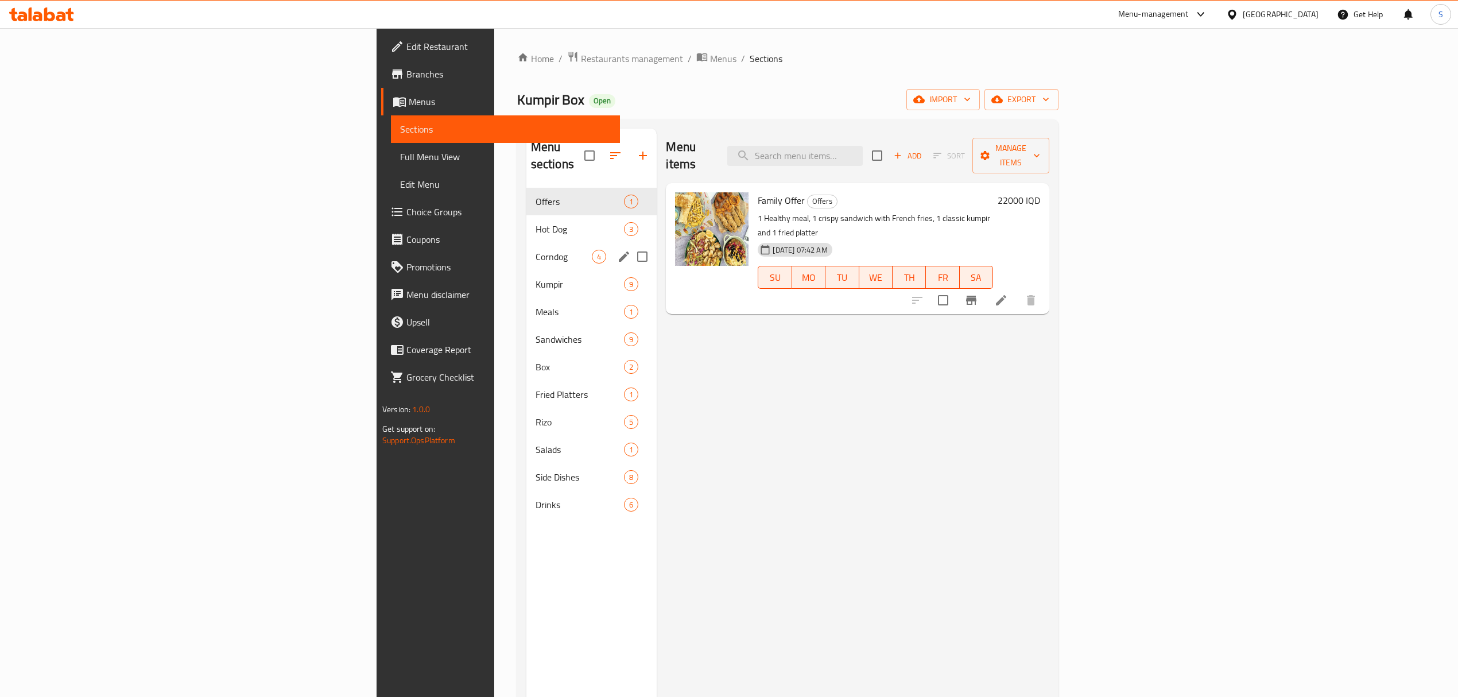
click at [536, 222] on span "Hot Dog" at bounding box center [580, 229] width 89 height 14
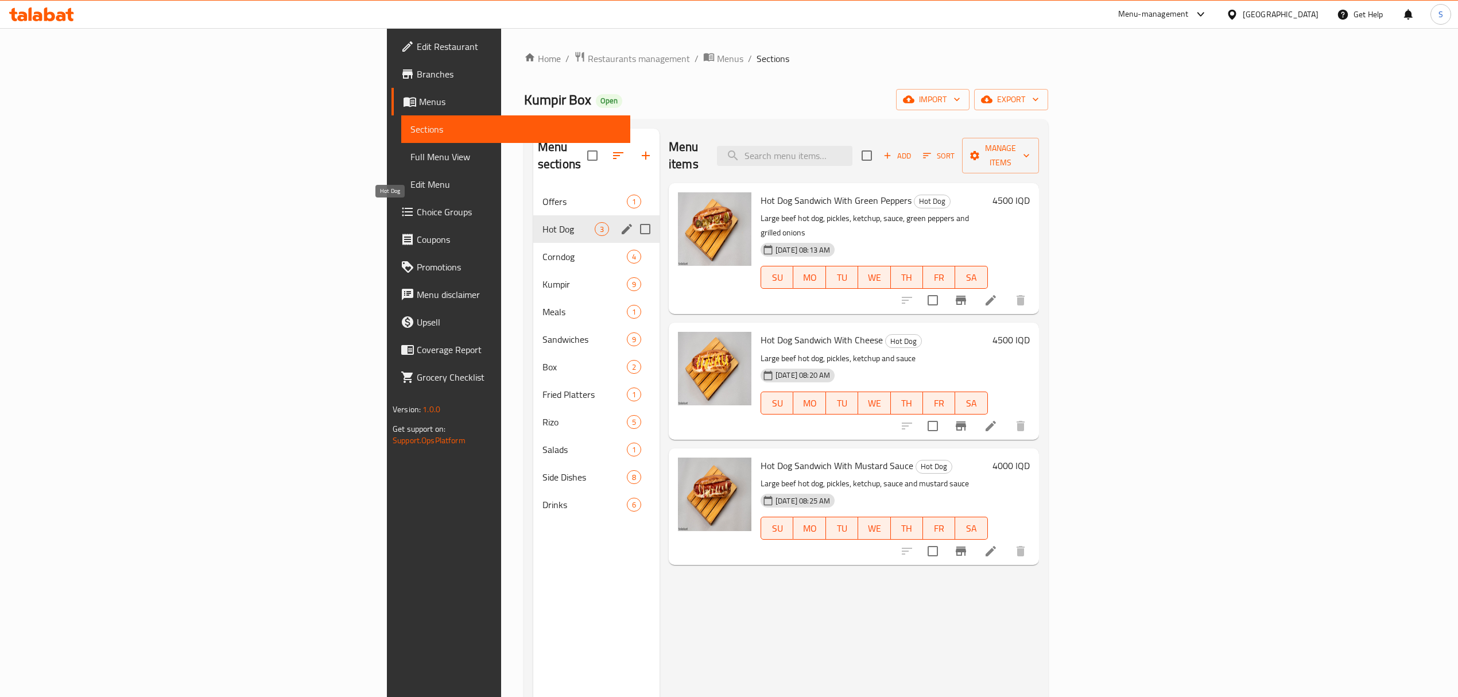
click at [543, 250] on span "Corndog" at bounding box center [585, 257] width 84 height 14
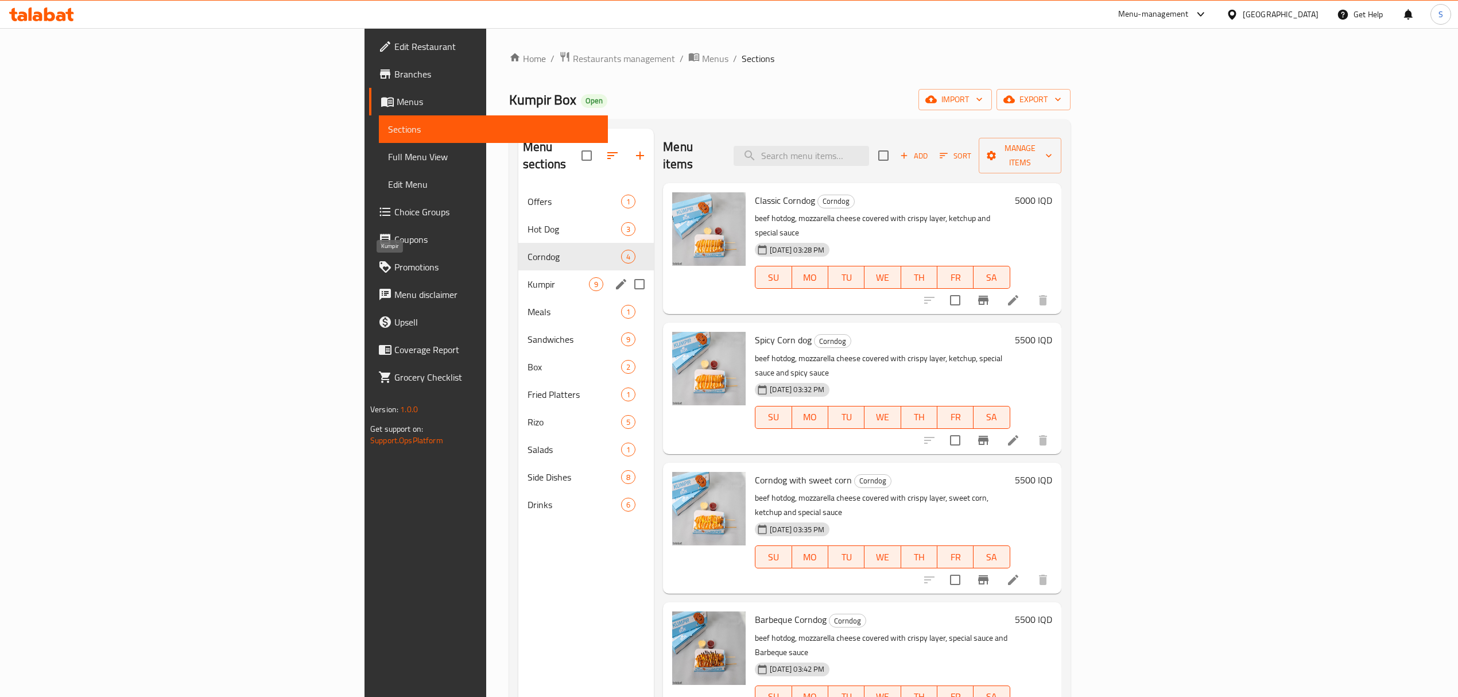
click at [528, 277] on span "Kumpir" at bounding box center [558, 284] width 61 height 14
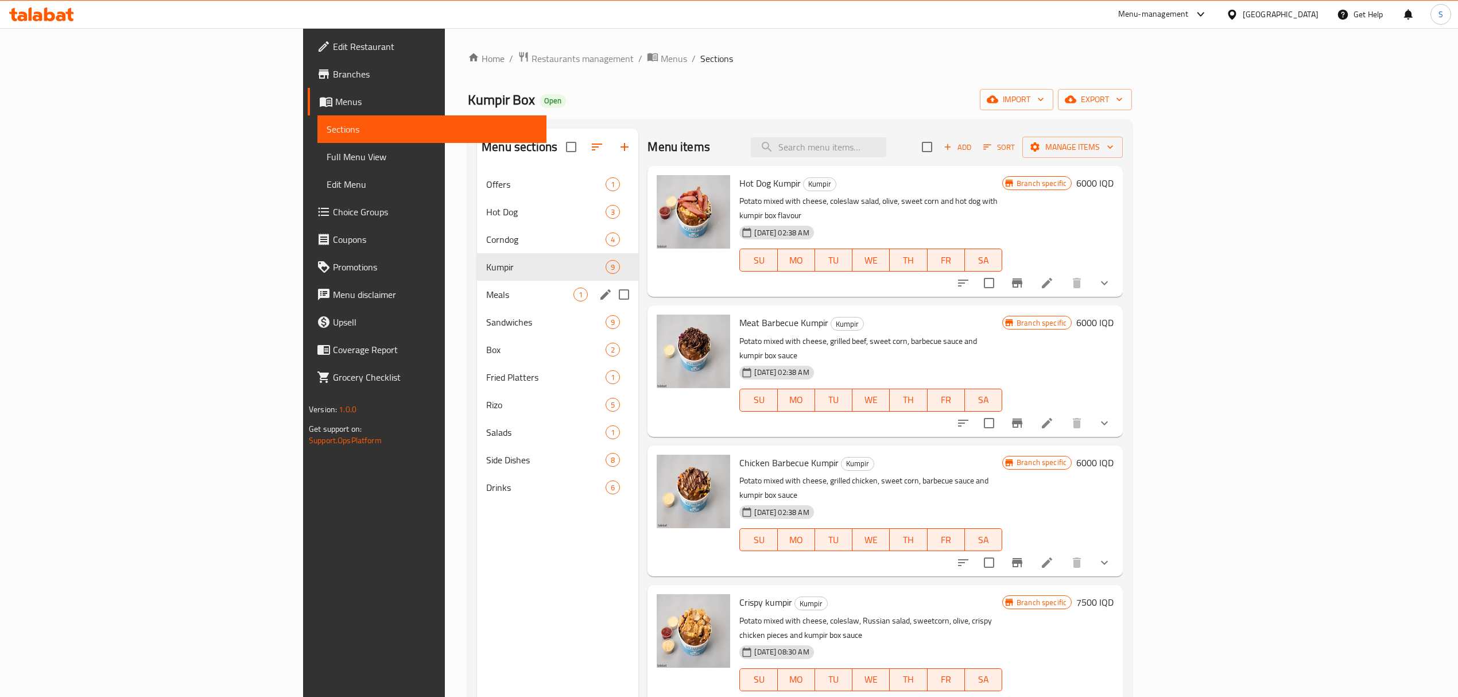
click at [486, 288] on span "Meals" at bounding box center [529, 295] width 87 height 14
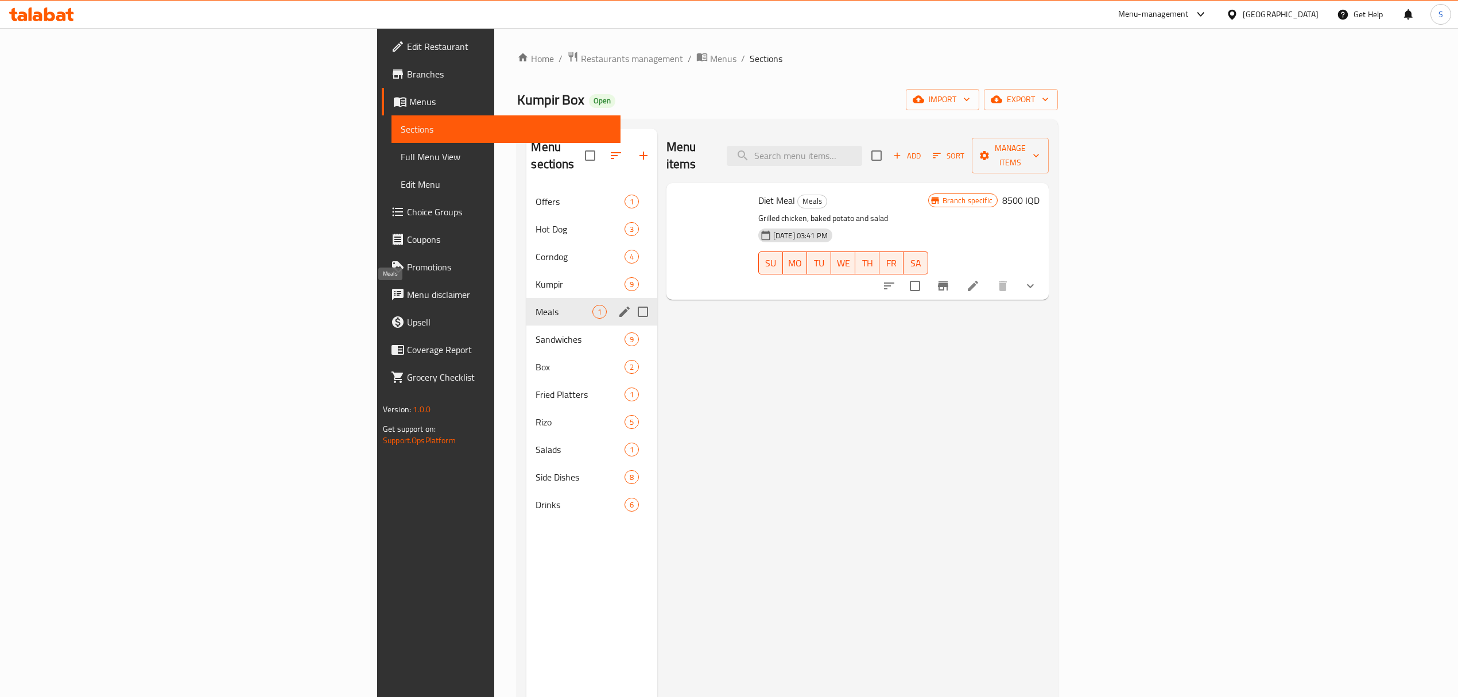
click at [526, 326] on div "Sandwiches 9" at bounding box center [591, 340] width 130 height 28
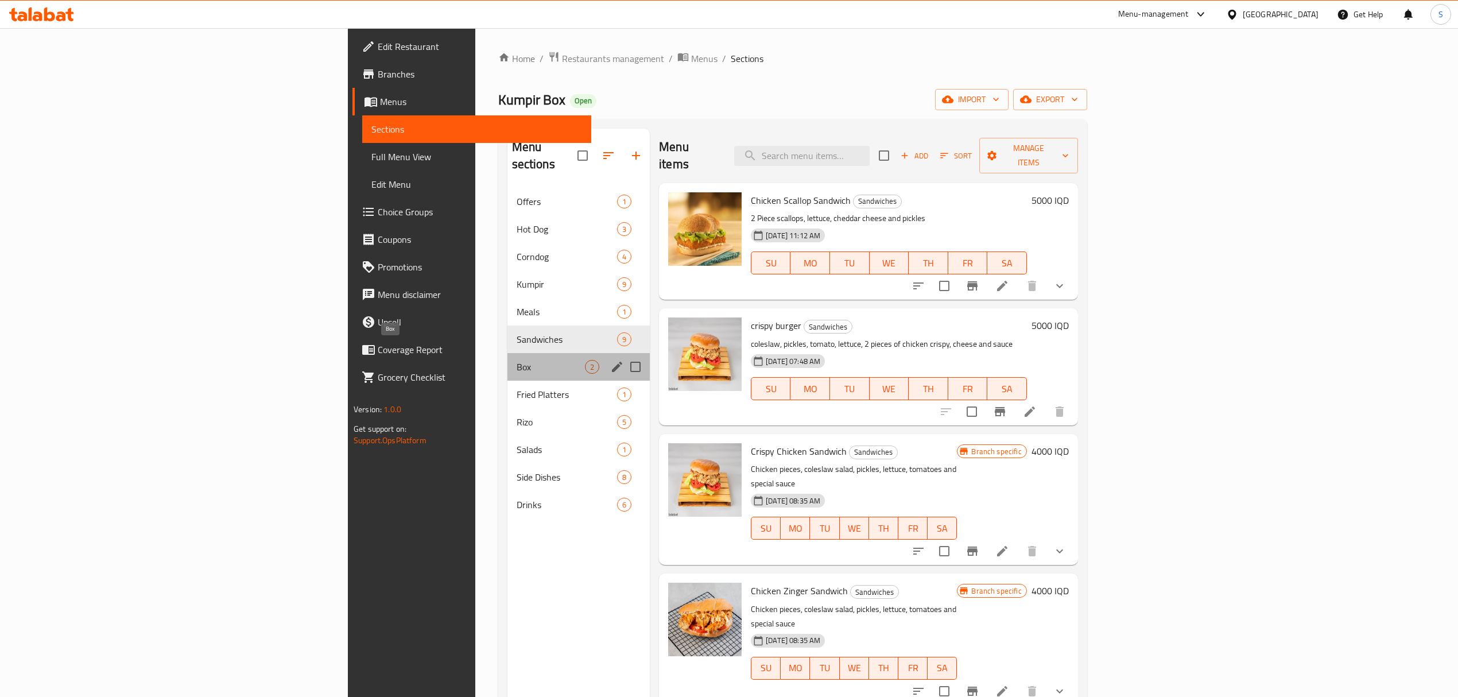
drag, startPoint x: 366, startPoint y: 351, endPoint x: 362, endPoint y: 362, distance: 11.3
click at [517, 360] on span "Box" at bounding box center [551, 367] width 68 height 14
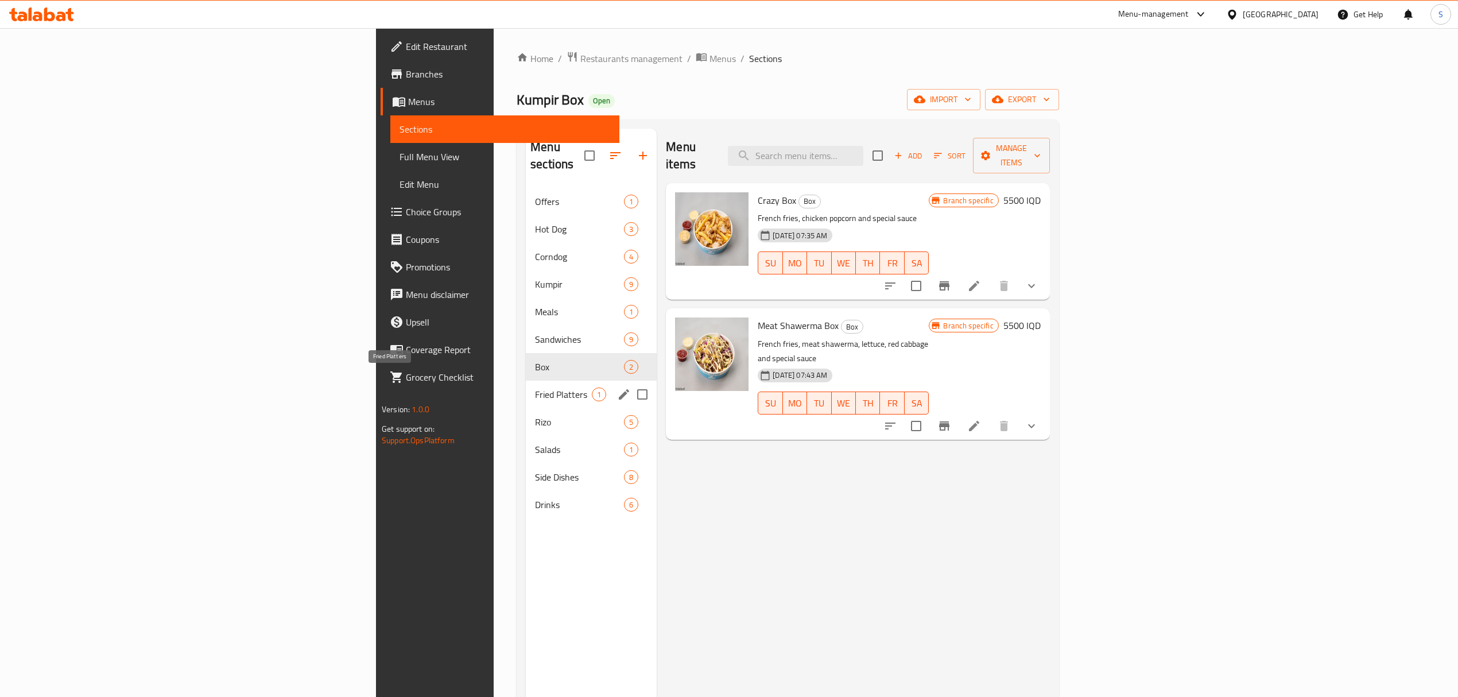
click at [535, 388] on span "Fried Platters" at bounding box center [563, 395] width 57 height 14
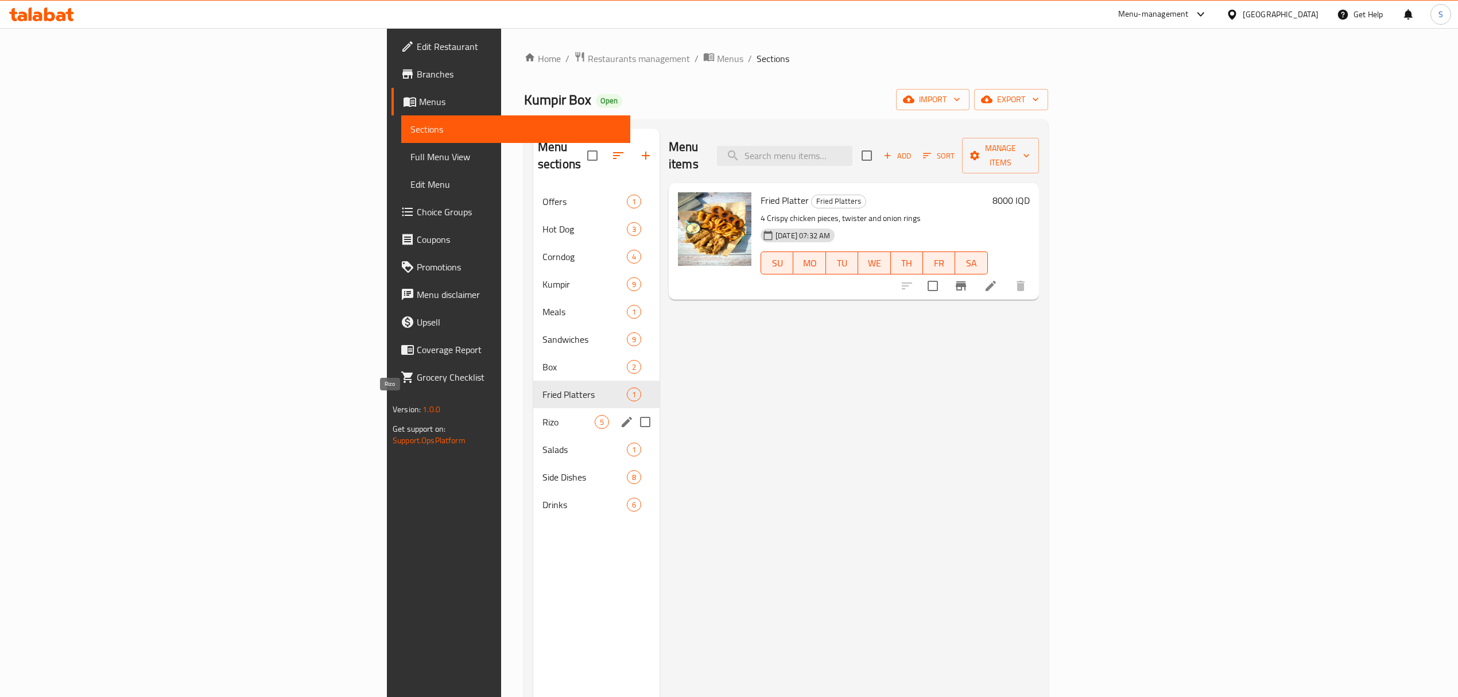
click at [543, 415] on span "Rizo" at bounding box center [569, 422] width 52 height 14
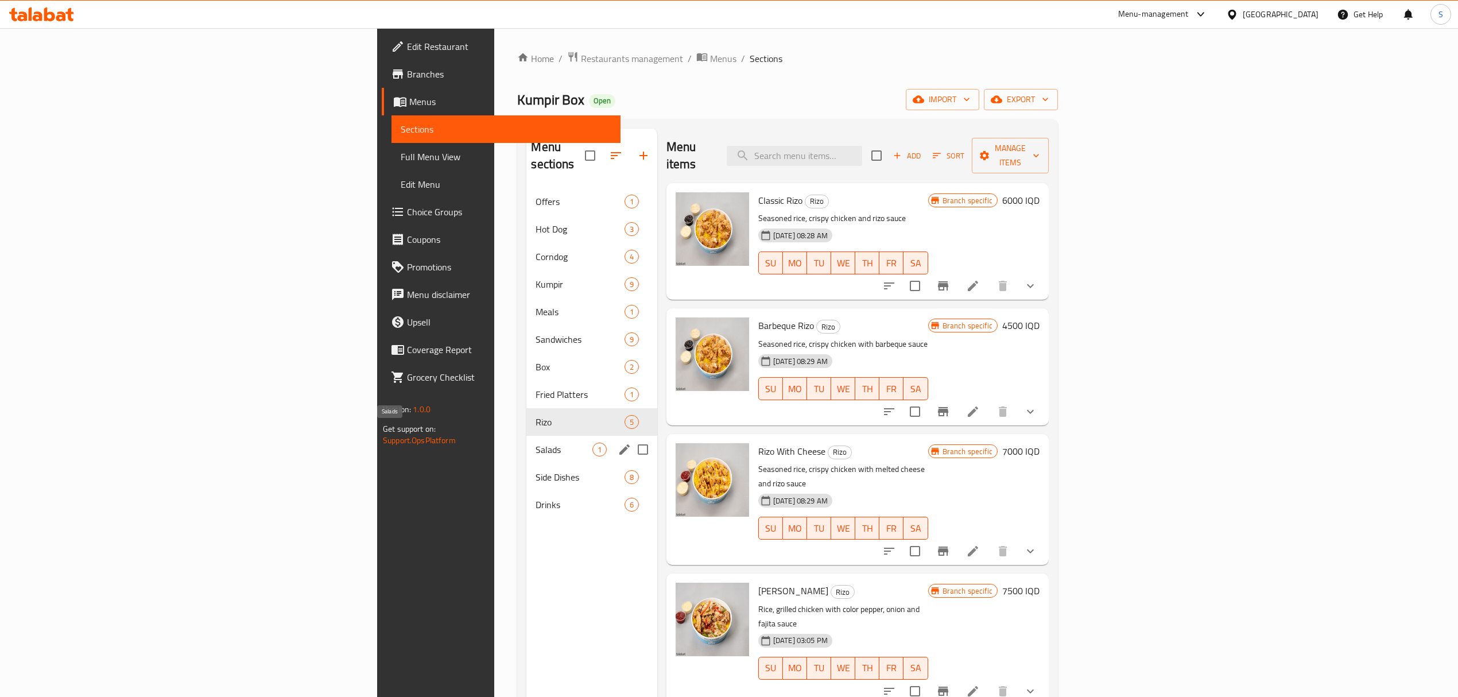
click at [536, 443] on span "Salads" at bounding box center [564, 450] width 56 height 14
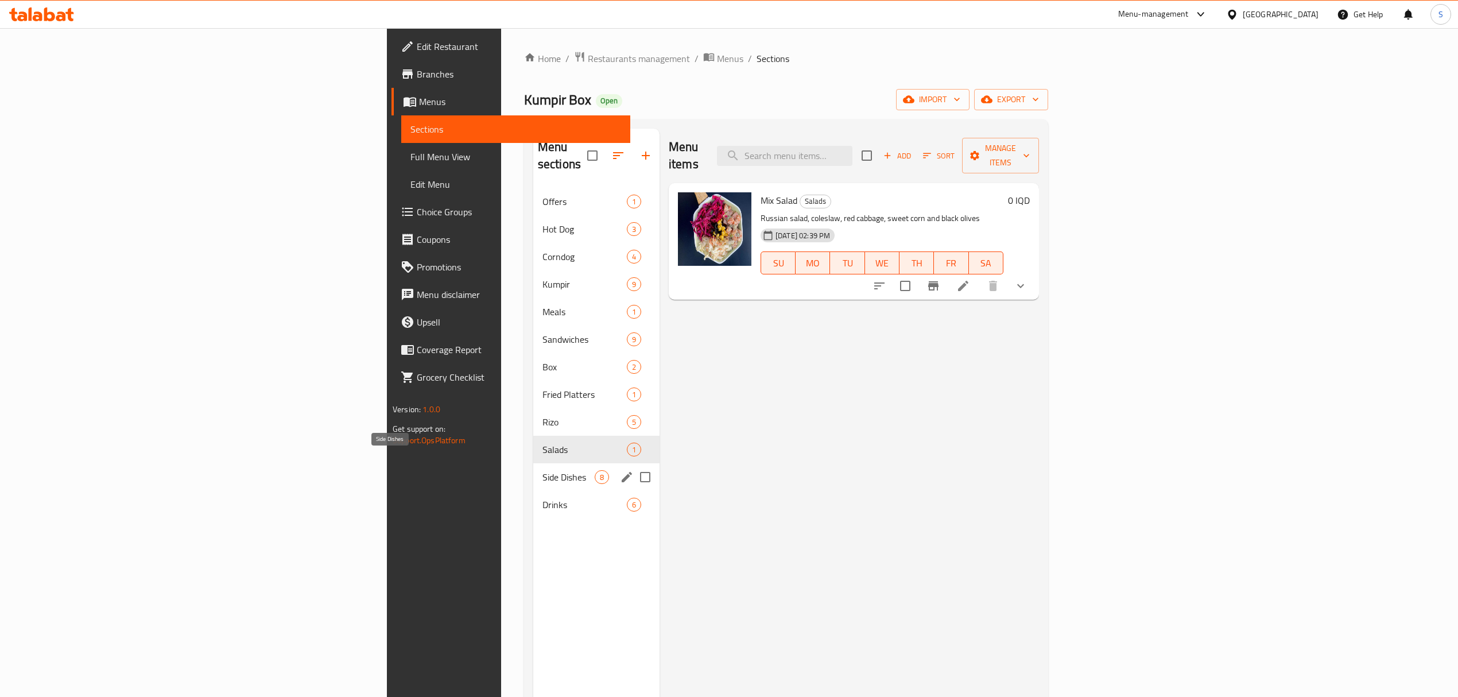
click at [543, 470] on span "Side Dishes" at bounding box center [569, 477] width 52 height 14
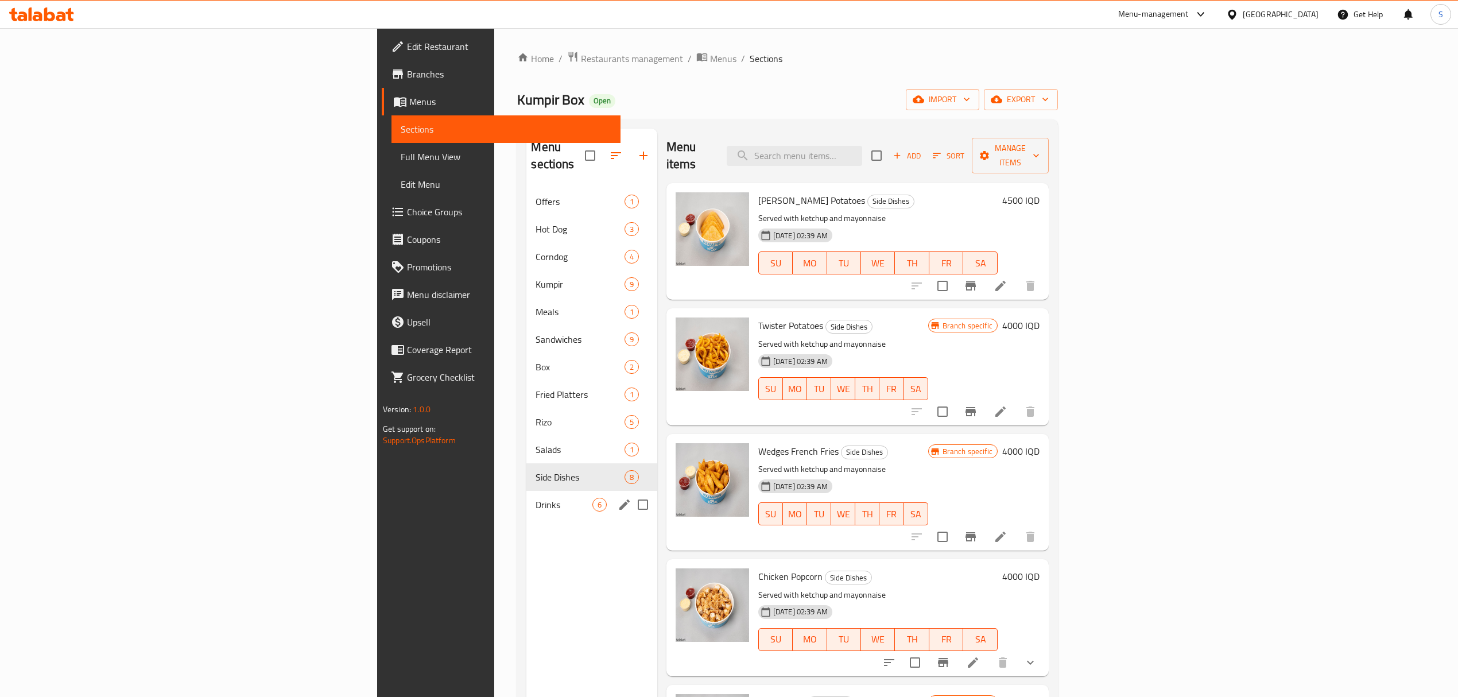
click at [526, 499] on div "Drinks 6" at bounding box center [591, 505] width 130 height 28
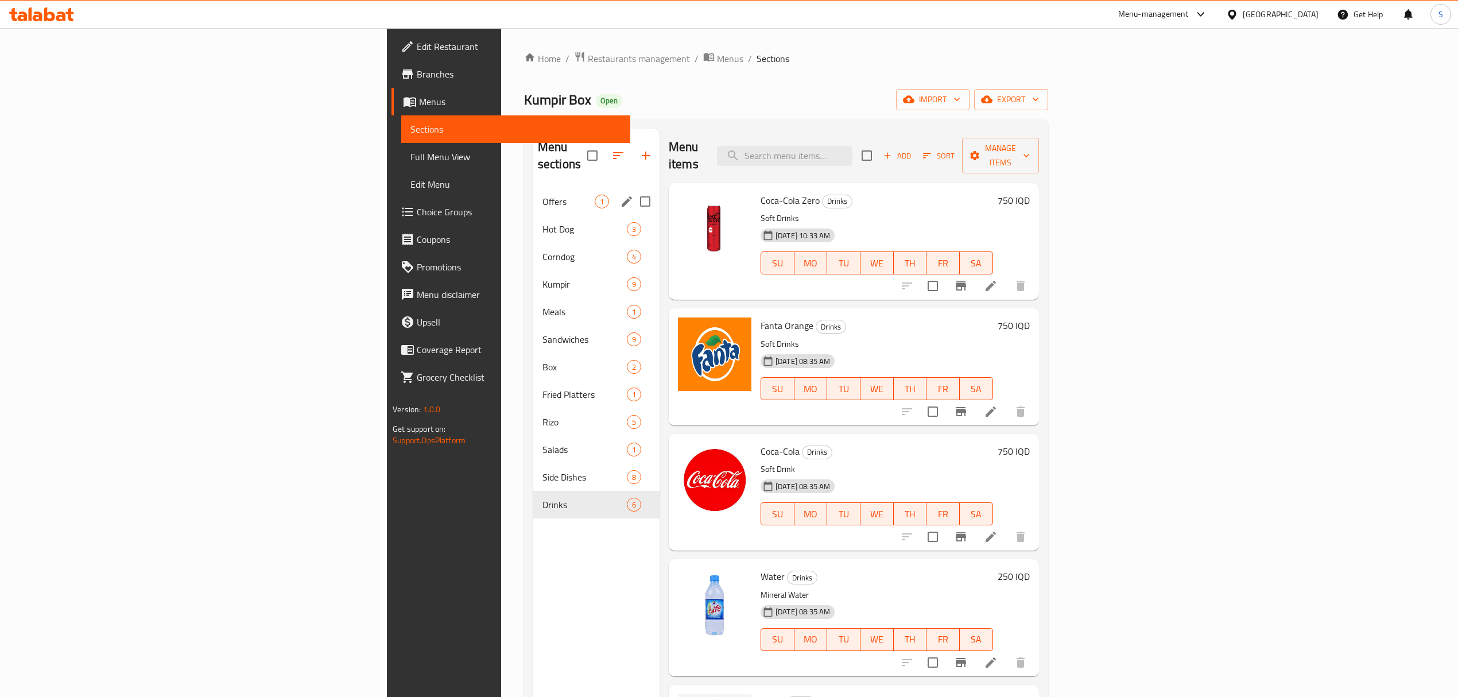
click at [543, 195] on span "Offers" at bounding box center [569, 202] width 52 height 14
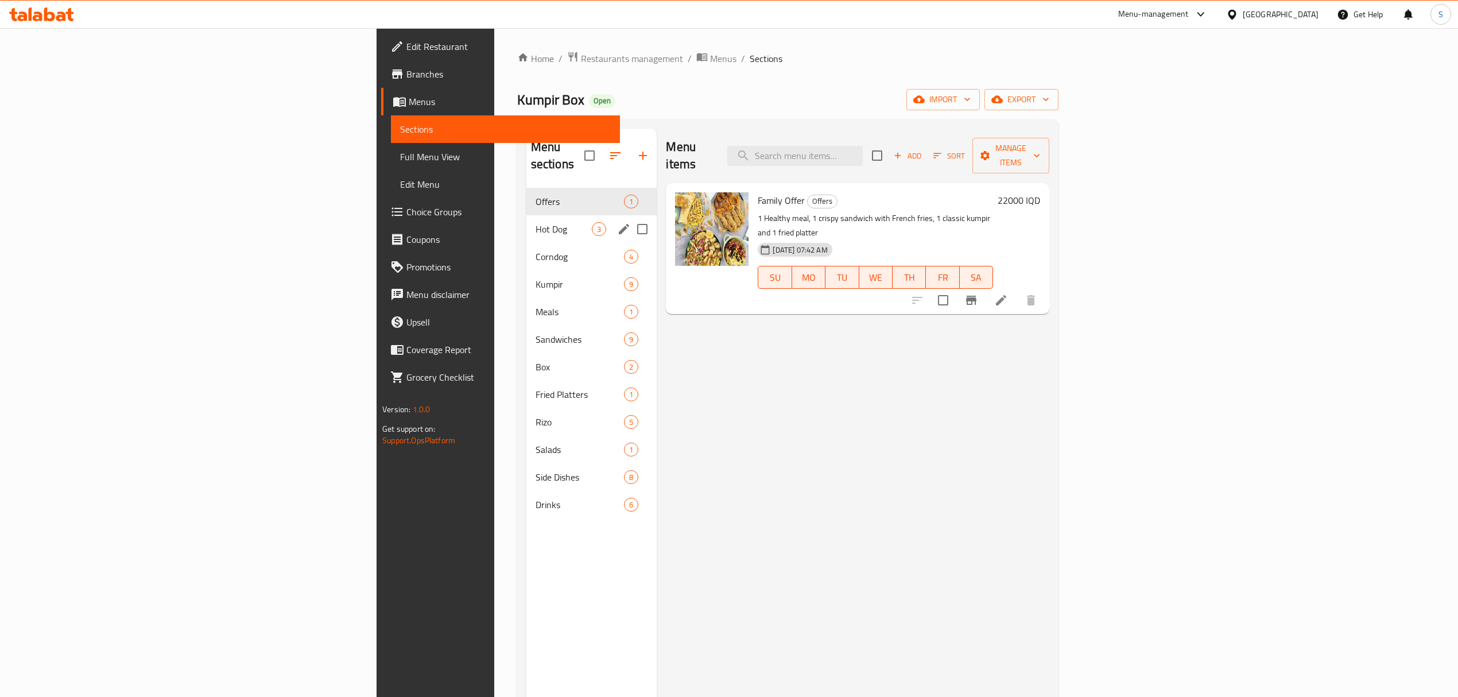
click at [526, 219] on div "Hot Dog 3" at bounding box center [591, 229] width 131 height 28
